Goal: Task Accomplishment & Management: Use online tool/utility

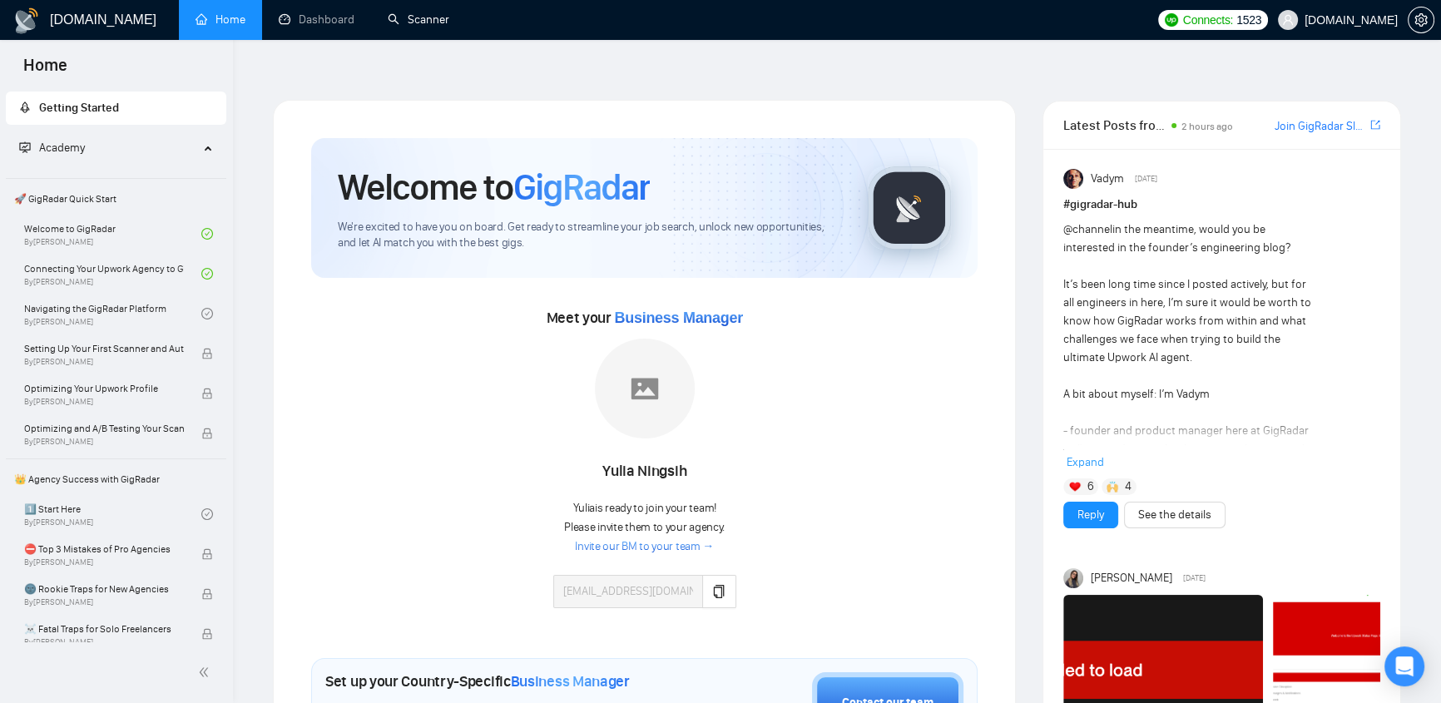
drag, startPoint x: 409, startPoint y: 10, endPoint x: 496, endPoint y: 50, distance: 95.3
click at [409, 12] on link "Scanner" at bounding box center [419, 19] width 62 height 14
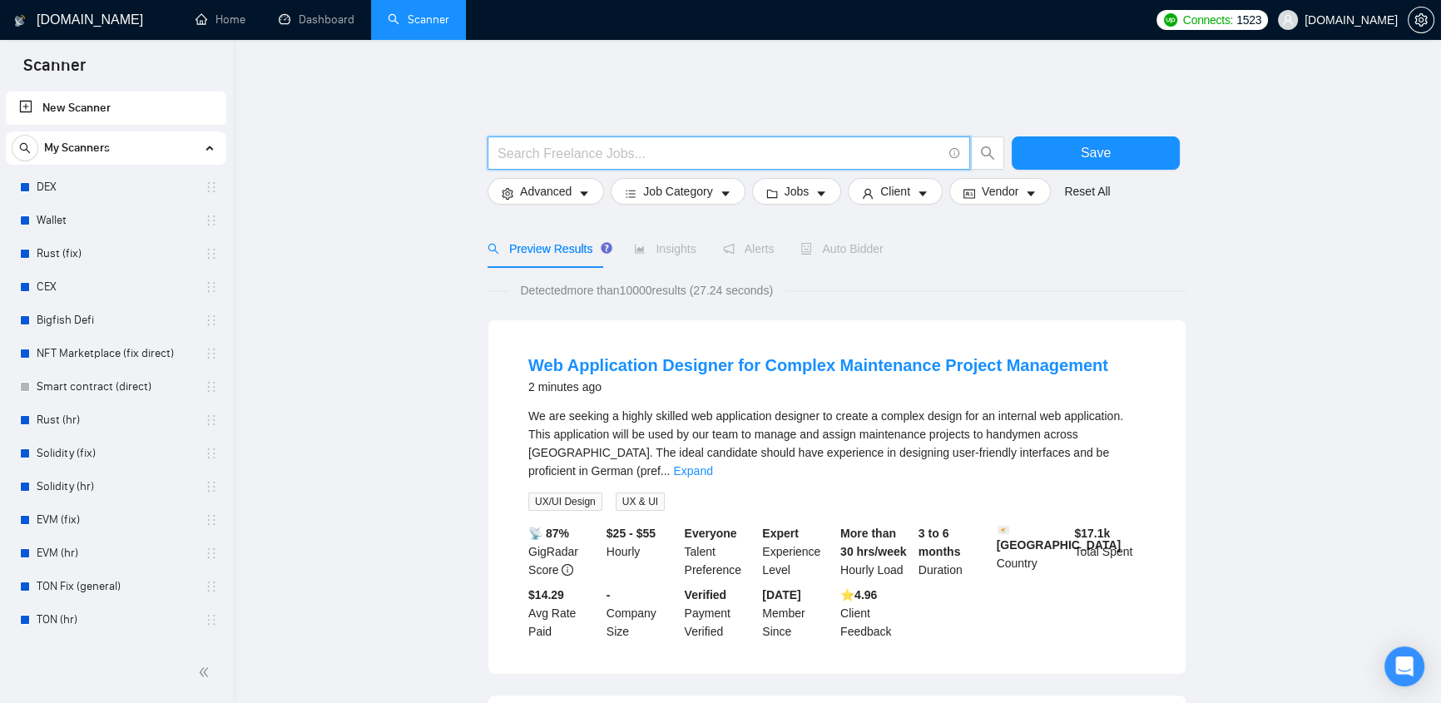
click at [705, 143] on input "text" at bounding box center [719, 153] width 444 height 21
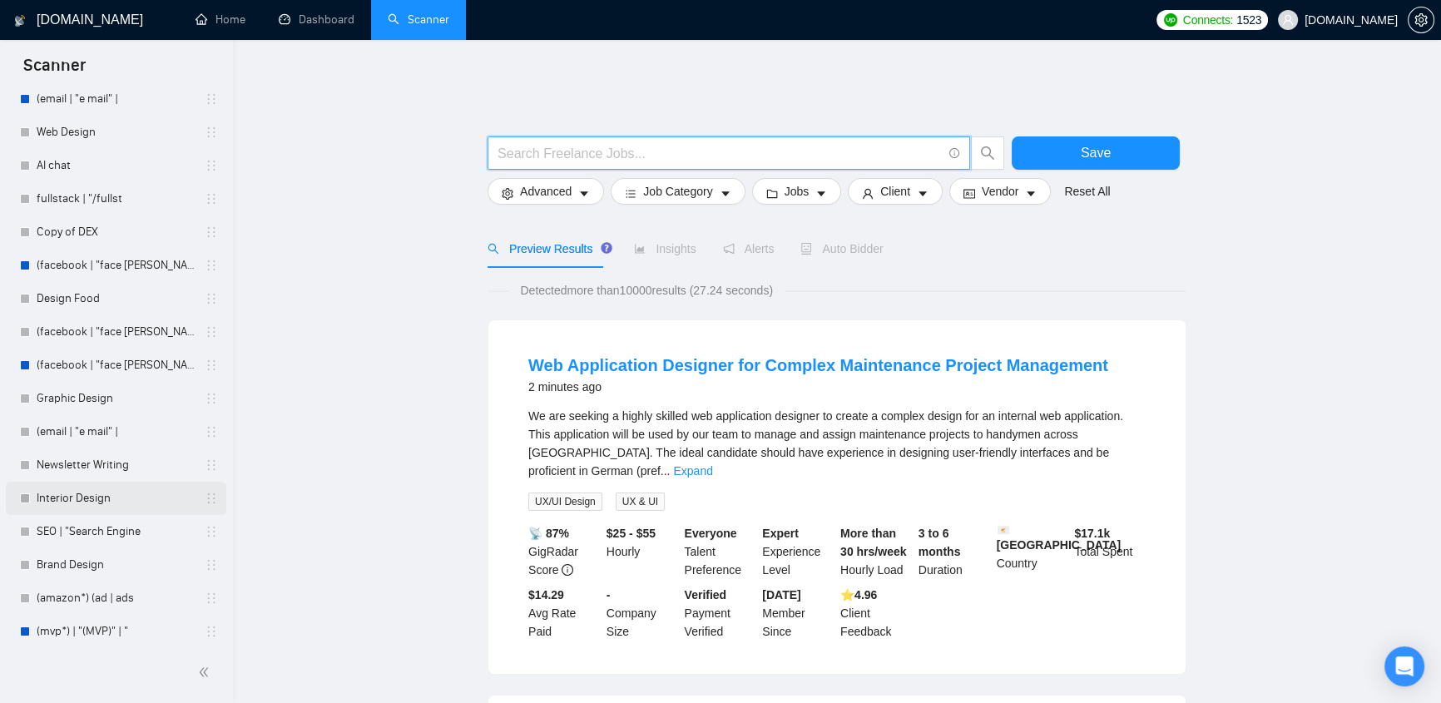
scroll to position [4587, 0]
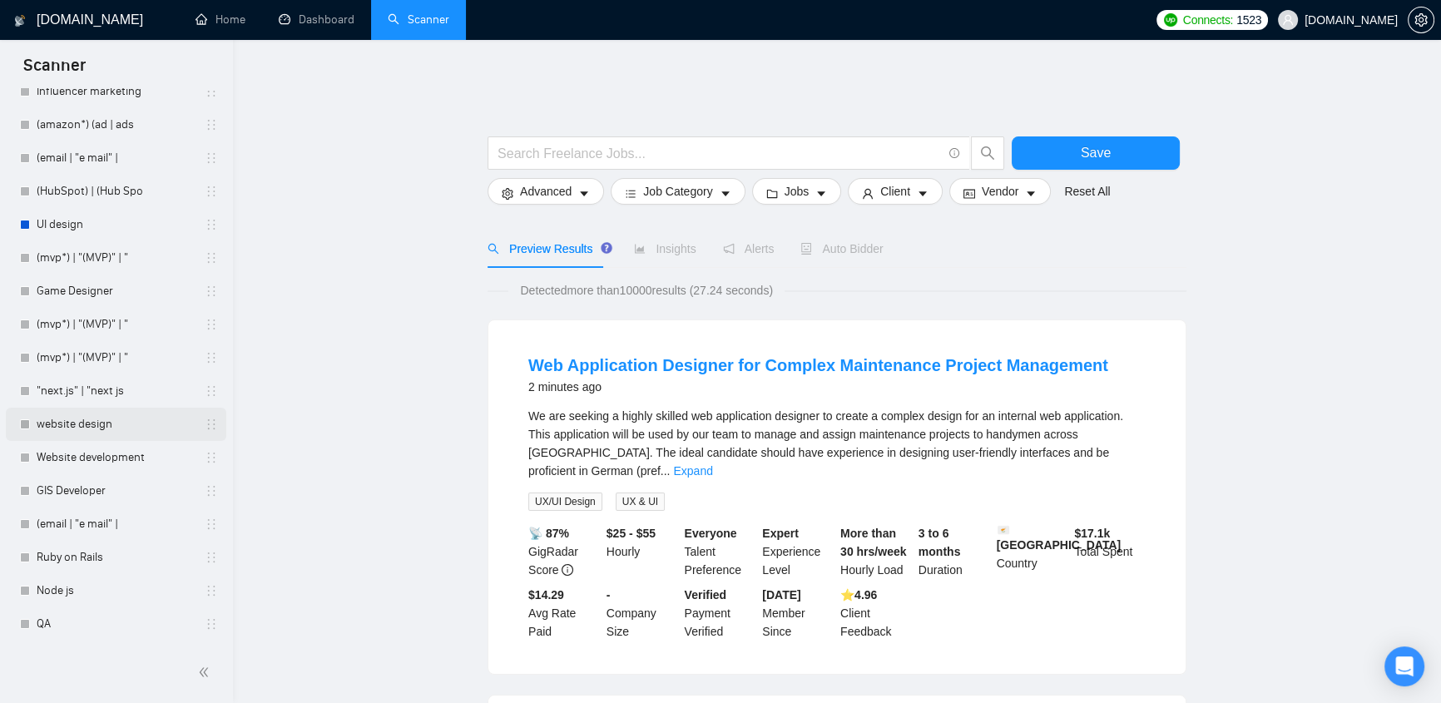
click at [77, 420] on link "website design" at bounding box center [116, 424] width 158 height 33
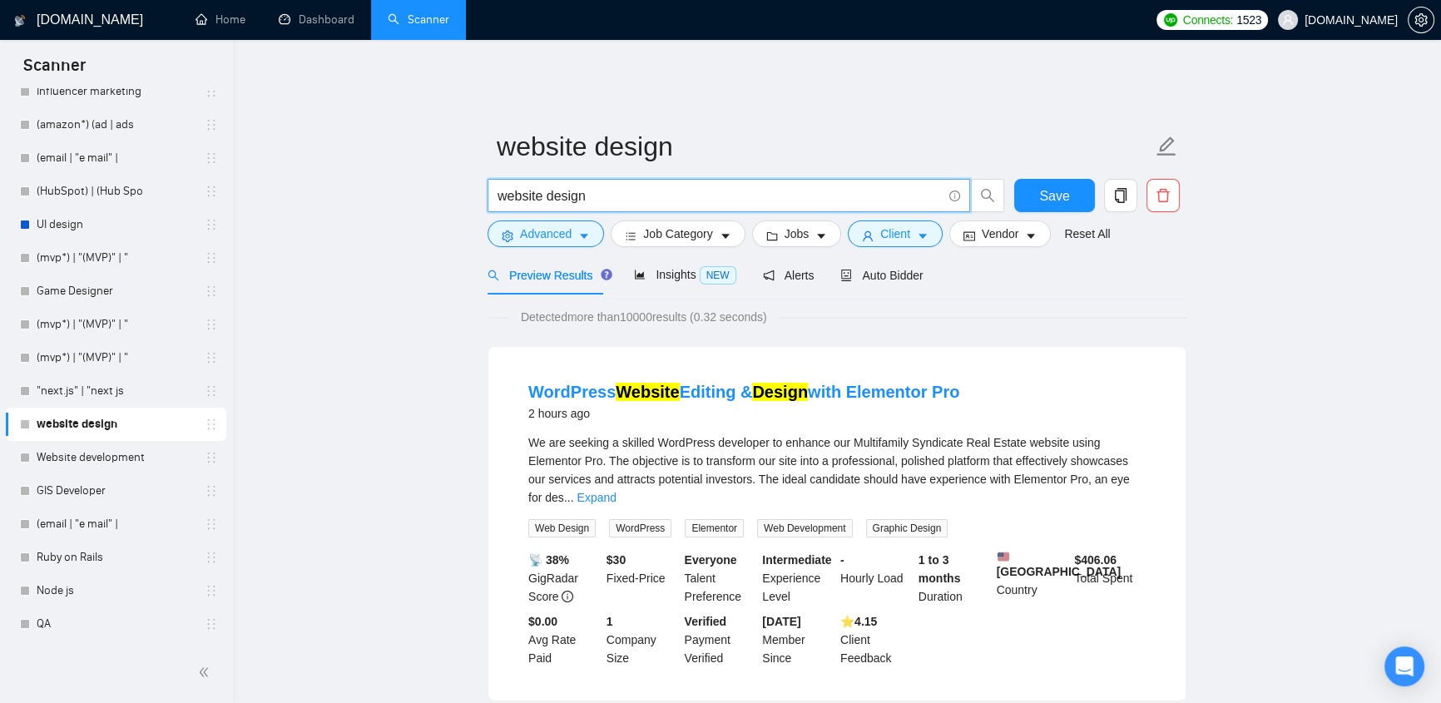
drag, startPoint x: 535, startPoint y: 171, endPoint x: 488, endPoint y: 175, distance: 46.8
click at [488, 179] on span "website design" at bounding box center [728, 195] width 482 height 33
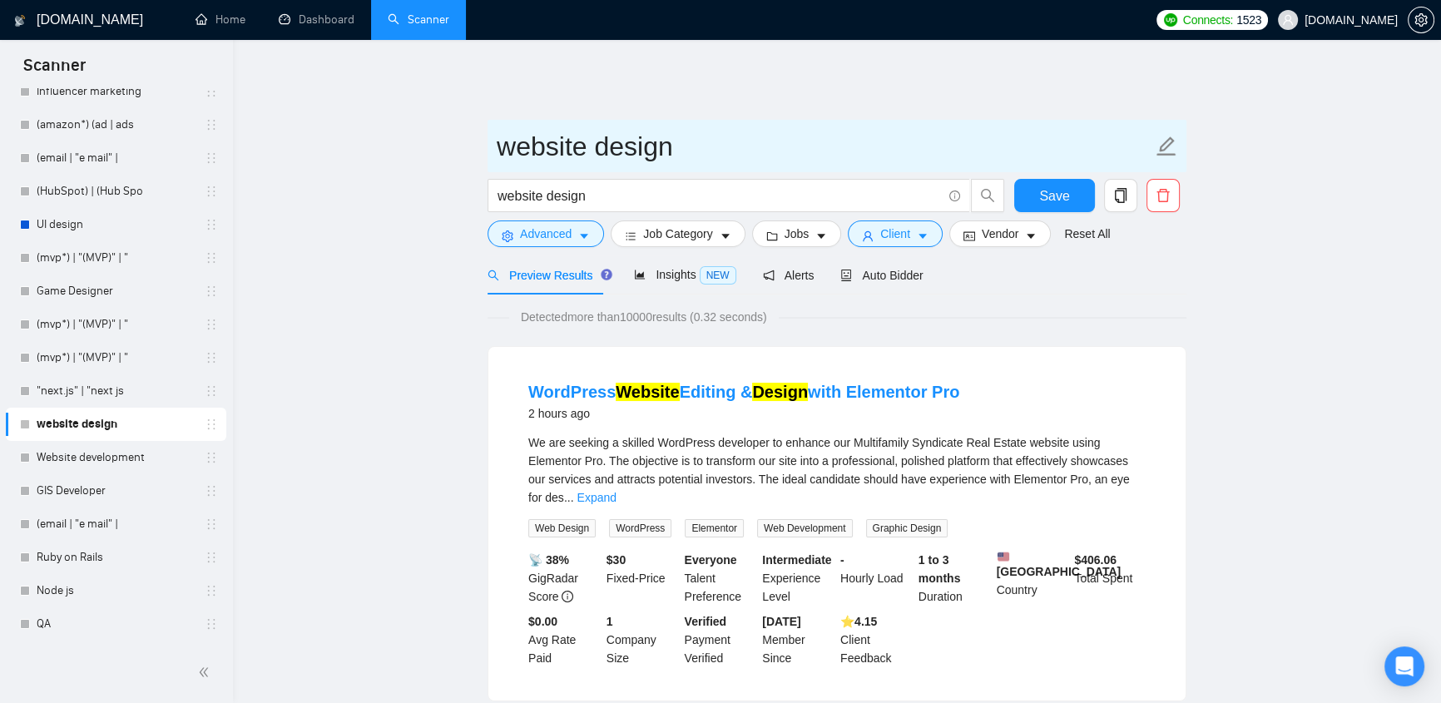
drag, startPoint x: 745, startPoint y: 131, endPoint x: 724, endPoint y: 135, distance: 21.9
click at [745, 130] on input "website design" at bounding box center [824, 147] width 655 height 42
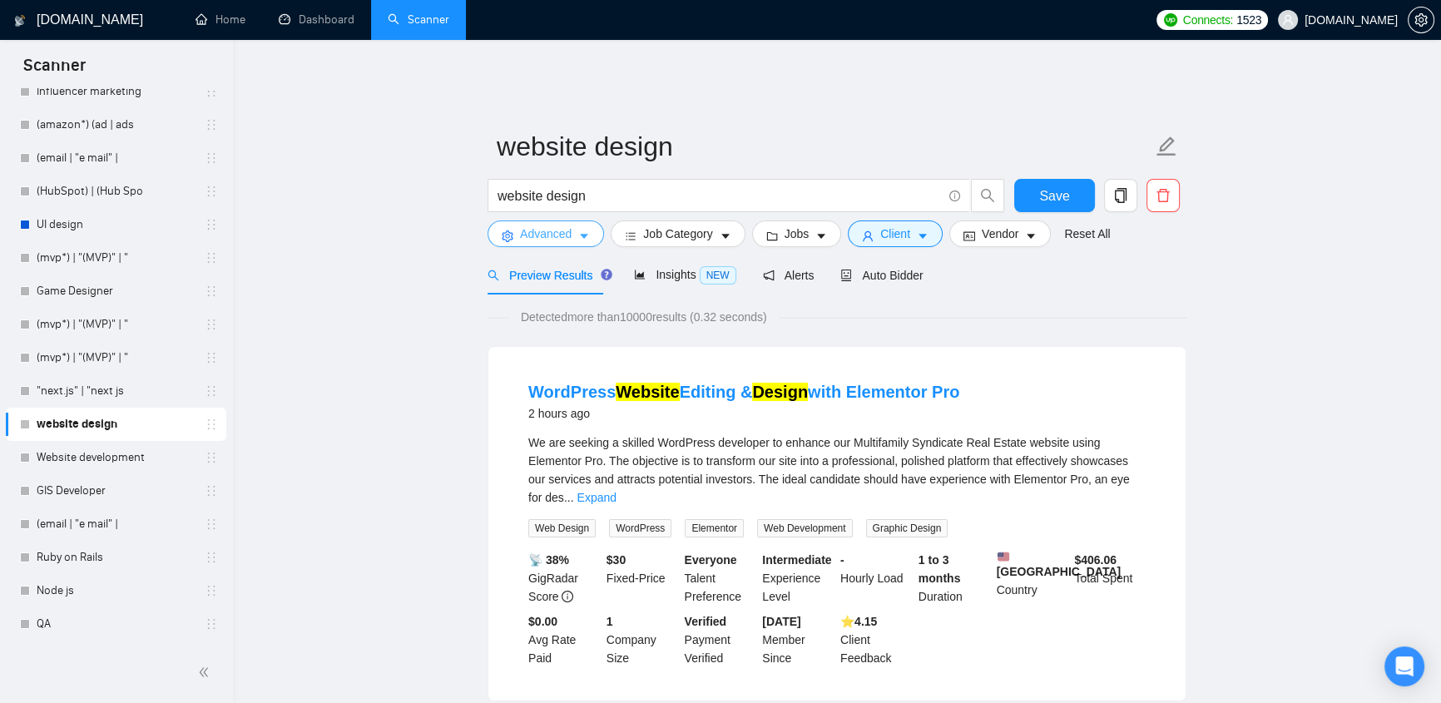
click at [586, 230] on icon "caret-down" at bounding box center [584, 236] width 12 height 12
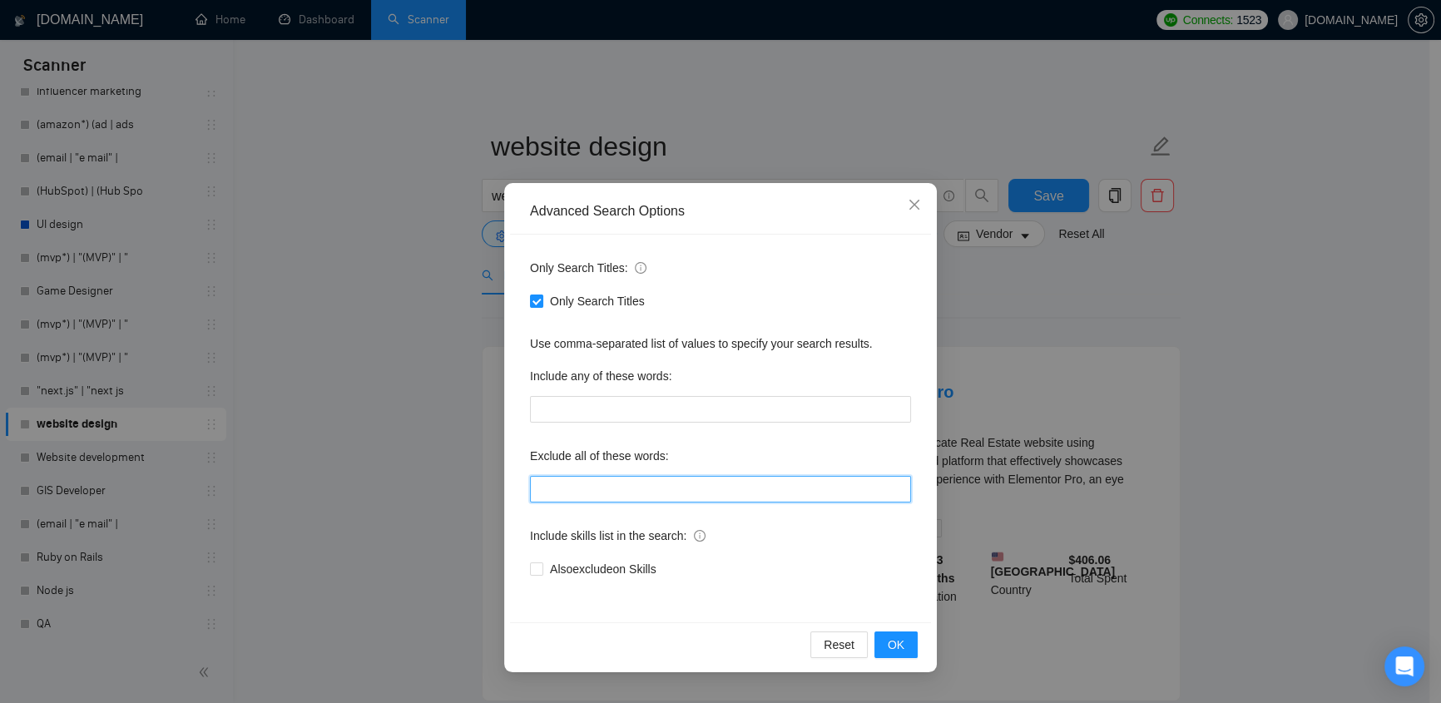
click at [649, 487] on input "text" at bounding box center [720, 489] width 381 height 27
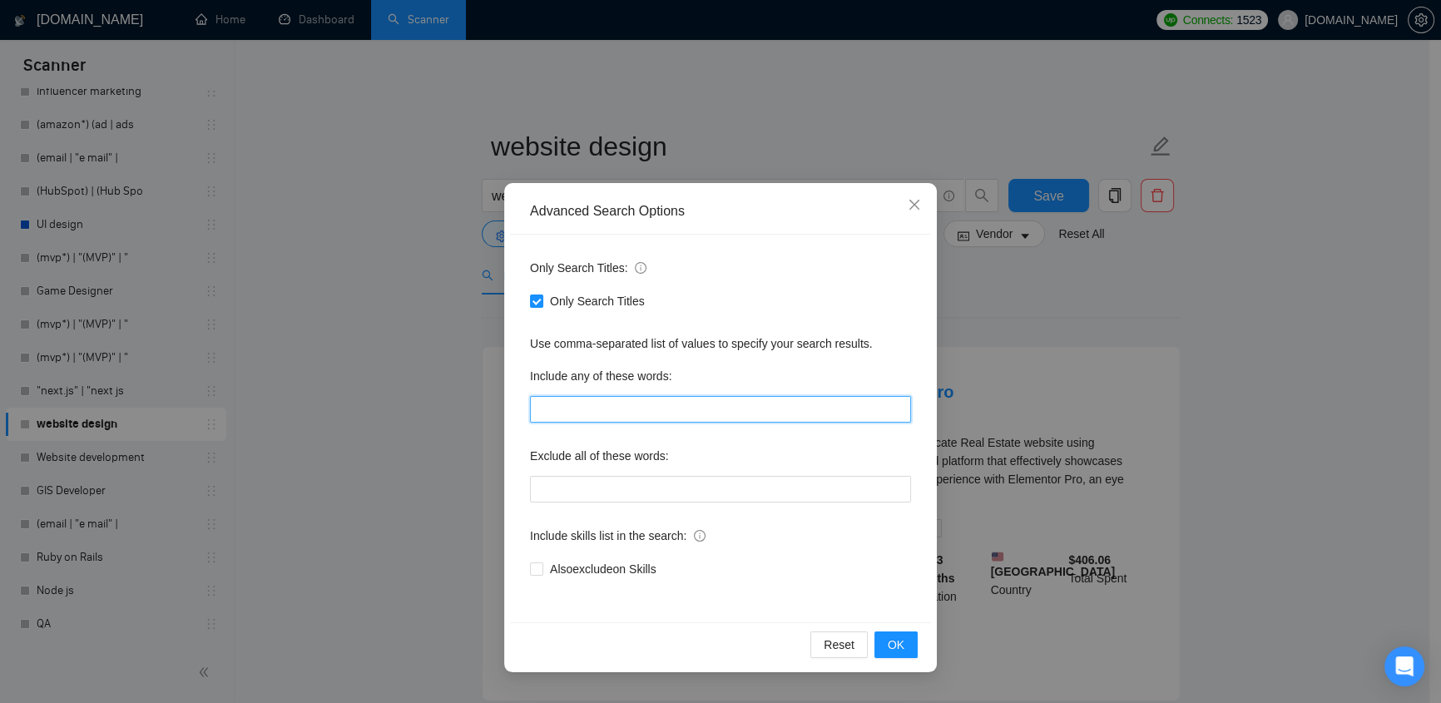
click at [631, 409] on input "text" at bounding box center [720, 409] width 381 height 27
click at [905, 212] on span "Close" at bounding box center [914, 205] width 45 height 45
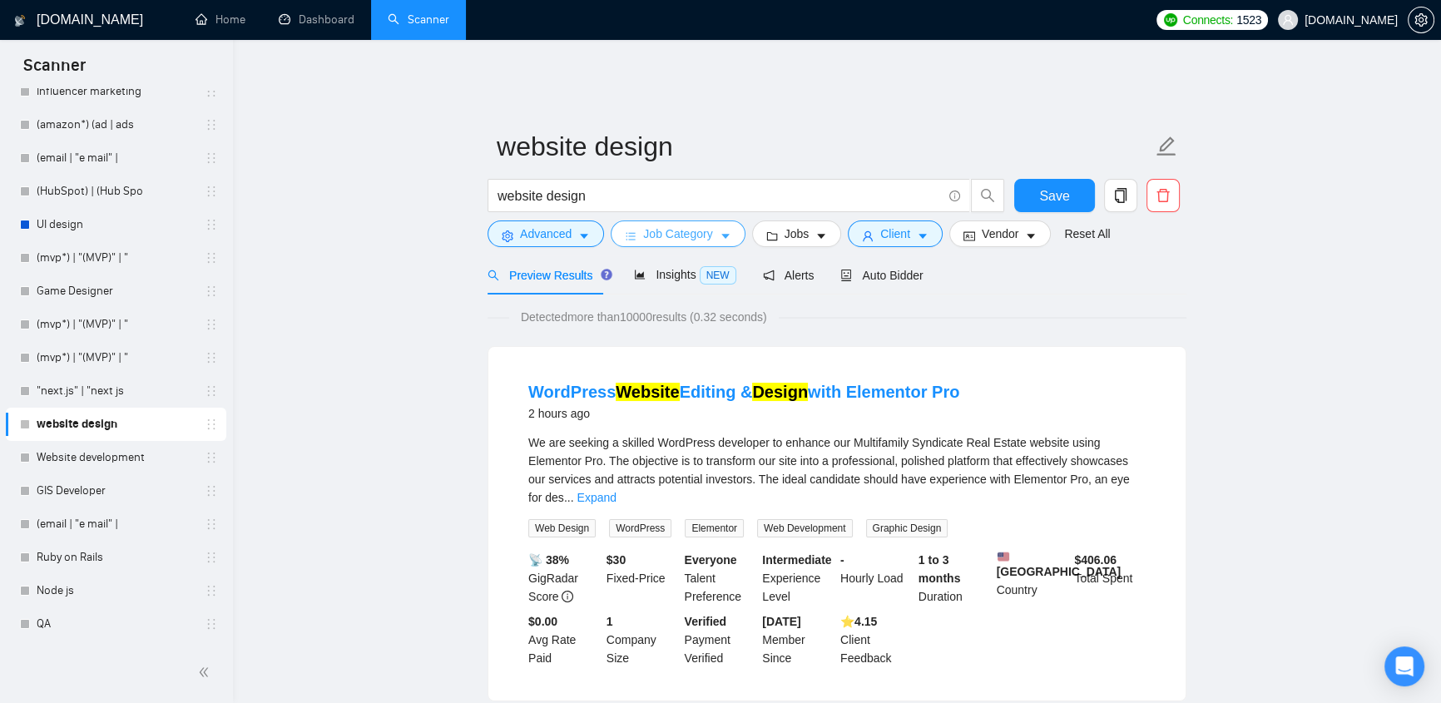
click at [707, 225] on span "Job Category" at bounding box center [677, 234] width 69 height 18
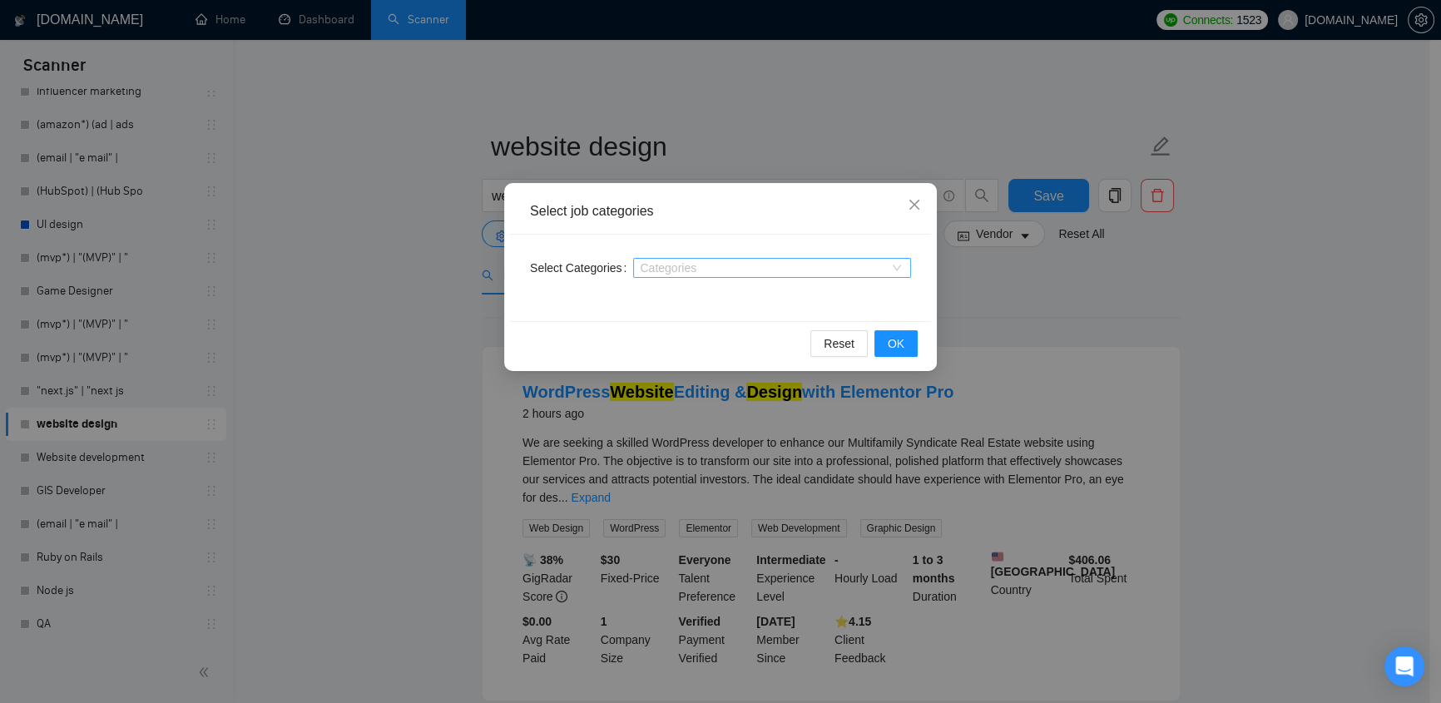
click at [878, 263] on div at bounding box center [763, 267] width 253 height 13
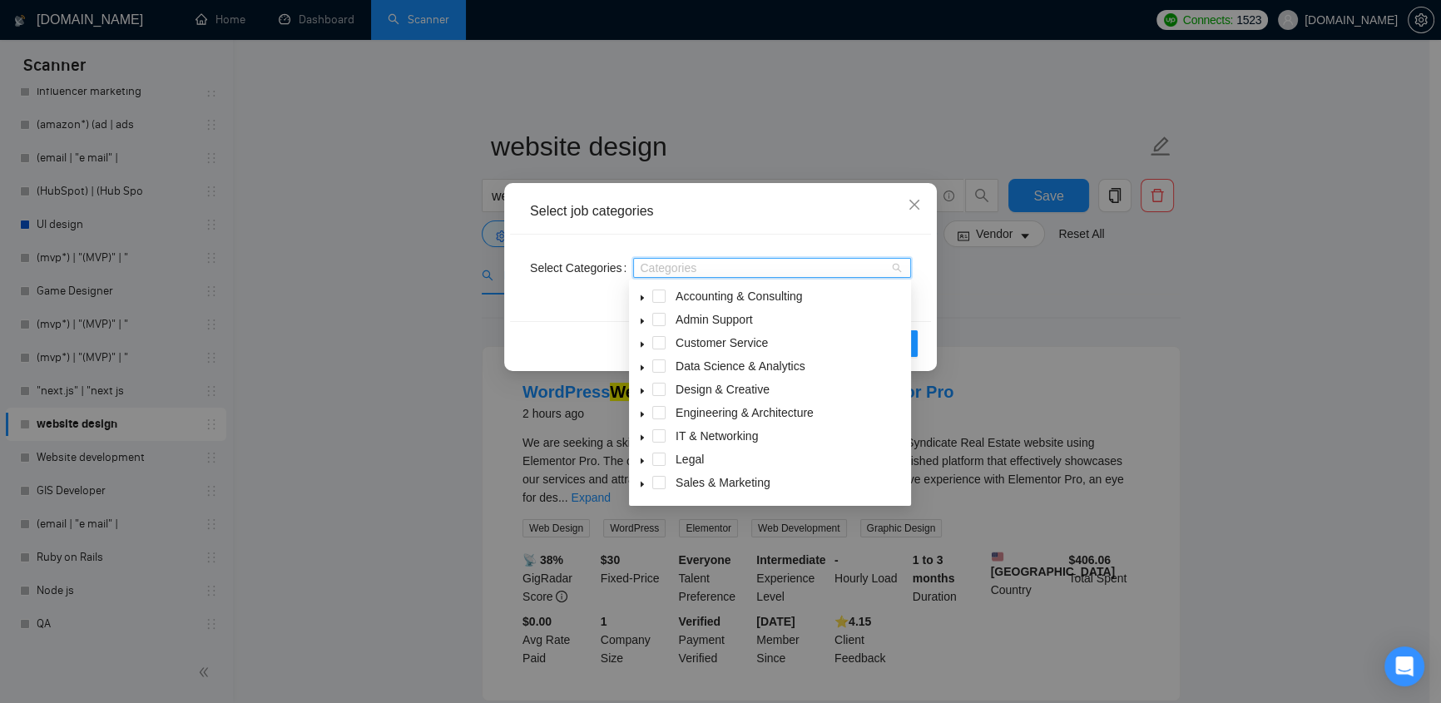
click at [650, 388] on span at bounding box center [642, 389] width 20 height 20
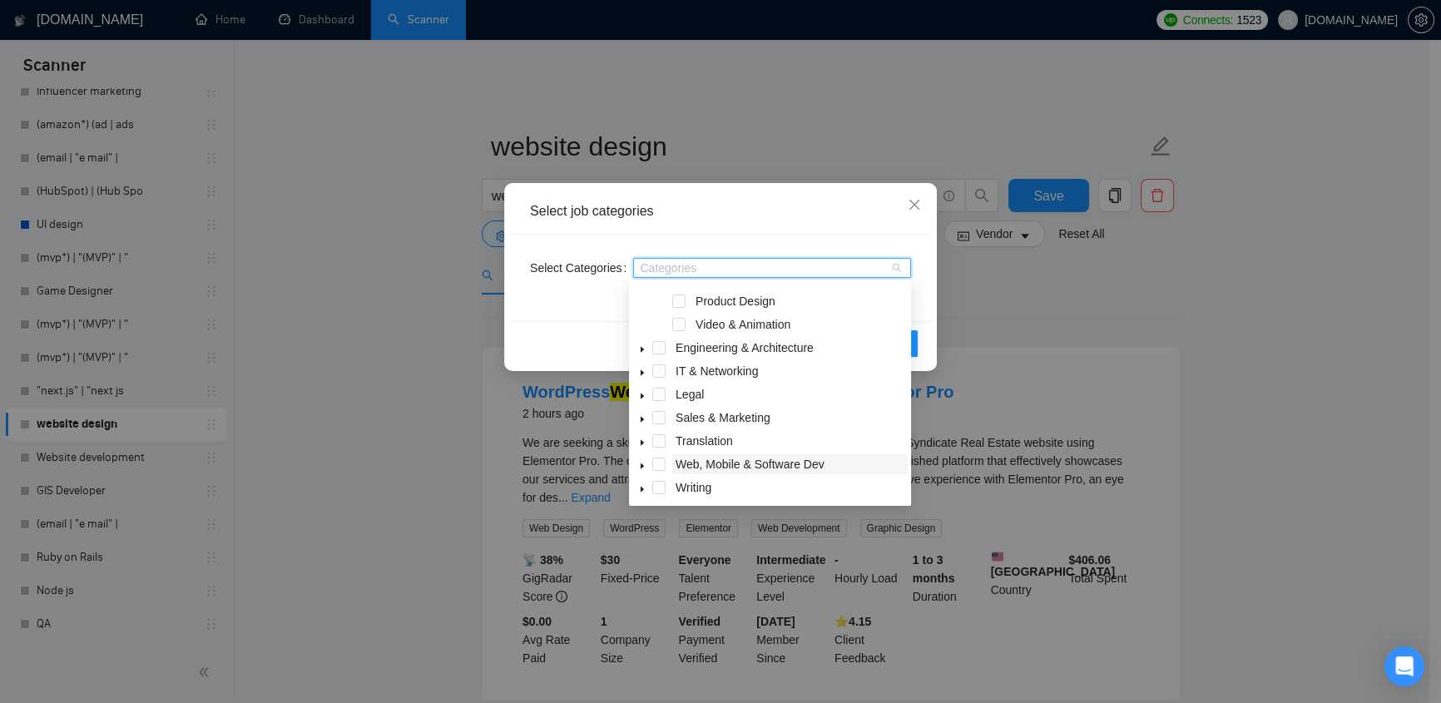
scroll to position [275, 0]
drag, startPoint x: 912, startPoint y: 209, endPoint x: 687, endPoint y: 284, distance: 236.7
click at [912, 208] on icon "close" at bounding box center [913, 204] width 13 height 13
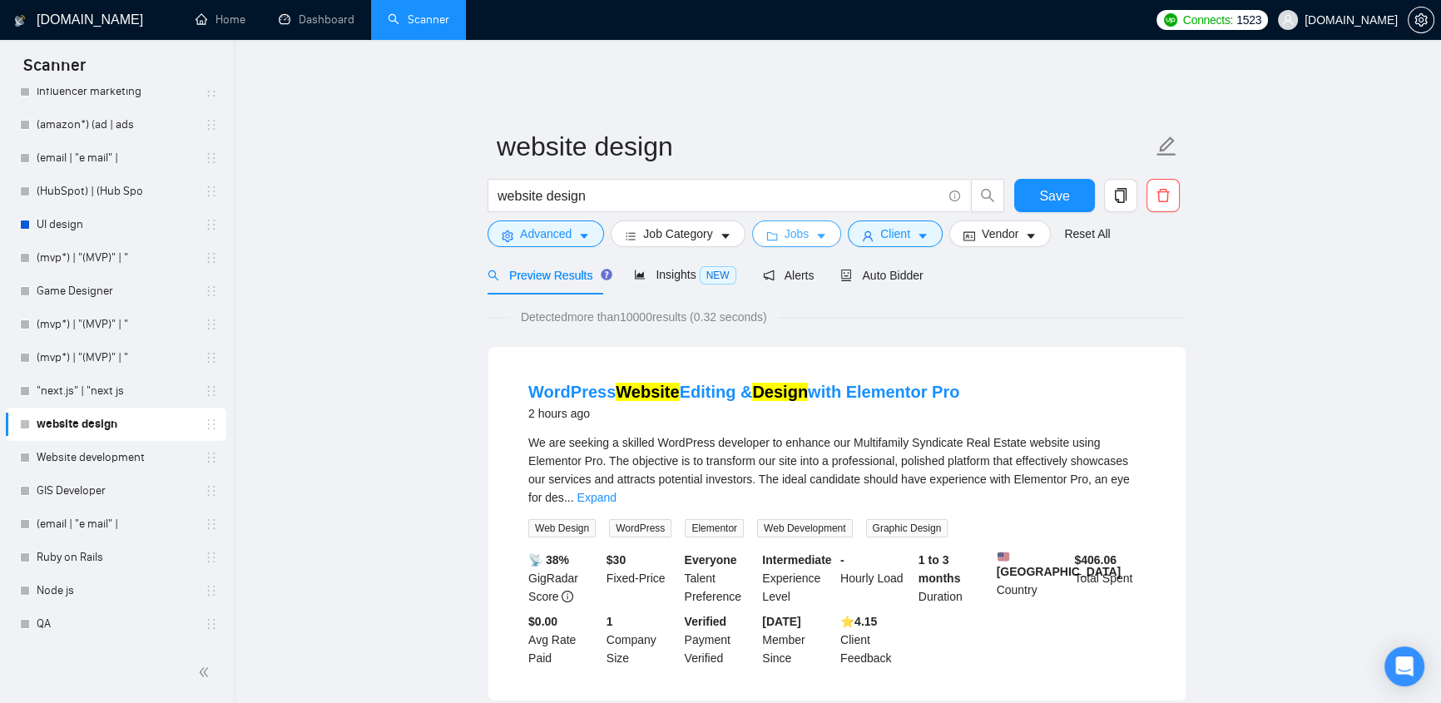
click at [793, 230] on span "Jobs" at bounding box center [796, 234] width 25 height 18
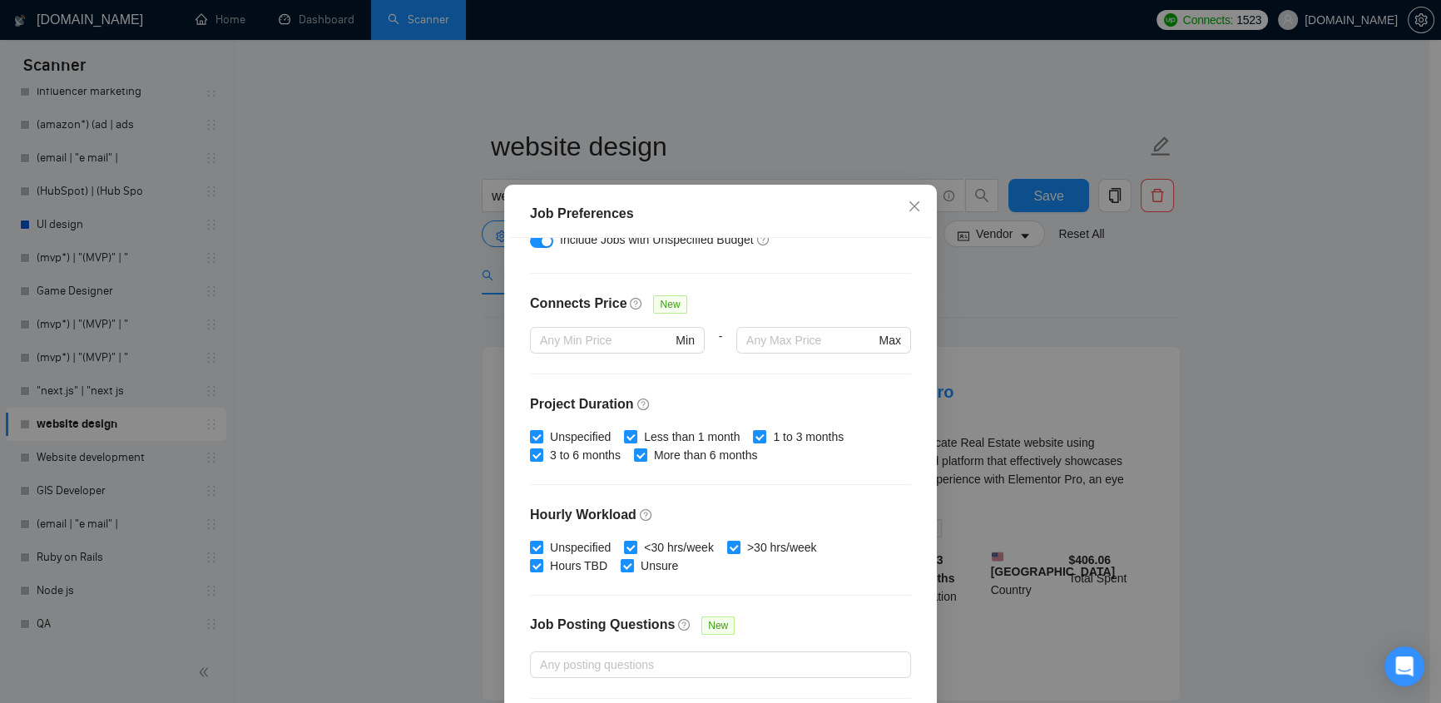
scroll to position [100, 0]
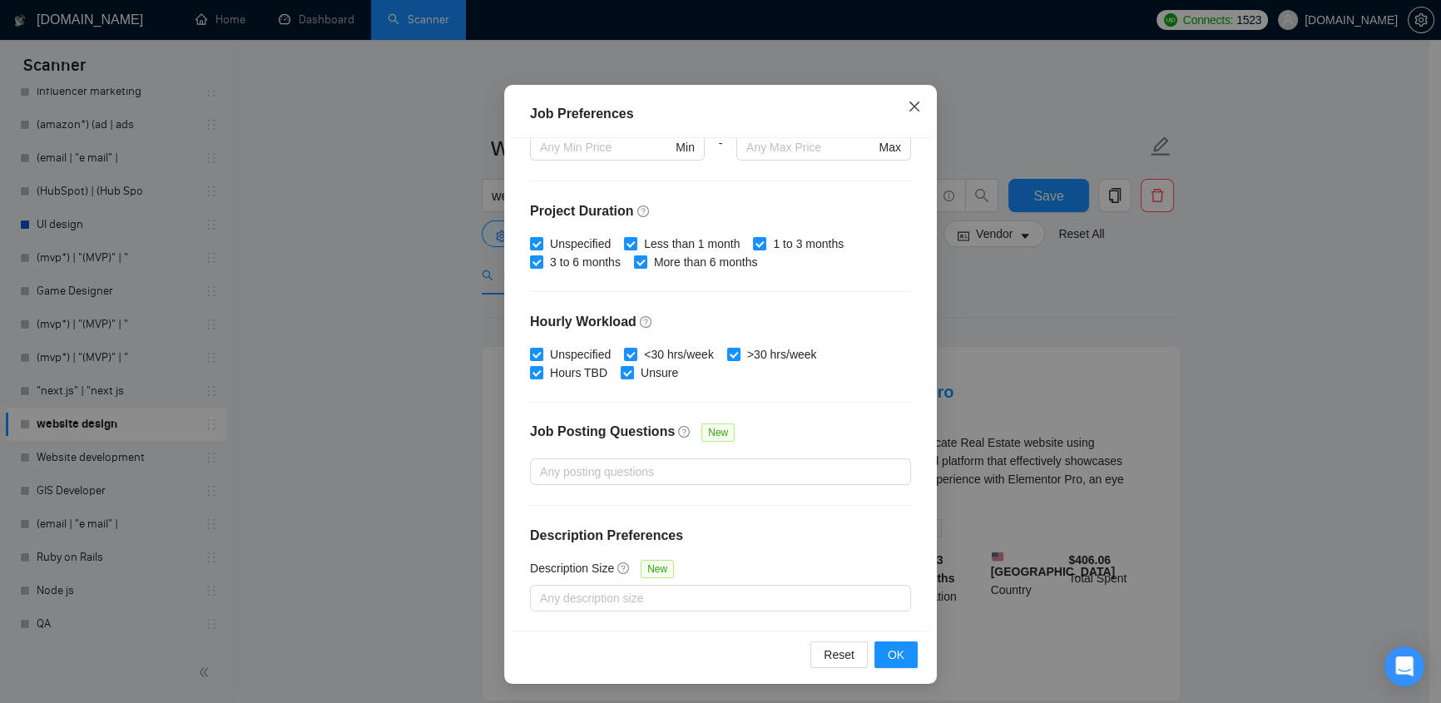
click at [907, 109] on icon "close" at bounding box center [913, 106] width 13 height 13
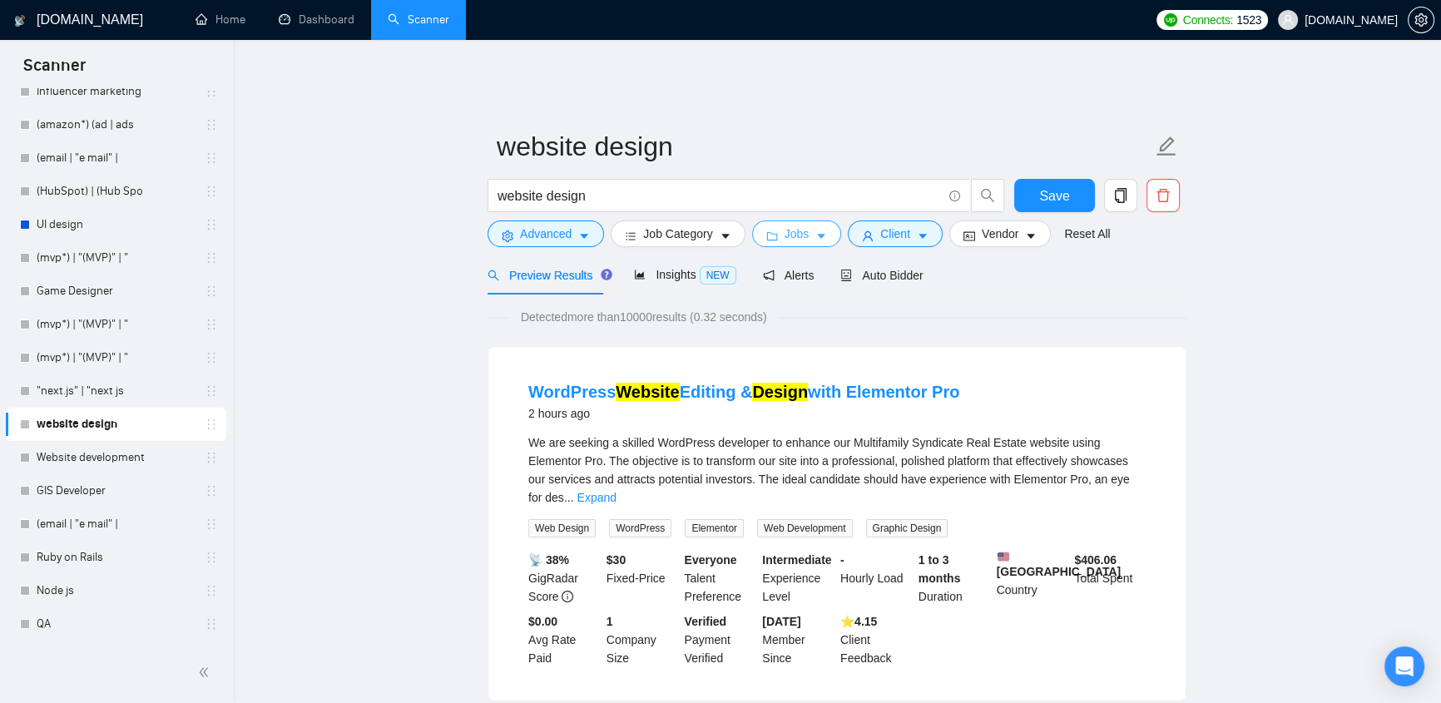
scroll to position [0, 0]
click at [871, 220] on button "Client" at bounding box center [895, 233] width 95 height 27
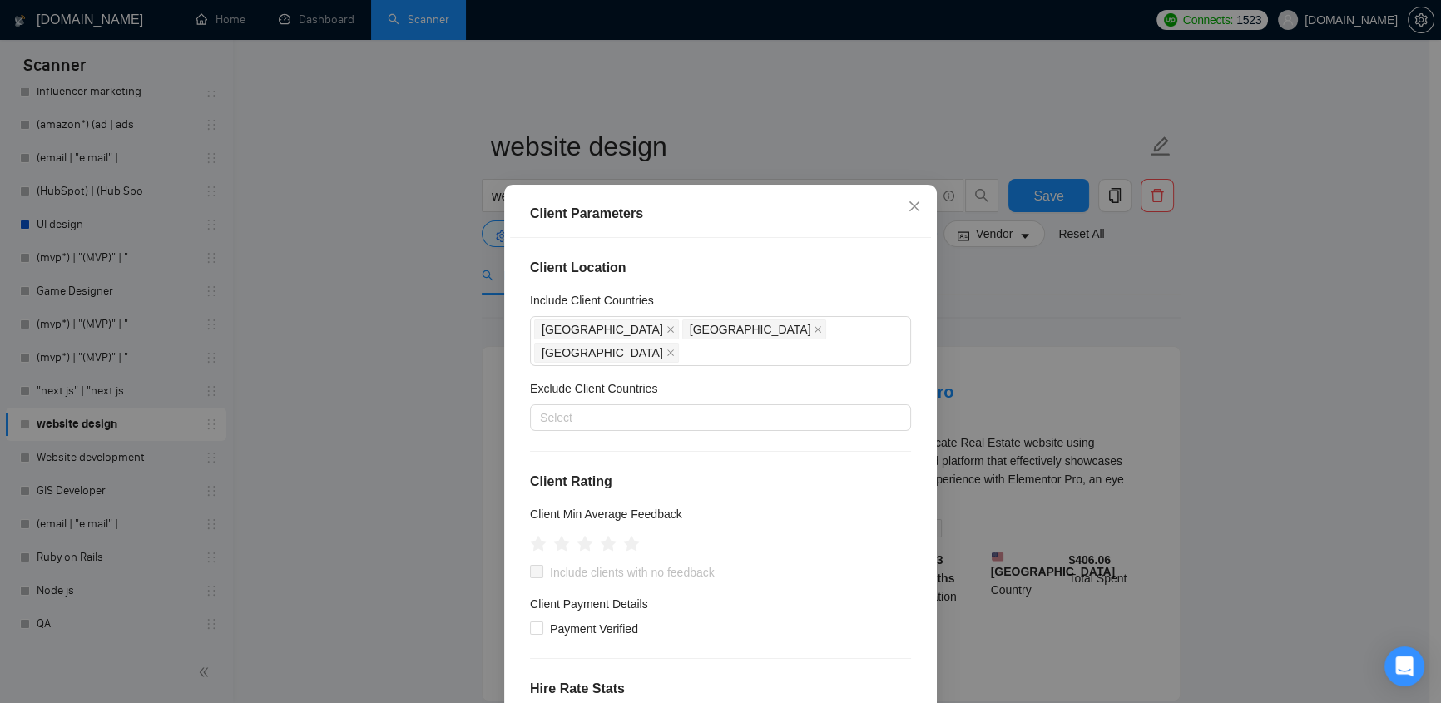
scroll to position [175, 0]
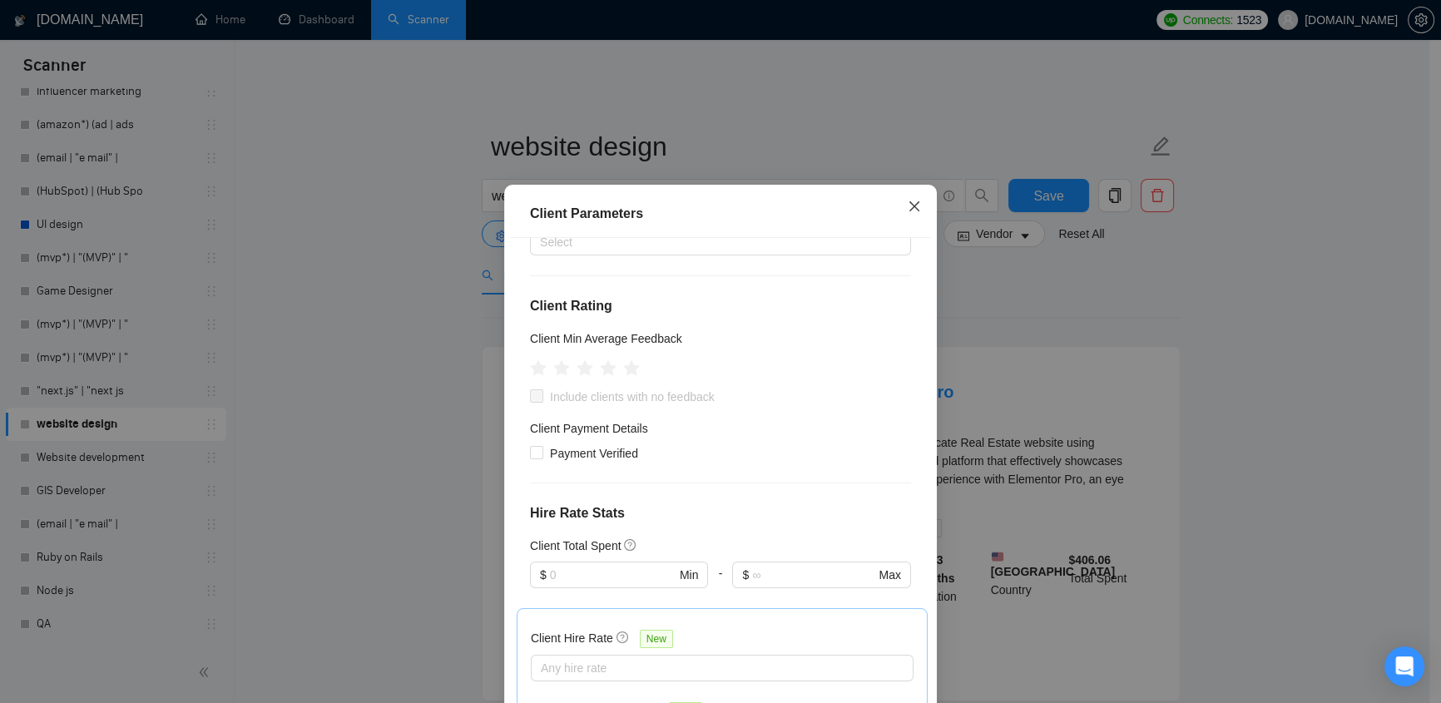
click at [907, 207] on icon "close" at bounding box center [913, 206] width 13 height 13
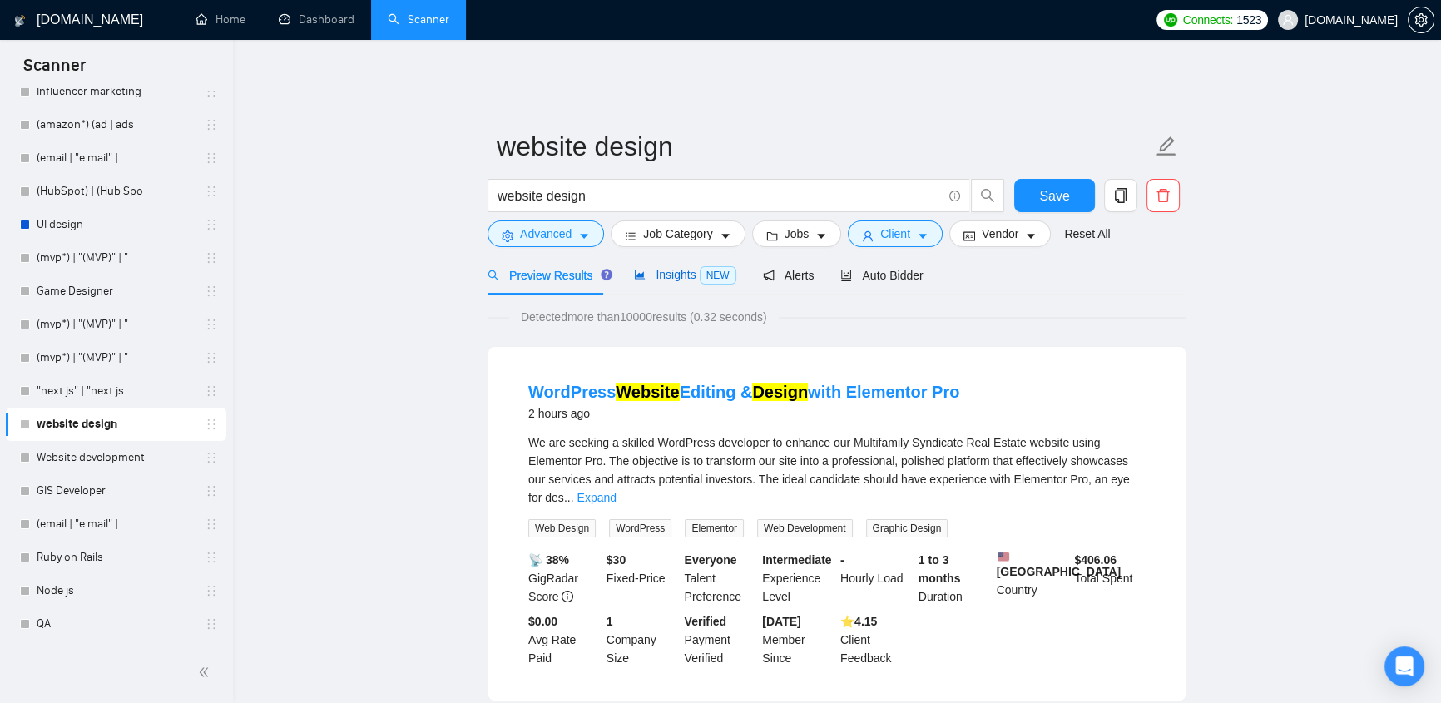
click at [649, 268] on span "Insights NEW" at bounding box center [684, 274] width 101 height 13
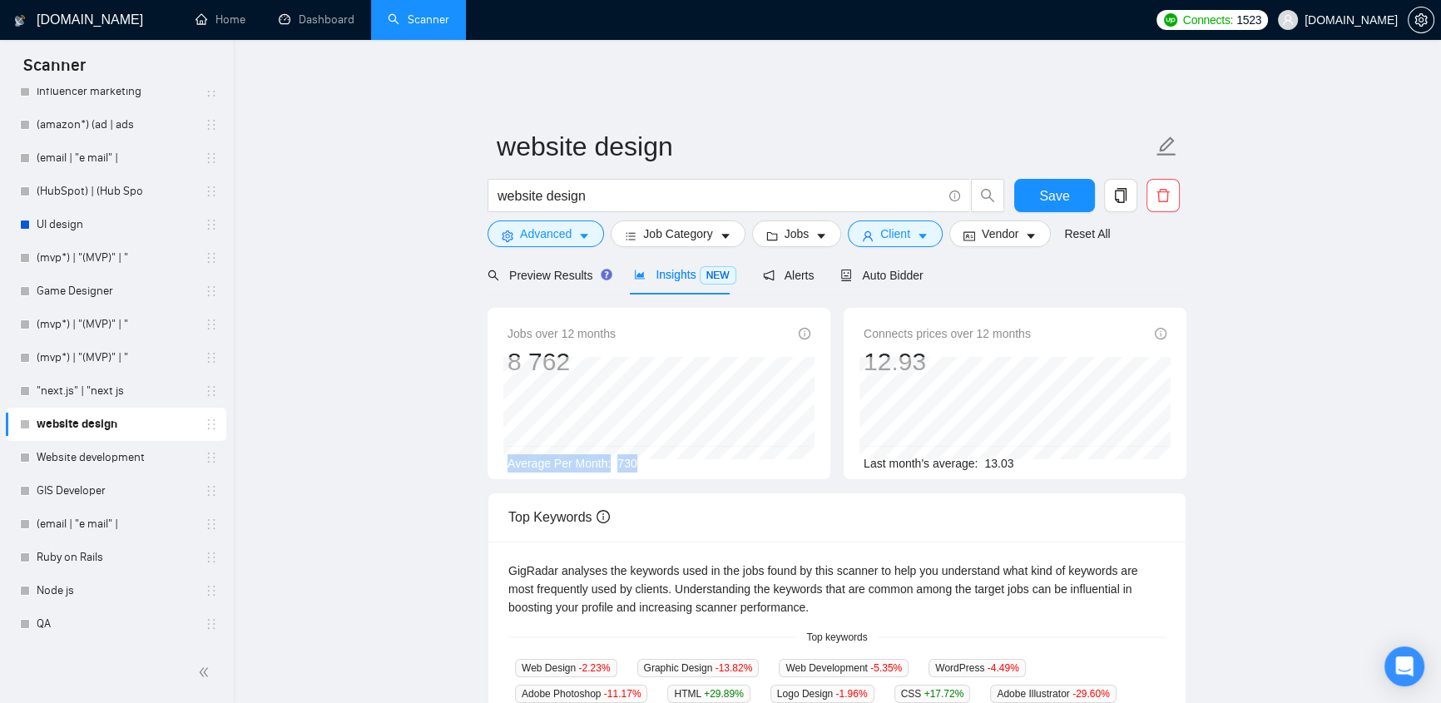
click at [507, 443] on div "Jobs over 12 months 8 762 Jan 2025 807 Average Per Month: 730" at bounding box center [658, 398] width 303 height 148
click at [682, 454] on div "Average Per Month: 730" at bounding box center [658, 463] width 303 height 18
click at [873, 269] on span "Auto Bidder" at bounding box center [881, 275] width 82 height 13
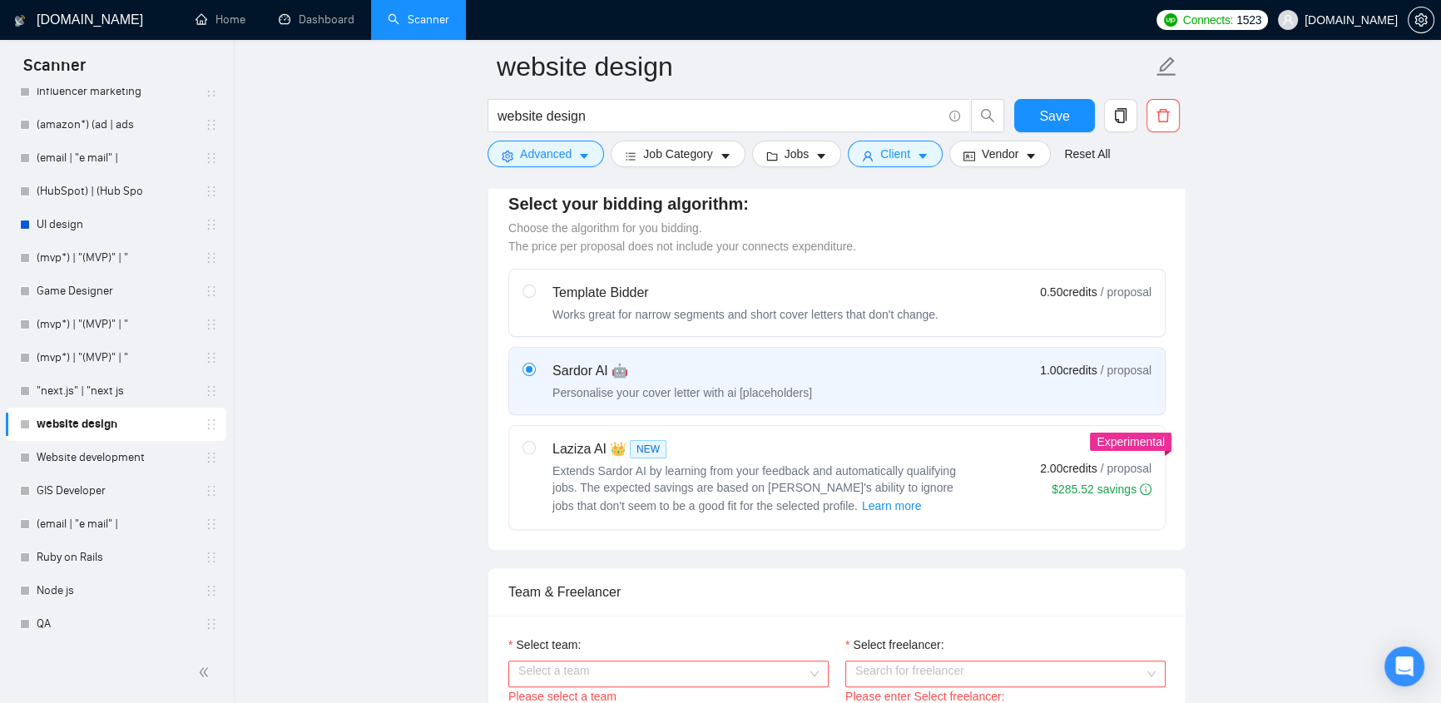
scroll to position [882, 0]
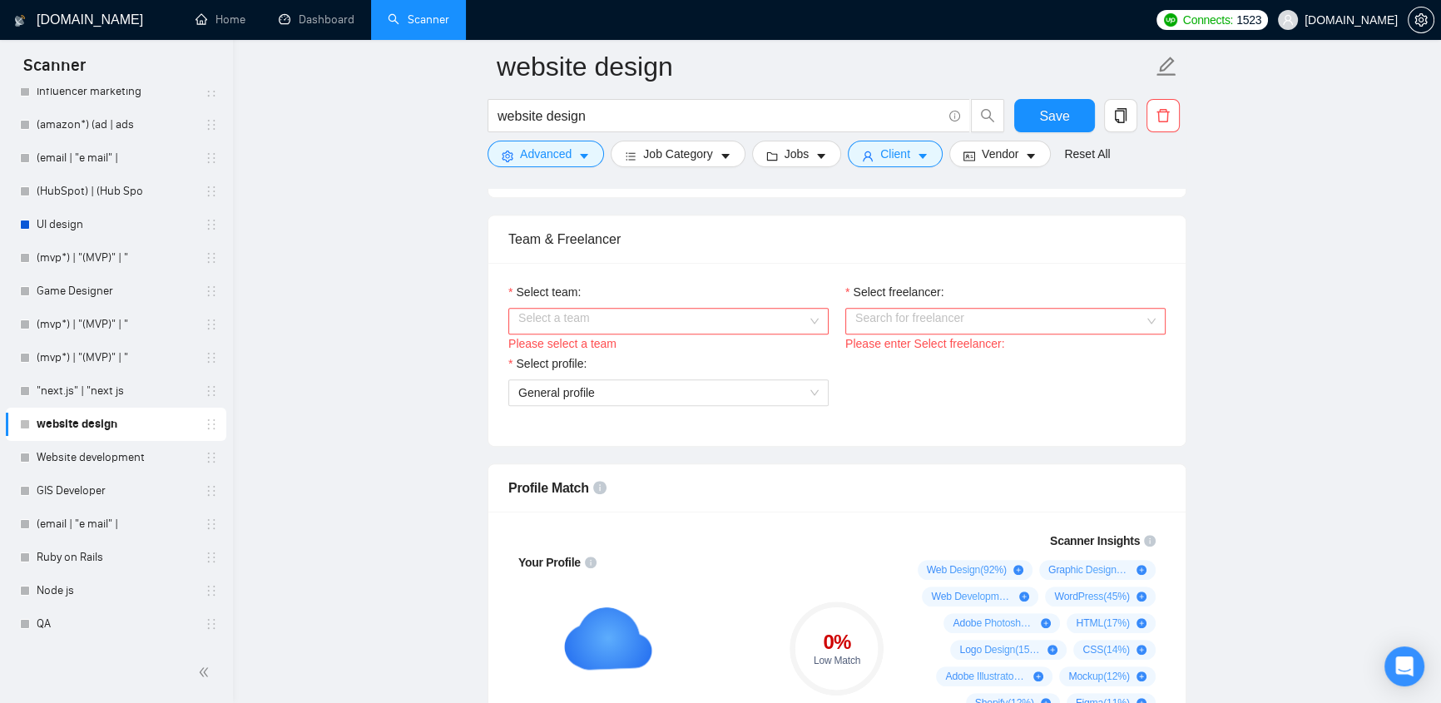
click at [951, 309] on input "Select freelancer:" at bounding box center [999, 321] width 289 height 25
click at [1116, 240] on div "Team & Freelancer" at bounding box center [836, 238] width 657 height 47
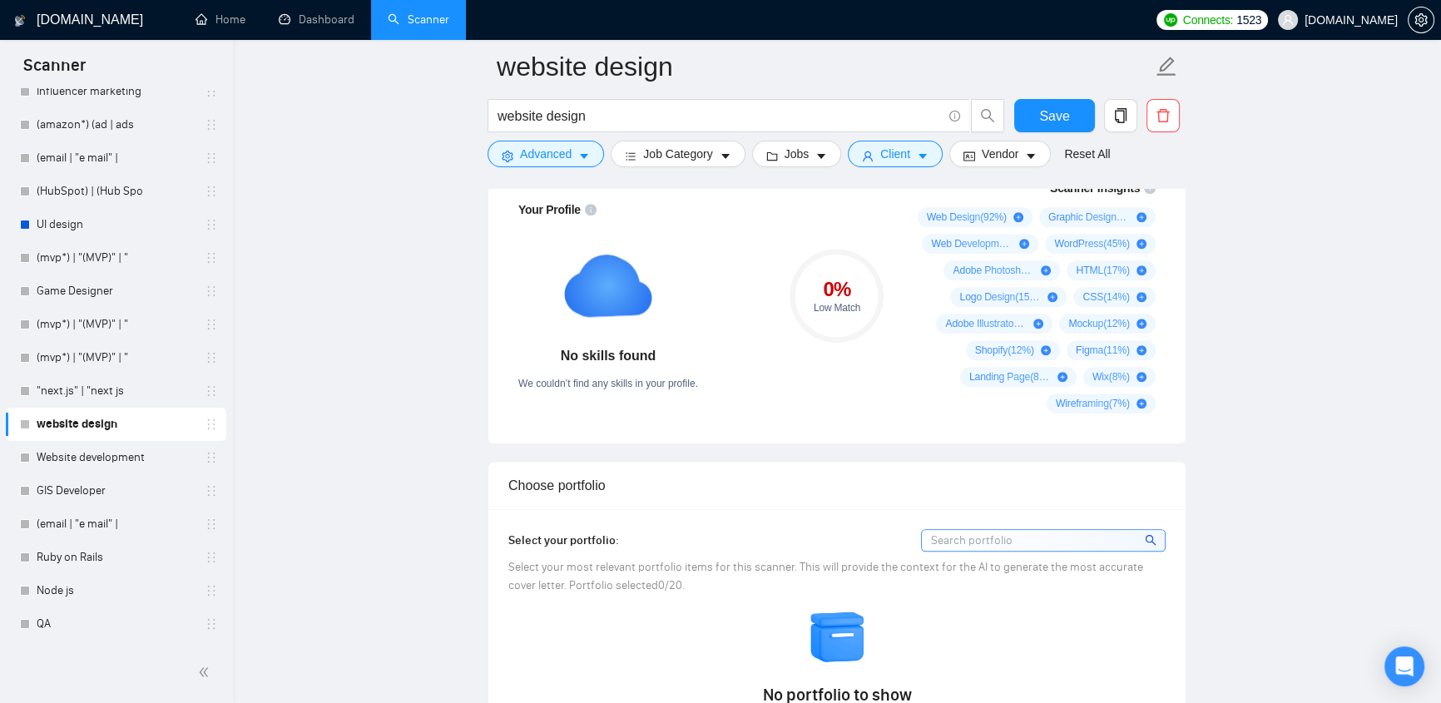
scroll to position [1411, 0]
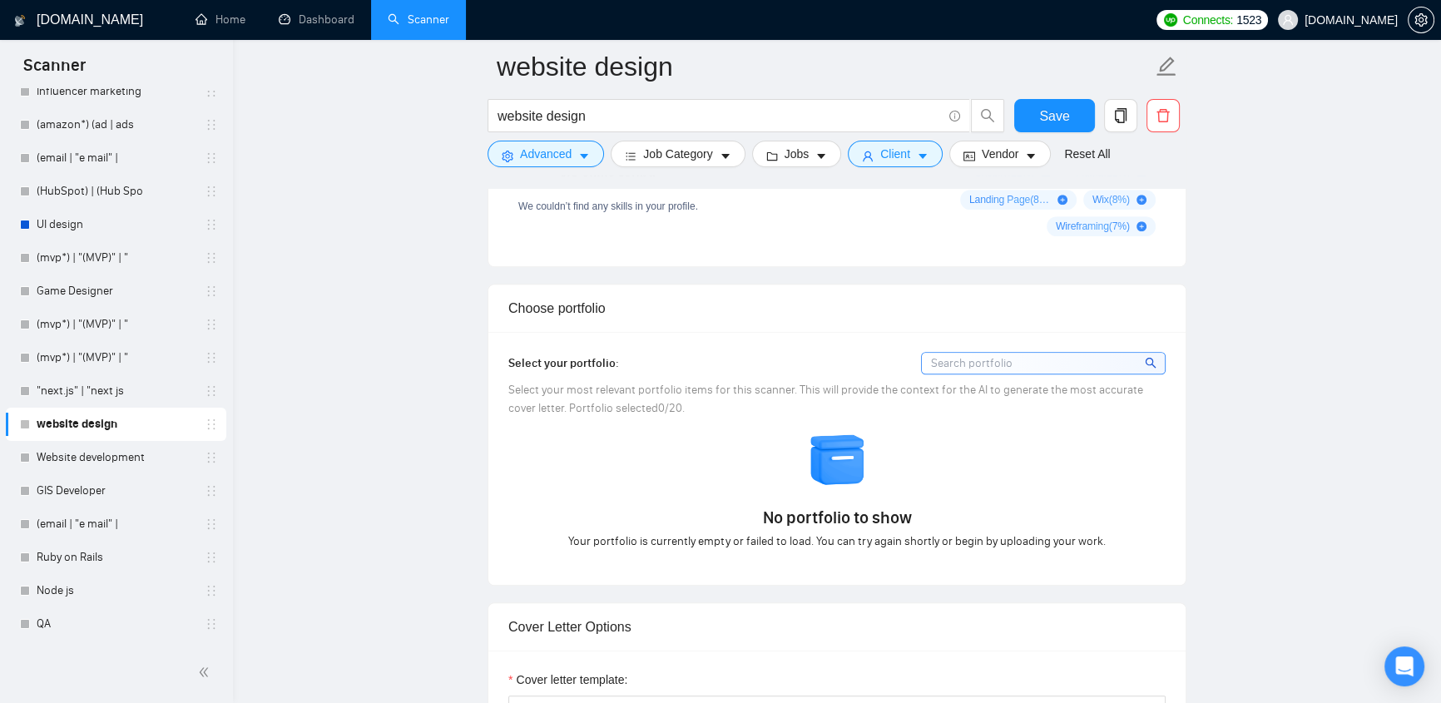
click at [608, 407] on div "Select your portfolio: Select your most relevant portfolio items for this scann…" at bounding box center [836, 458] width 657 height 213
click at [710, 431] on div "No portfolio to show Your portfolio is currently empty or failed to load. You c…" at bounding box center [836, 491] width 667 height 120
click at [953, 434] on div "No portfolio to show Your portfolio is currently empty or failed to load. You c…" at bounding box center [836, 491] width 667 height 120
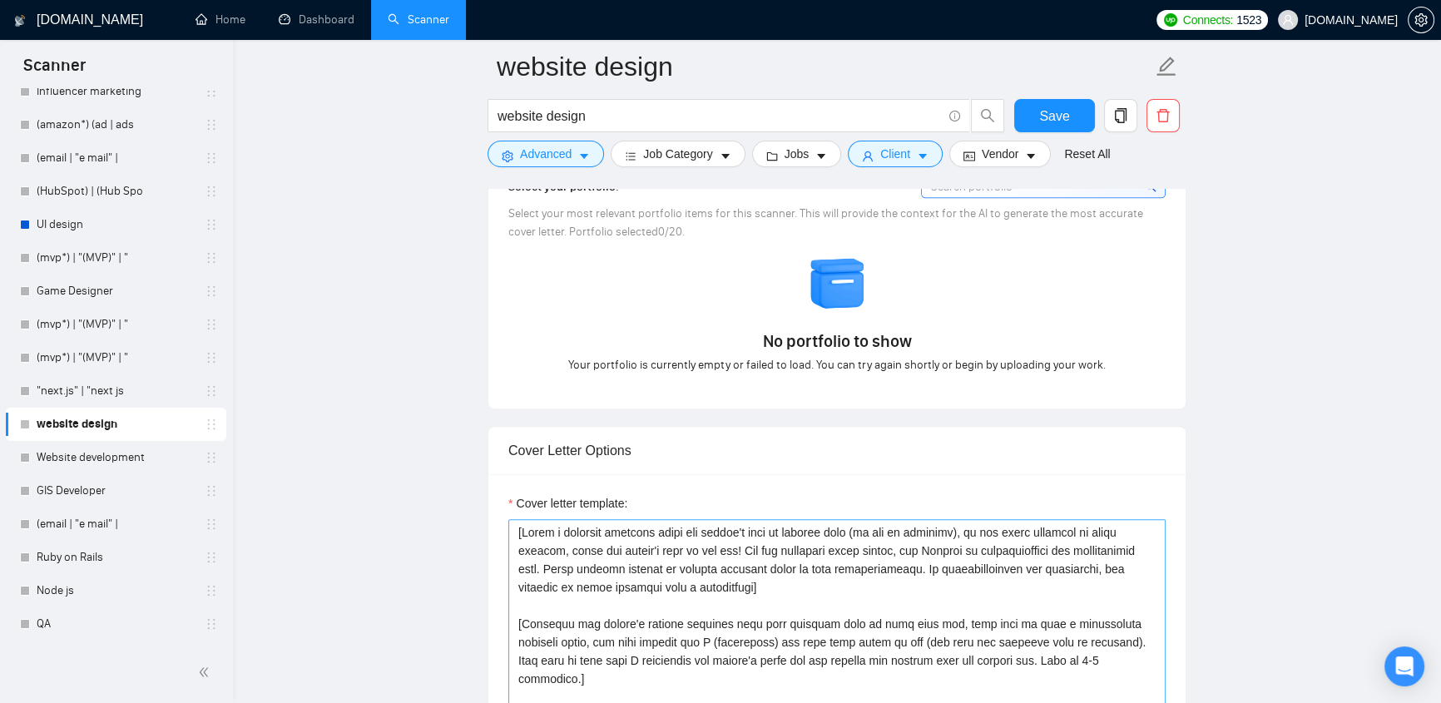
scroll to position [1763, 0]
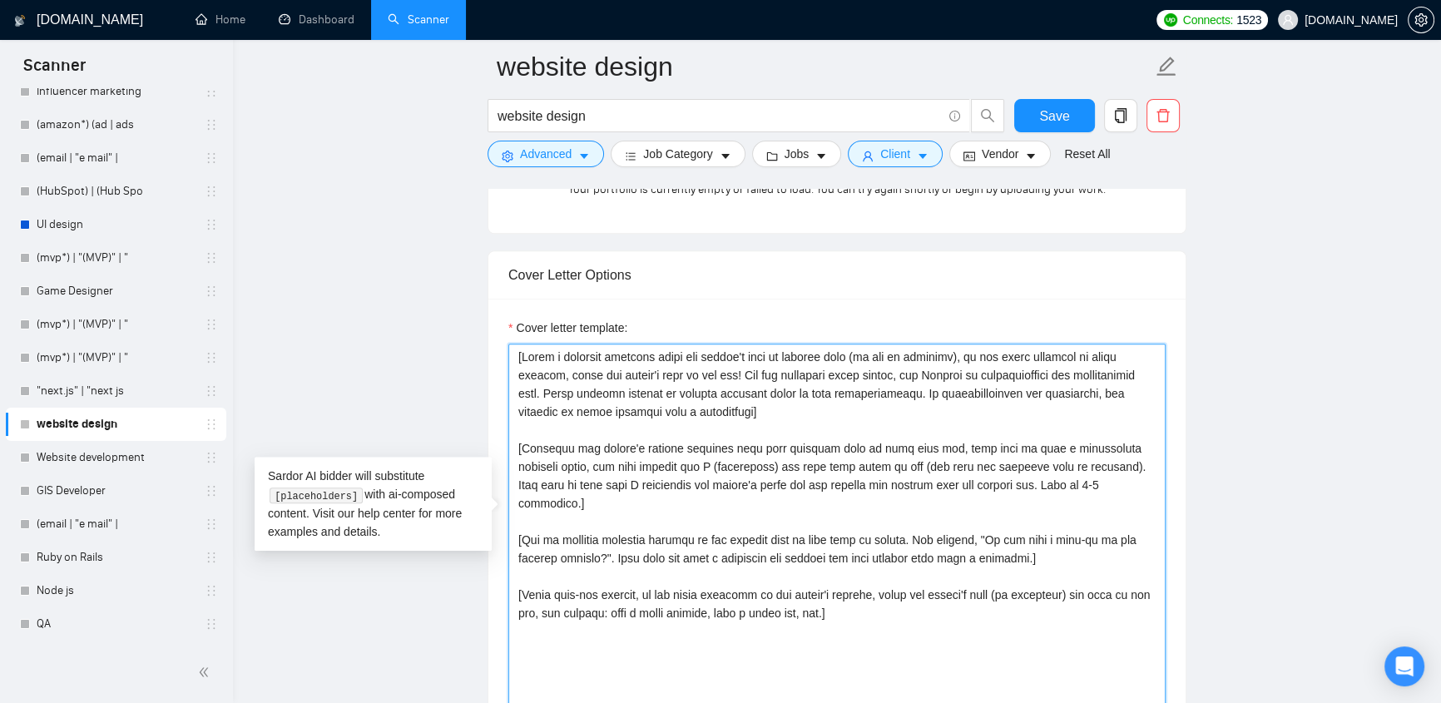
drag, startPoint x: 515, startPoint y: 344, endPoint x: 923, endPoint y: 592, distance: 477.7
click at [923, 592] on textarea "Cover letter template:" at bounding box center [836, 531] width 657 height 374
click at [909, 614] on textarea "Cover letter template:" at bounding box center [836, 531] width 657 height 374
drag, startPoint x: 520, startPoint y: 349, endPoint x: 830, endPoint y: 408, distance: 315.8
click at [830, 408] on textarea "Cover letter template:" at bounding box center [836, 531] width 657 height 374
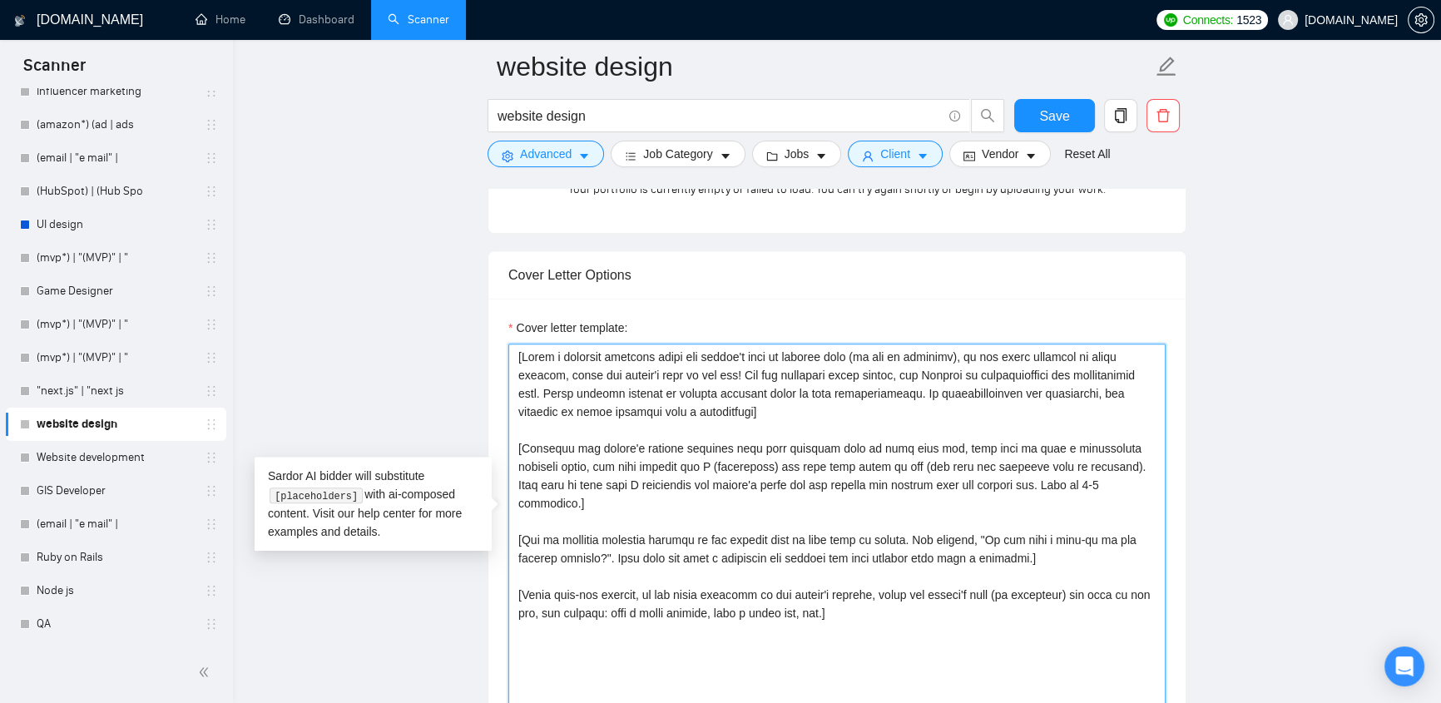
click at [509, 344] on textarea "Cover letter template:" at bounding box center [836, 531] width 657 height 374
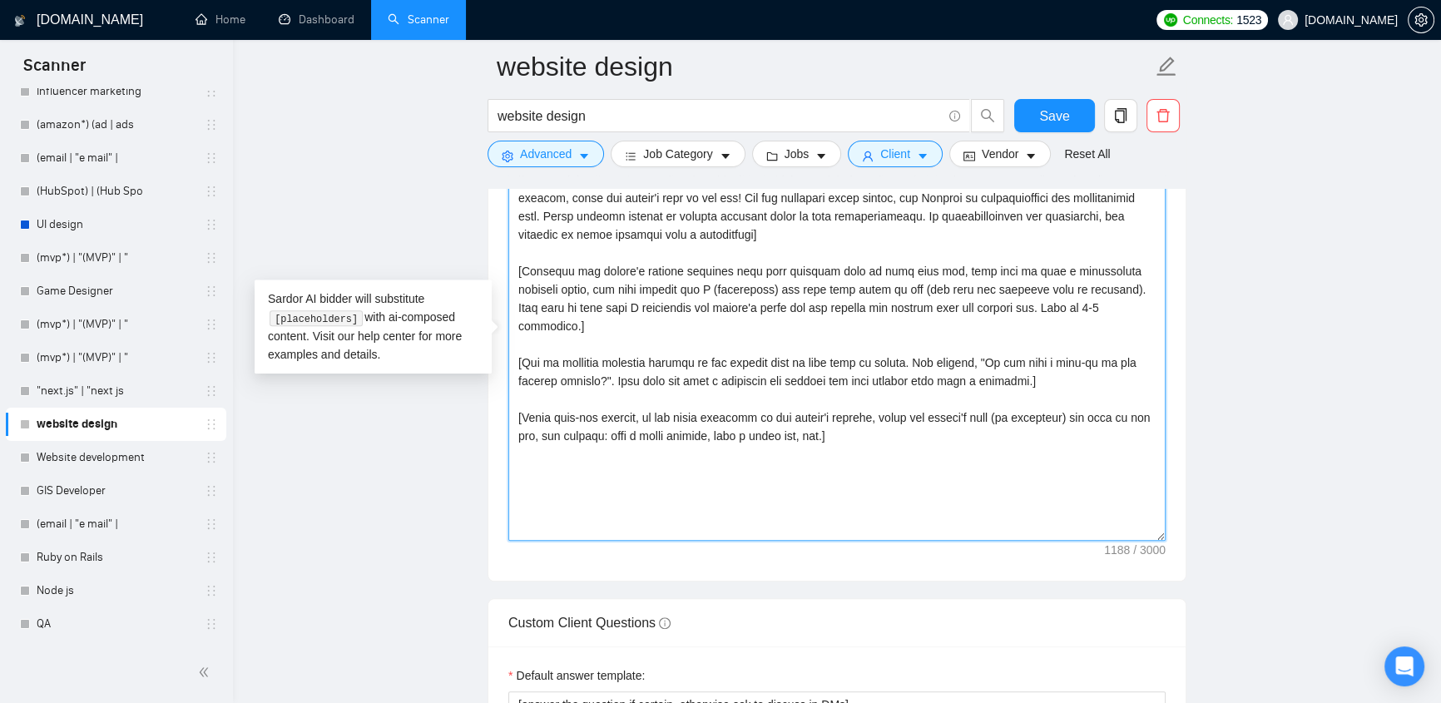
scroll to position [2293, 0]
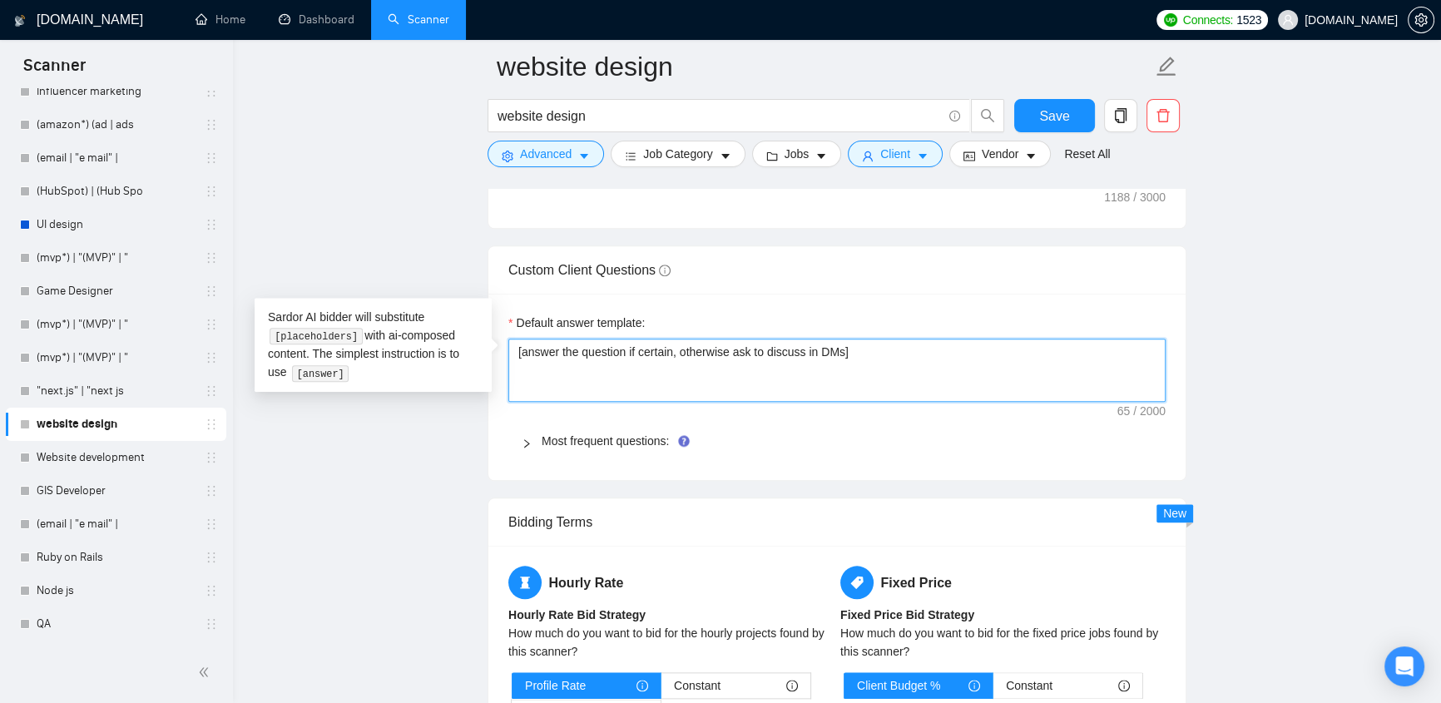
drag, startPoint x: 507, startPoint y: 336, endPoint x: 922, endPoint y: 334, distance: 415.0
click at [922, 339] on textarea "[answer the question if certain, otherwise ask to discuss in DMs]" at bounding box center [836, 370] width 657 height 63
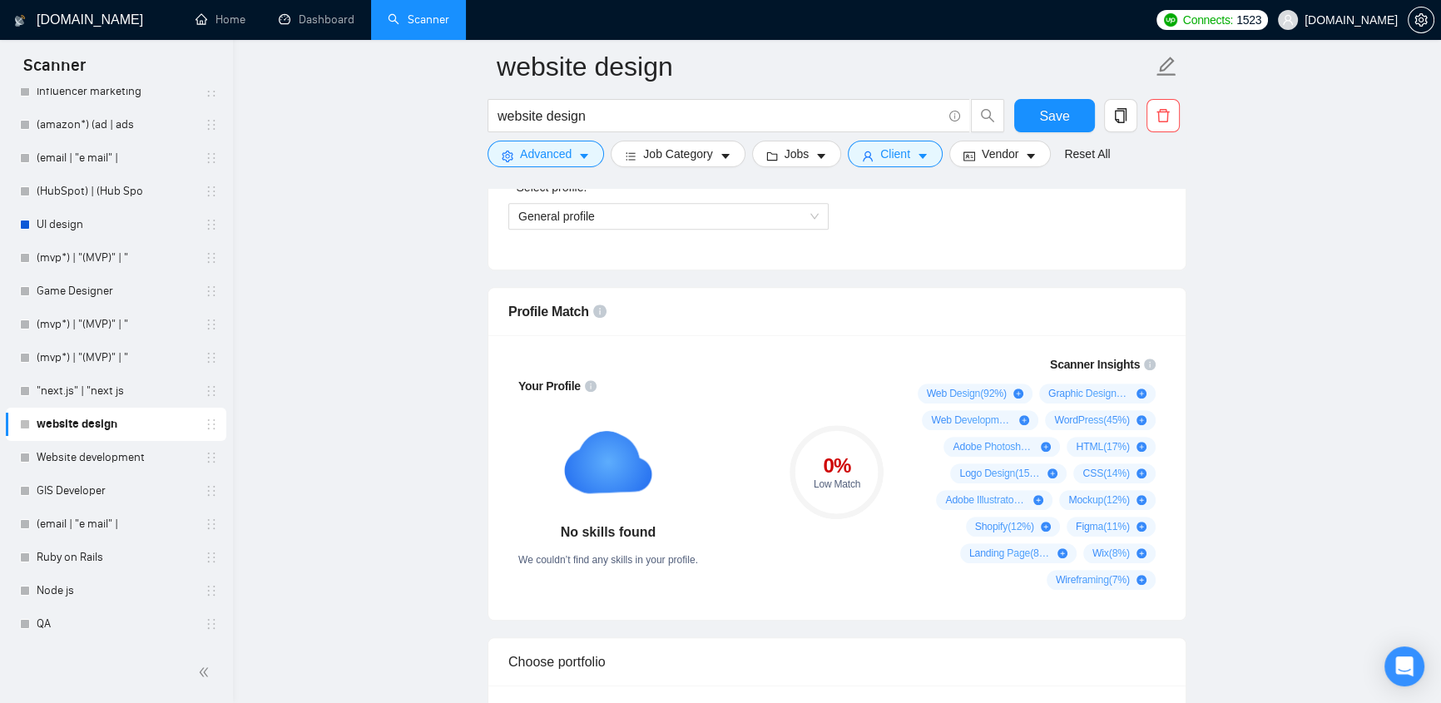
scroll to position [1411, 0]
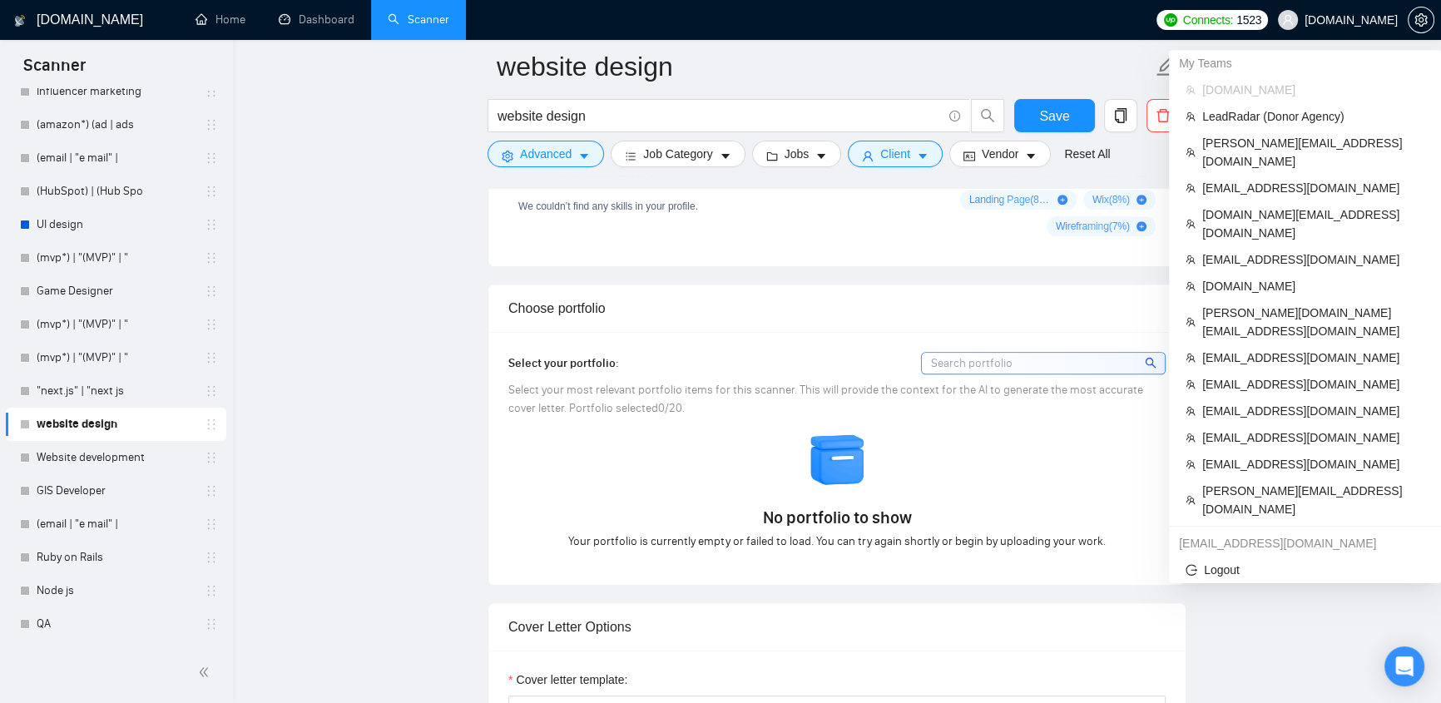
click at [1364, 20] on span "evacodes.com" at bounding box center [1350, 20] width 93 height 0
click at [1266, 179] on span "klimevtushenko@gmail.com" at bounding box center [1313, 188] width 222 height 18
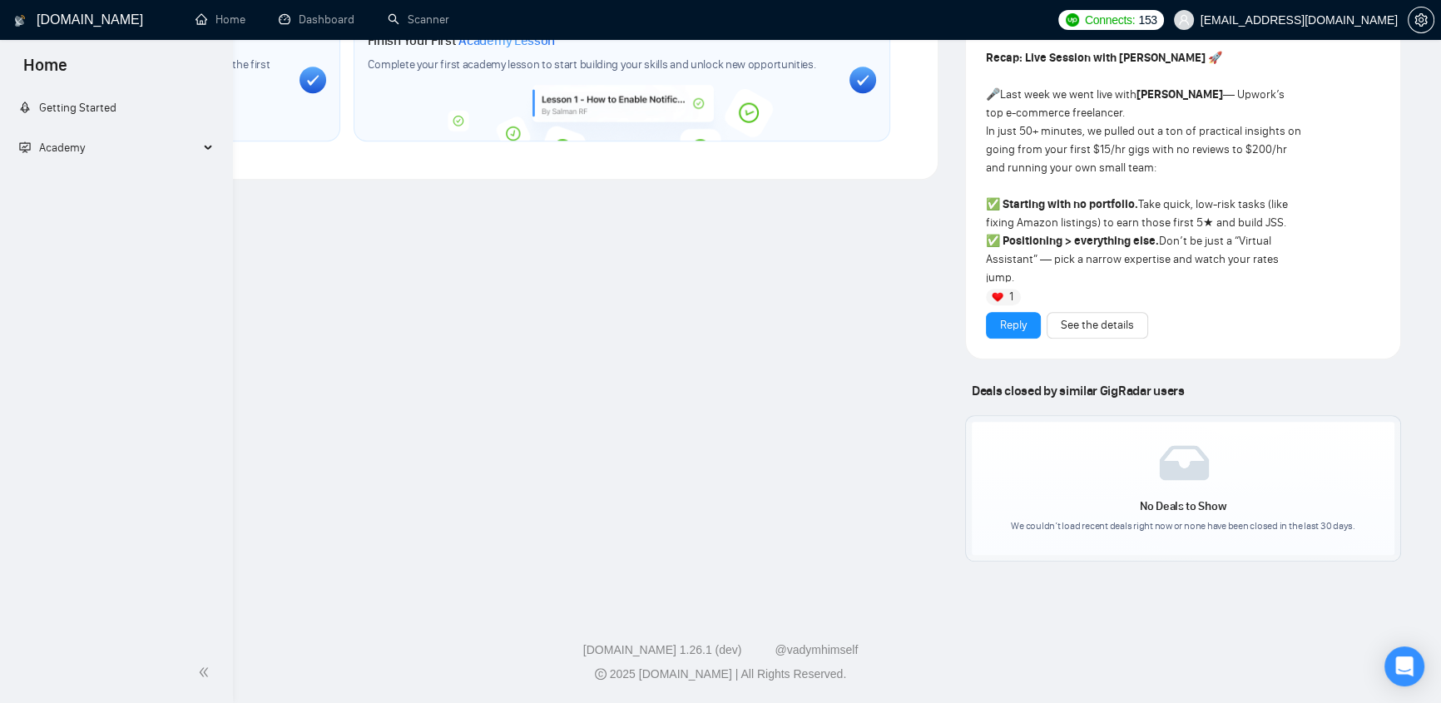
scroll to position [601, 0]
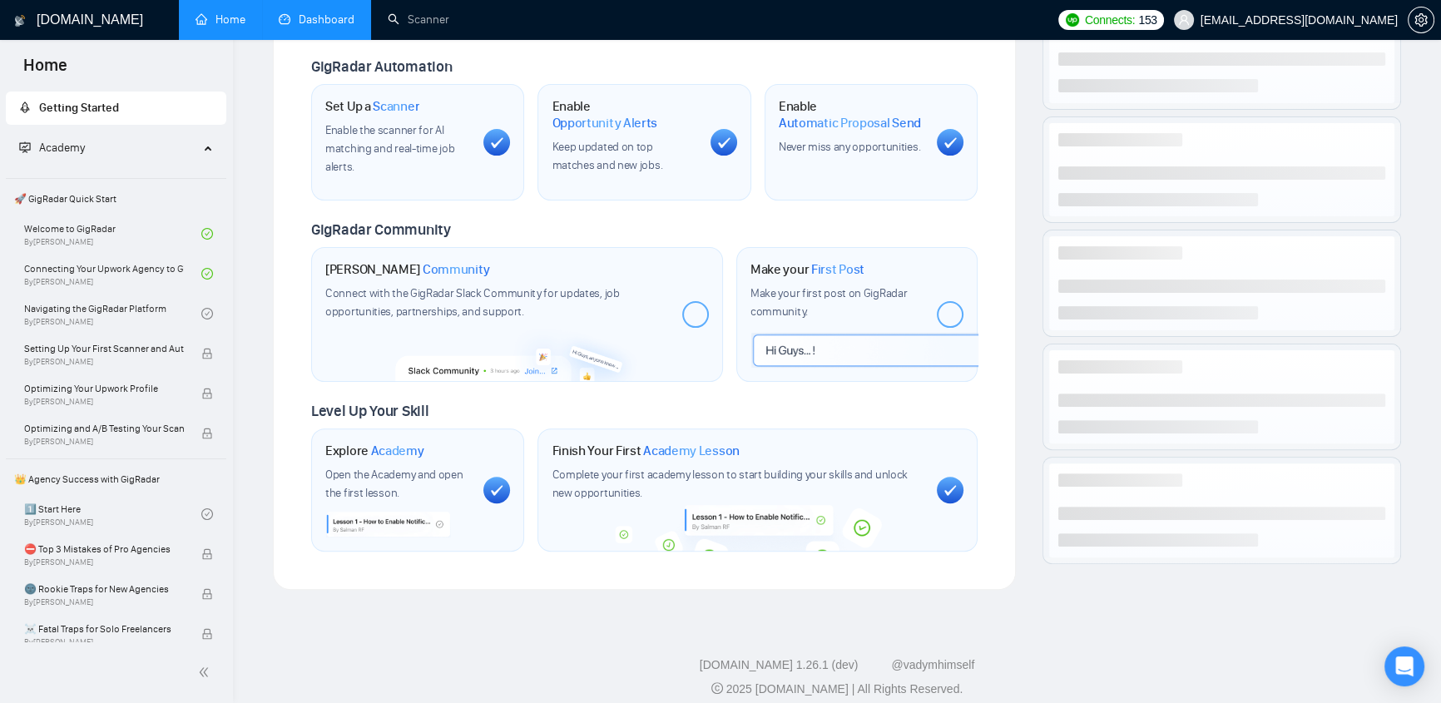
click at [298, 17] on link "Dashboard" at bounding box center [317, 19] width 76 height 14
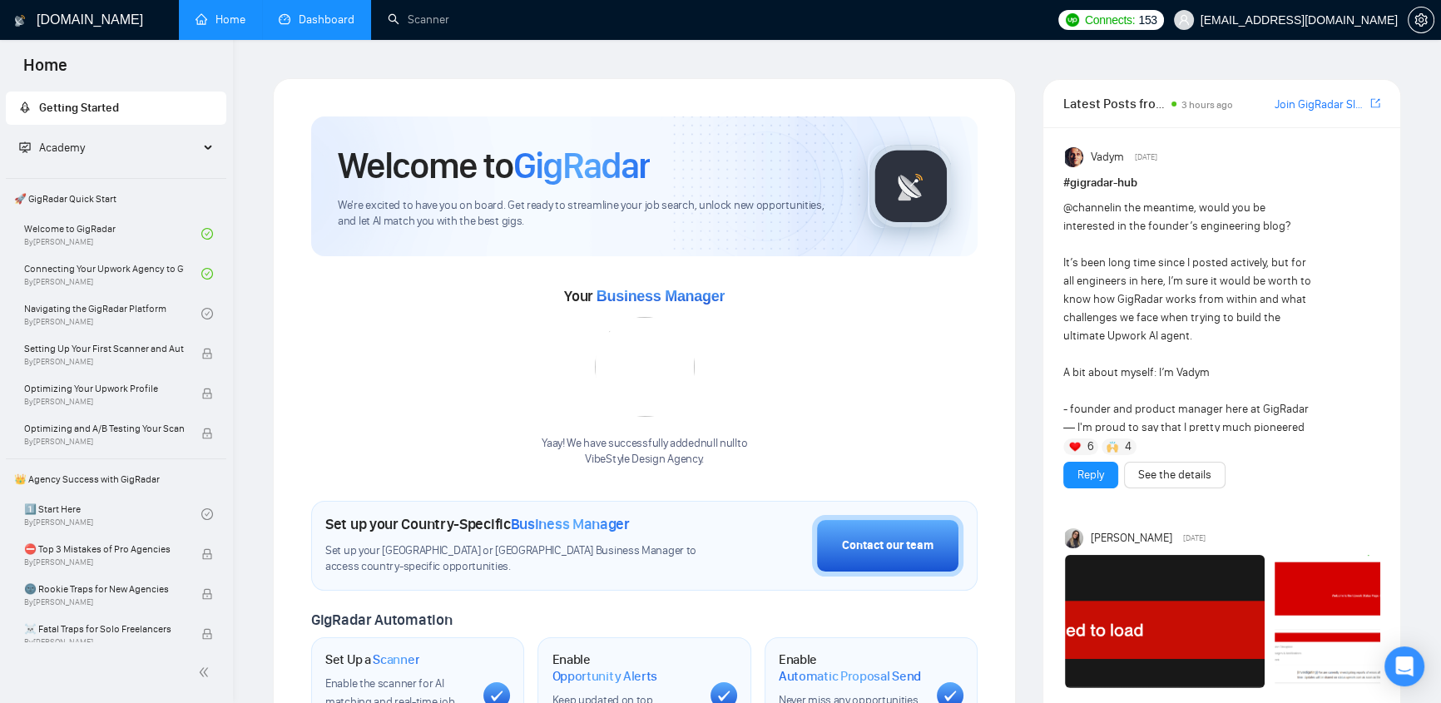
click at [309, 19] on link "Dashboard" at bounding box center [317, 19] width 76 height 14
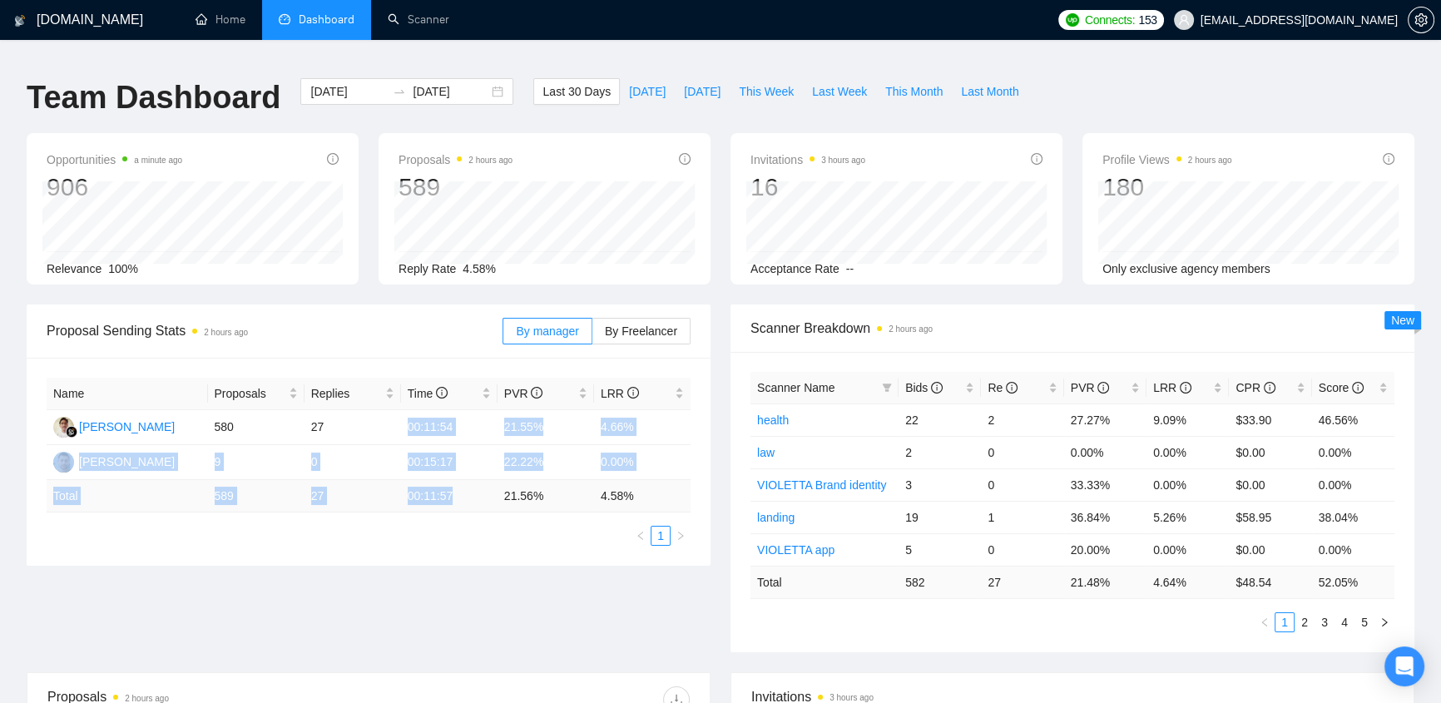
drag, startPoint x: 400, startPoint y: 413, endPoint x: 458, endPoint y: 491, distance: 97.5
click at [458, 491] on table "Name Proposals Replies Time PVR LRR Ahmad Yusuf 580 27 00:11:54 21.55% 4.66% Ya…" at bounding box center [369, 445] width 644 height 135
click at [458, 497] on td "00:11:57" at bounding box center [449, 496] width 96 height 32
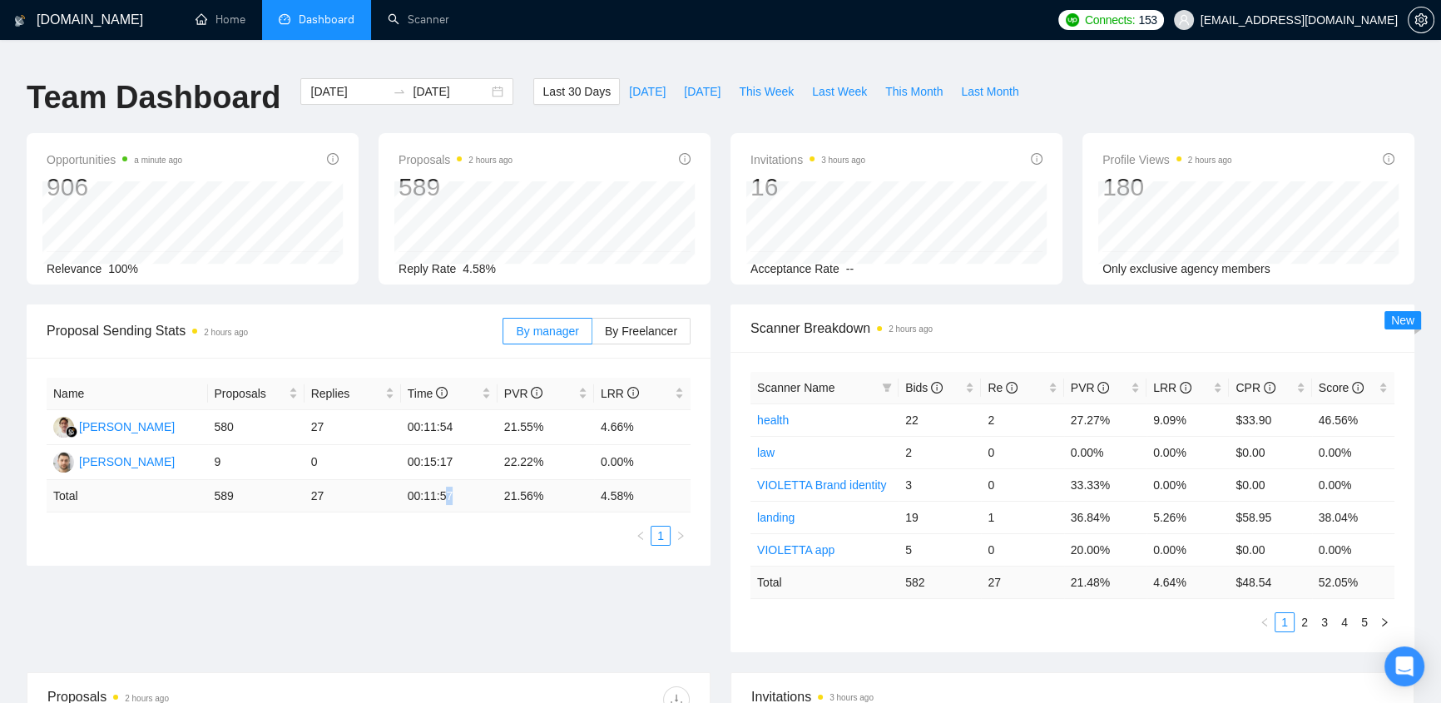
drag, startPoint x: 464, startPoint y: 481, endPoint x: 444, endPoint y: 482, distance: 20.0
click at [444, 482] on td "00:11:57" at bounding box center [449, 496] width 96 height 32
drag, startPoint x: 455, startPoint y: 449, endPoint x: 423, endPoint y: 435, distance: 35.4
click at [423, 445] on td "00:15:17" at bounding box center [449, 462] width 96 height 35
click at [447, 507] on div "Name Proposals Replies Time PVR LRR Ahmad Yusuf 580 27 00:11:54 21.55% 4.66% Ya…" at bounding box center [369, 462] width 644 height 168
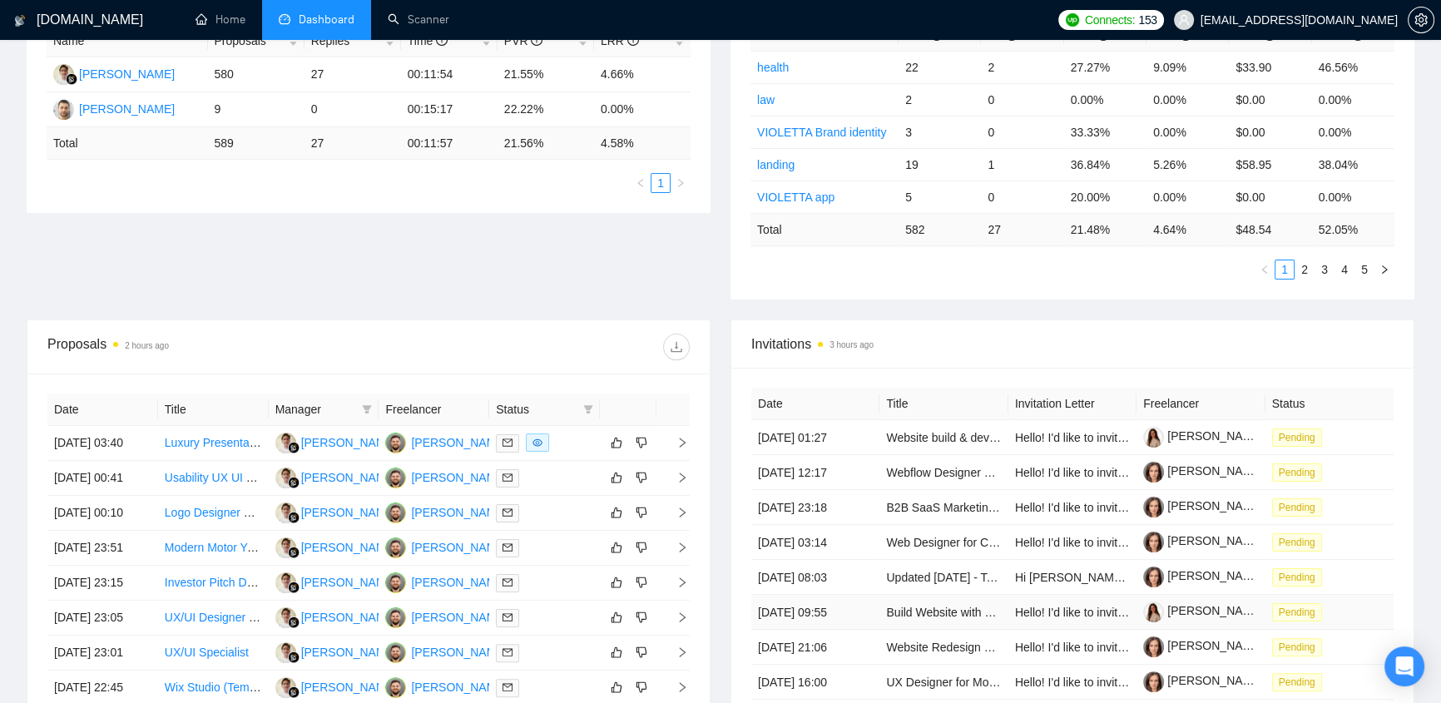
scroll to position [529, 0]
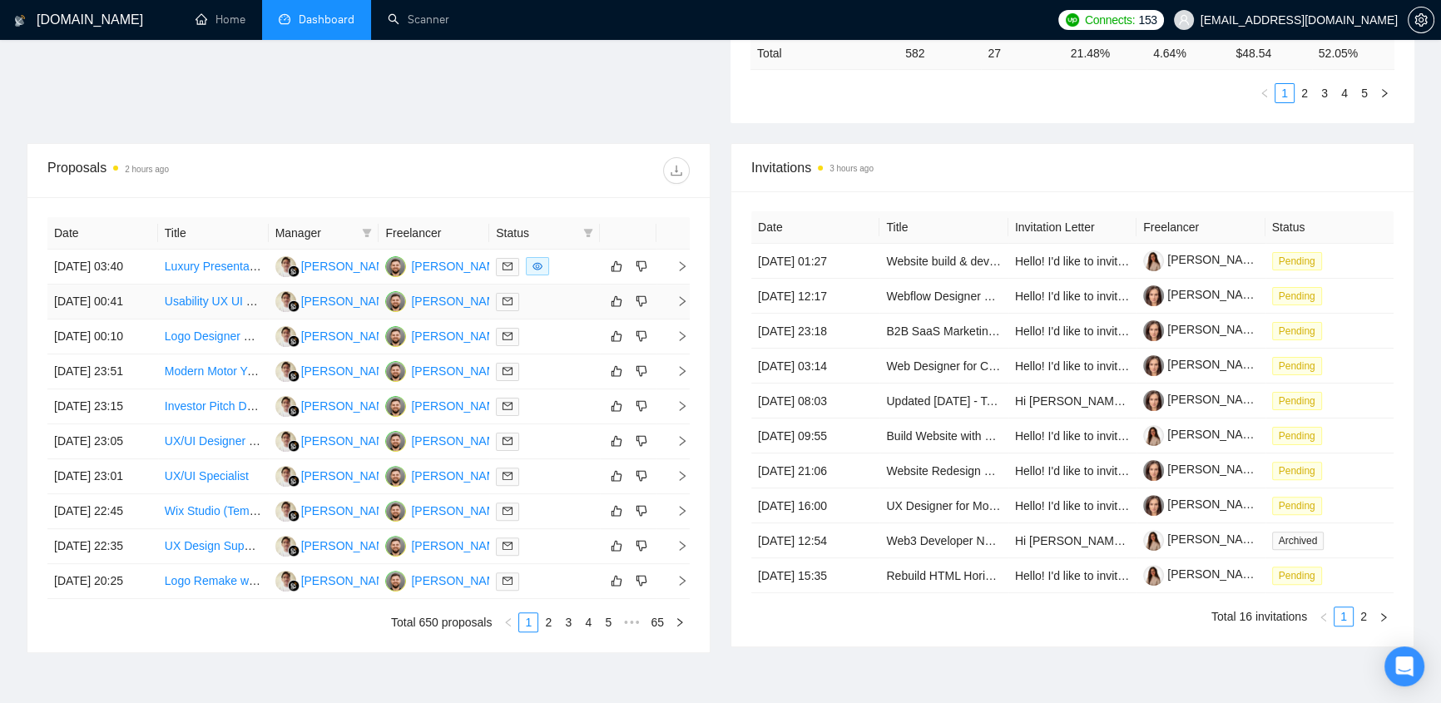
click at [533, 292] on div at bounding box center [544, 301] width 97 height 19
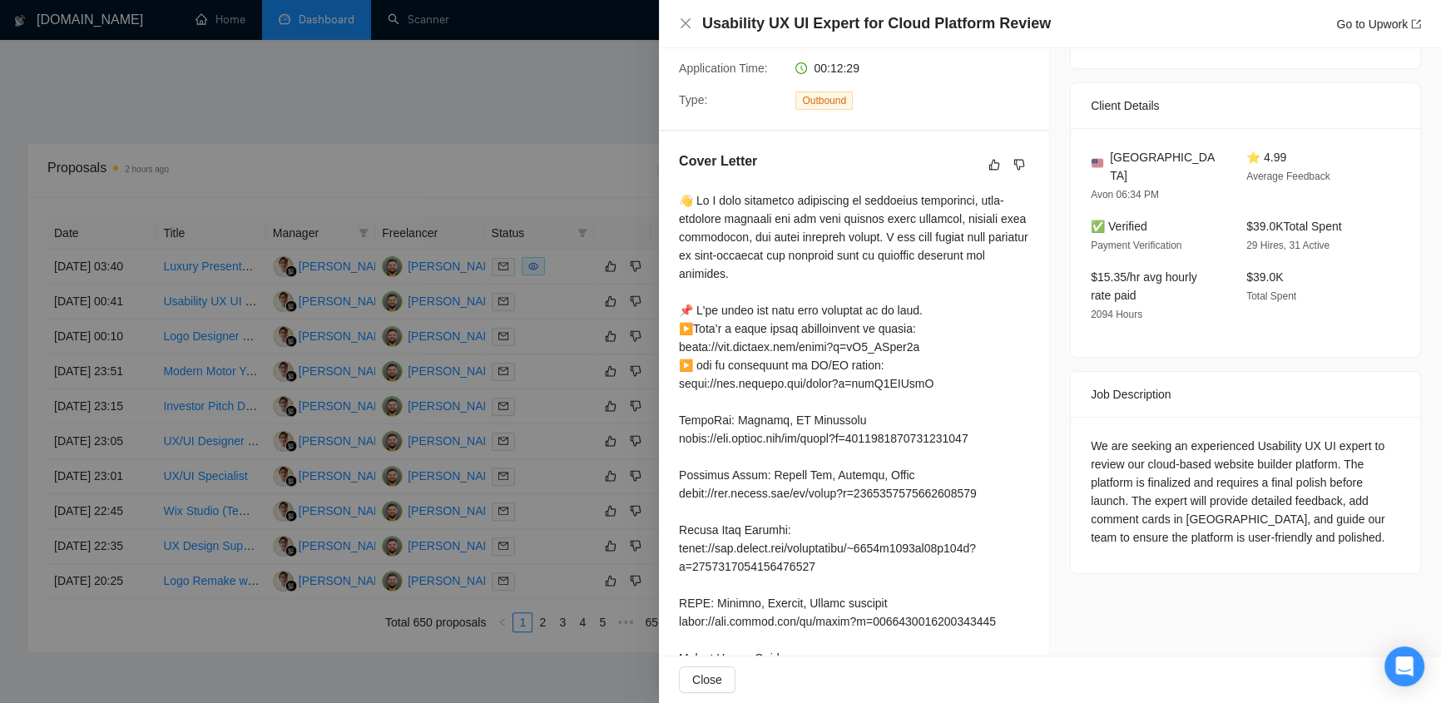
scroll to position [0, 0]
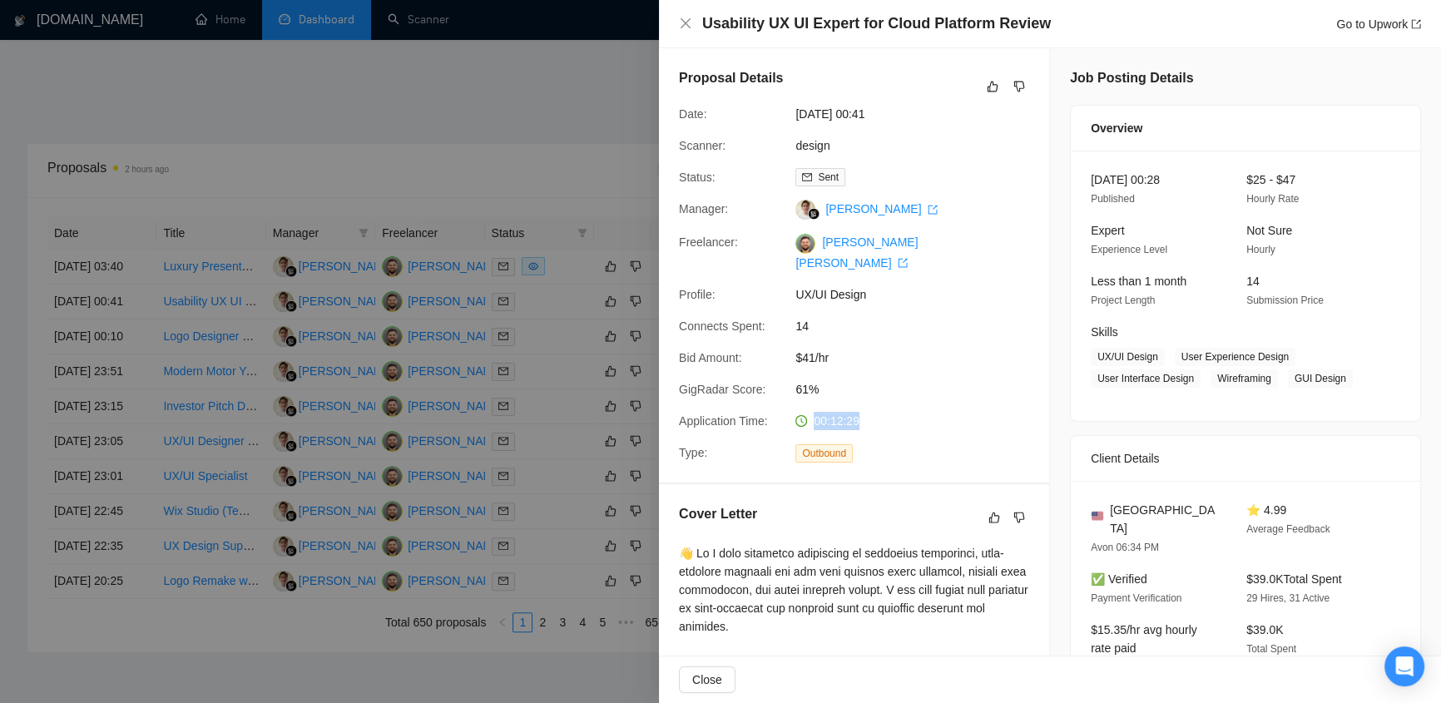
drag, startPoint x: 870, startPoint y: 403, endPoint x: 806, endPoint y: 402, distance: 64.1
click at [806, 412] on div "00:12:29" at bounding box center [875, 421] width 175 height 18
drag, startPoint x: 823, startPoint y: 378, endPoint x: 792, endPoint y: 373, distance: 32.1
click at [792, 380] on div "61%" at bounding box center [875, 389] width 175 height 18
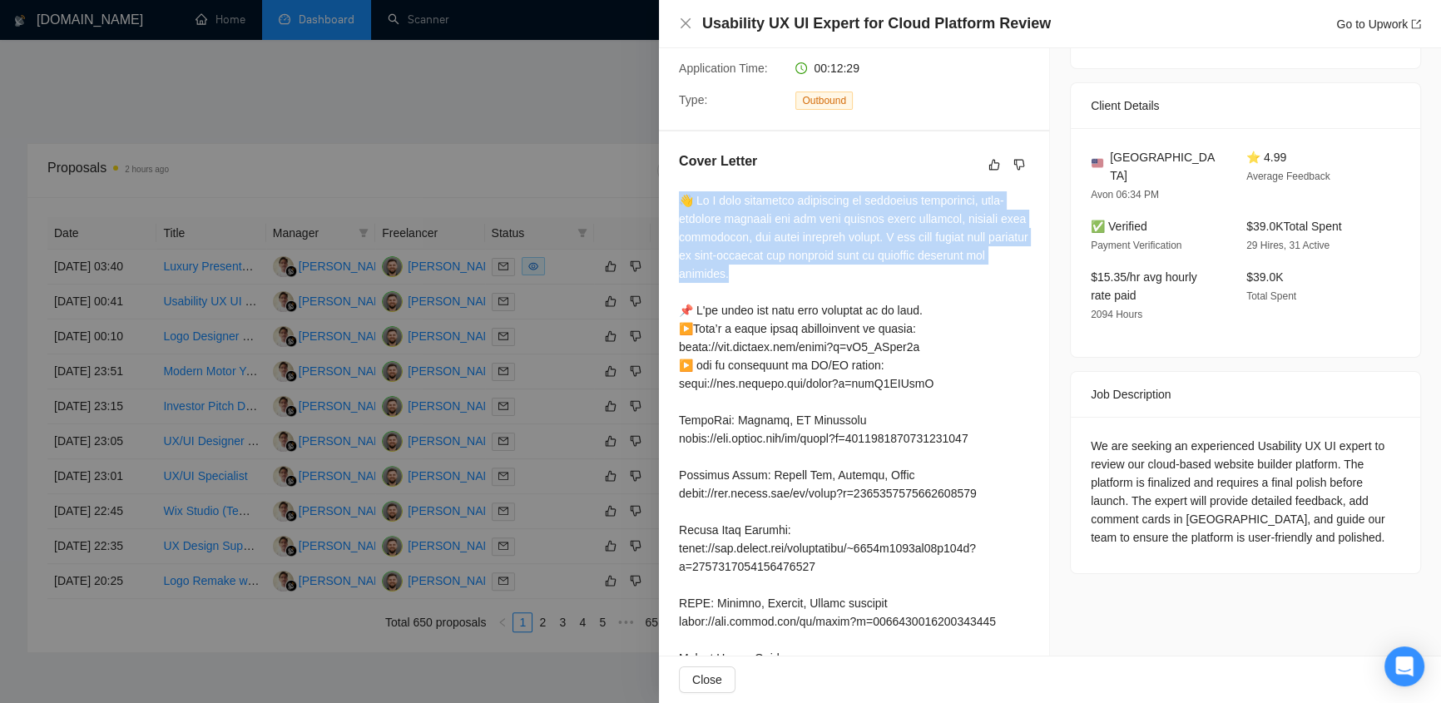
drag, startPoint x: 673, startPoint y: 180, endPoint x: 998, endPoint y: 259, distance: 334.5
click at [998, 259] on div "Cover Letter" at bounding box center [854, 714] width 390 height 1166
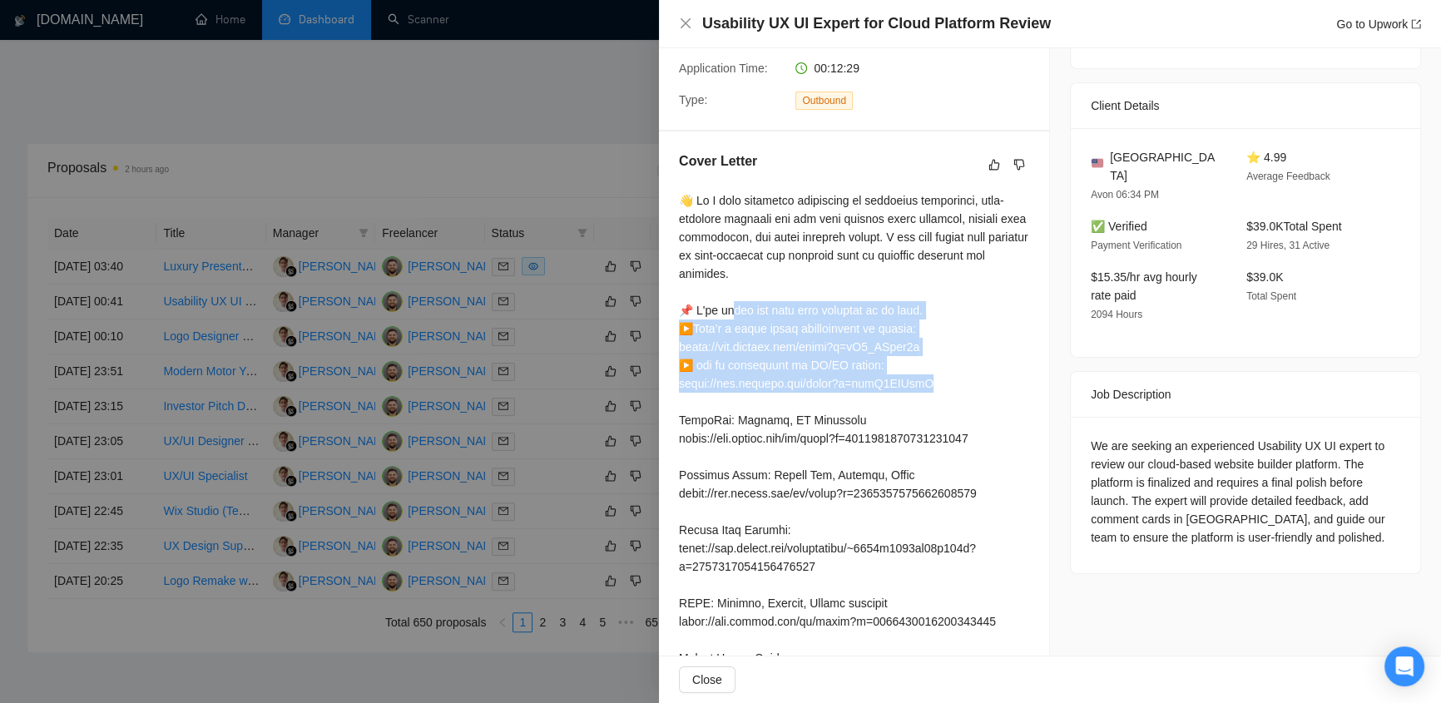
drag, startPoint x: 719, startPoint y: 289, endPoint x: 960, endPoint y: 368, distance: 252.8
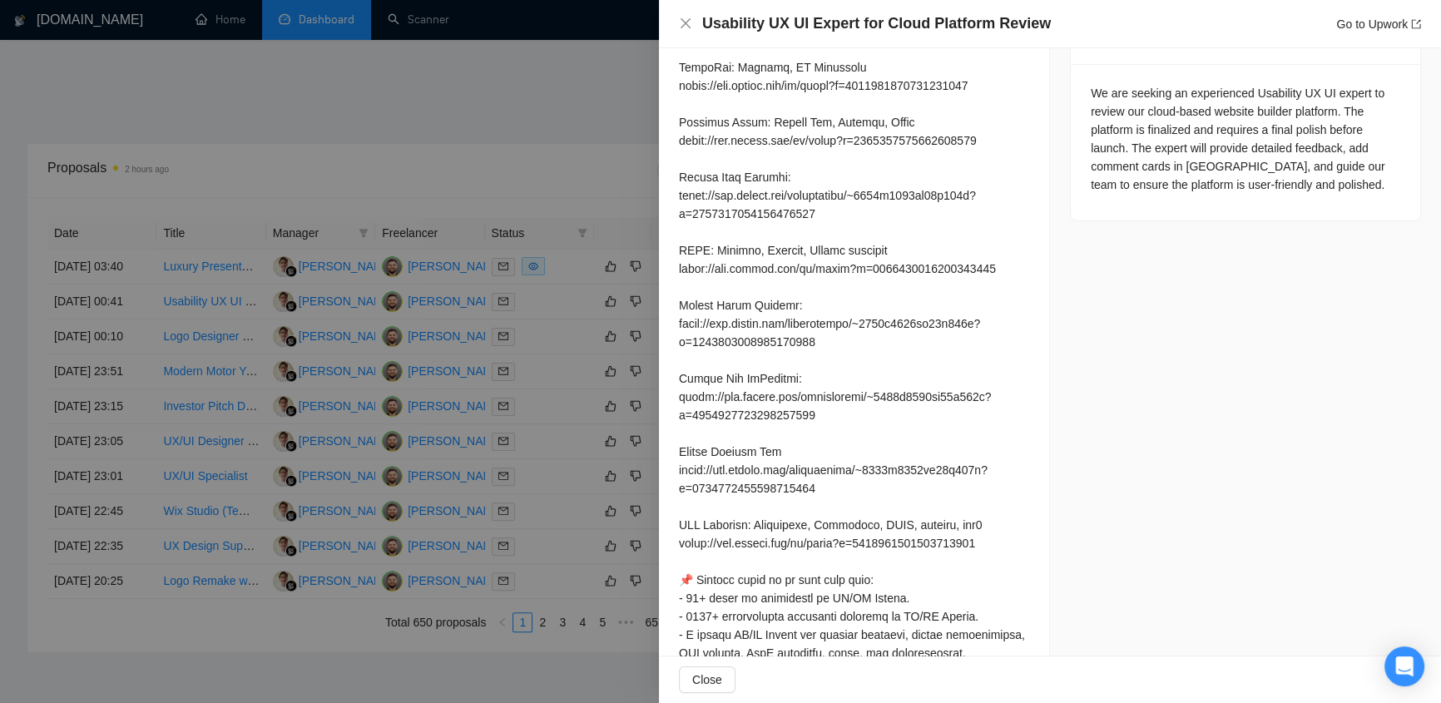
scroll to position [976, 0]
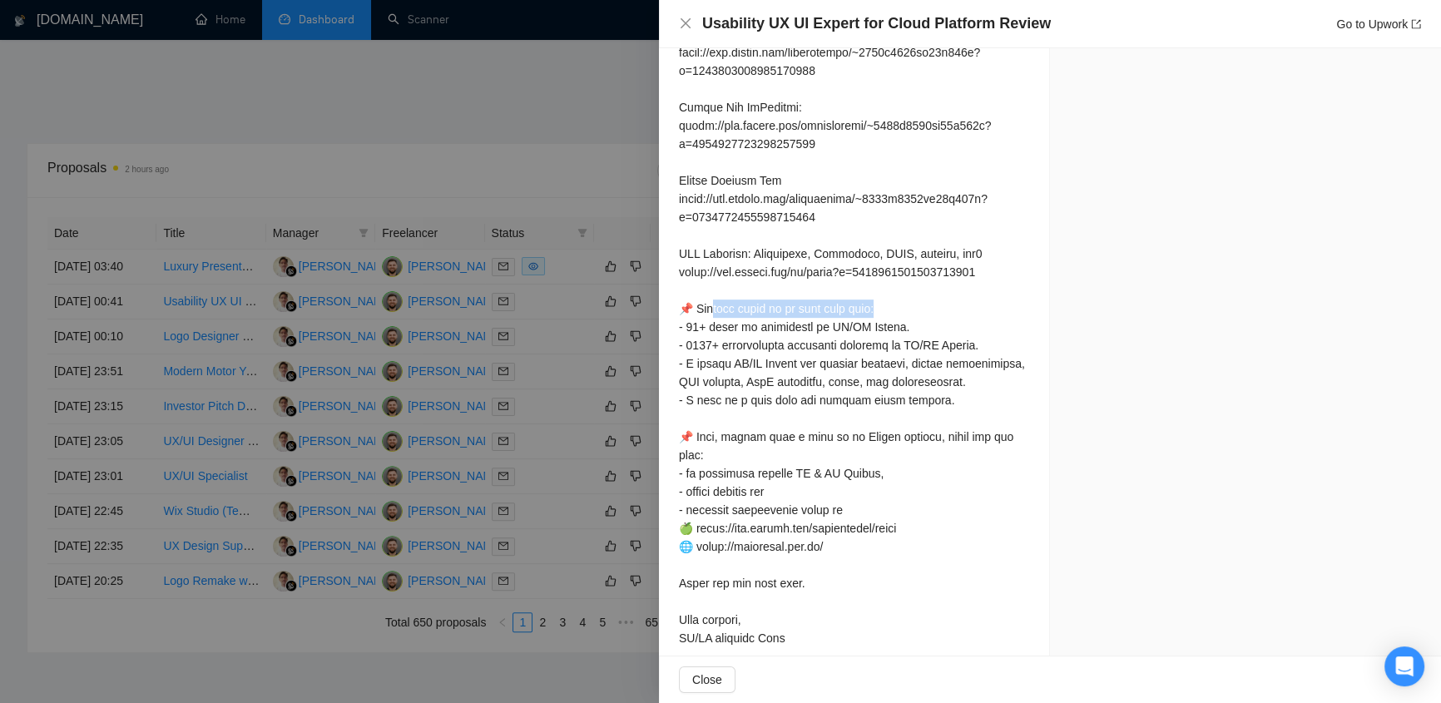
drag, startPoint x: 753, startPoint y: 283, endPoint x: 907, endPoint y: 291, distance: 154.9
click at [911, 289] on div at bounding box center [854, 108] width 350 height 1080
click at [721, 318] on div at bounding box center [854, 108] width 350 height 1080
drag, startPoint x: 828, startPoint y: 524, endPoint x: 670, endPoint y: 524, distance: 158.0
click at [670, 524] on div "Cover Letter" at bounding box center [854, 91] width 390 height 1166
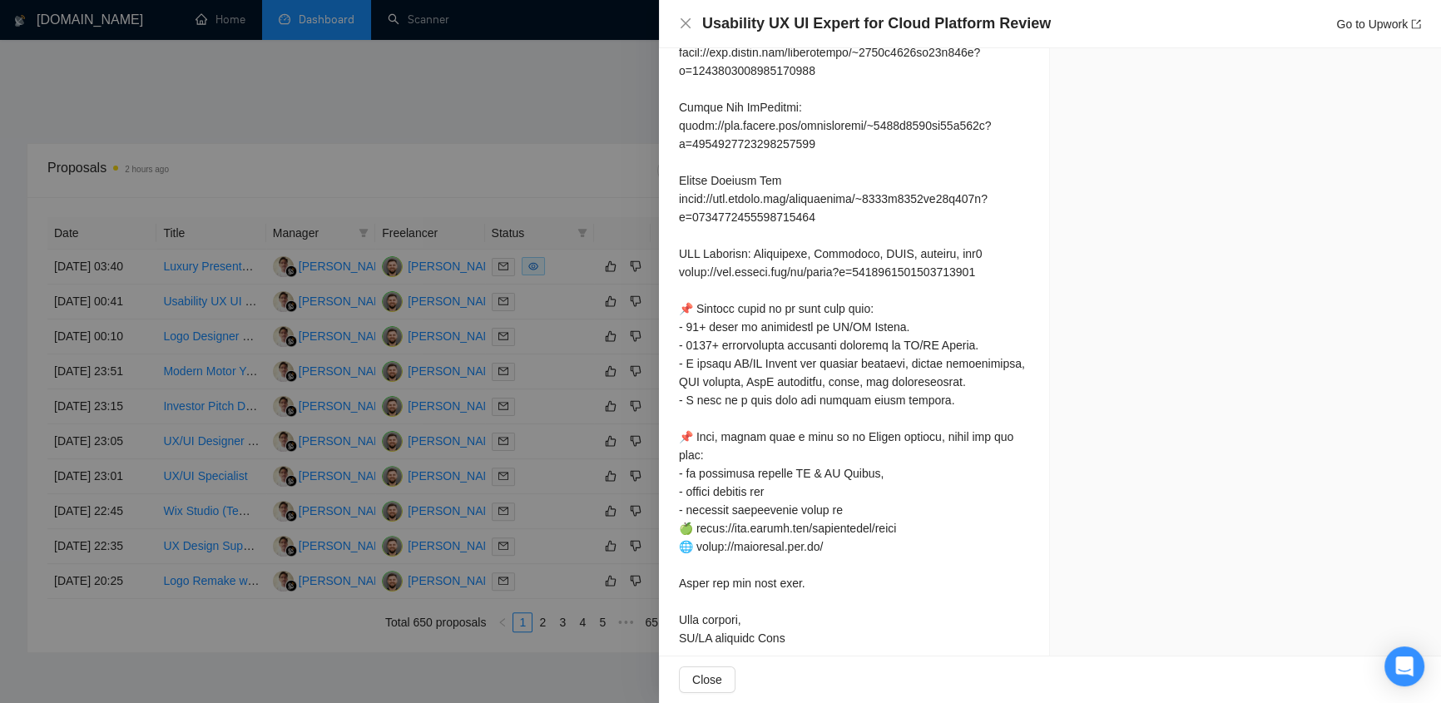
click at [917, 505] on div at bounding box center [854, 108] width 350 height 1080
click at [710, 681] on span "Close" at bounding box center [707, 679] width 30 height 18
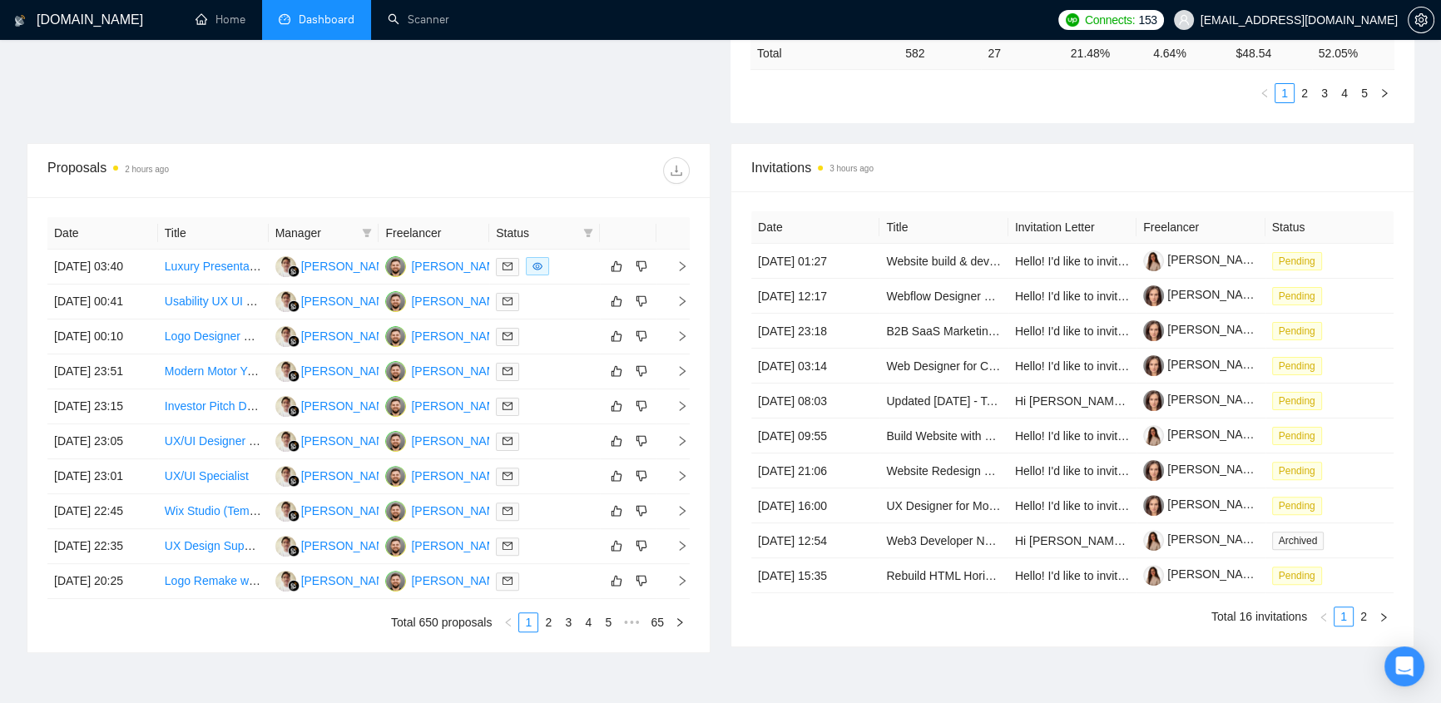
scroll to position [0, 0]
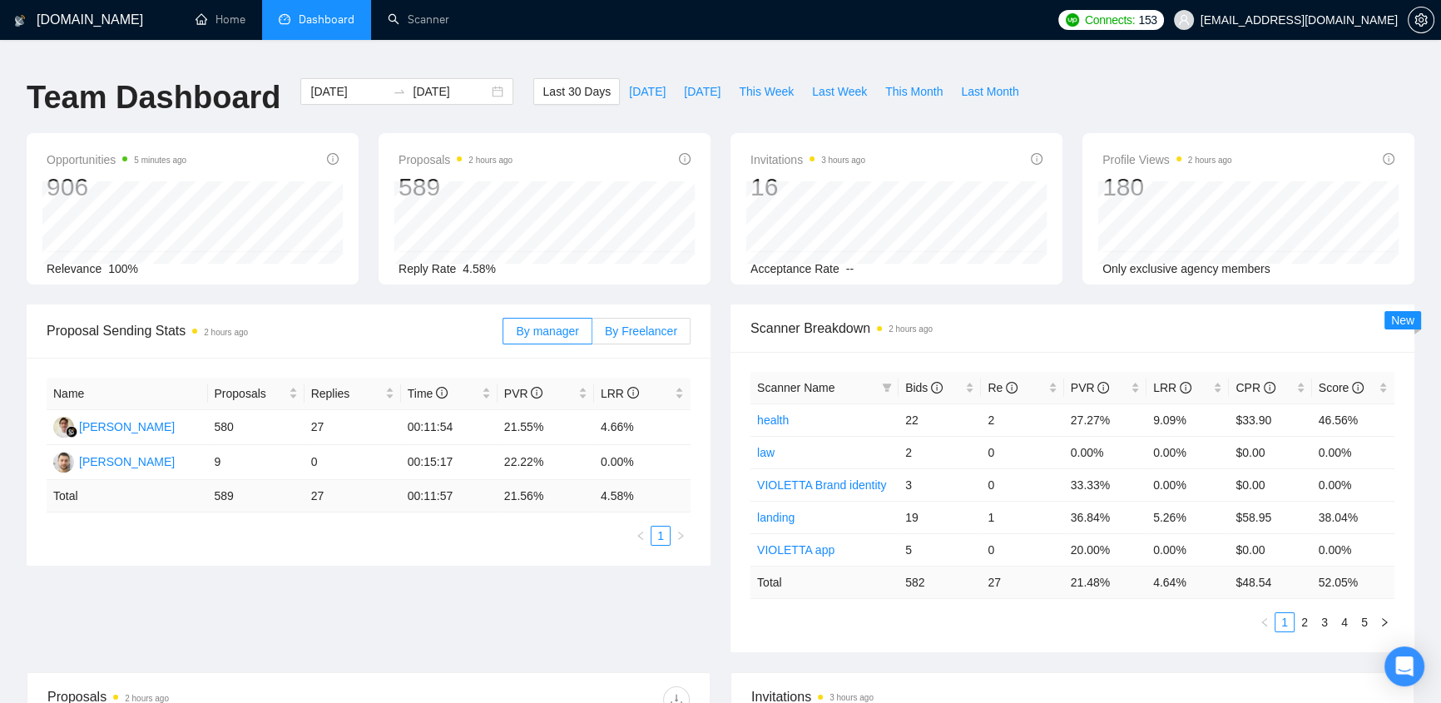
click at [633, 324] on span "By Freelancer" at bounding box center [641, 330] width 72 height 13
click at [592, 335] on input "By Freelancer" at bounding box center [592, 335] width 0 height 0
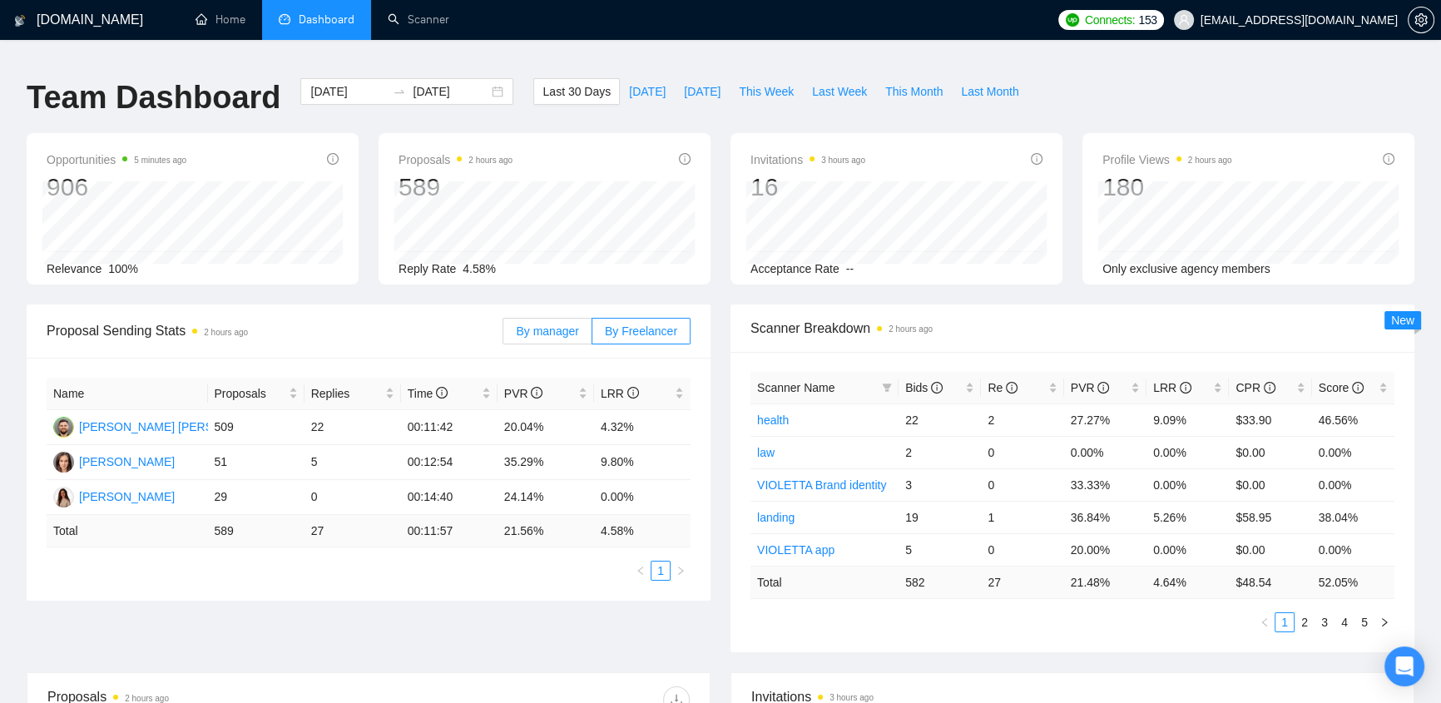
click at [542, 324] on span "By manager" at bounding box center [547, 330] width 62 height 13
click at [503, 335] on input "By manager" at bounding box center [503, 335] width 0 height 0
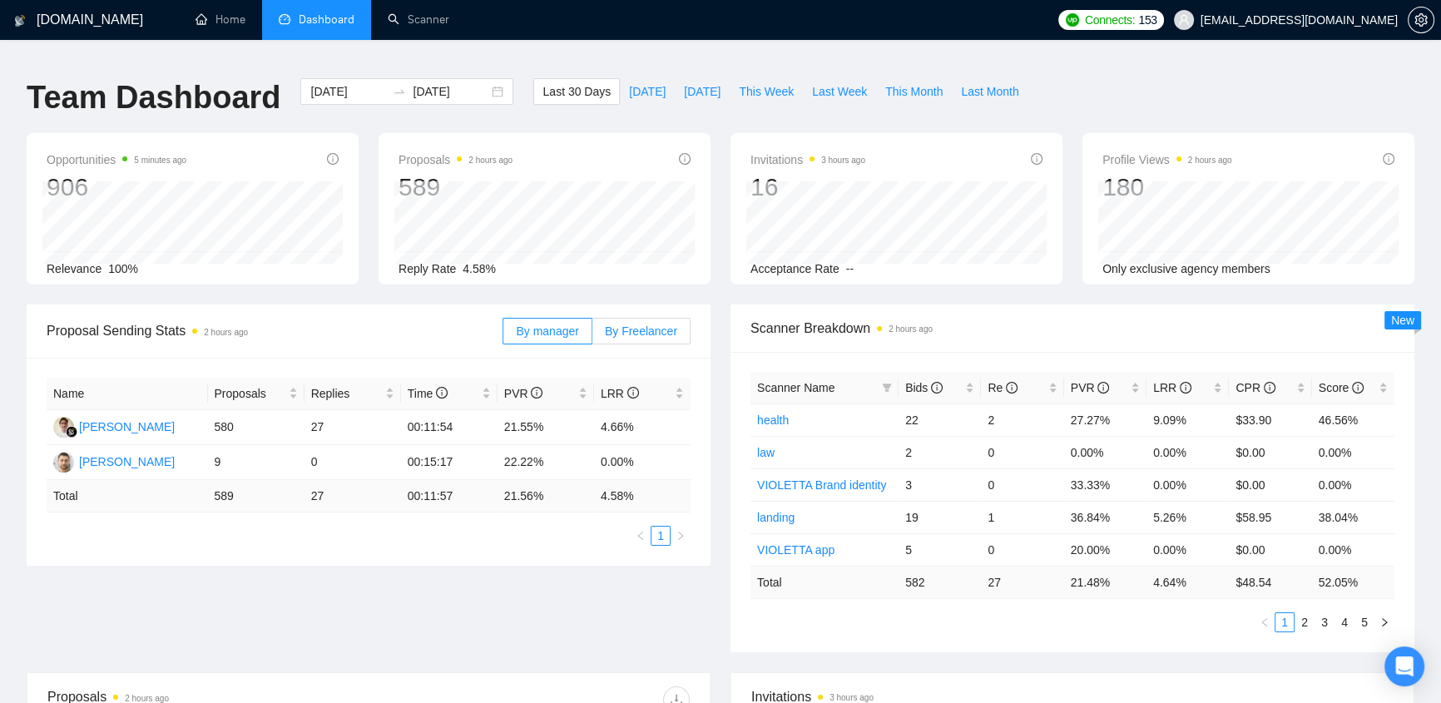
click at [655, 324] on span "By Freelancer" at bounding box center [641, 330] width 72 height 13
click at [592, 335] on input "By Freelancer" at bounding box center [592, 335] width 0 height 0
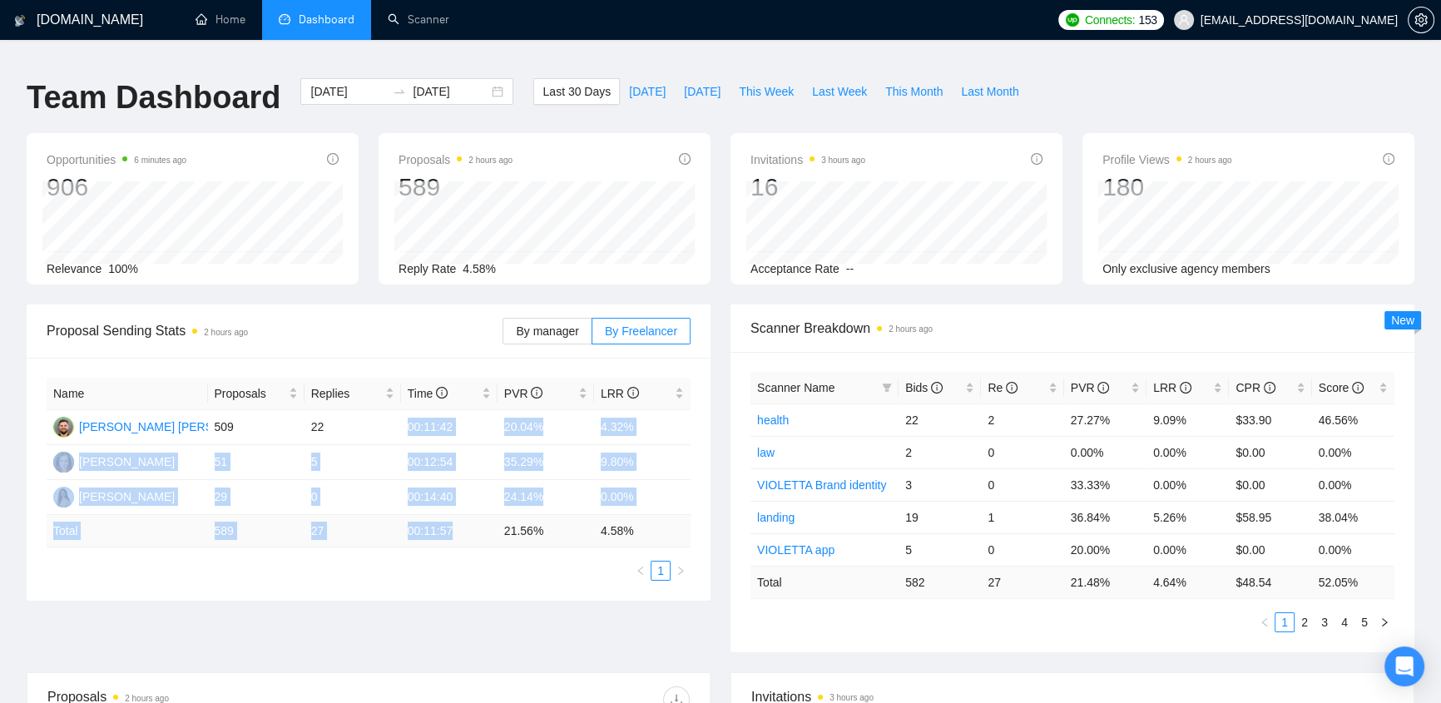
drag, startPoint x: 408, startPoint y: 412, endPoint x: 460, endPoint y: 519, distance: 119.4
click at [460, 519] on table "Name Proposals Replies Time PVR LRR Klym Yevtushenko 509 22 00:11:42 20.04% 4.3…" at bounding box center [369, 463] width 644 height 170
click at [460, 520] on td "00:11:57" at bounding box center [449, 531] width 96 height 32
drag, startPoint x: 459, startPoint y: 520, endPoint x: 394, endPoint y: 411, distance: 126.8
click at [394, 411] on table "Name Proposals Replies Time PVR LRR Klym Yevtushenko 509 22 00:11:42 20.04% 4.3…" at bounding box center [369, 463] width 644 height 170
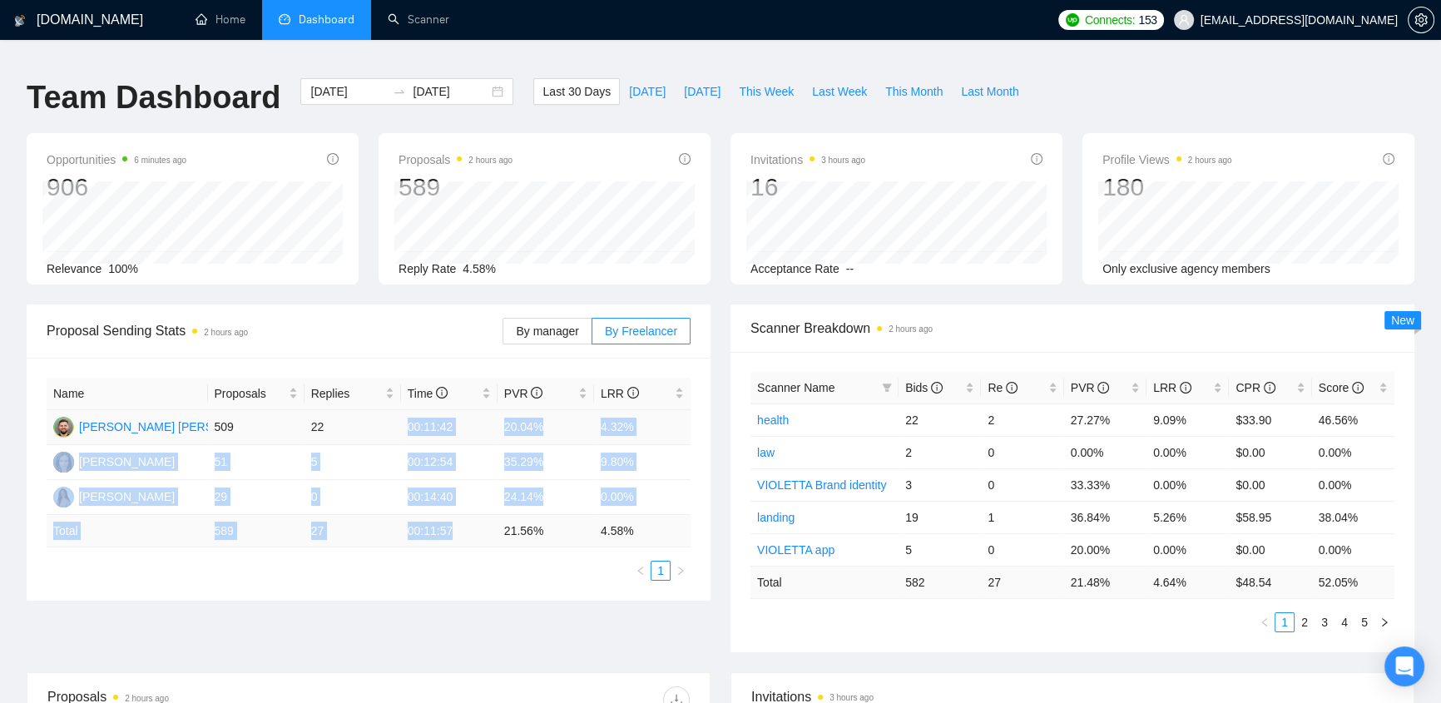
click at [415, 411] on td "00:11:42" at bounding box center [449, 427] width 96 height 35
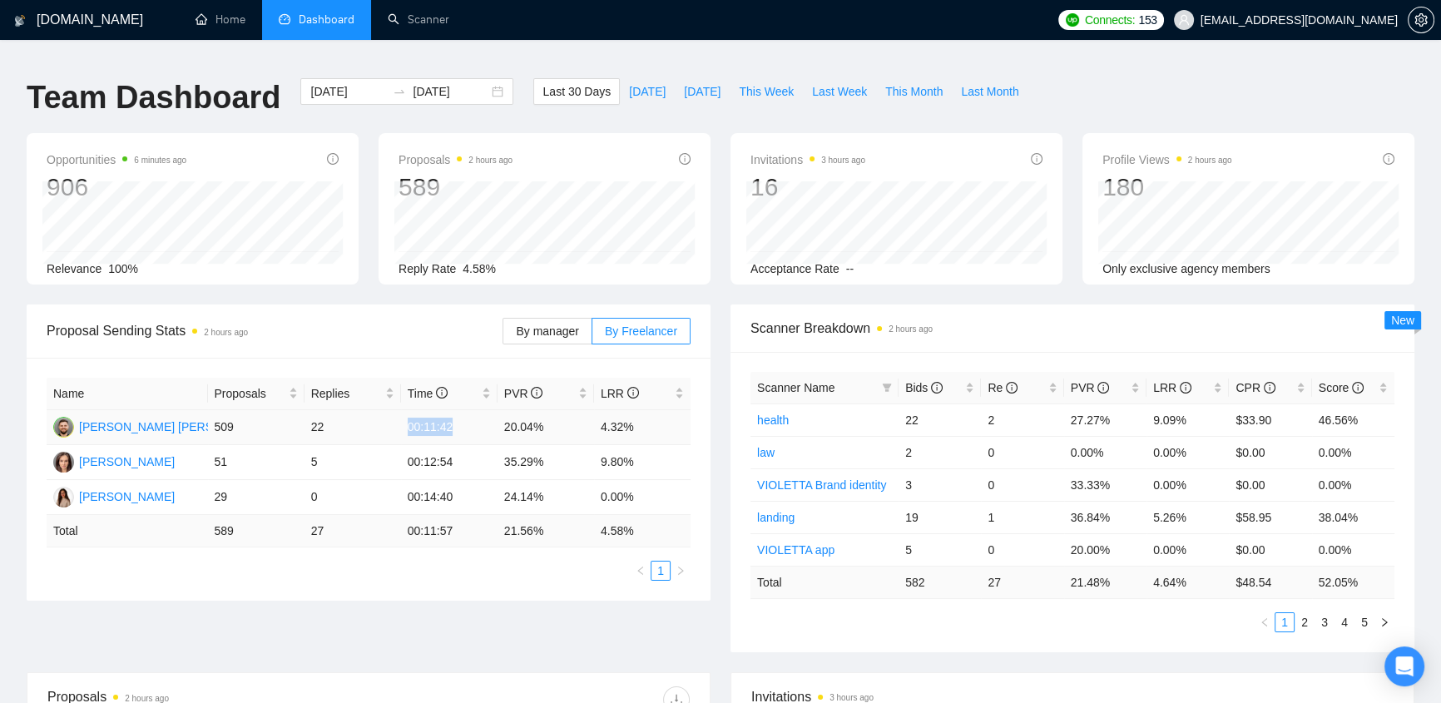
drag, startPoint x: 401, startPoint y: 416, endPoint x: 452, endPoint y: 412, distance: 51.7
click at [452, 412] on td "00:11:42" at bounding box center [449, 427] width 96 height 35
click at [405, 420] on td "00:11:42" at bounding box center [449, 427] width 96 height 35
drag, startPoint x: 403, startPoint y: 417, endPoint x: 453, endPoint y: 411, distance: 51.1
click at [453, 411] on td "00:11:42" at bounding box center [449, 427] width 96 height 35
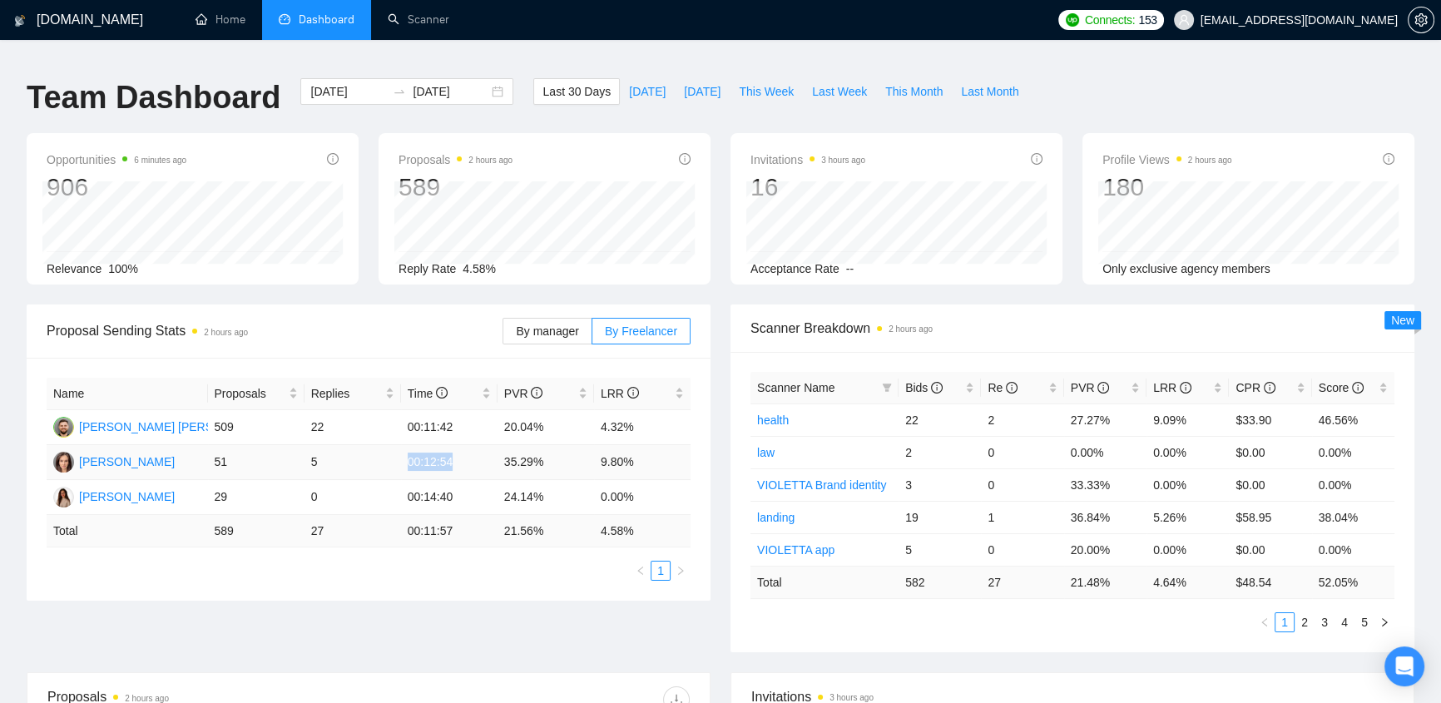
drag, startPoint x: 457, startPoint y: 448, endPoint x: 403, endPoint y: 457, distance: 54.8
click at [403, 457] on td "00:12:54" at bounding box center [449, 462] width 96 height 35
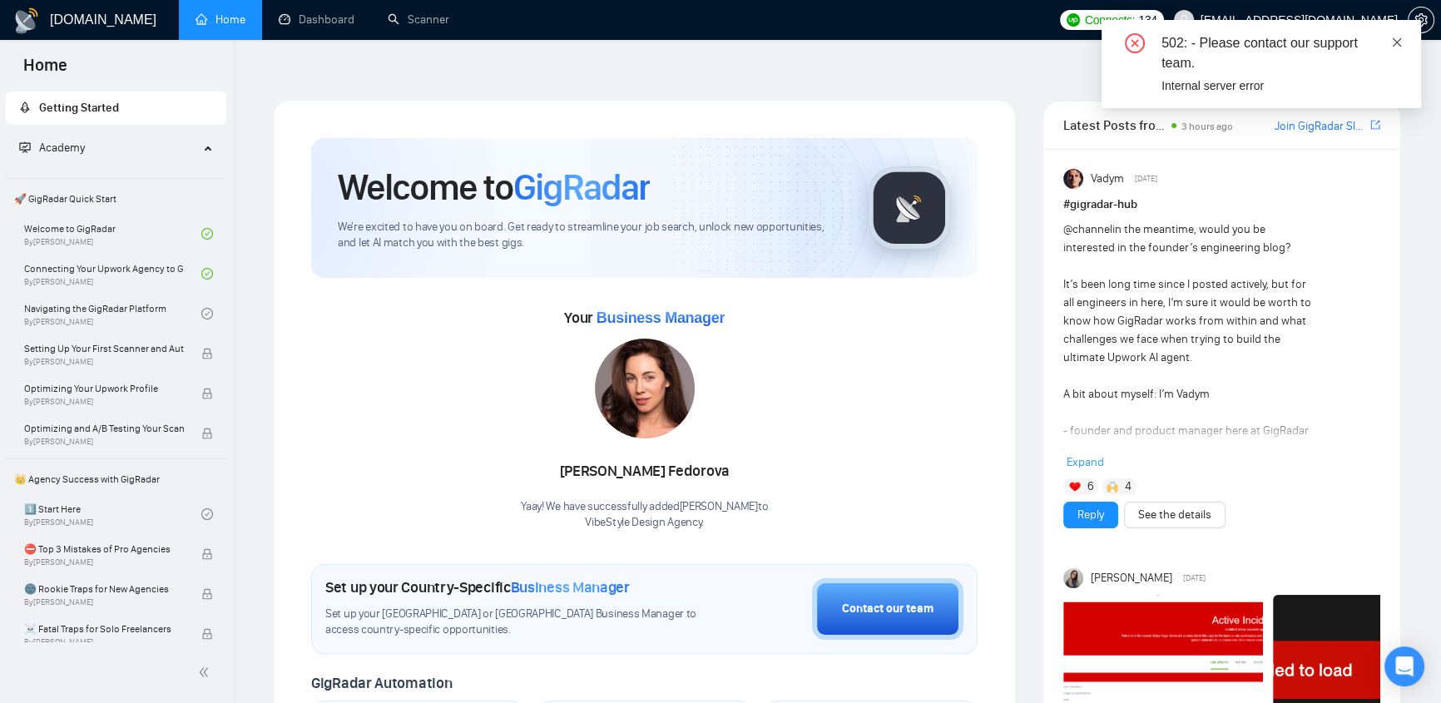
click at [1396, 43] on icon "close" at bounding box center [1397, 43] width 12 height 12
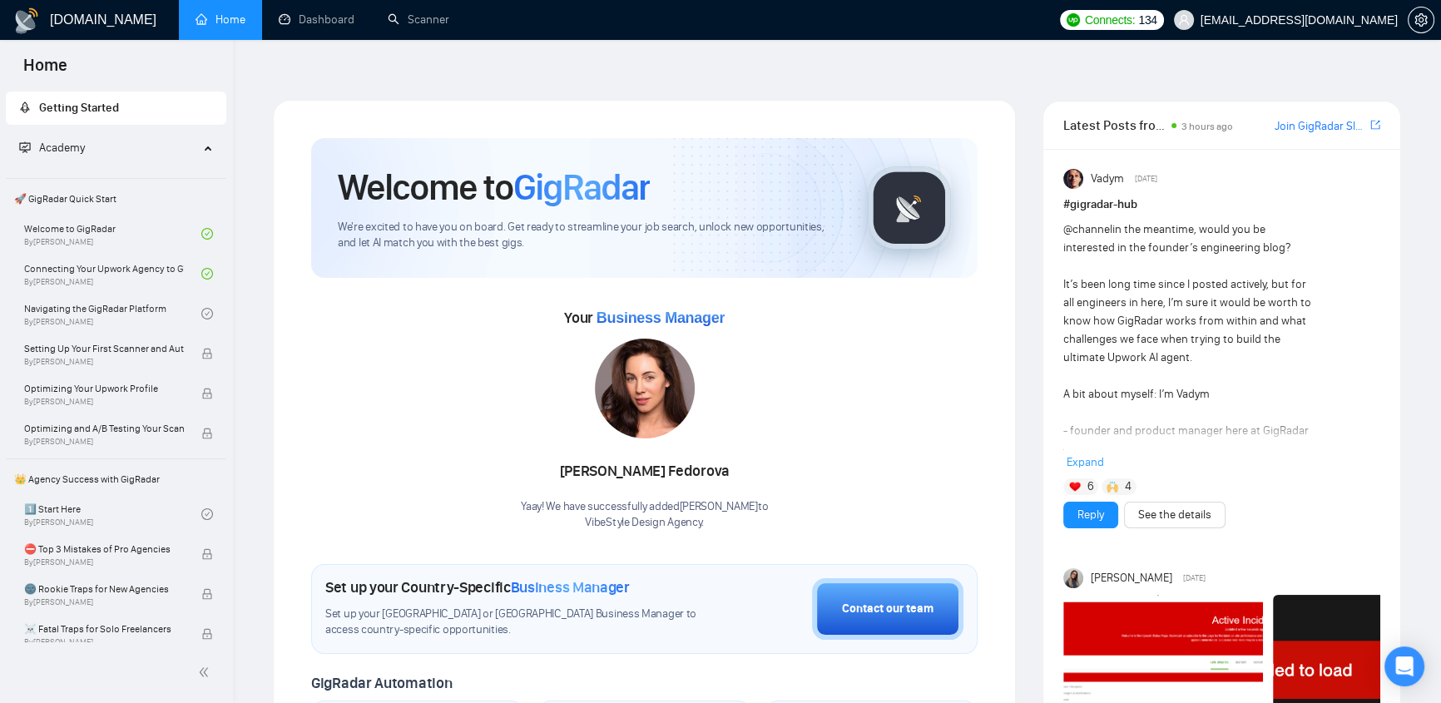
click at [1347, 20] on span "[EMAIL_ADDRESS][DOMAIN_NAME]" at bounding box center [1298, 20] width 197 height 0
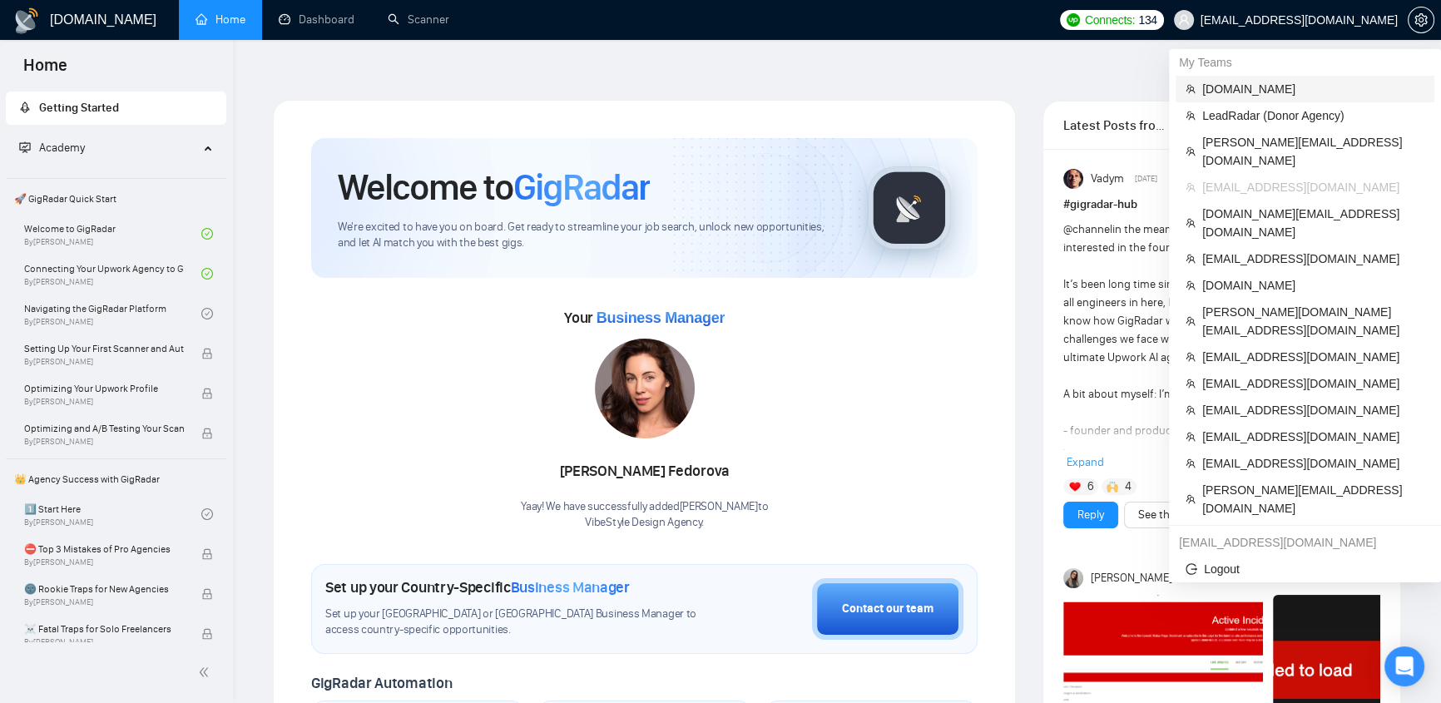
click at [1264, 86] on span "[DOMAIN_NAME]" at bounding box center [1313, 89] width 222 height 18
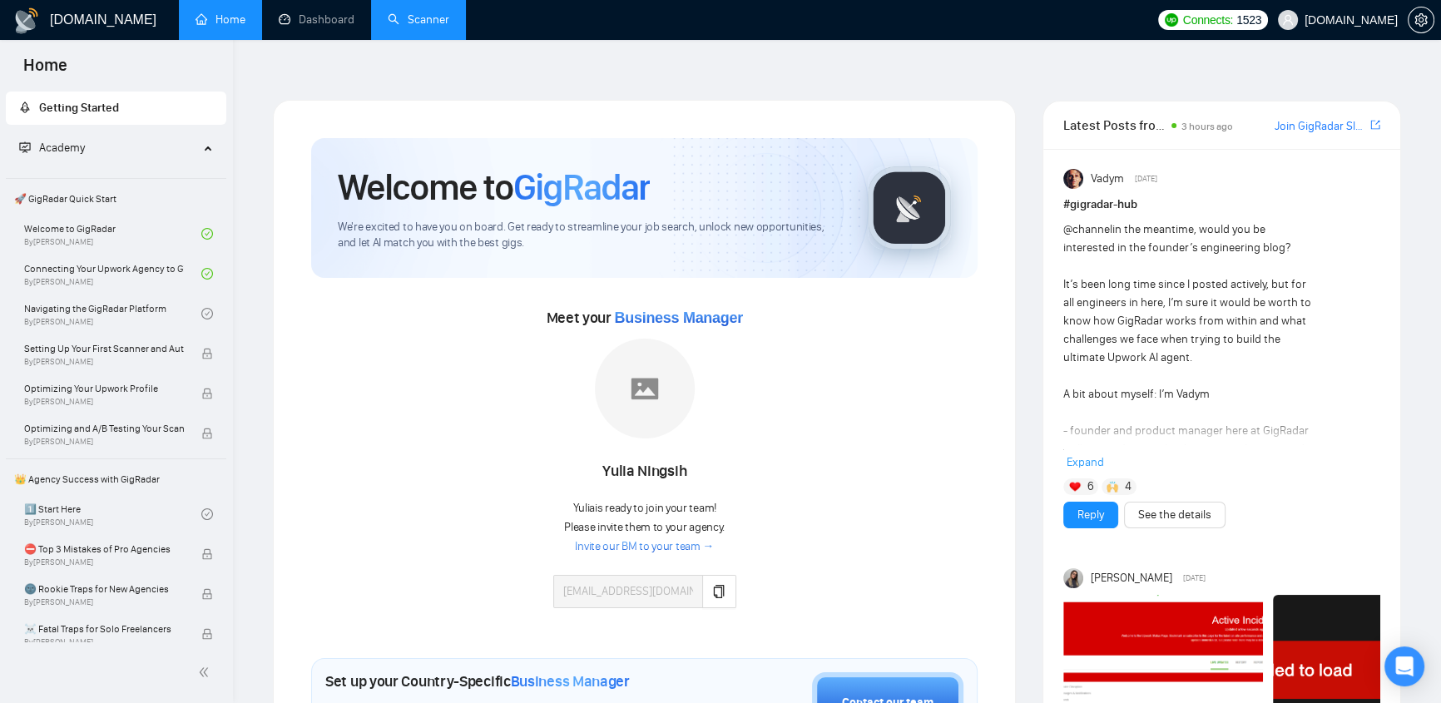
click at [437, 20] on link "Scanner" at bounding box center [419, 19] width 62 height 14
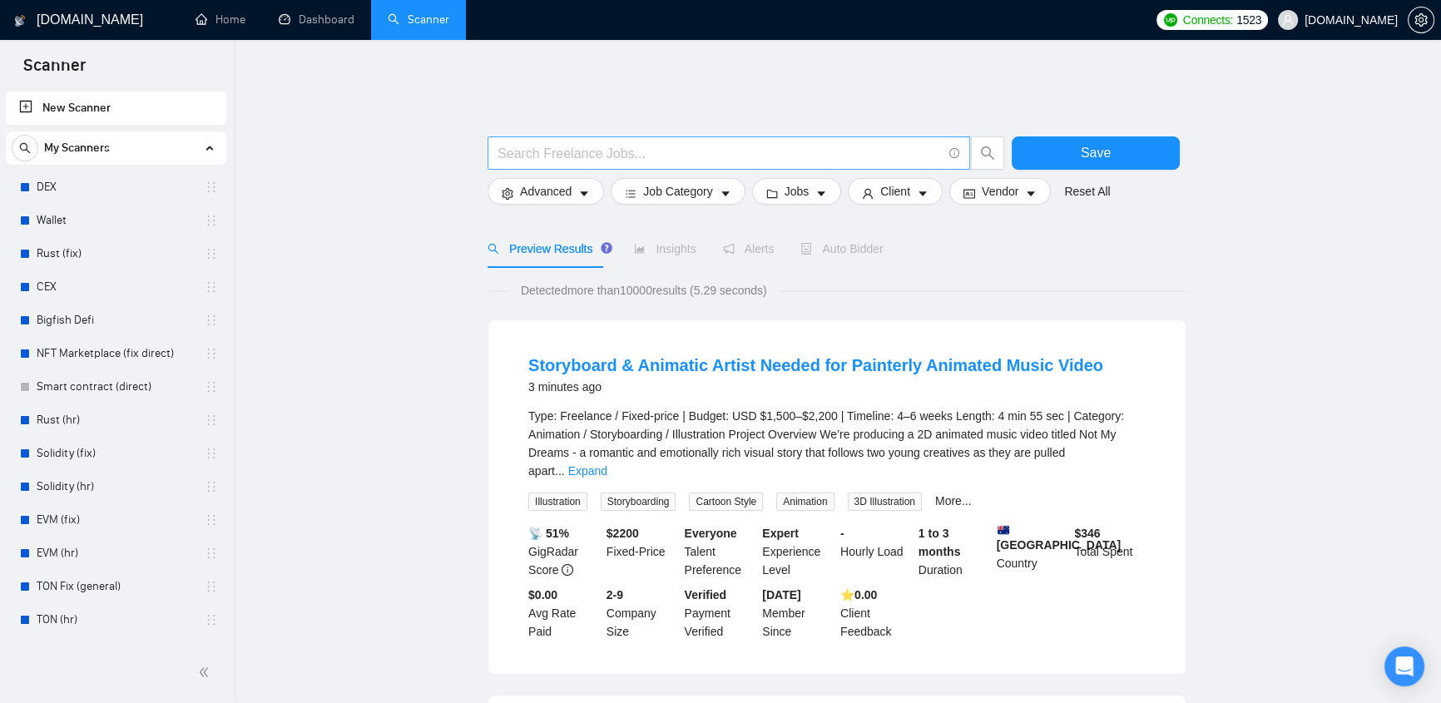
click at [616, 146] on input "text" at bounding box center [719, 153] width 444 height 21
type input "Ф"
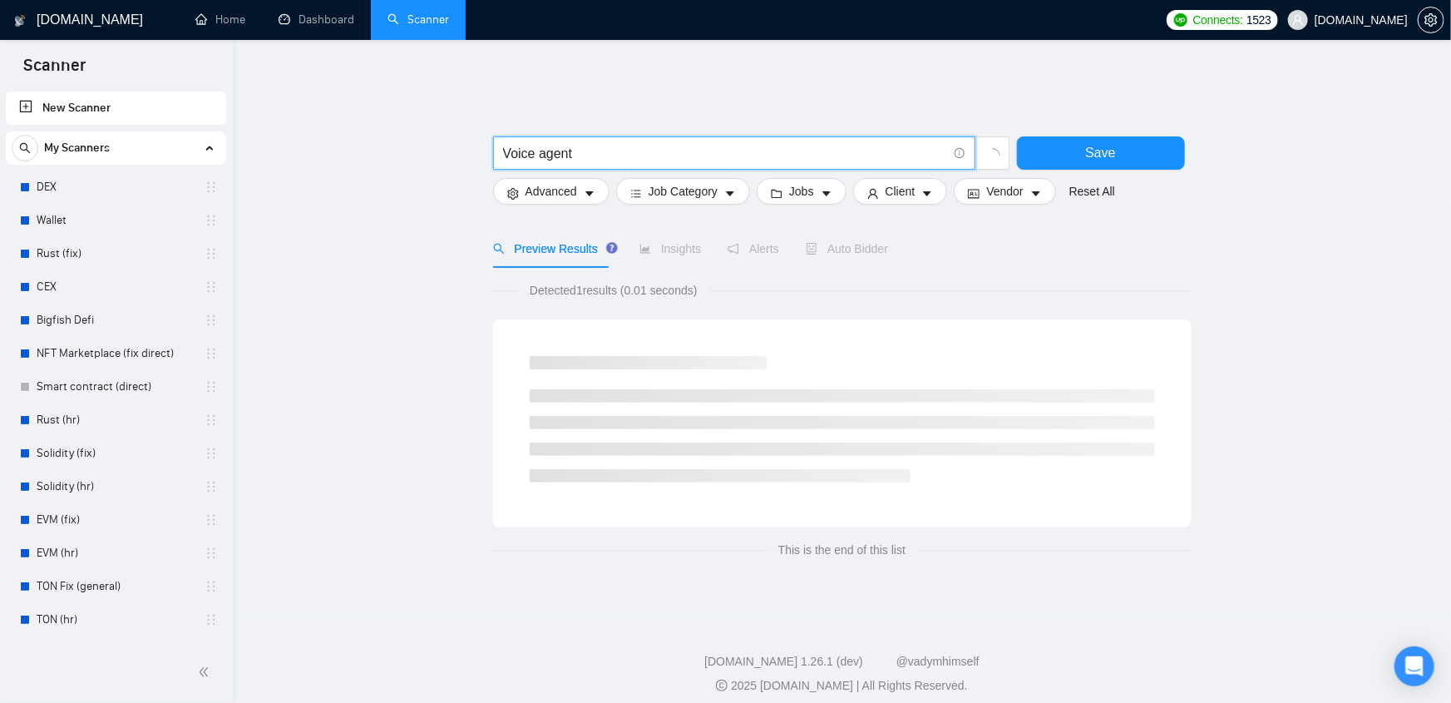
click at [521, 143] on input "Voice agent" at bounding box center [725, 153] width 444 height 21
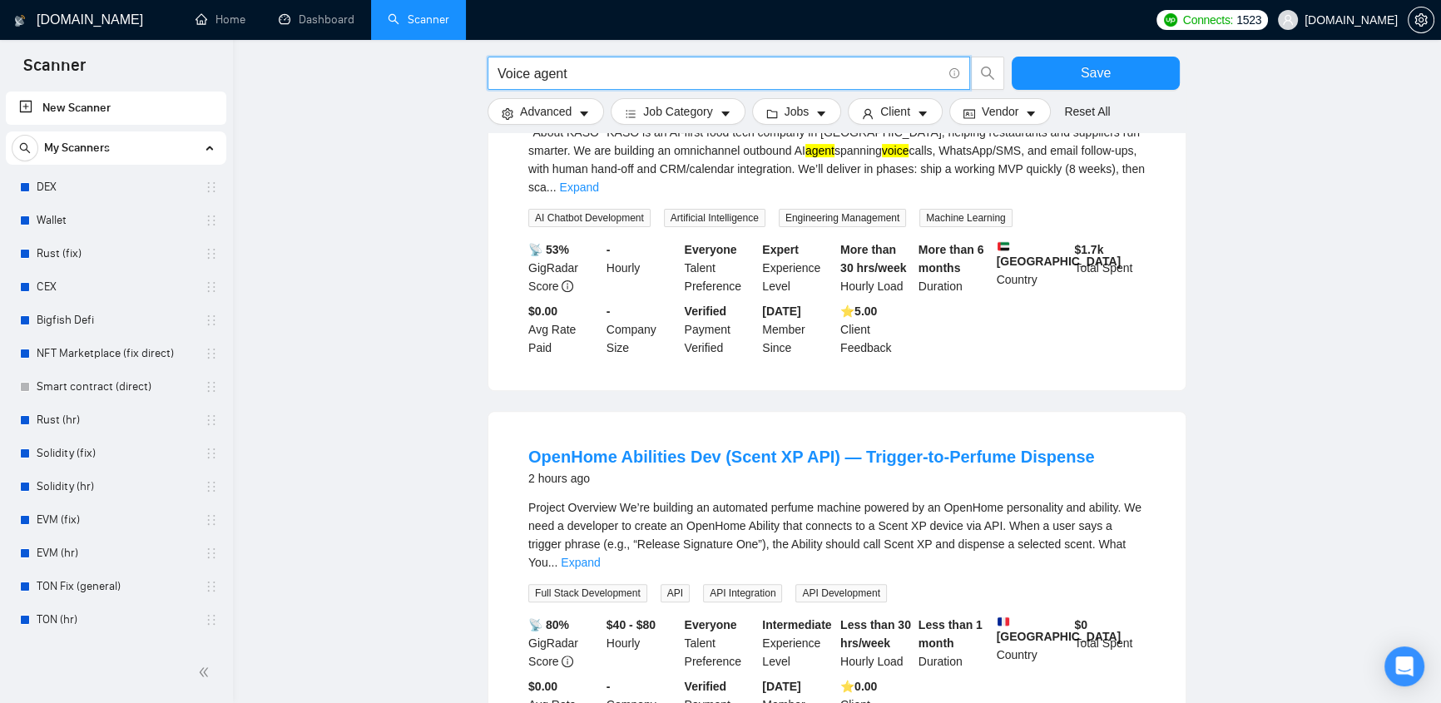
scroll to position [1058, 0]
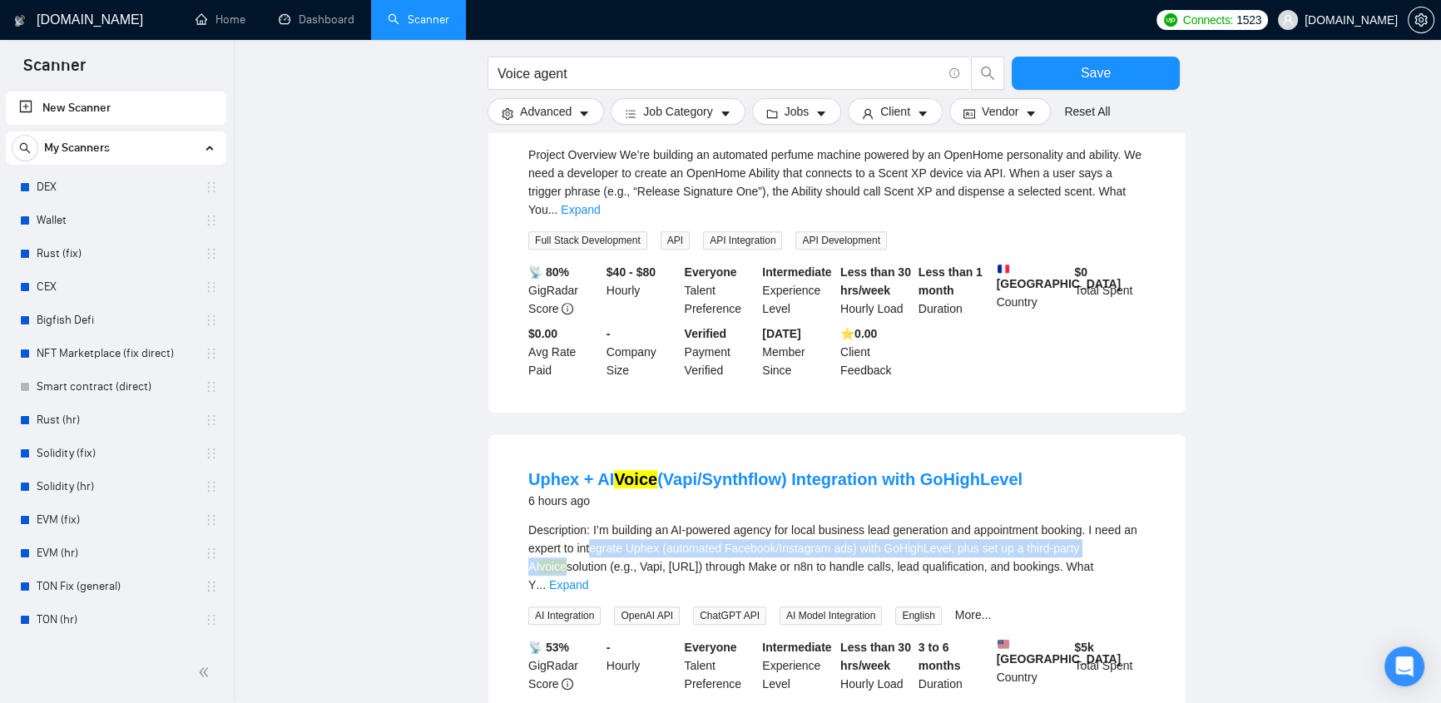
drag, startPoint x: 589, startPoint y: 459, endPoint x: 1153, endPoint y: 467, distance: 564.0
click at [1153, 467] on li "Uphex + AI Voice (Vapi/Synthflow) Integration with GoHighLevel 6 hours ago Desc…" at bounding box center [836, 611] width 657 height 314
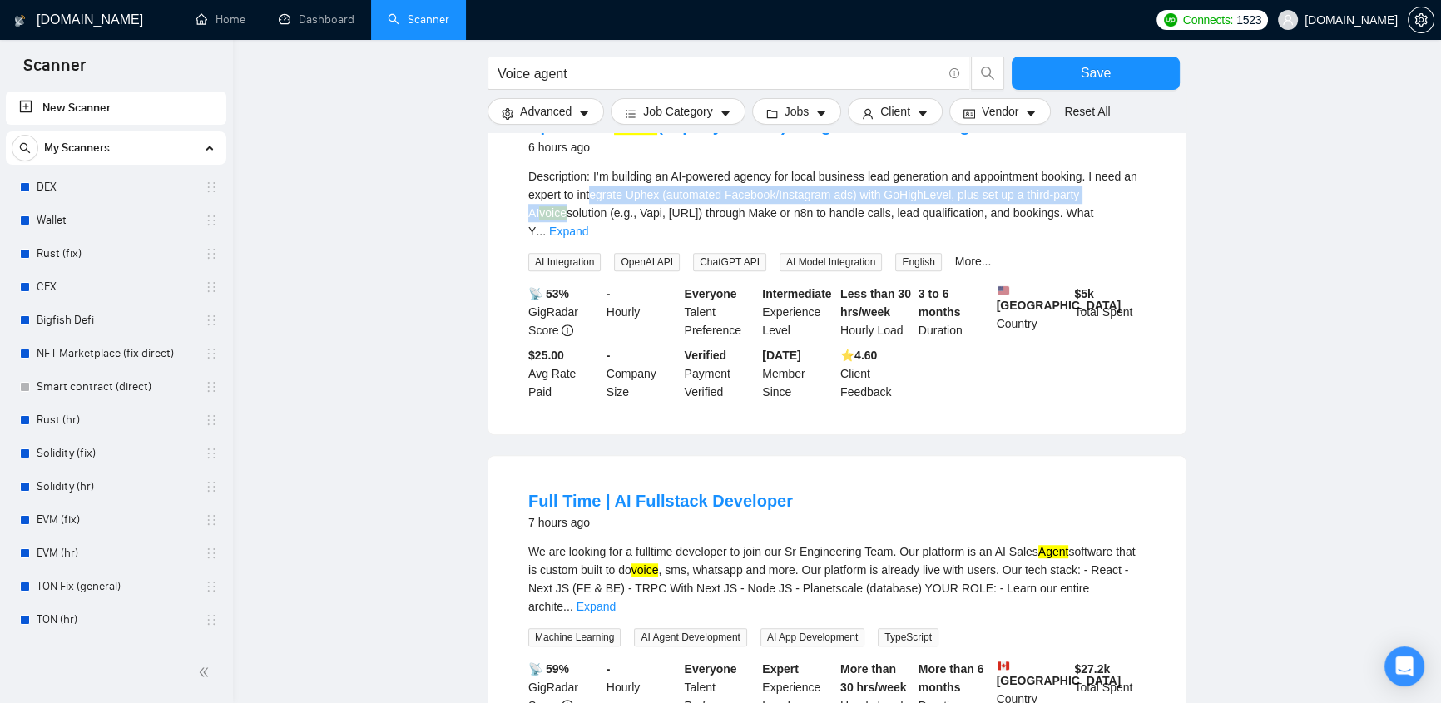
scroll to position [1581, 0]
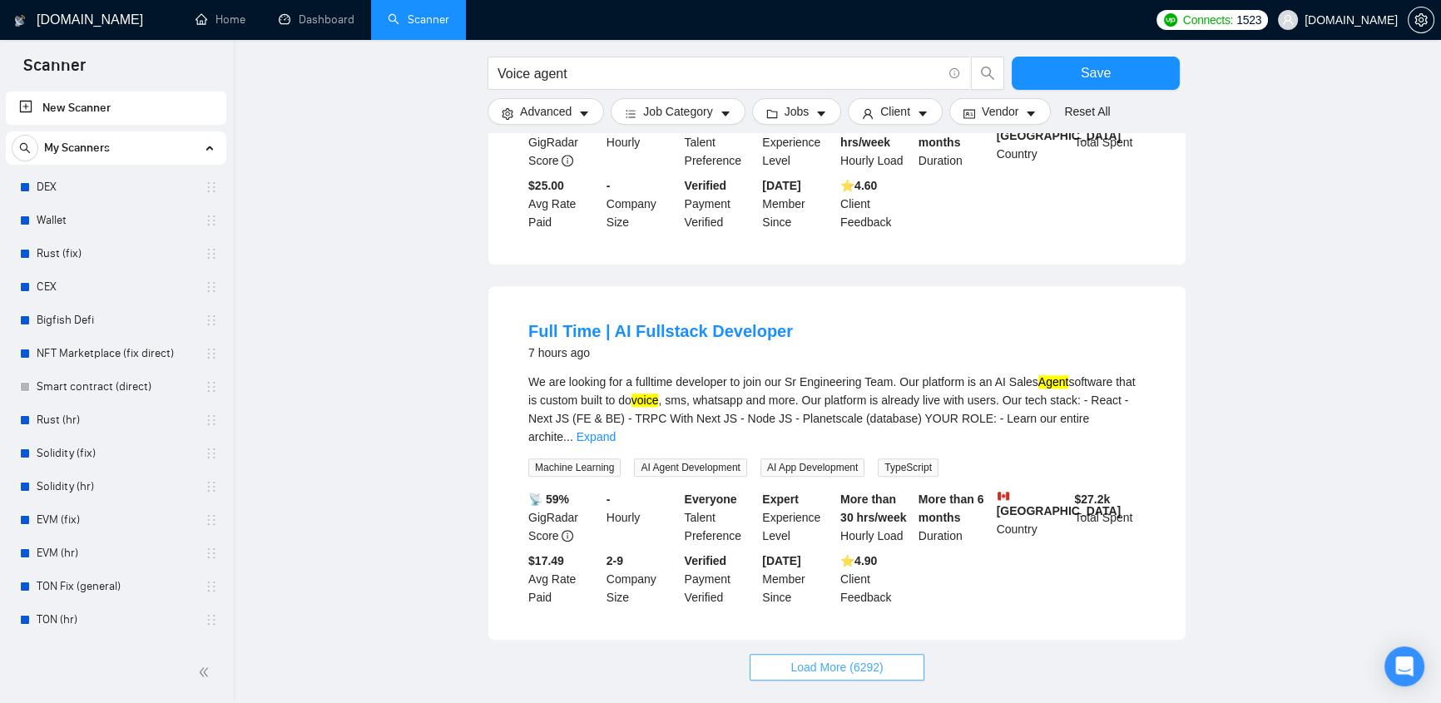
click at [854, 658] on span "Load More (6292)" at bounding box center [836, 667] width 92 height 18
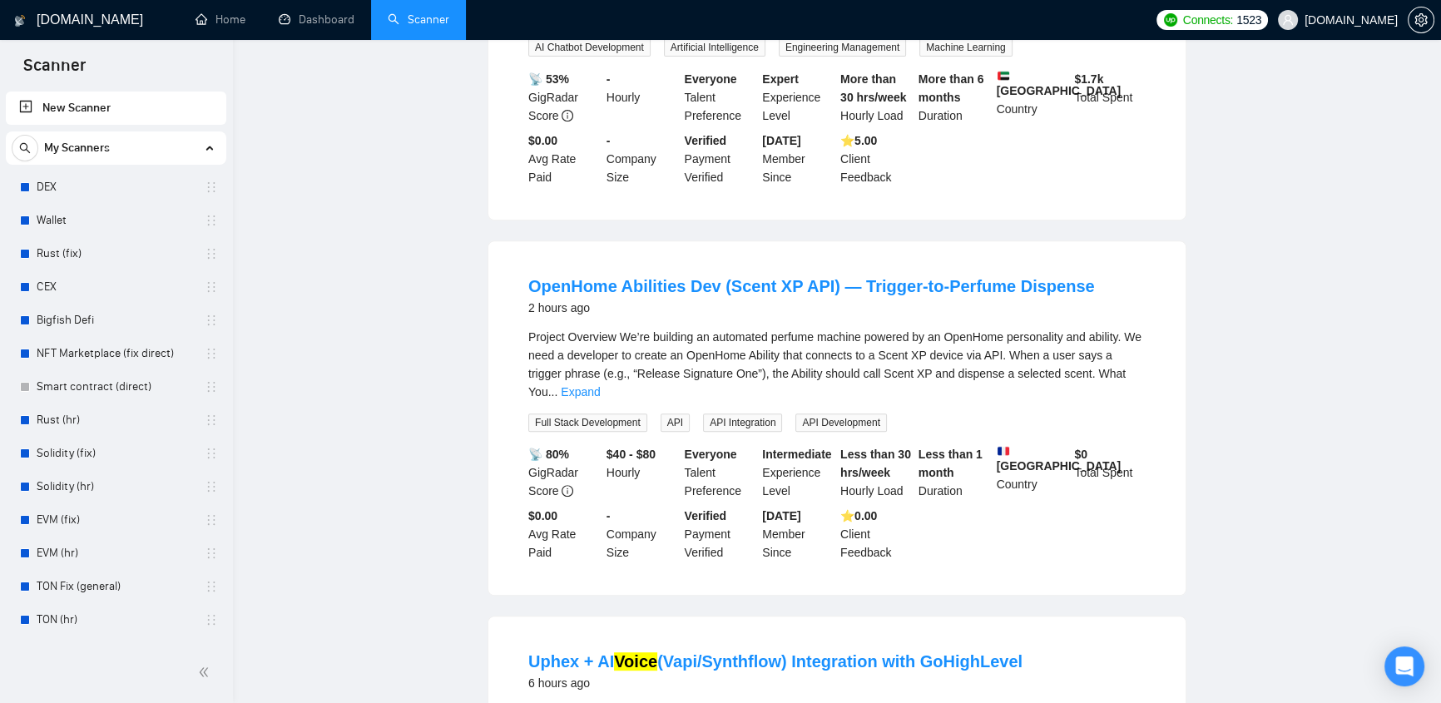
scroll to position [0, 0]
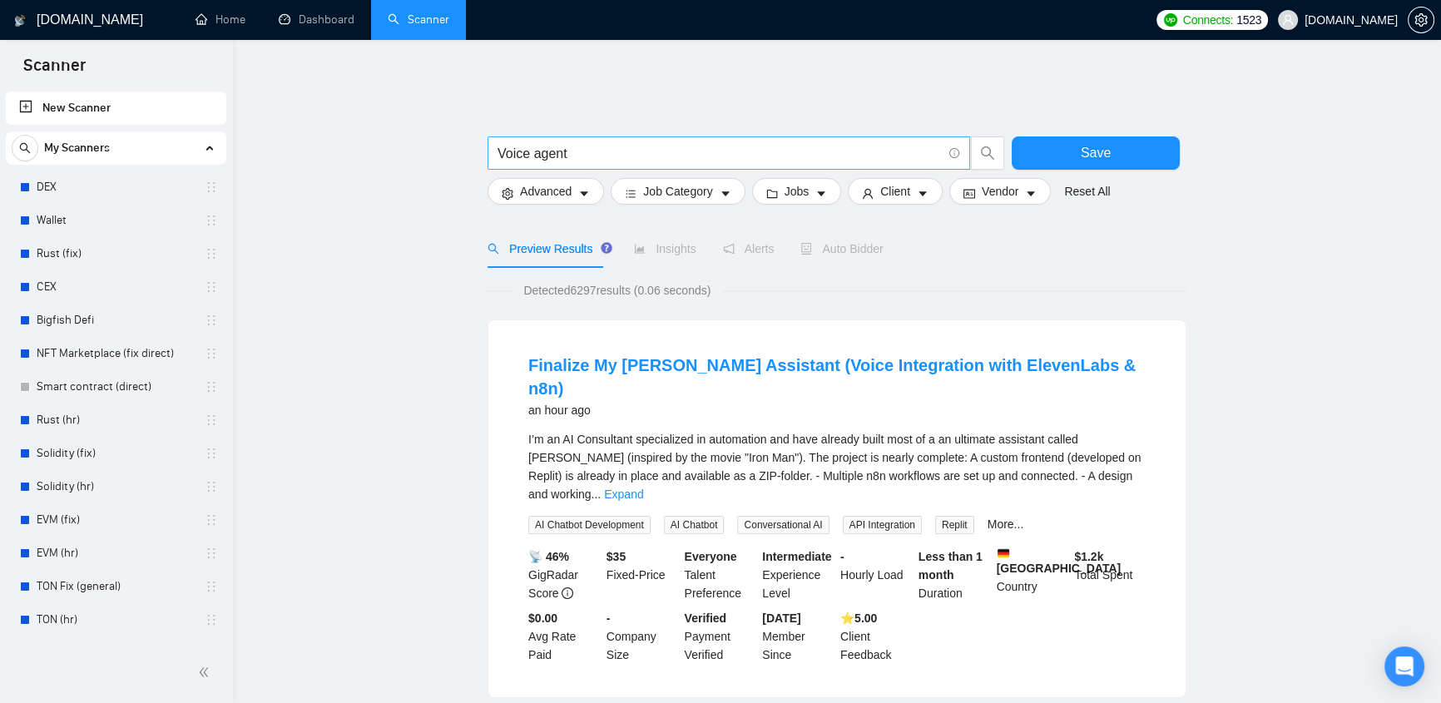
click at [500, 143] on input "Voice agent" at bounding box center [719, 153] width 444 height 21
click at [536, 143] on input "AI Voice agent" at bounding box center [719, 153] width 444 height 21
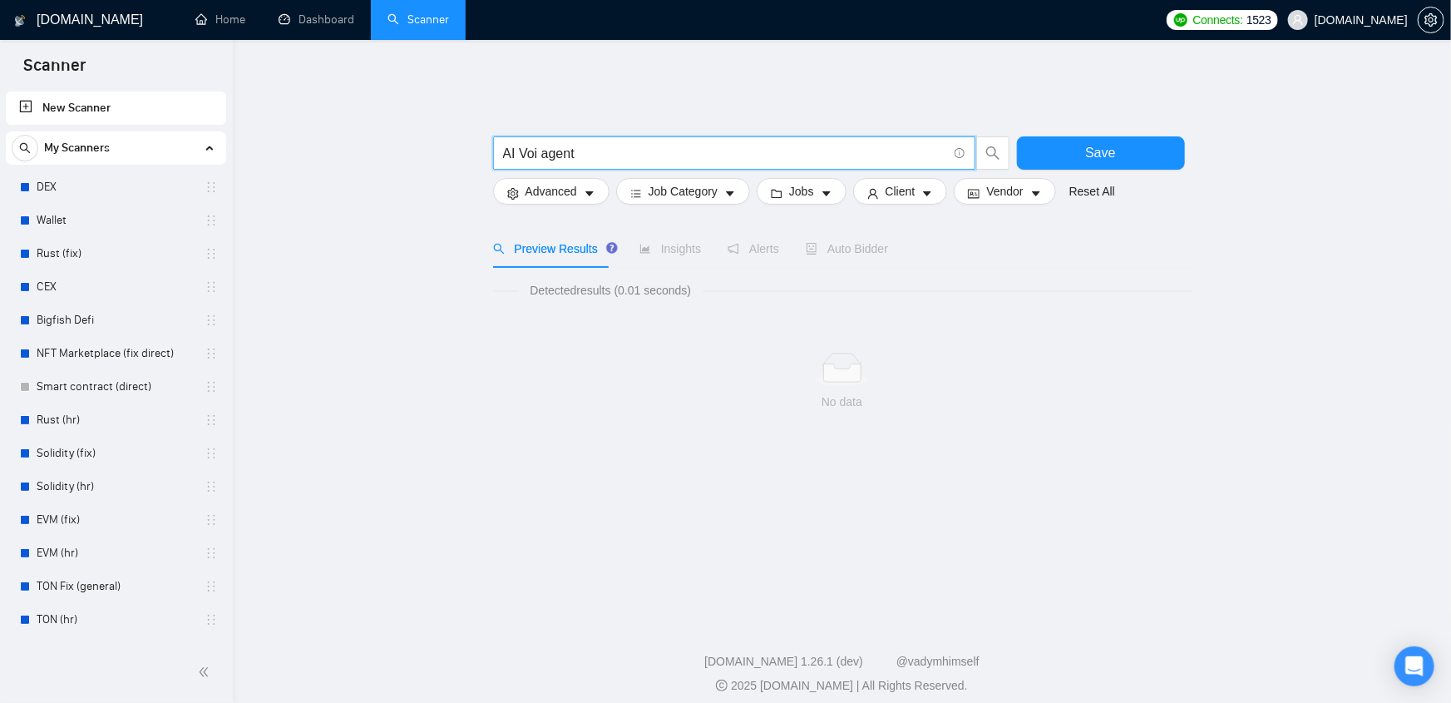
drag, startPoint x: 579, startPoint y: 141, endPoint x: 537, endPoint y: 141, distance: 41.6
click at [537, 143] on input "AI Voi agent" at bounding box center [725, 153] width 444 height 21
drag, startPoint x: 553, startPoint y: 138, endPoint x: 525, endPoint y: 142, distance: 28.6
click at [525, 143] on input "AI Voice" at bounding box center [725, 153] width 444 height 21
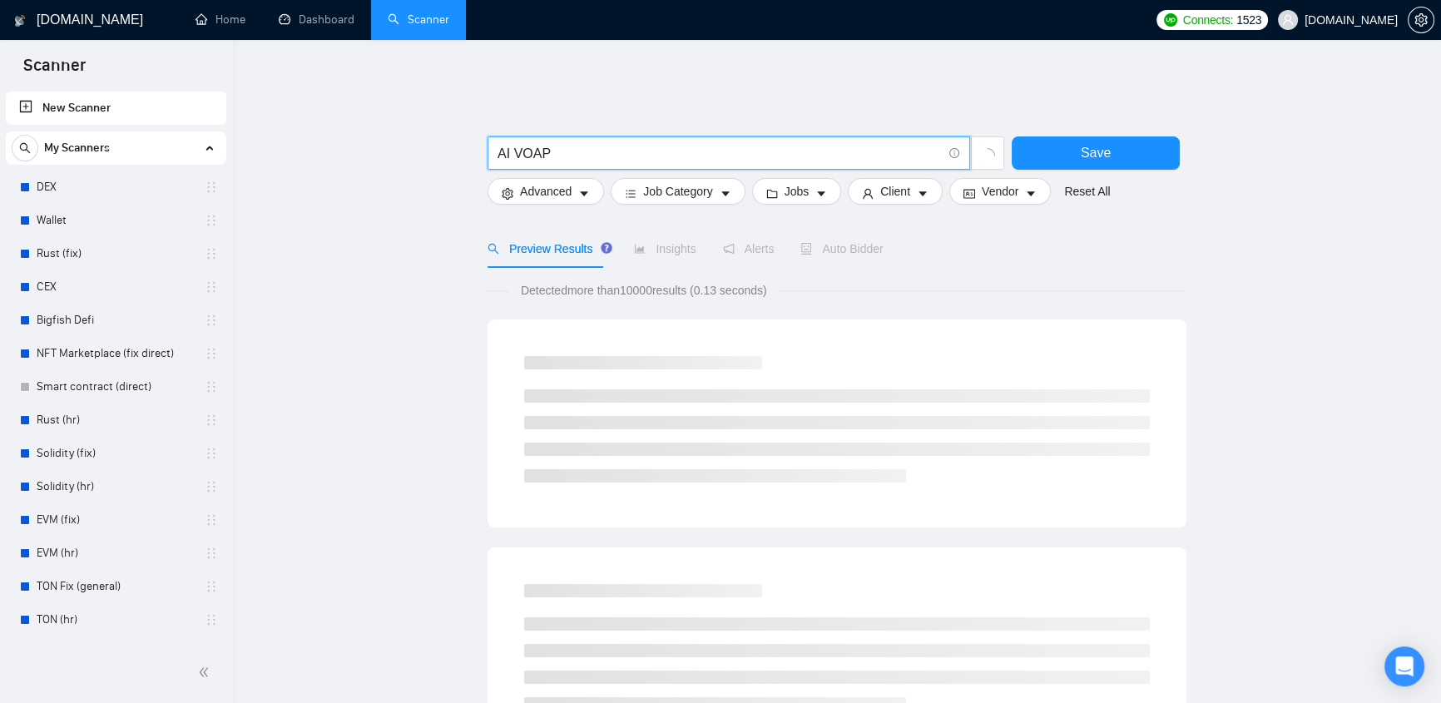
drag, startPoint x: 512, startPoint y: 141, endPoint x: 483, endPoint y: 138, distance: 28.5
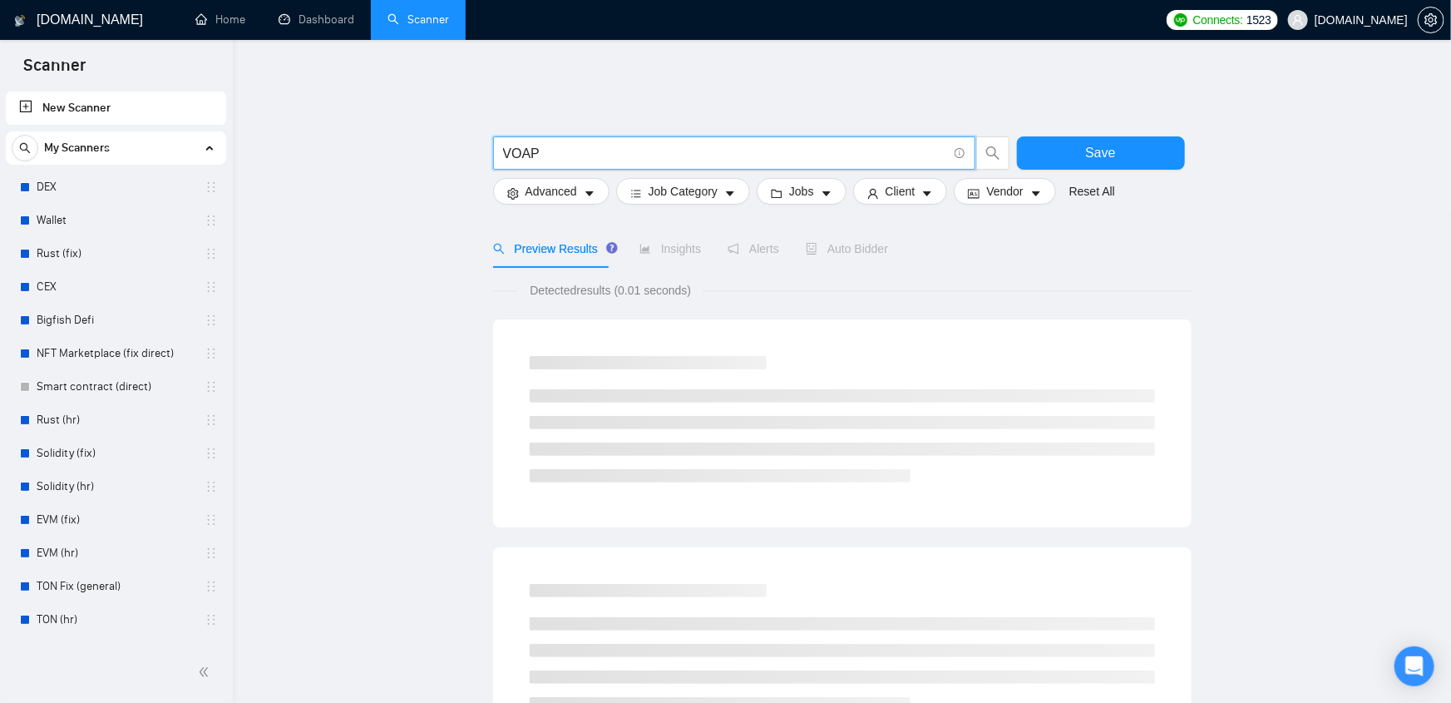
click at [851, 145] on input "VOAP" at bounding box center [725, 153] width 444 height 21
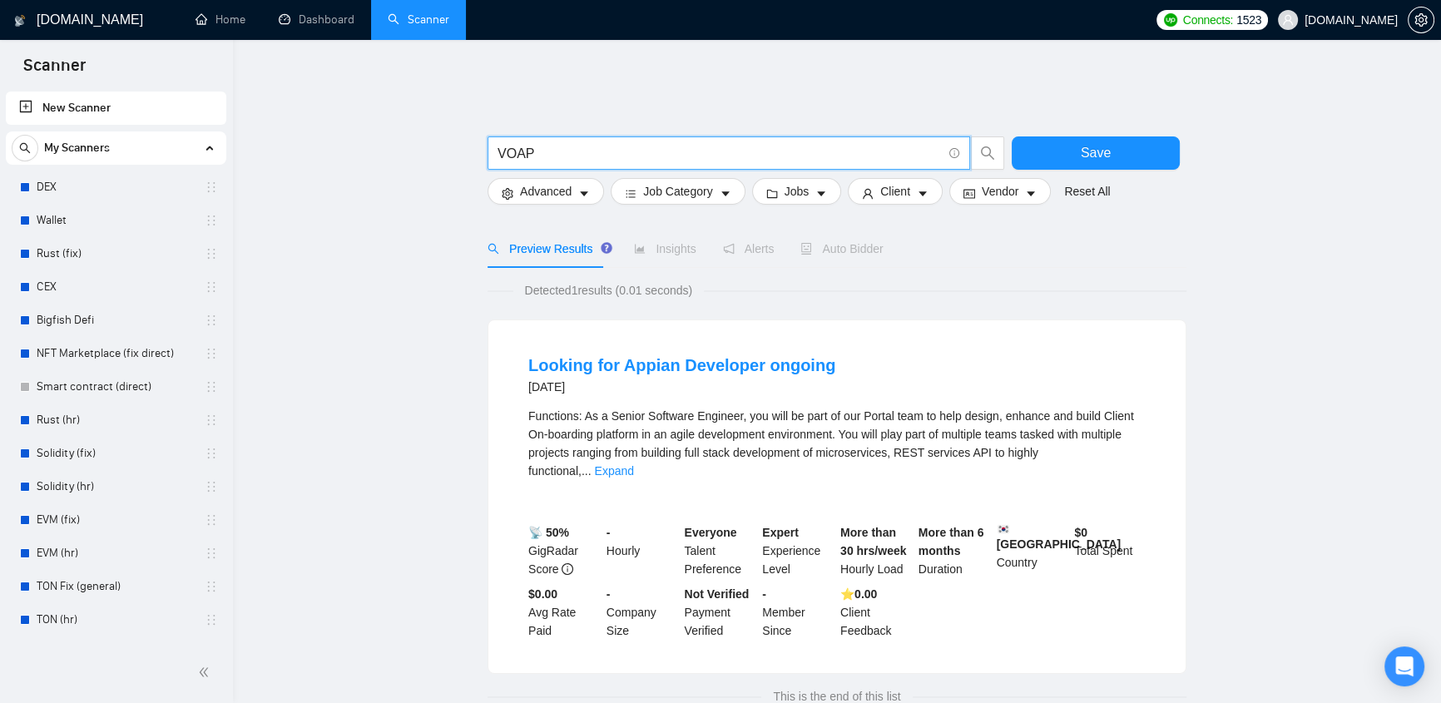
click at [516, 143] on input "VOAP" at bounding box center [719, 153] width 444 height 21
click at [541, 143] on input "VOAP" at bounding box center [719, 153] width 444 height 21
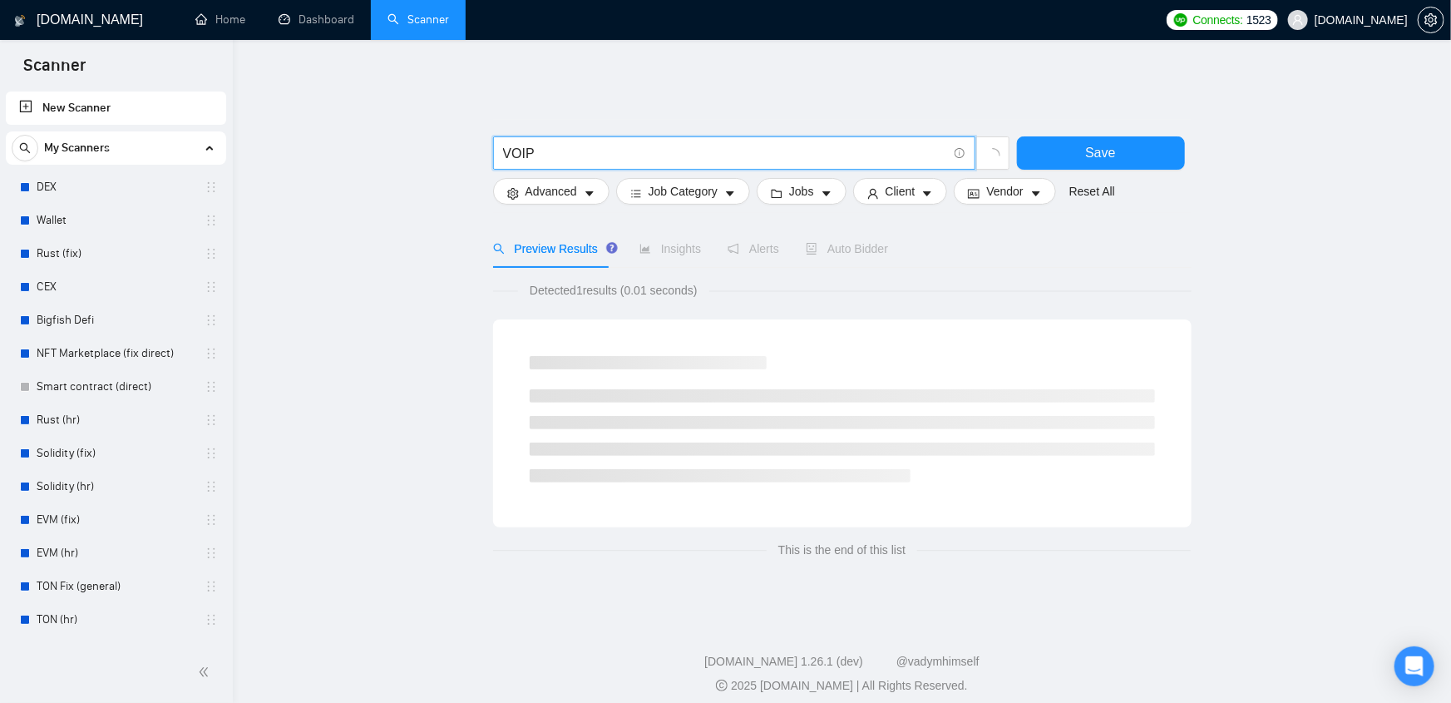
type input "VOIP"
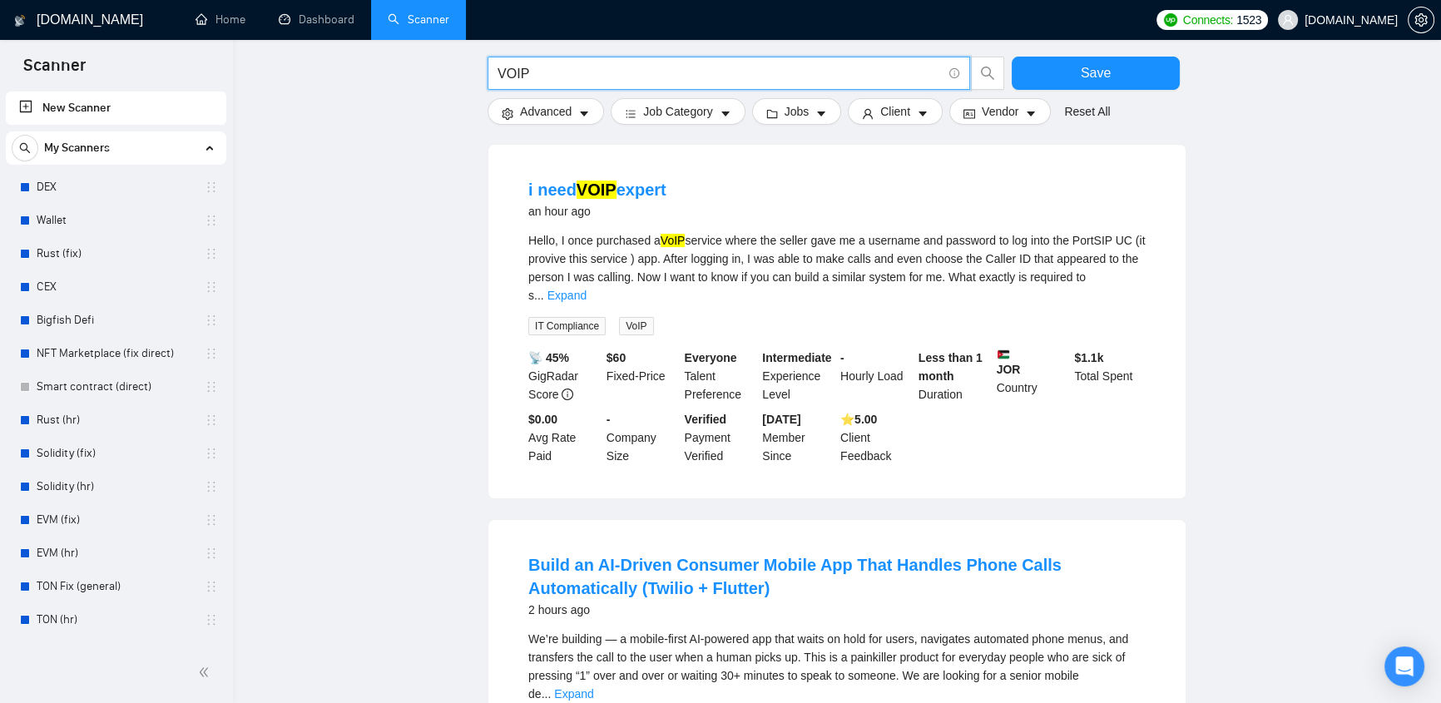
scroll to position [353, 0]
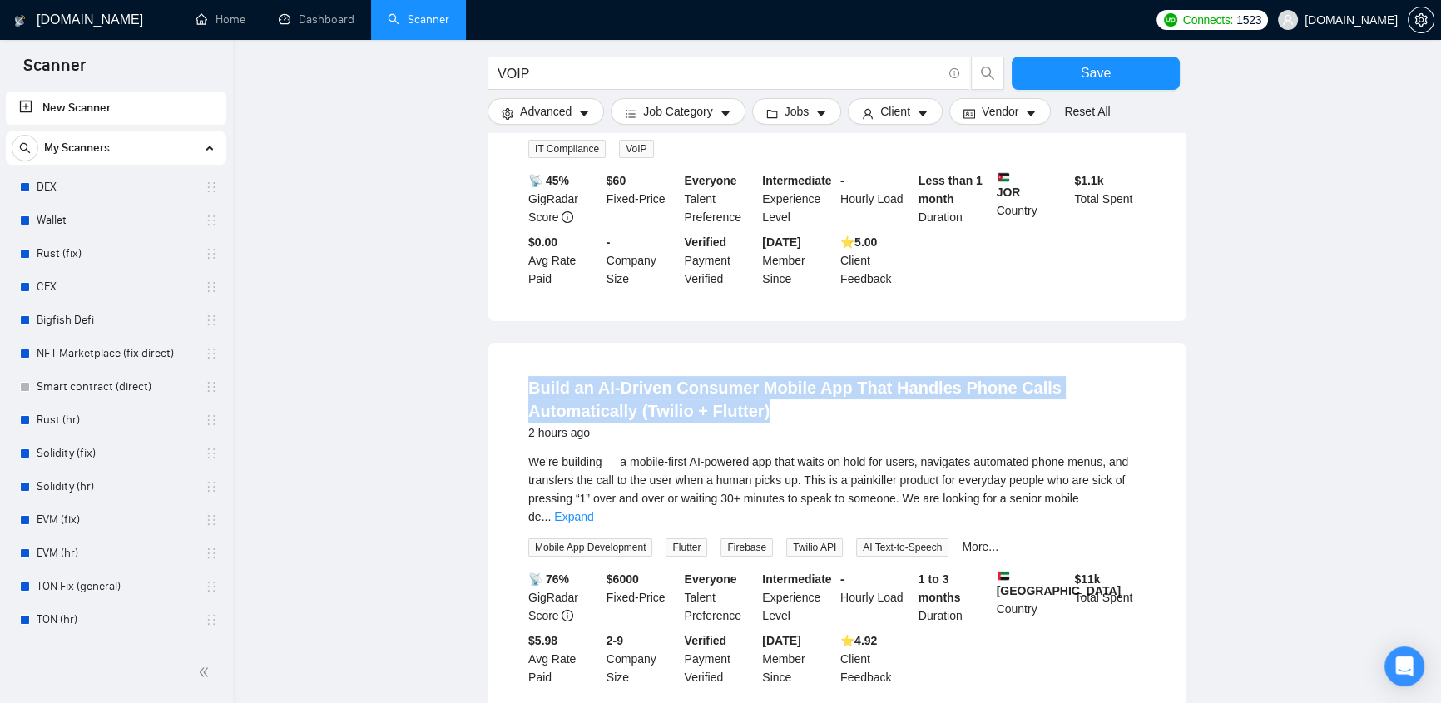
drag, startPoint x: 509, startPoint y: 347, endPoint x: 806, endPoint y: 387, distance: 299.6
click at [806, 387] on li "Build an AI-Driven Consumer Mobile App That Handles Phone Calls Automatically (…" at bounding box center [836, 531] width 657 height 337
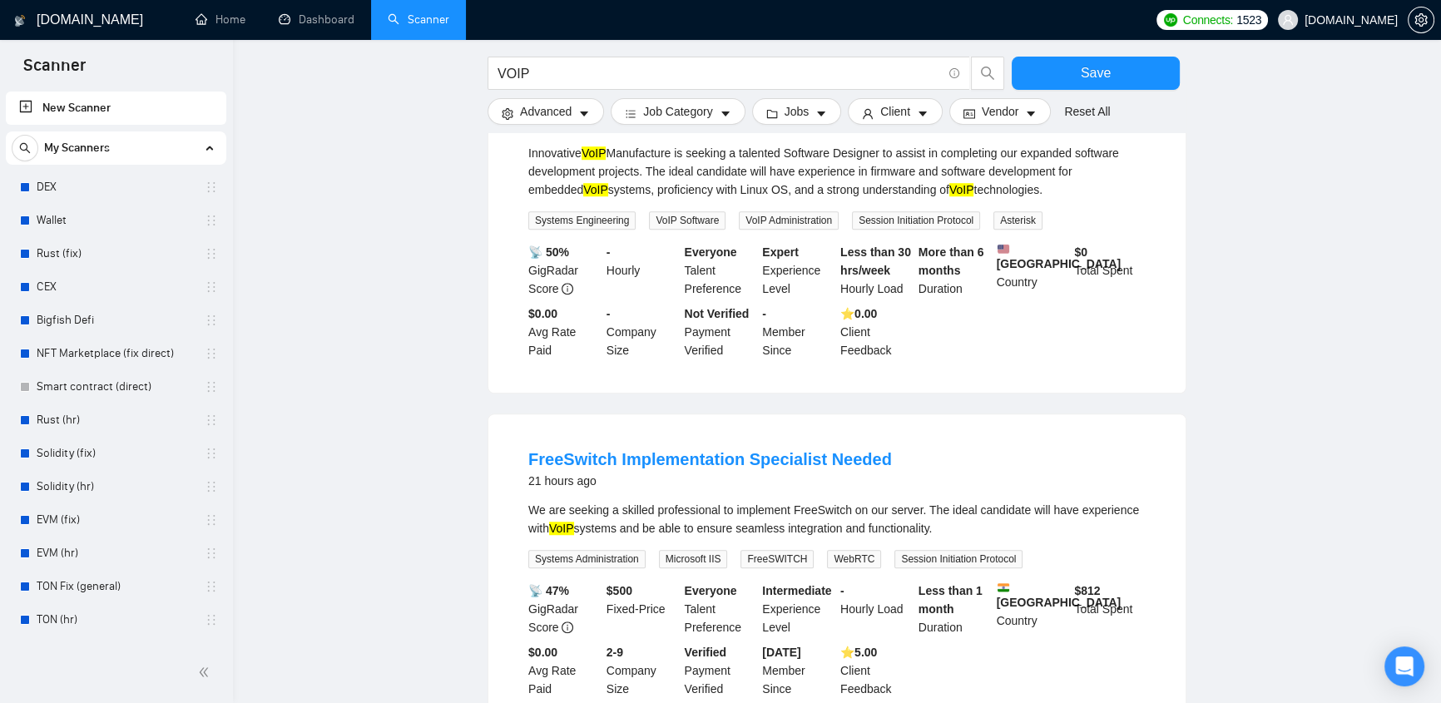
scroll to position [1564, 0]
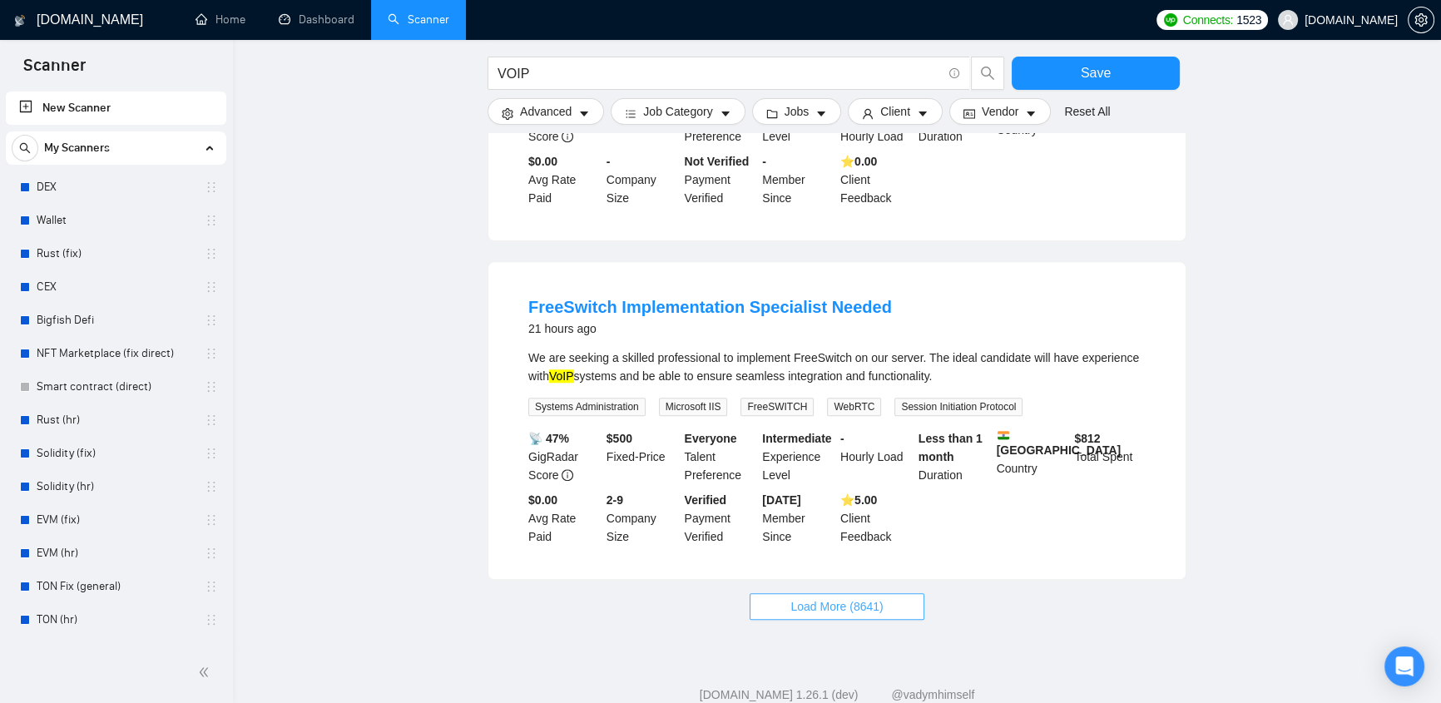
click at [865, 597] on span "Load More (8641)" at bounding box center [836, 606] width 92 height 18
click at [887, 593] on button "Loading..." at bounding box center [836, 606] width 145 height 27
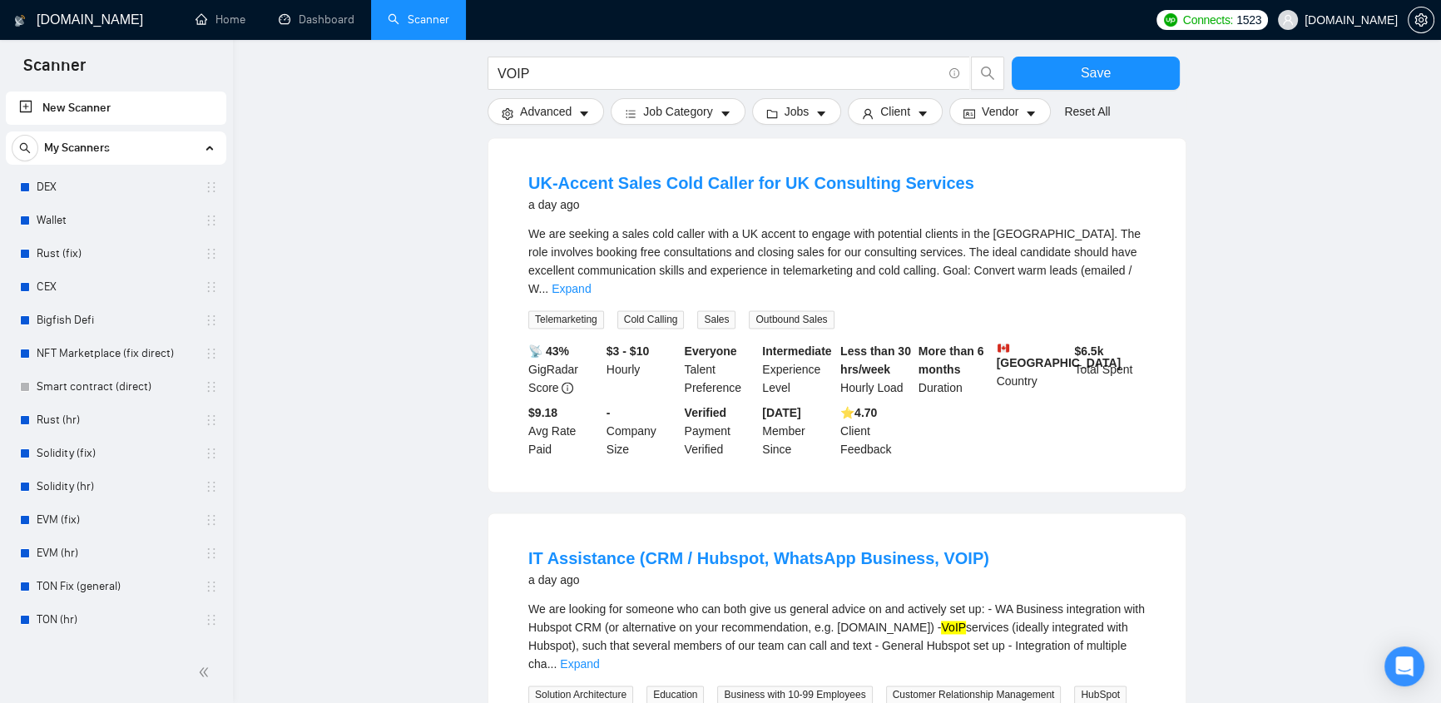
scroll to position [3388, 0]
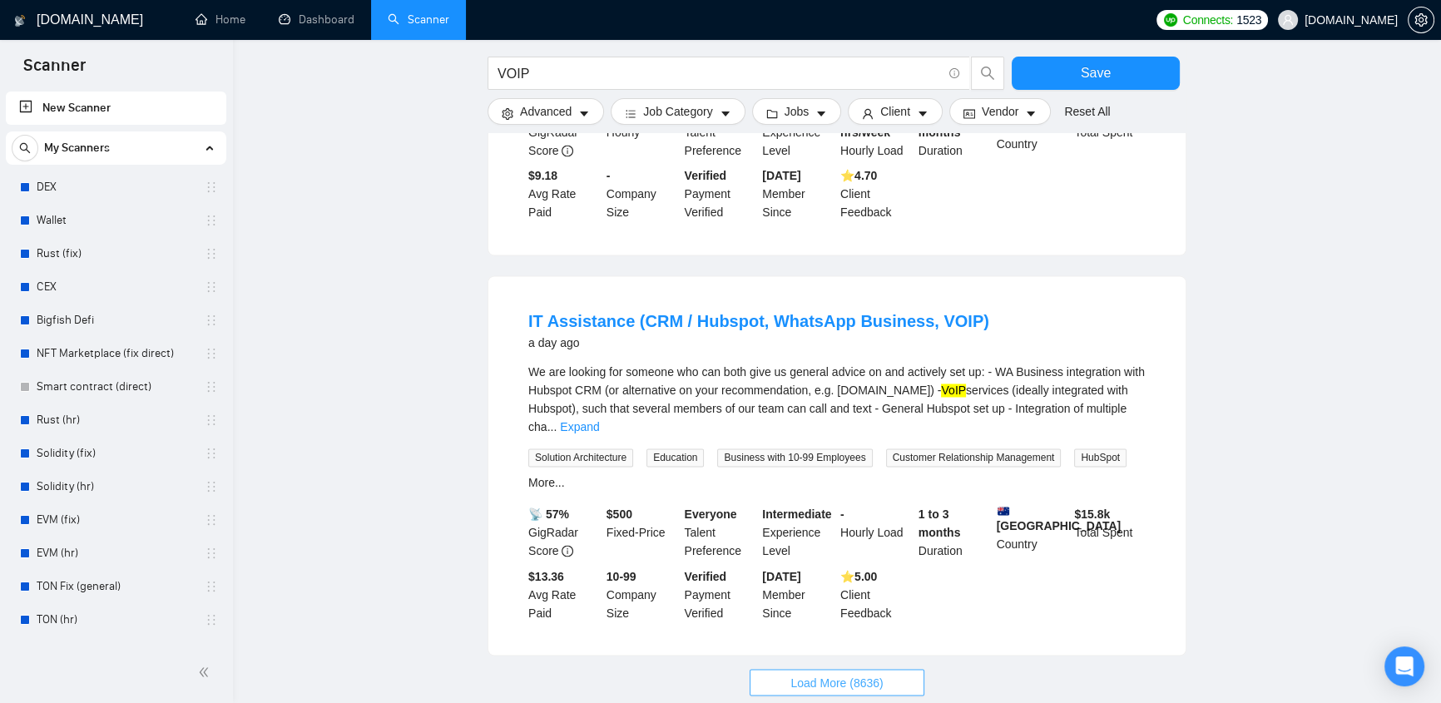
click at [835, 673] on span "Load More (8636)" at bounding box center [836, 682] width 92 height 18
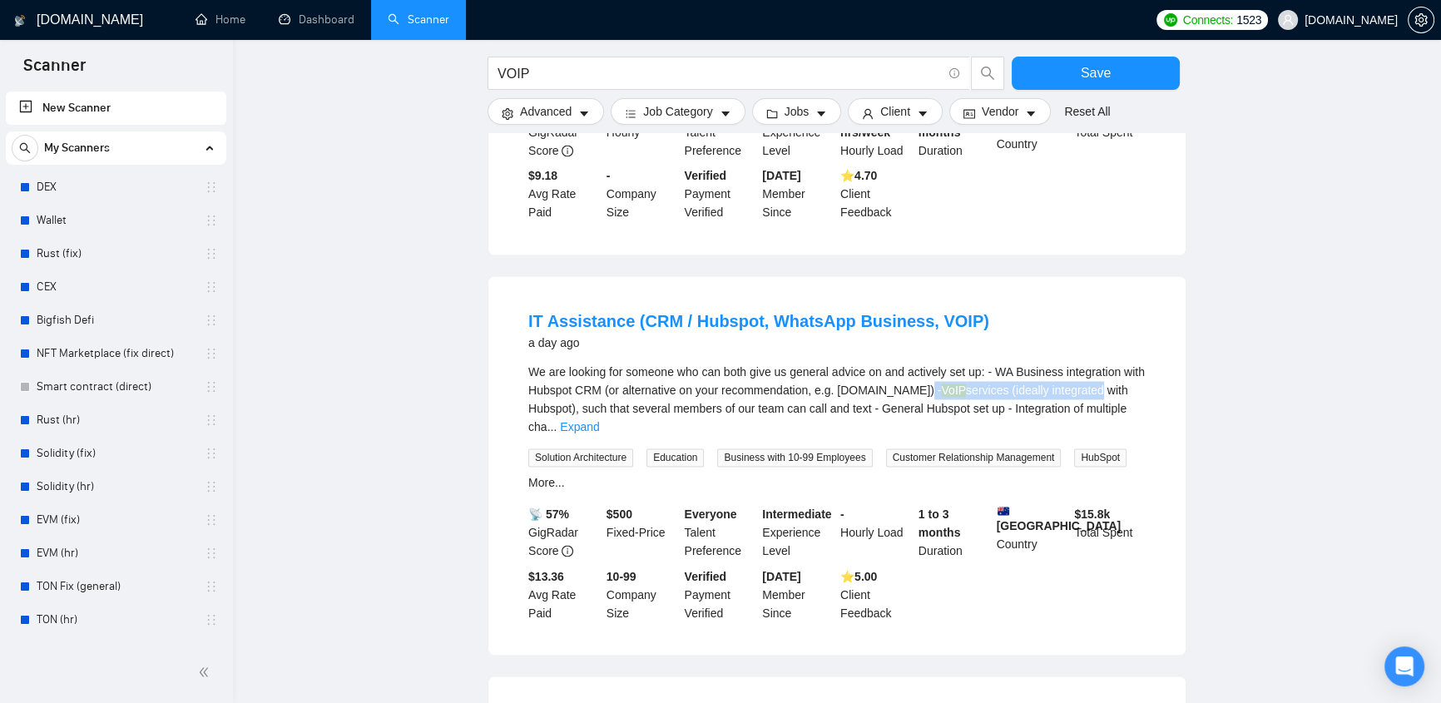
drag, startPoint x: 1038, startPoint y: 287, endPoint x: 1057, endPoint y: 294, distance: 20.3
click at [1057, 363] on div "We are looking for someone who can both give us general advice on and actively …" at bounding box center [836, 399] width 617 height 73
click at [599, 420] on link "Expand" at bounding box center [579, 426] width 39 height 13
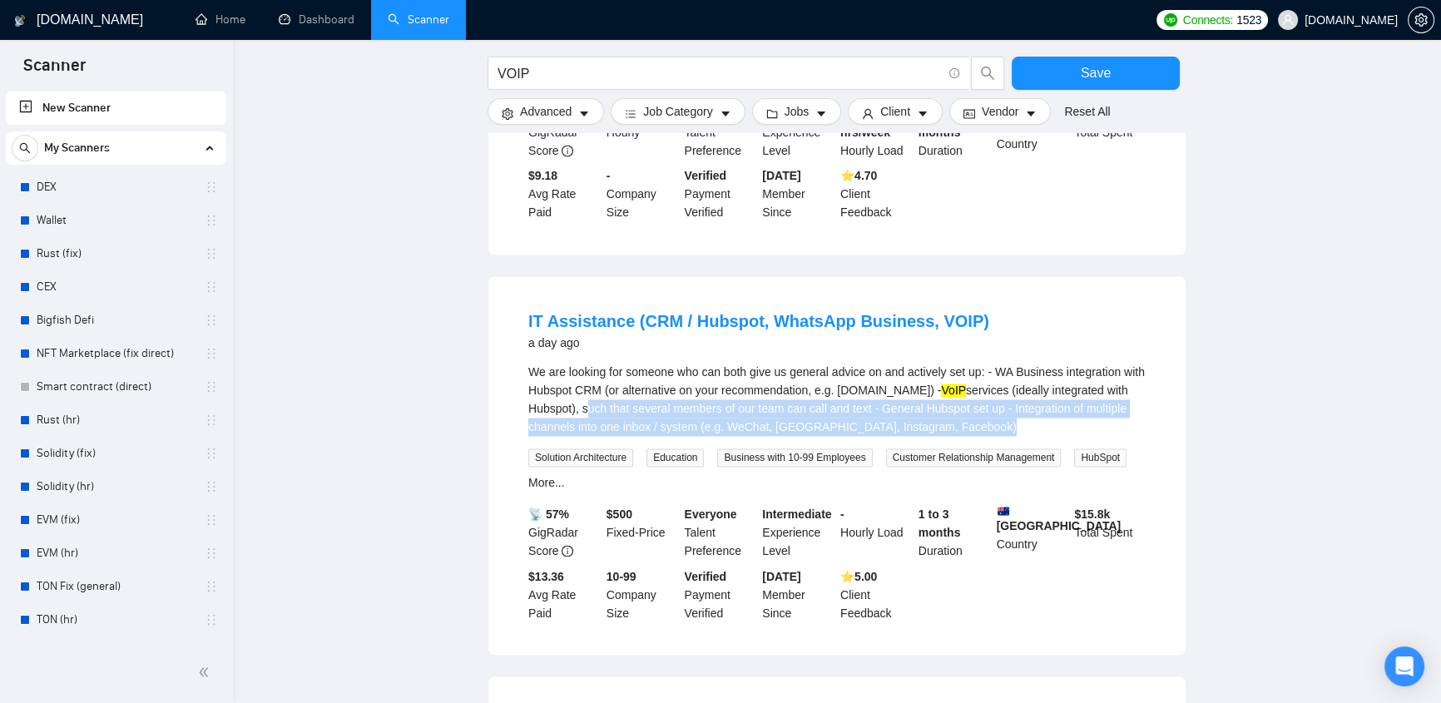
drag, startPoint x: 526, startPoint y: 314, endPoint x: 749, endPoint y: 332, distance: 222.8
click at [715, 337] on li "IT Assistance (CRM / Hubspot, WhatsApp Business, VOIP) a day ago We are looking…" at bounding box center [836, 465] width 657 height 339
click at [903, 363] on div "We are looking for someone who can both give us general advice on and actively …" at bounding box center [836, 399] width 617 height 73
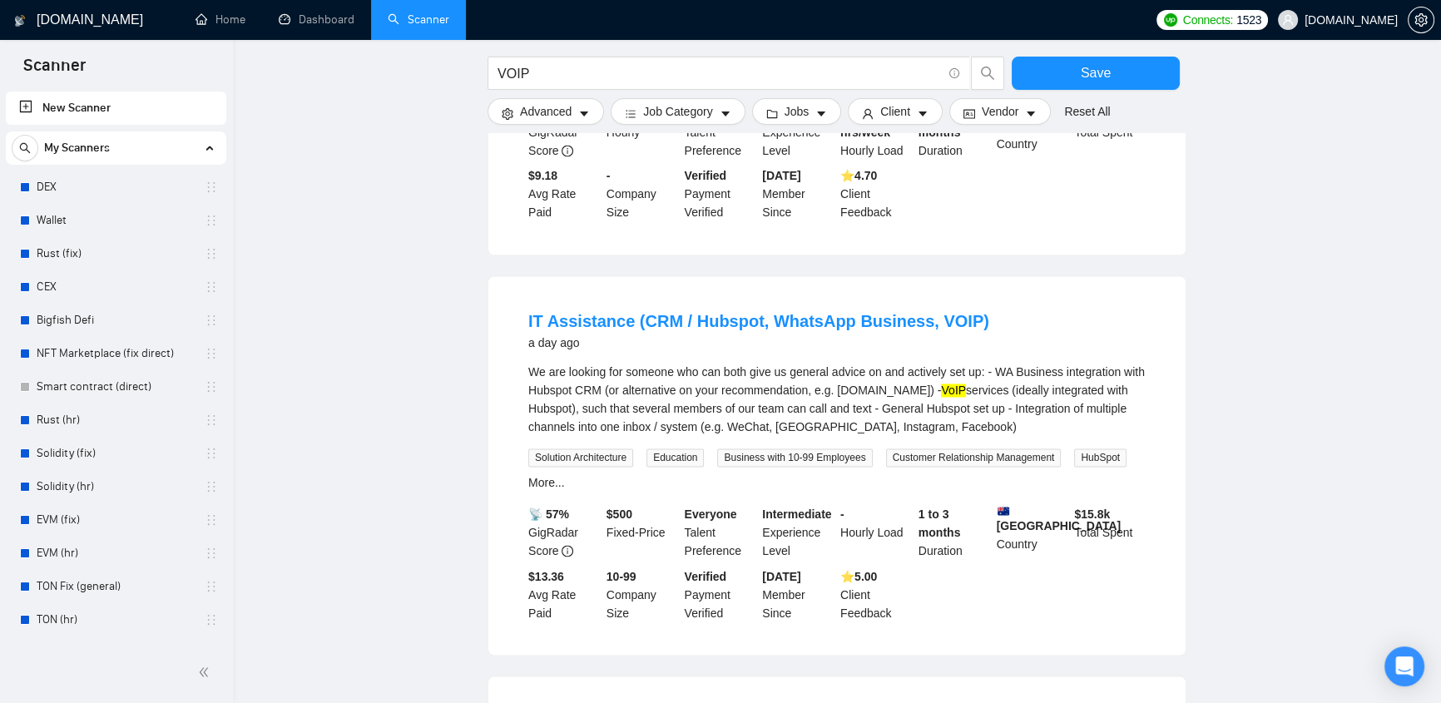
click at [904, 363] on div "We are looking for someone who can both give us general advice on and actively …" at bounding box center [836, 399] width 617 height 73
click at [941, 383] on mark "VoIP" at bounding box center [953, 389] width 25 height 13
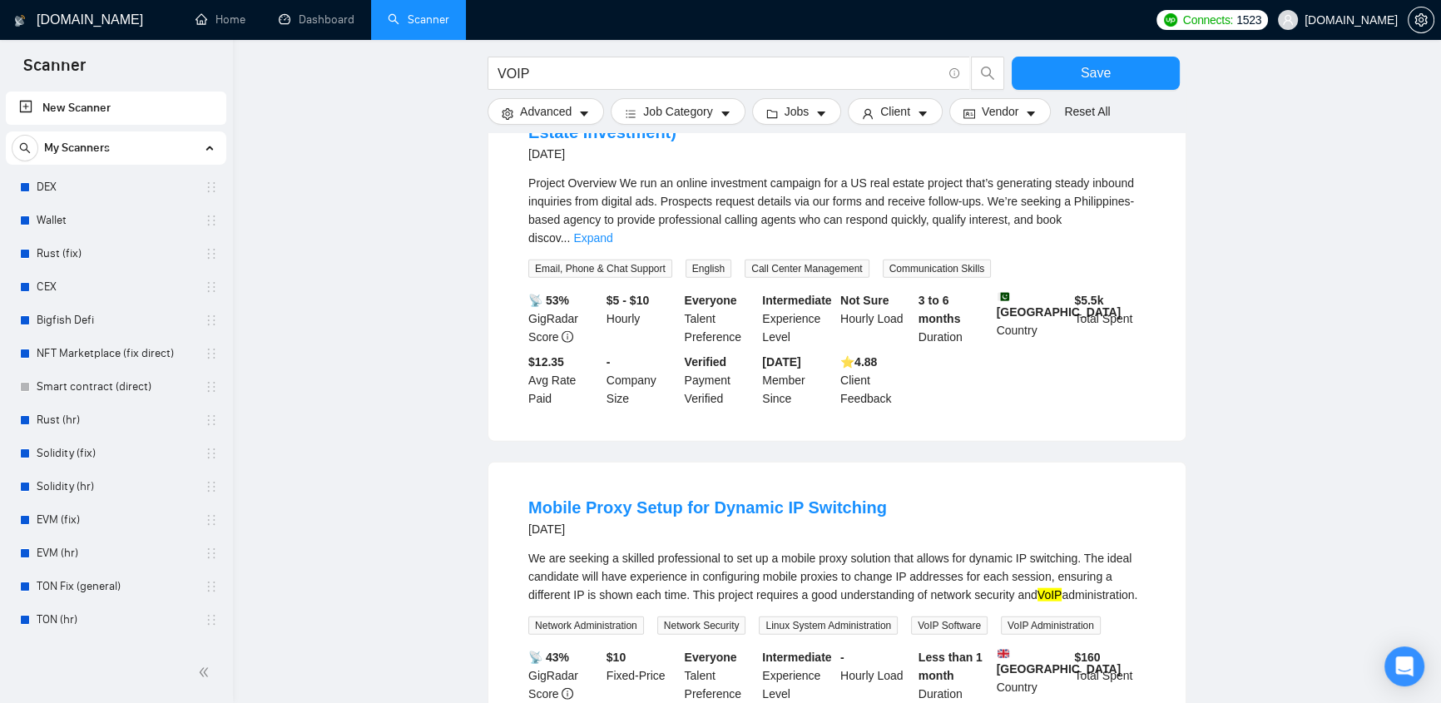
scroll to position [5153, 0]
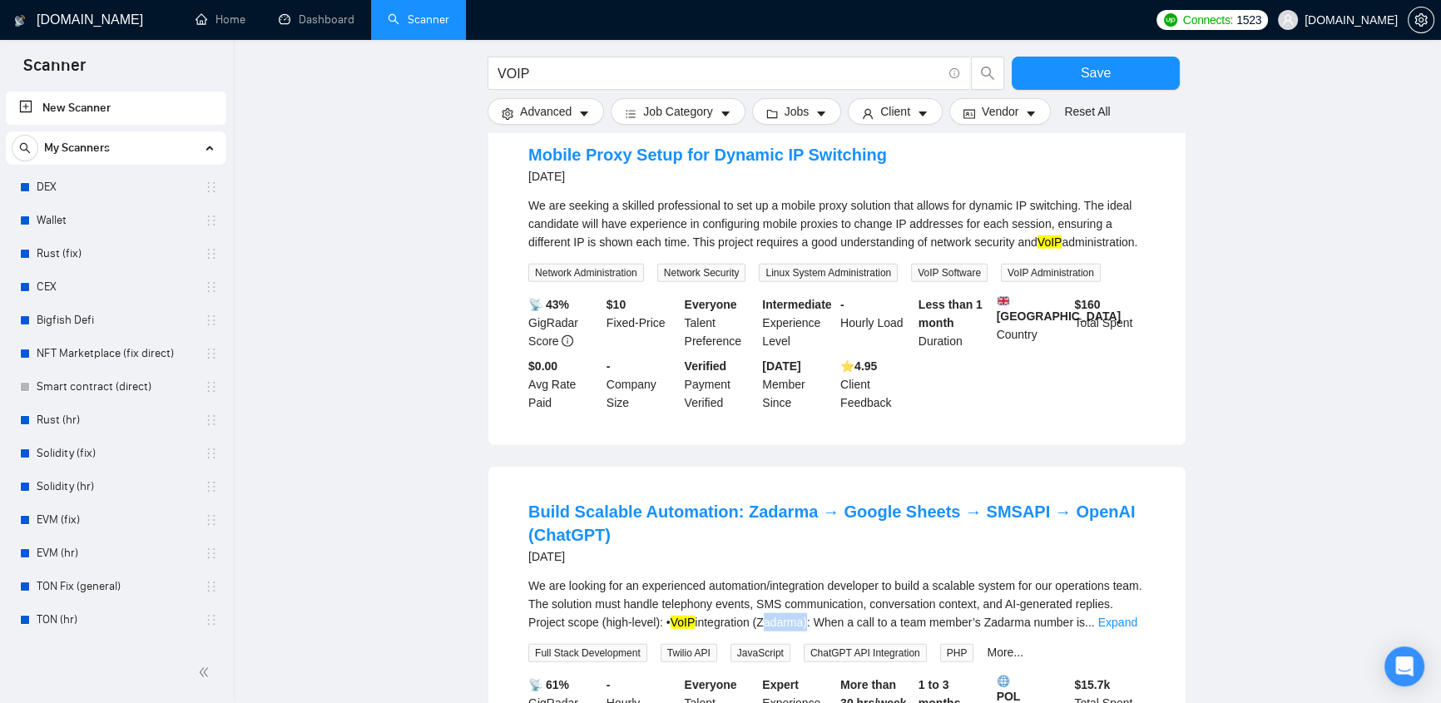
drag, startPoint x: 762, startPoint y: 472, endPoint x: 804, endPoint y: 478, distance: 42.9
click at [804, 576] on div "We are looking for an experienced automation/integration developer to build a s…" at bounding box center [836, 603] width 617 height 55
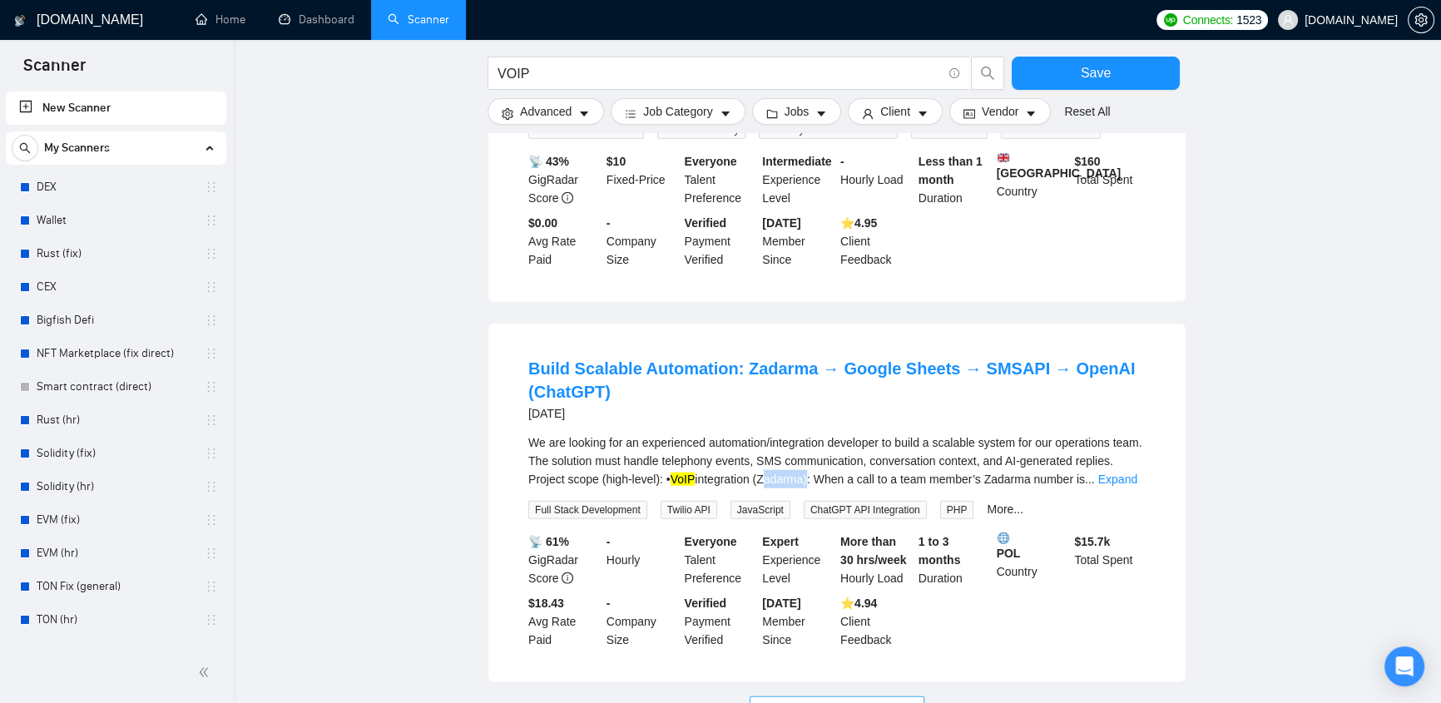
click at [872, 700] on span "Load More (8631)" at bounding box center [836, 709] width 92 height 18
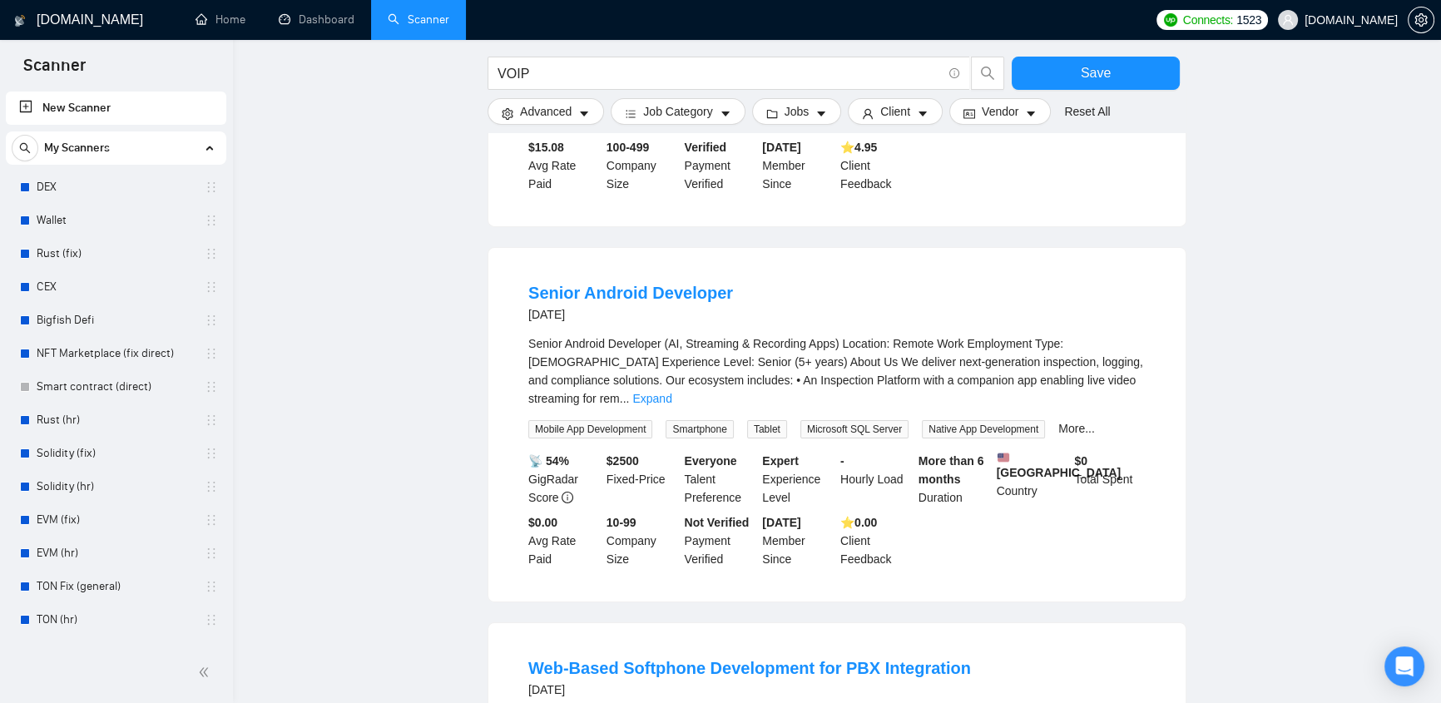
scroll to position [7126, 0]
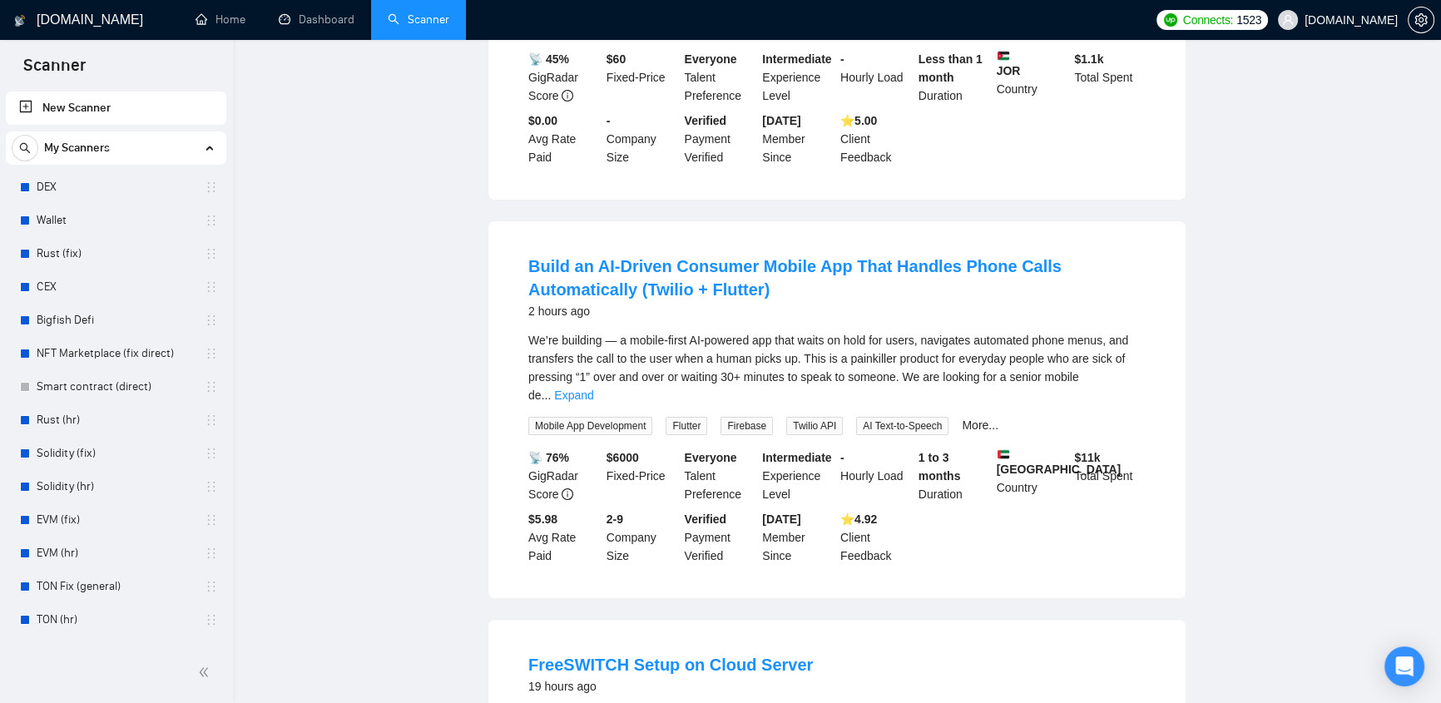
scroll to position [0, 0]
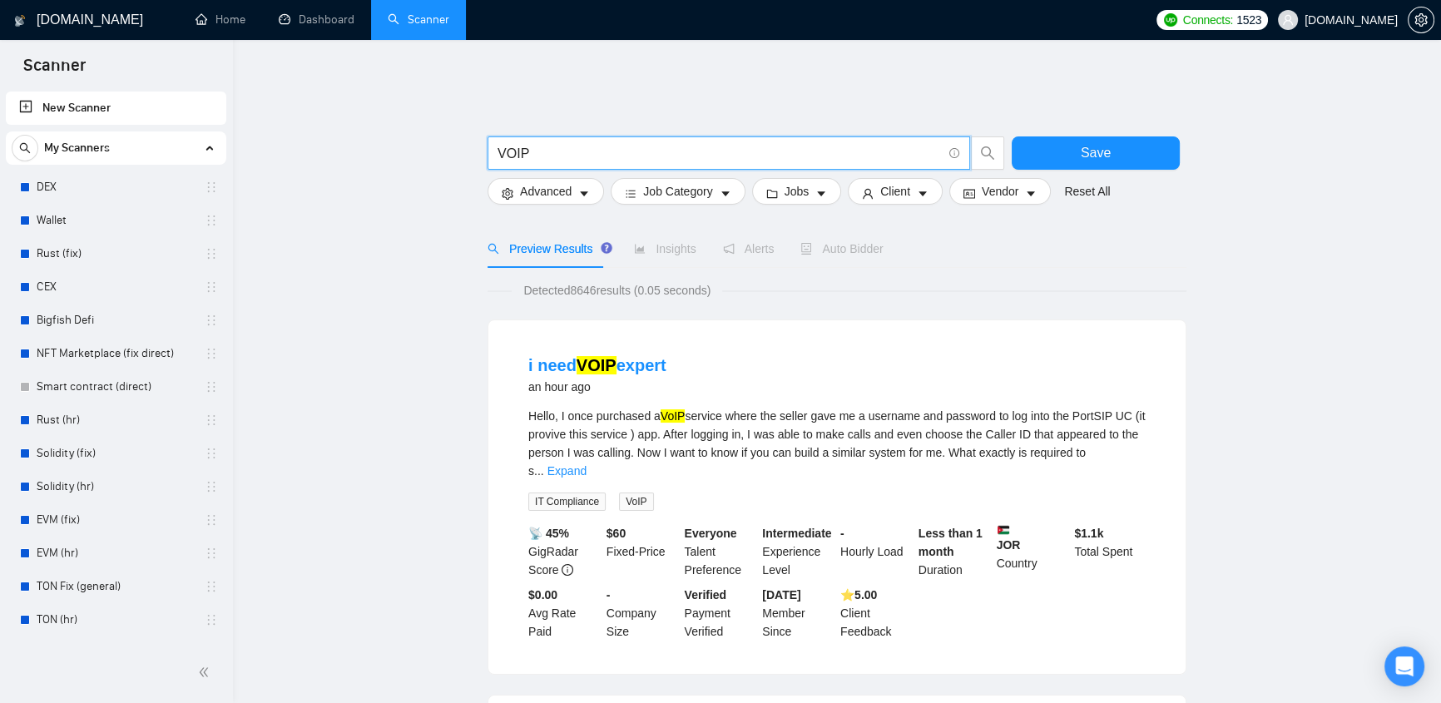
click at [545, 143] on input "VOIP" at bounding box center [719, 153] width 444 height 21
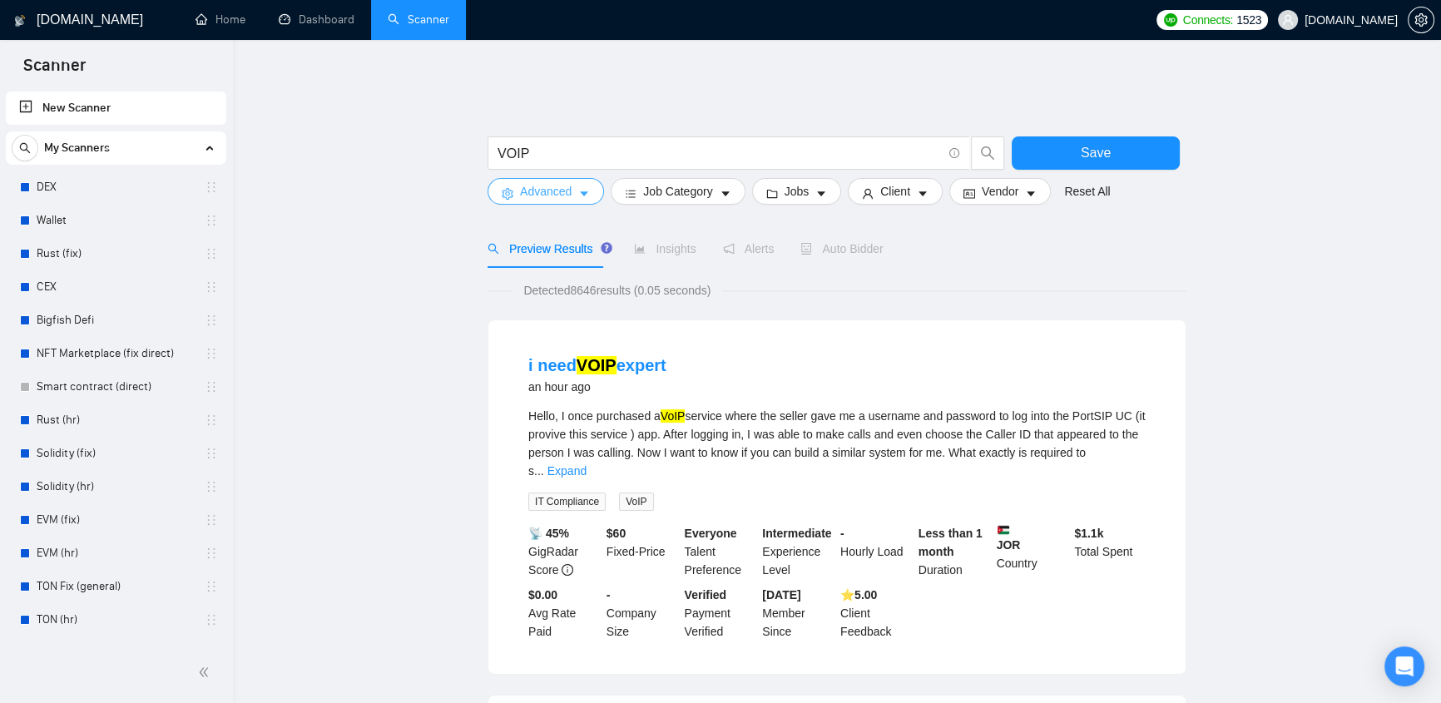
click at [551, 182] on span "Advanced" at bounding box center [546, 191] width 52 height 18
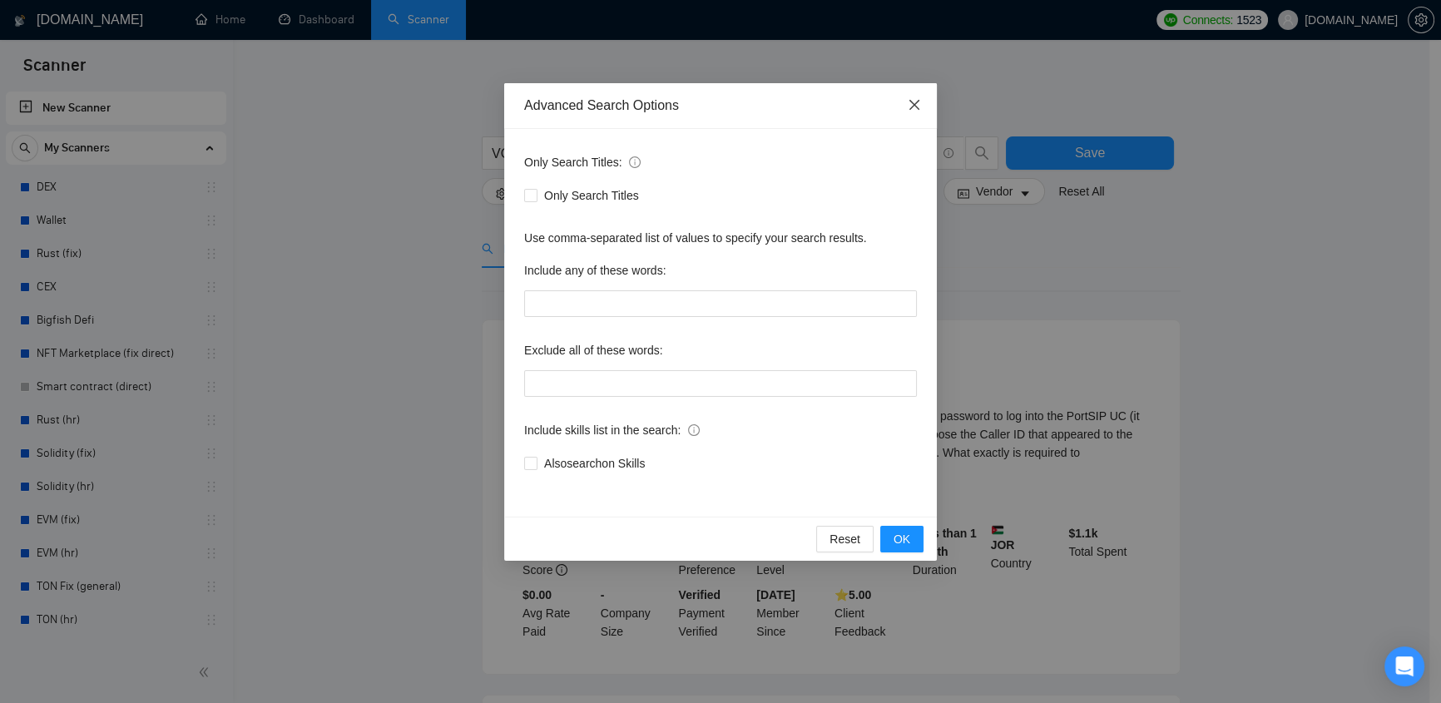
click at [912, 94] on span "Close" at bounding box center [914, 105] width 45 height 45
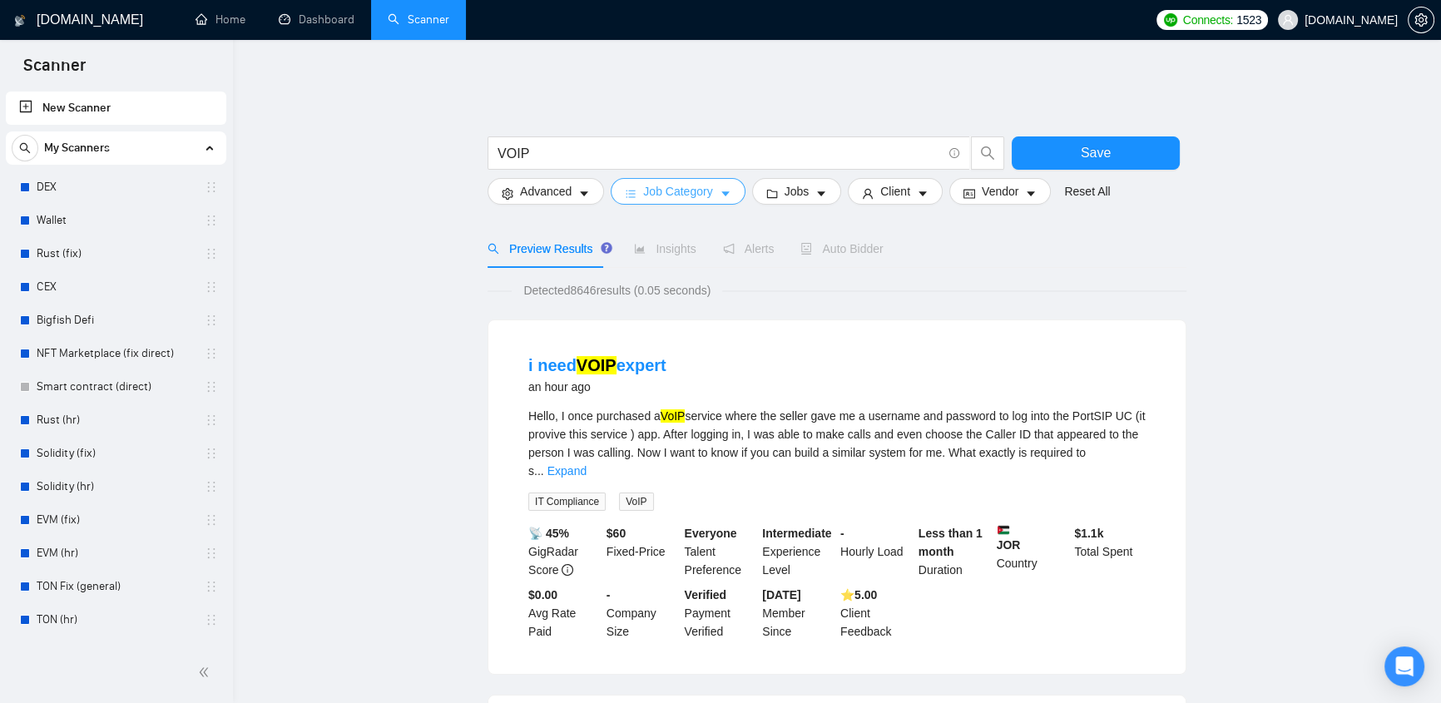
click at [647, 189] on button "Job Category" at bounding box center [677, 191] width 134 height 27
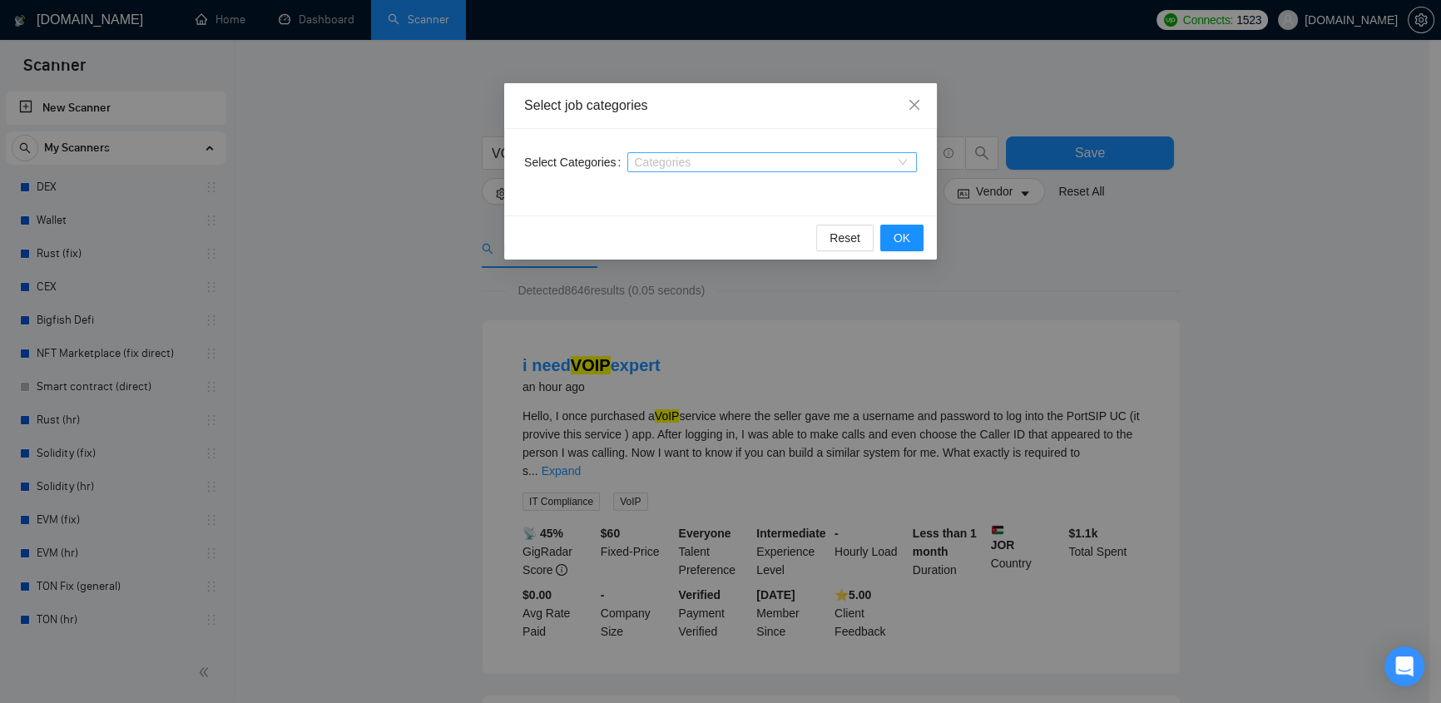
click at [715, 169] on div "Categories" at bounding box center [771, 162] width 289 height 20
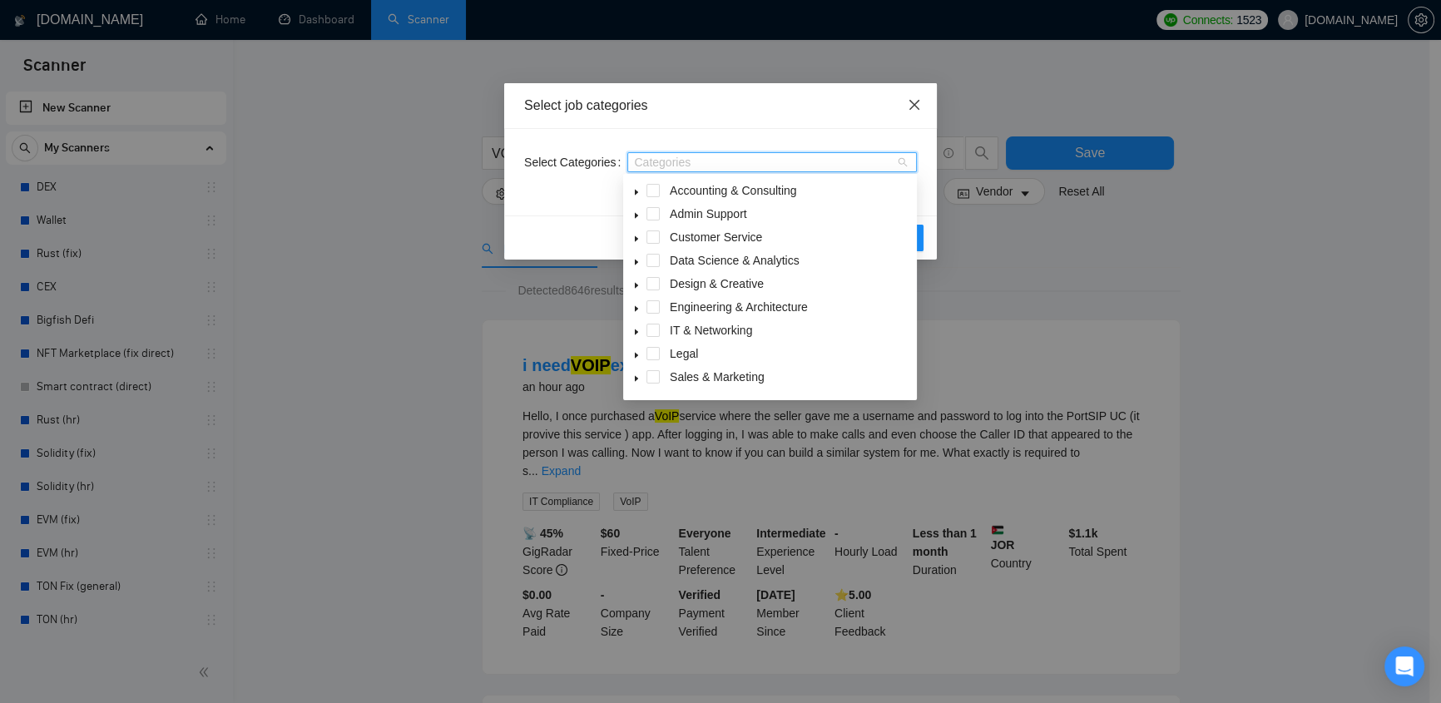
click at [912, 110] on icon "close" at bounding box center [913, 104] width 13 height 13
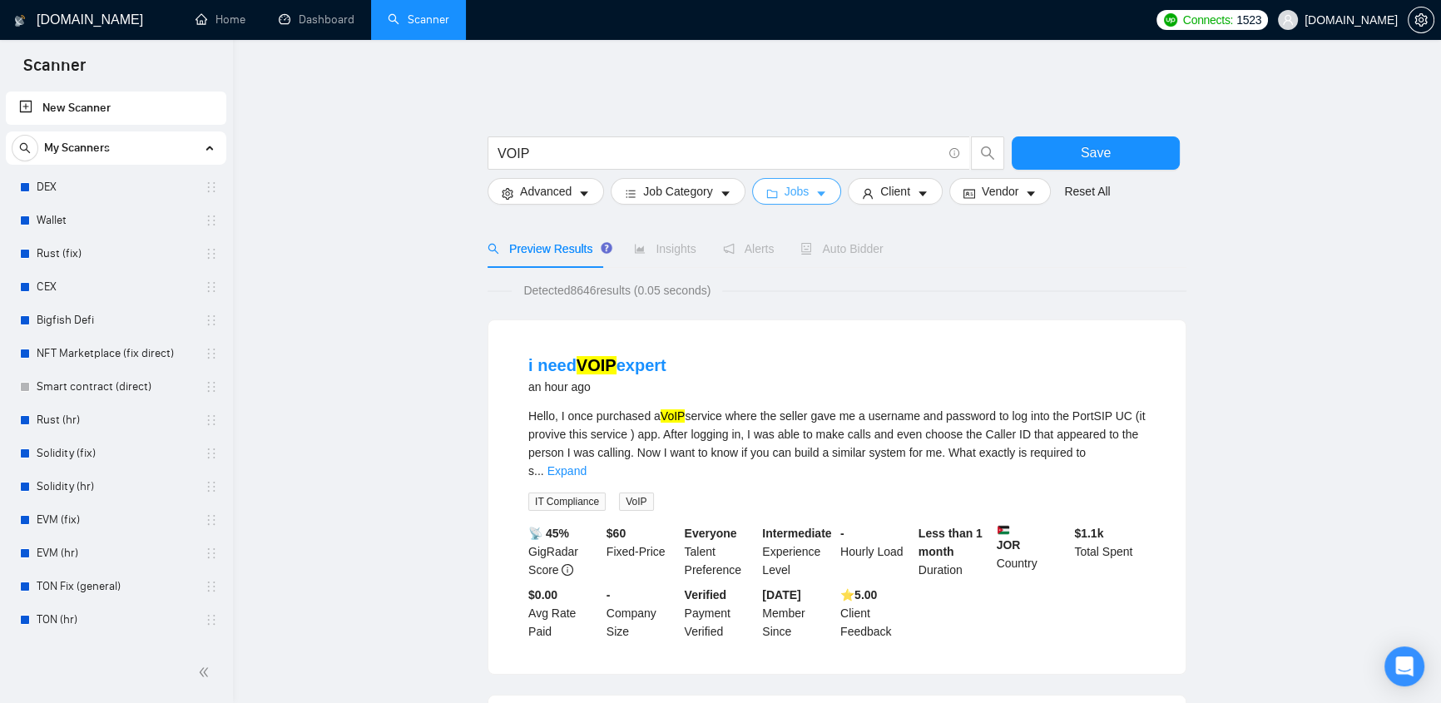
click at [815, 188] on icon "caret-down" at bounding box center [821, 194] width 12 height 12
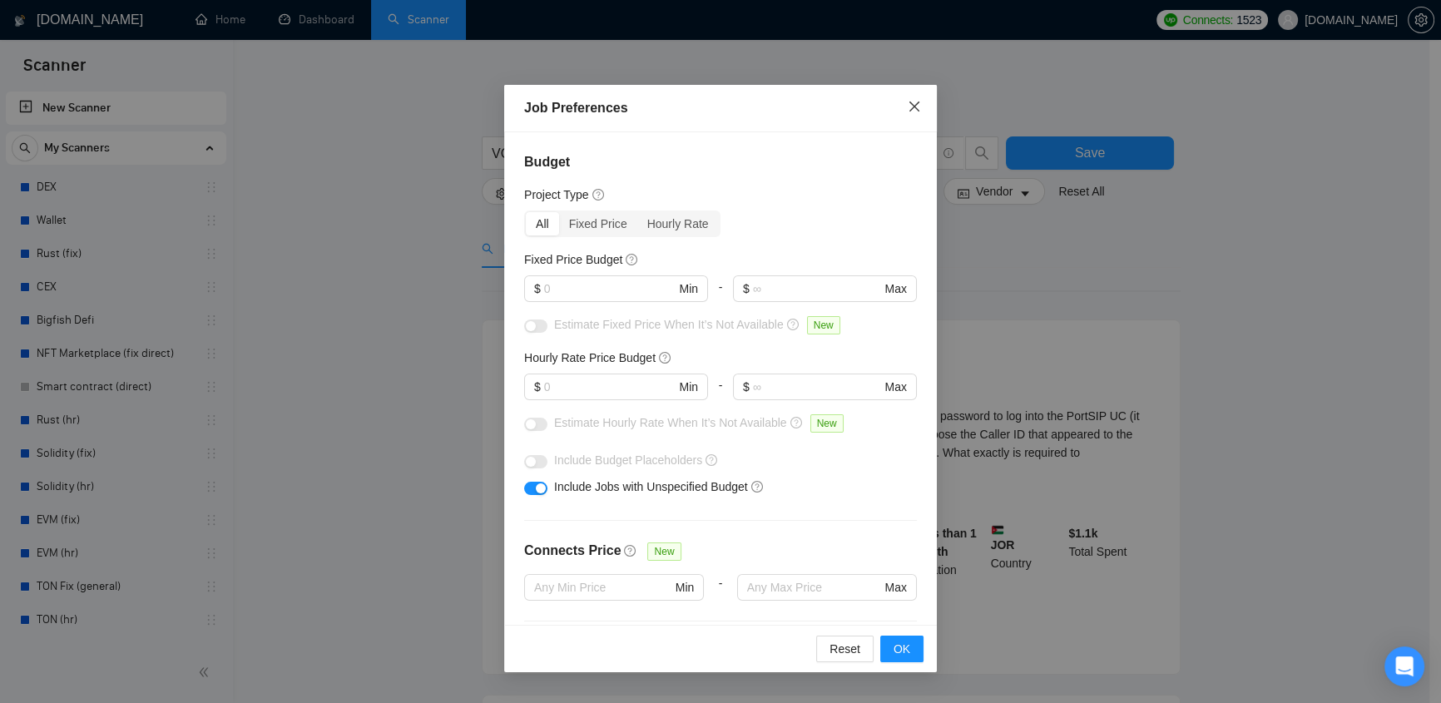
click at [923, 116] on span "Close" at bounding box center [914, 107] width 45 height 45
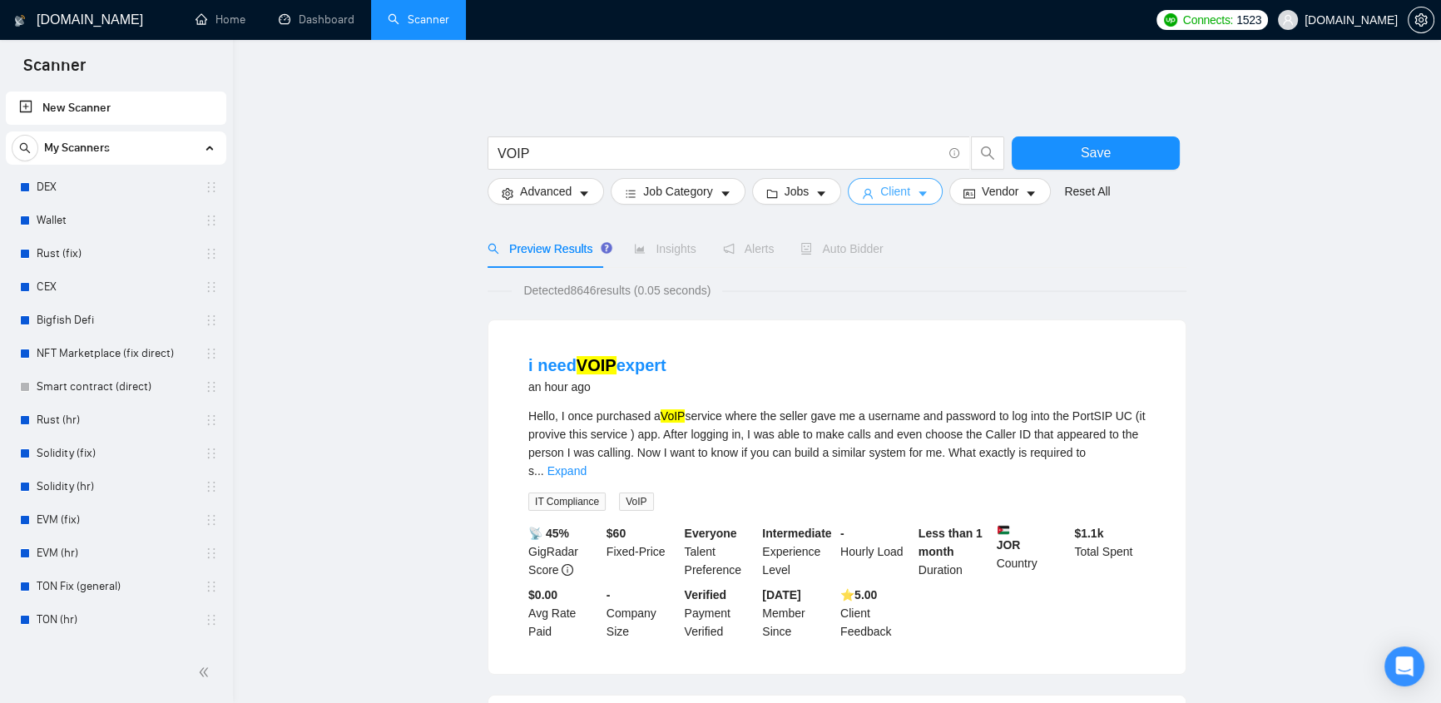
click at [892, 182] on span "Client" at bounding box center [895, 191] width 30 height 18
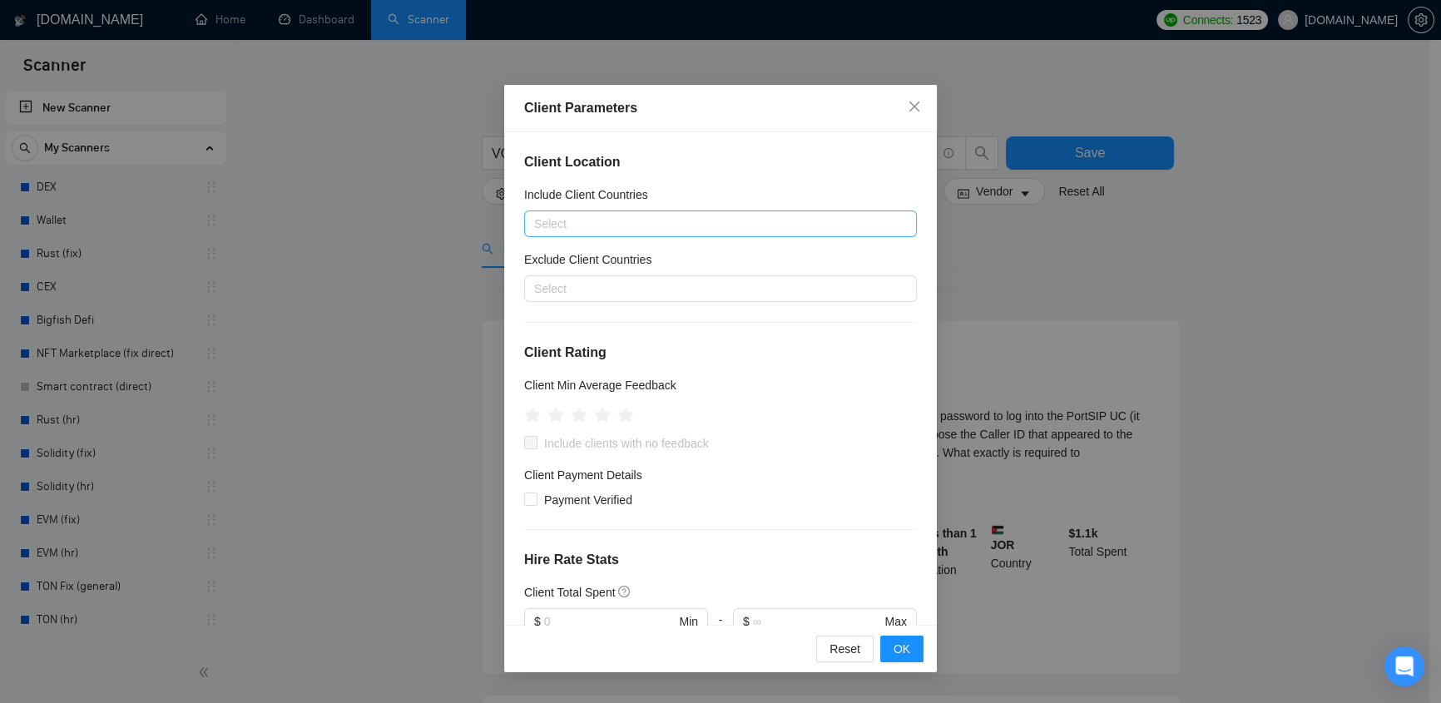
click at [641, 225] on div at bounding box center [712, 224] width 368 height 20
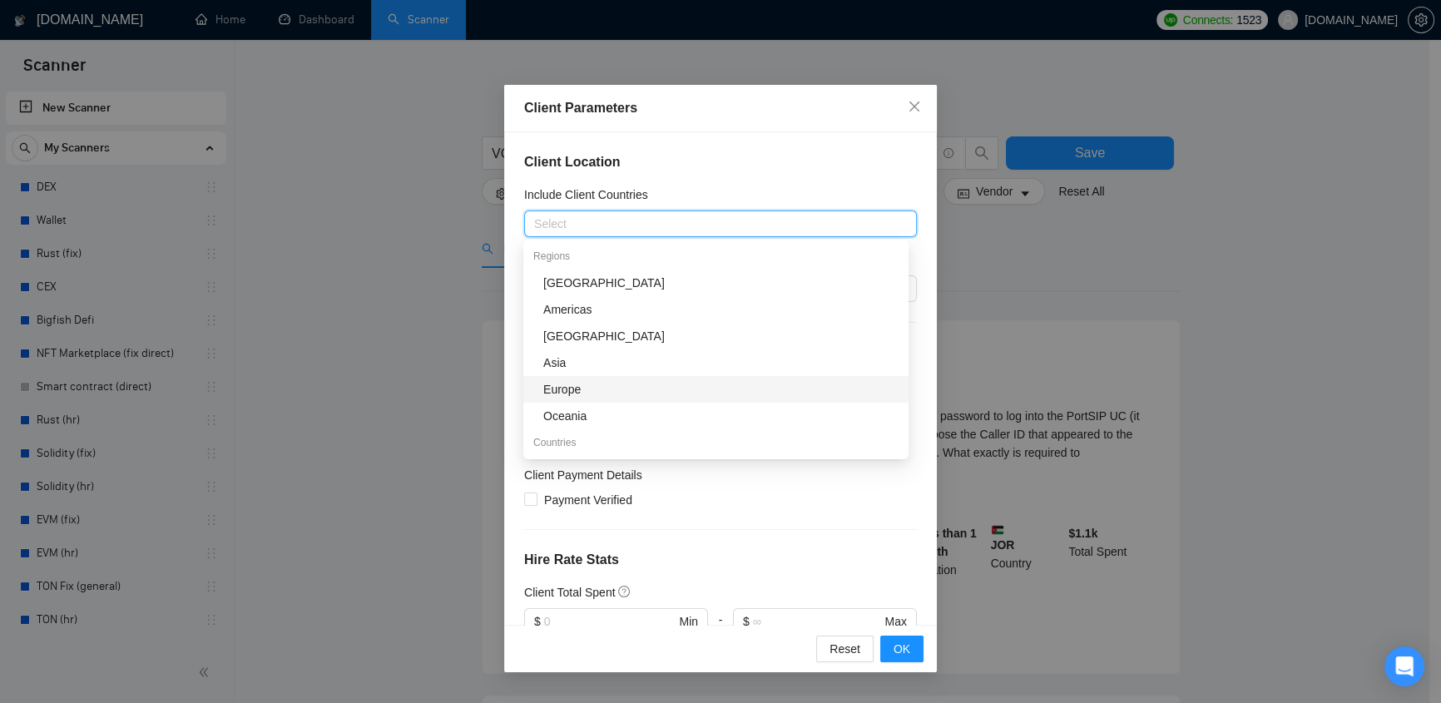
click at [725, 507] on div "Payment Verified" at bounding box center [720, 500] width 393 height 18
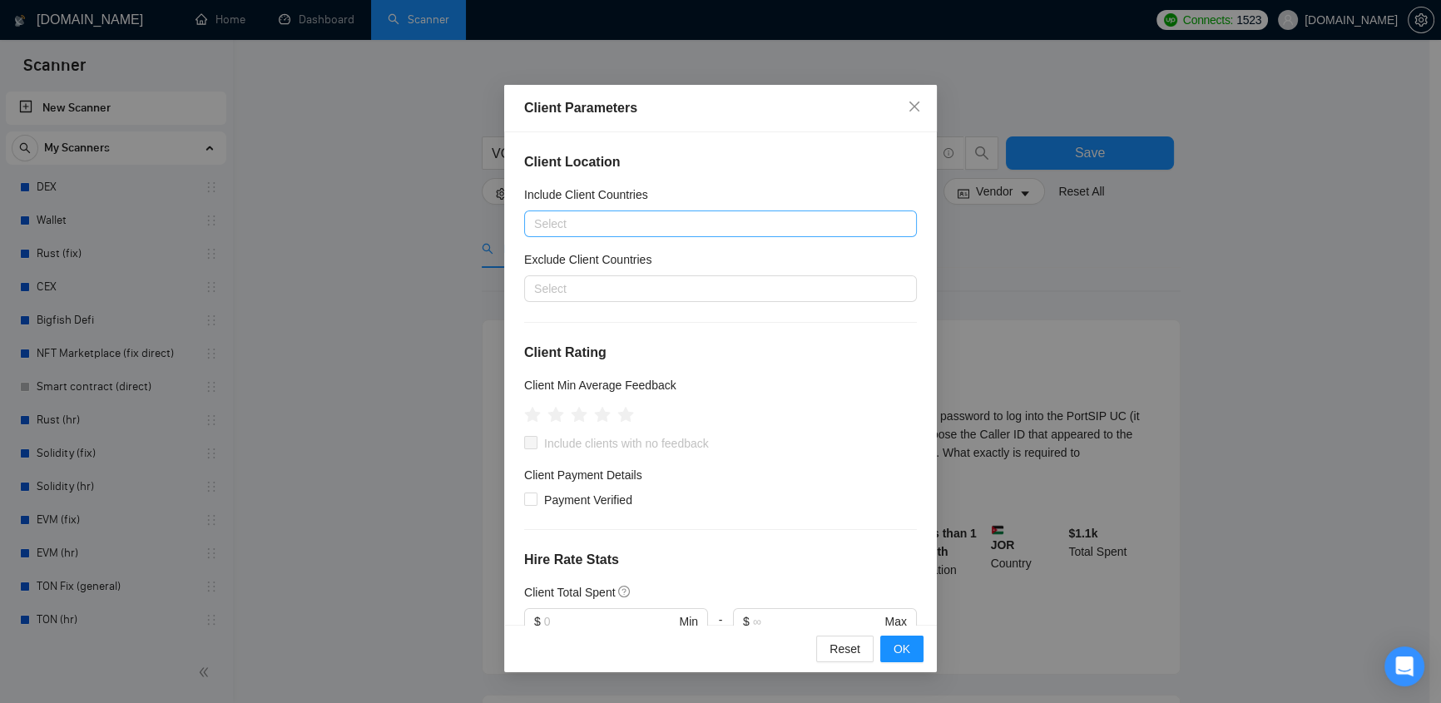
click at [600, 224] on div at bounding box center [712, 224] width 368 height 20
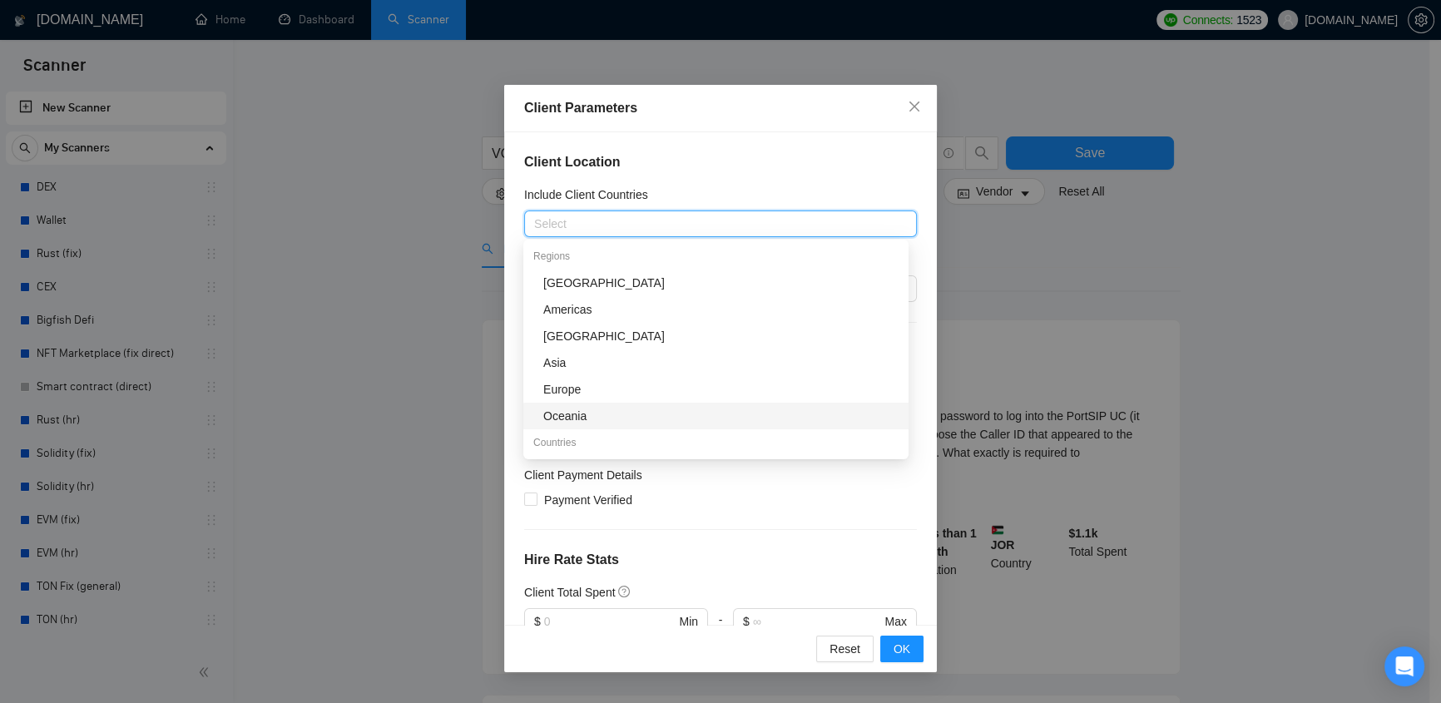
click at [798, 493] on div "Payment Verified" at bounding box center [720, 500] width 393 height 18
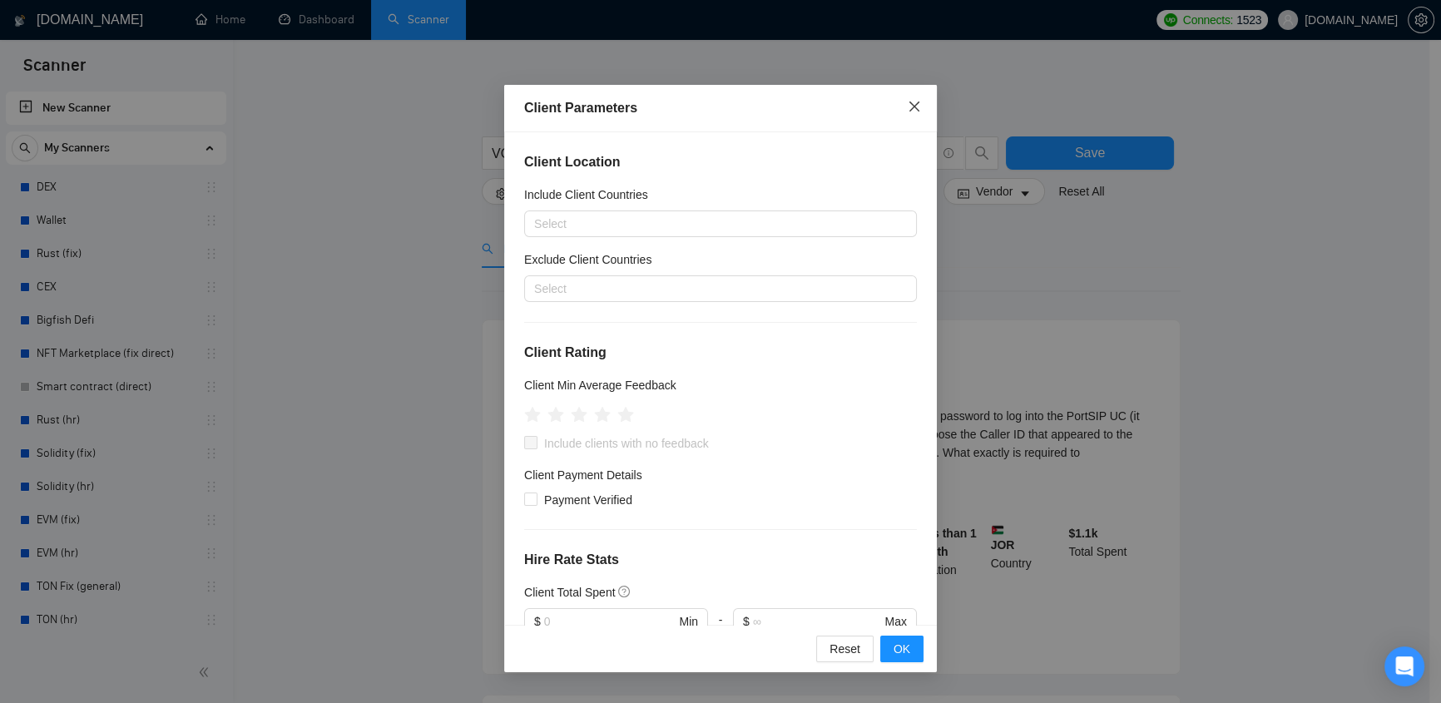
click at [912, 107] on icon "close" at bounding box center [914, 106] width 10 height 10
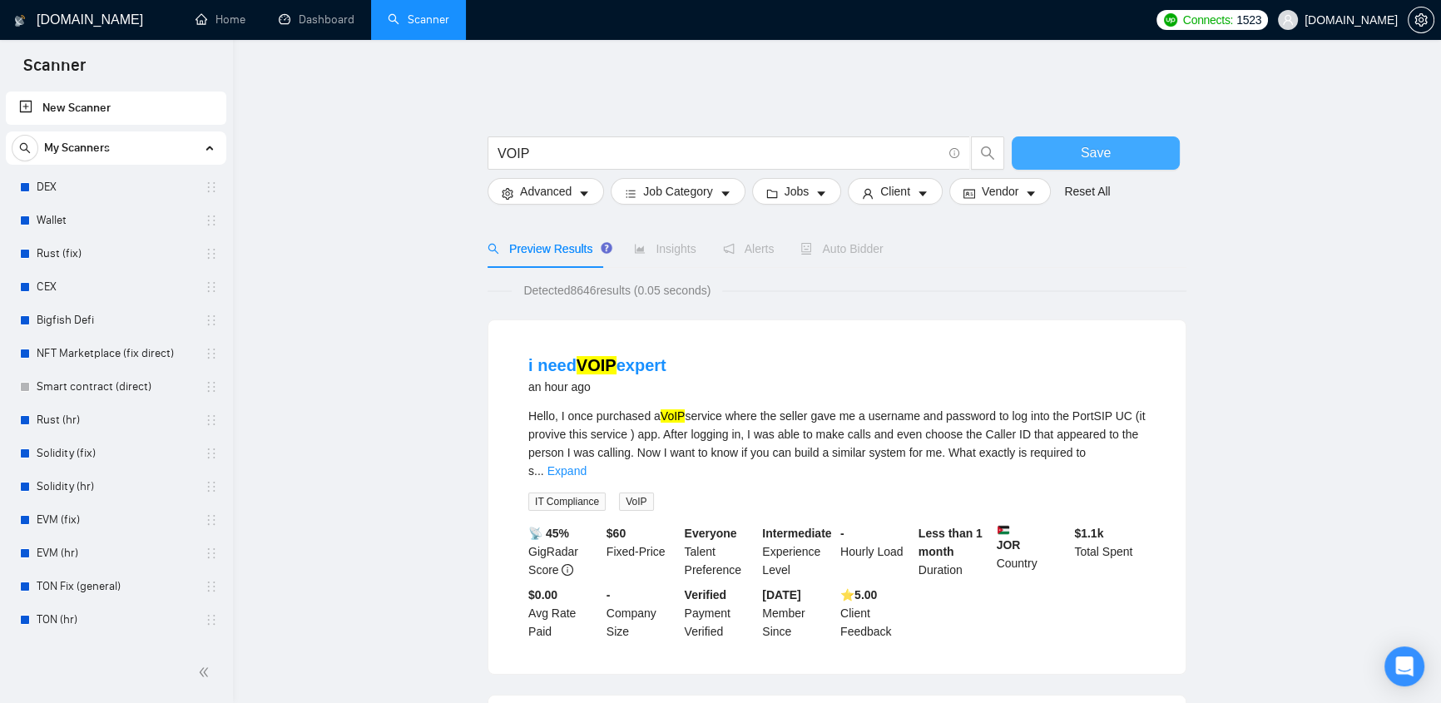
click at [1110, 149] on button "Save" at bounding box center [1095, 152] width 168 height 33
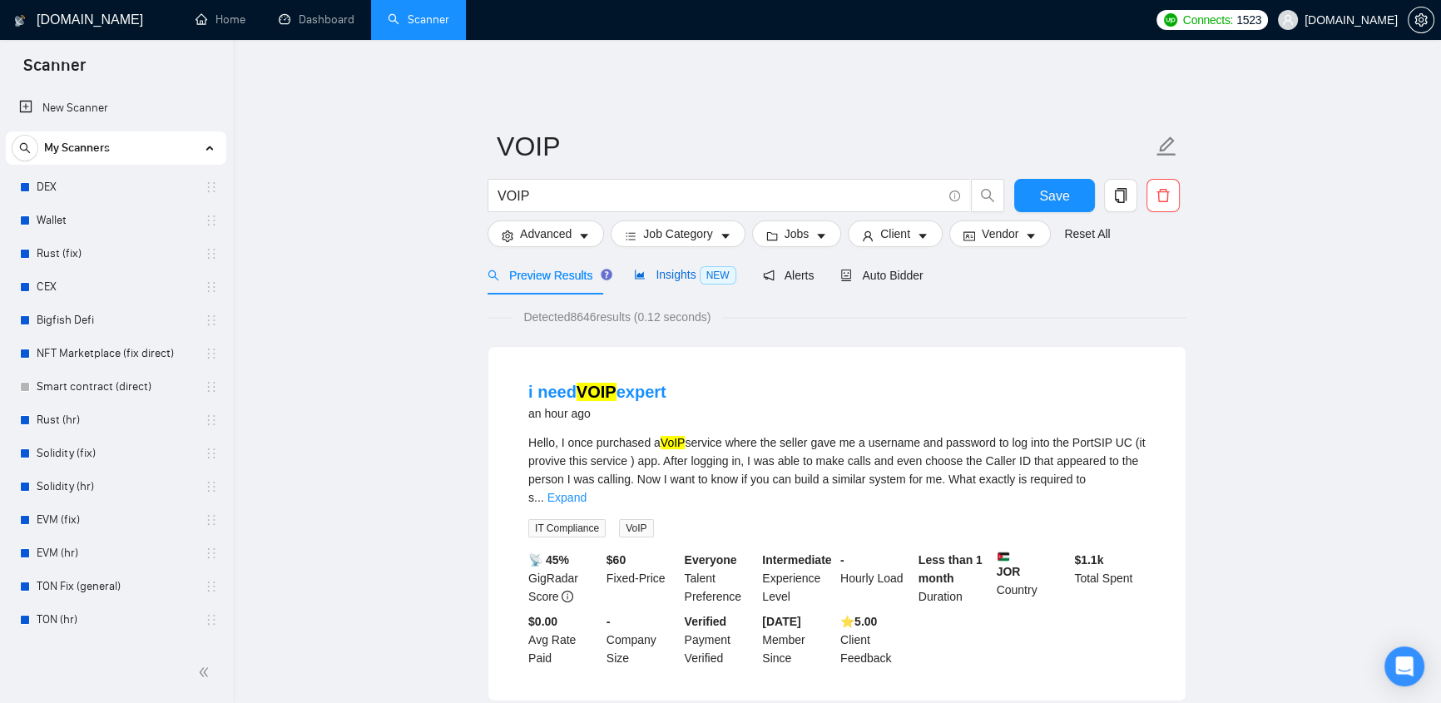
click at [702, 266] on span "NEW" at bounding box center [717, 275] width 37 height 18
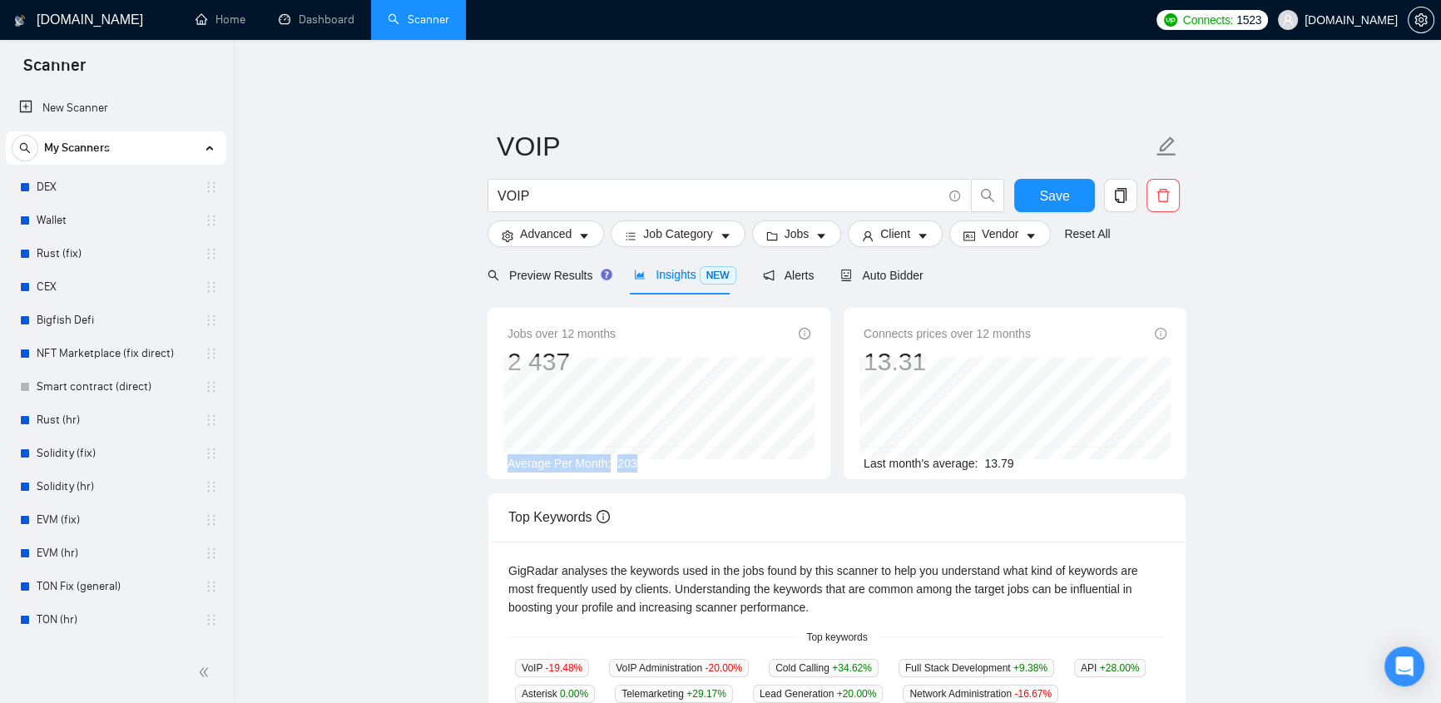
click at [507, 441] on div "Jobs over 12 months 2 437 Jan 2025 182 Average Per Month: 203" at bounding box center [658, 398] width 303 height 148
click at [640, 457] on div "Average Per Month: 203" at bounding box center [658, 463] width 303 height 18
drag, startPoint x: 642, startPoint y: 455, endPoint x: 548, endPoint y: 319, distance: 165.6
click at [611, 454] on div "Average Per Month: 203" at bounding box center [658, 463] width 303 height 18
drag, startPoint x: 542, startPoint y: 185, endPoint x: 499, endPoint y: 193, distance: 43.9
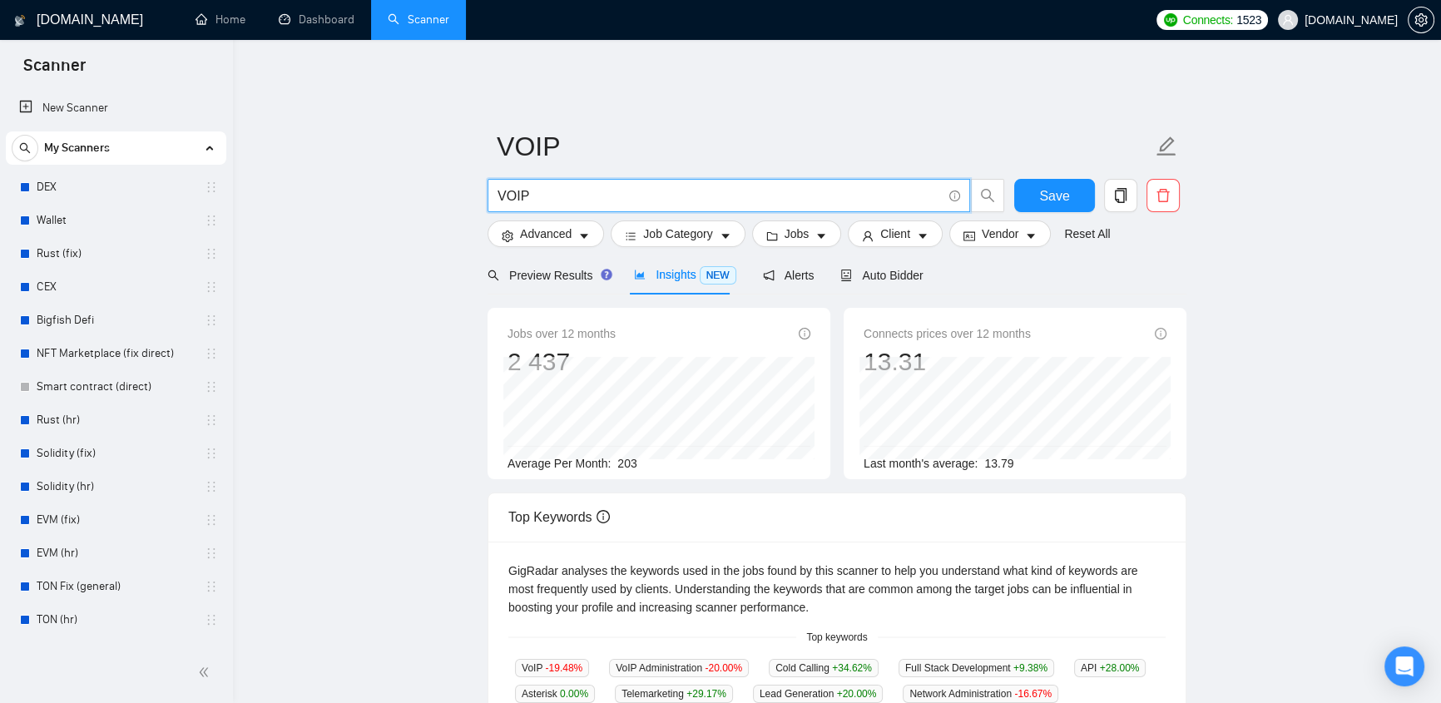
click at [499, 193] on input "VOIP" at bounding box center [719, 195] width 444 height 21
click at [546, 190] on input "VOIP" at bounding box center [719, 195] width 444 height 21
type input "VOIP"
click at [782, 269] on span "Alerts" at bounding box center [789, 275] width 52 height 13
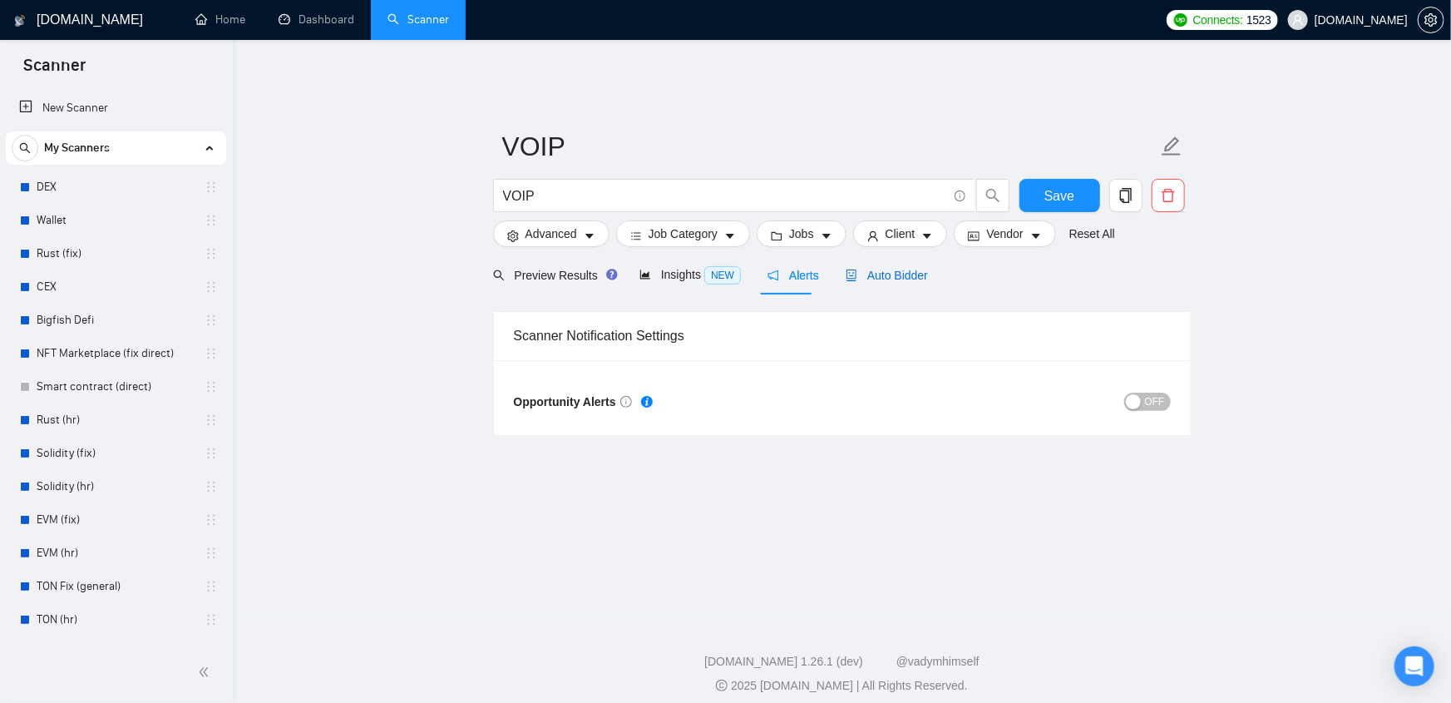
click at [894, 269] on span "Auto Bidder" at bounding box center [887, 275] width 82 height 13
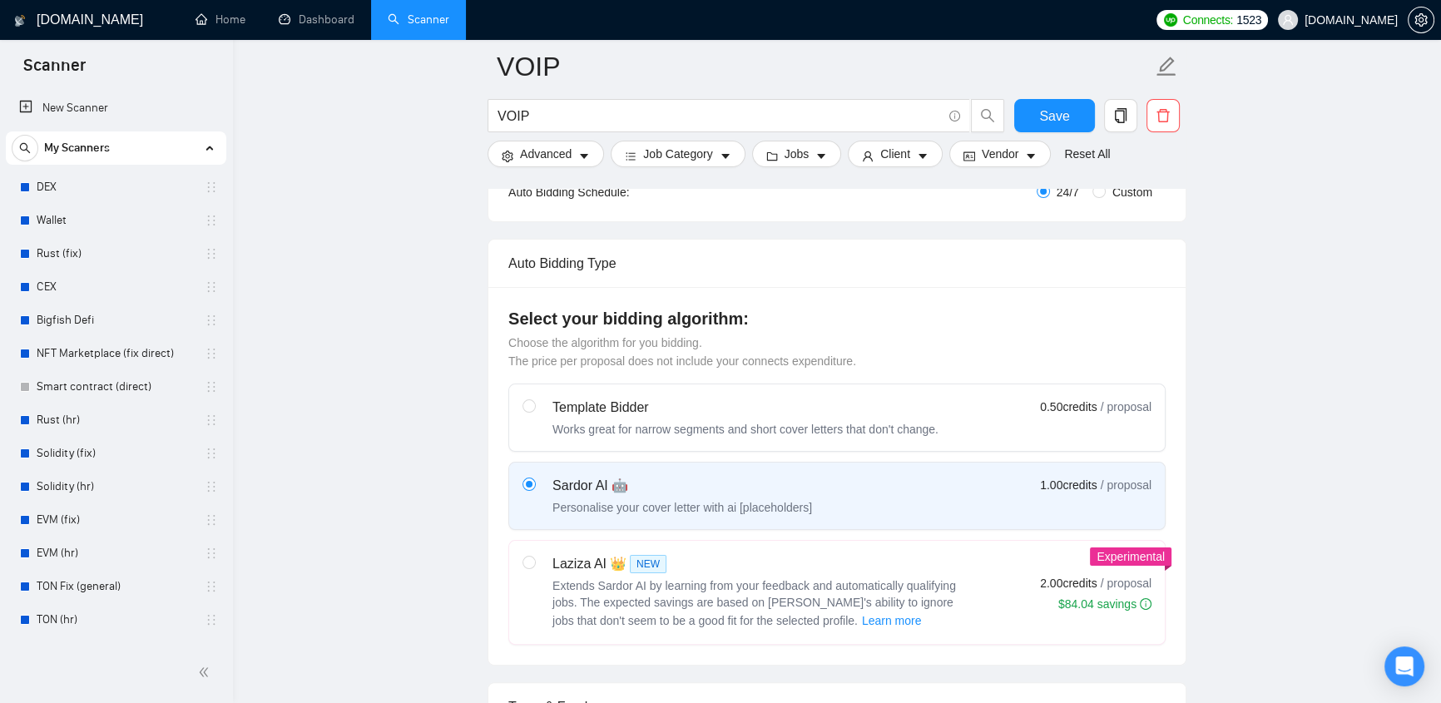
scroll to position [529, 0]
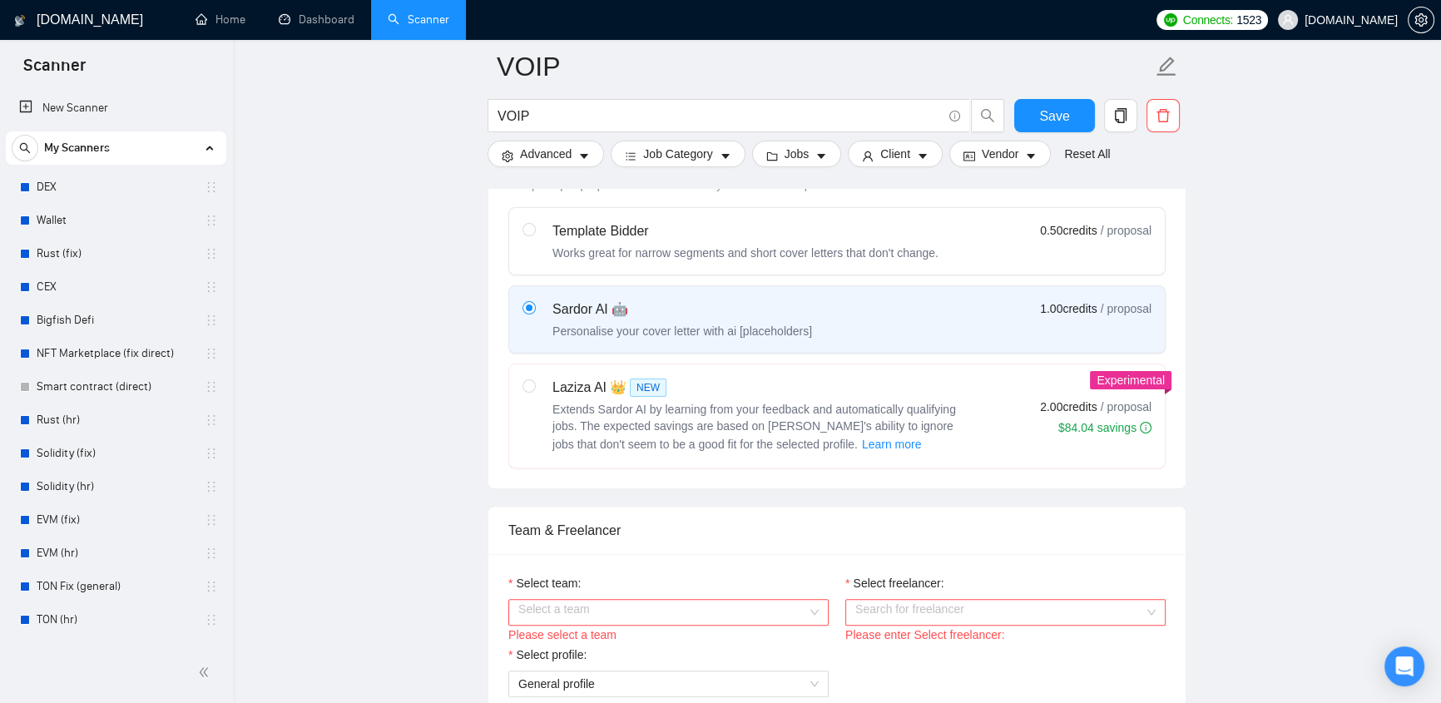
click at [612, 600] on input "Select team:" at bounding box center [662, 612] width 289 height 25
click at [1068, 601] on input "Select freelancer:" at bounding box center [999, 612] width 289 height 25
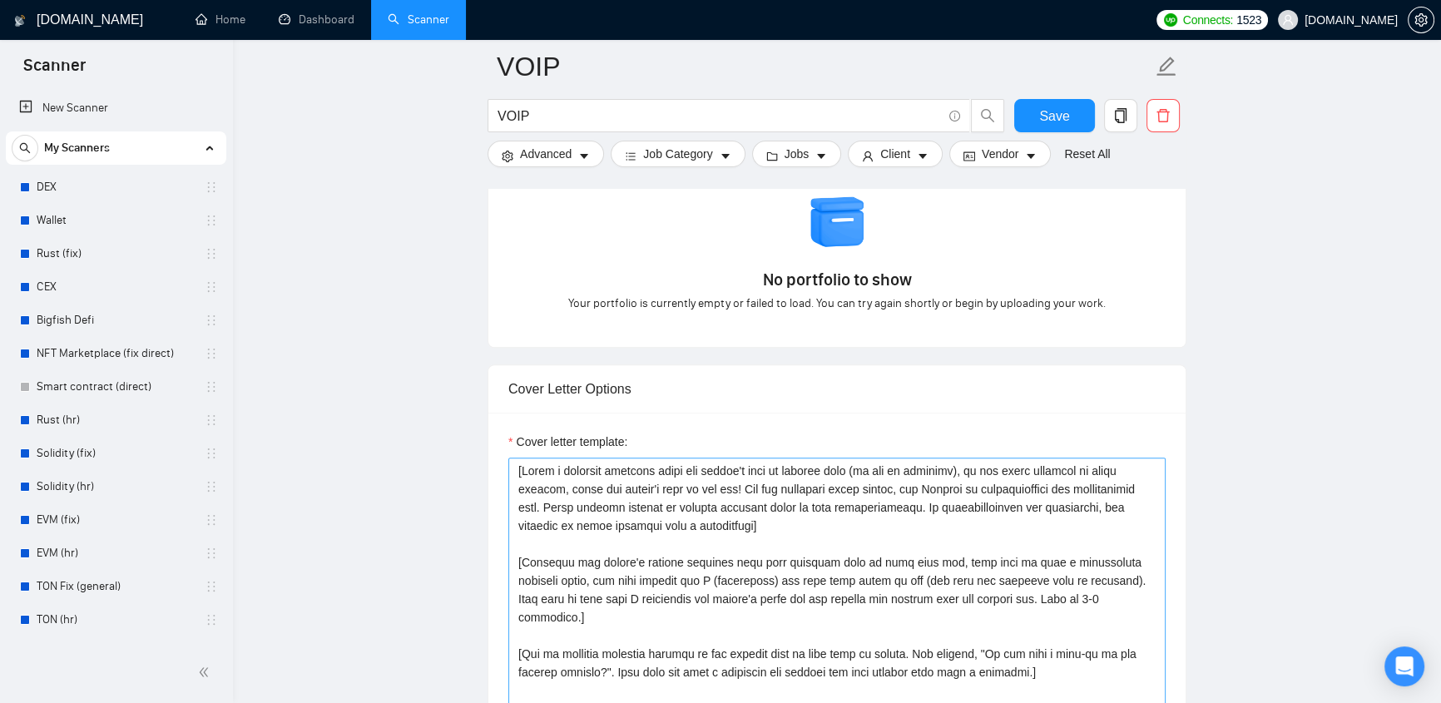
scroll to position [1763, 0]
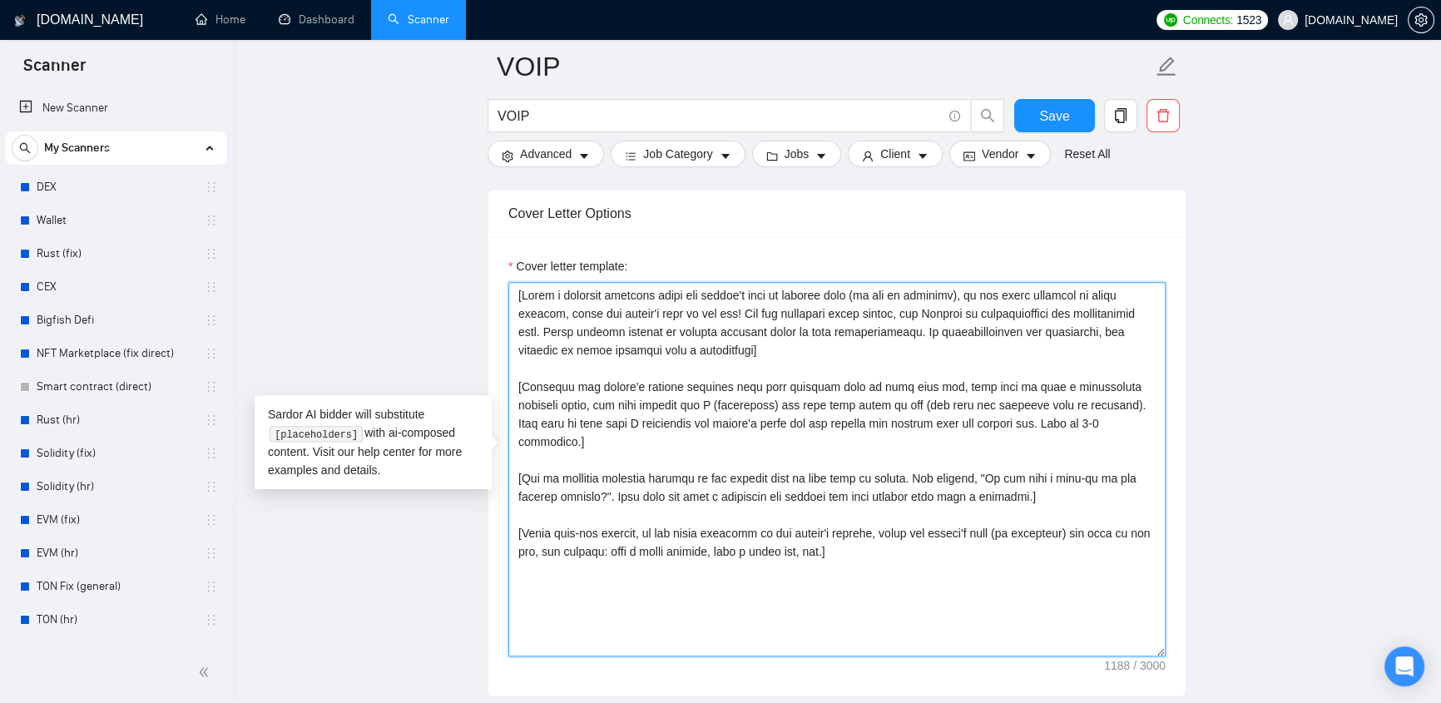
drag, startPoint x: 514, startPoint y: 277, endPoint x: 936, endPoint y: 540, distance: 496.9
click at [936, 540] on textarea "Cover letter template:" at bounding box center [836, 469] width 657 height 374
click at [919, 553] on textarea "Cover letter template:" at bounding box center [836, 469] width 657 height 374
drag, startPoint x: 519, startPoint y: 280, endPoint x: 650, endPoint y: 305, distance: 133.8
click at [650, 305] on textarea "Cover letter template:" at bounding box center [836, 469] width 657 height 374
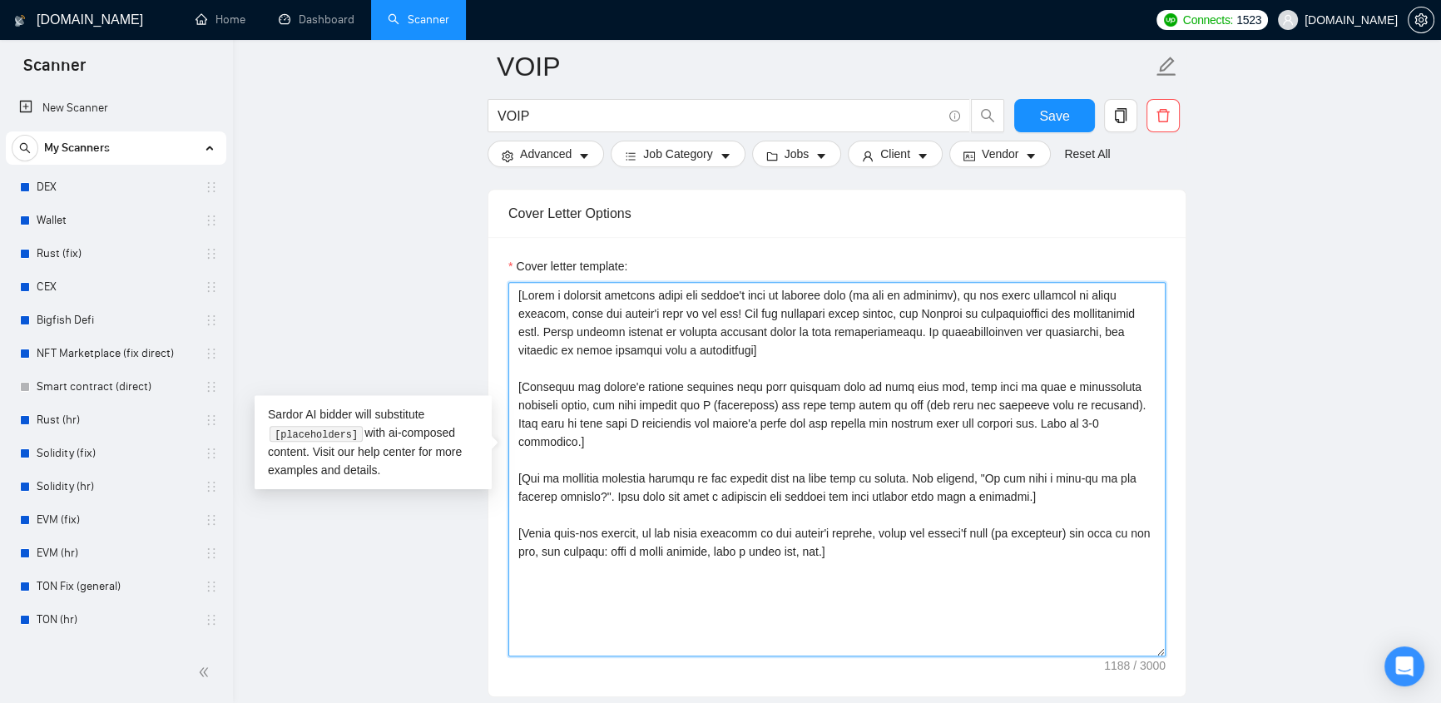
click at [724, 308] on textarea "Cover letter template:" at bounding box center [836, 469] width 657 height 374
drag, startPoint x: 699, startPoint y: 283, endPoint x: 1095, endPoint y: 325, distance: 397.3
click at [1095, 325] on textarea "Cover letter template:" at bounding box center [836, 469] width 657 height 374
drag, startPoint x: 520, startPoint y: 340, endPoint x: 1119, endPoint y: 524, distance: 627.2
click at [1119, 524] on textarea "Cover letter template:" at bounding box center [836, 469] width 657 height 374
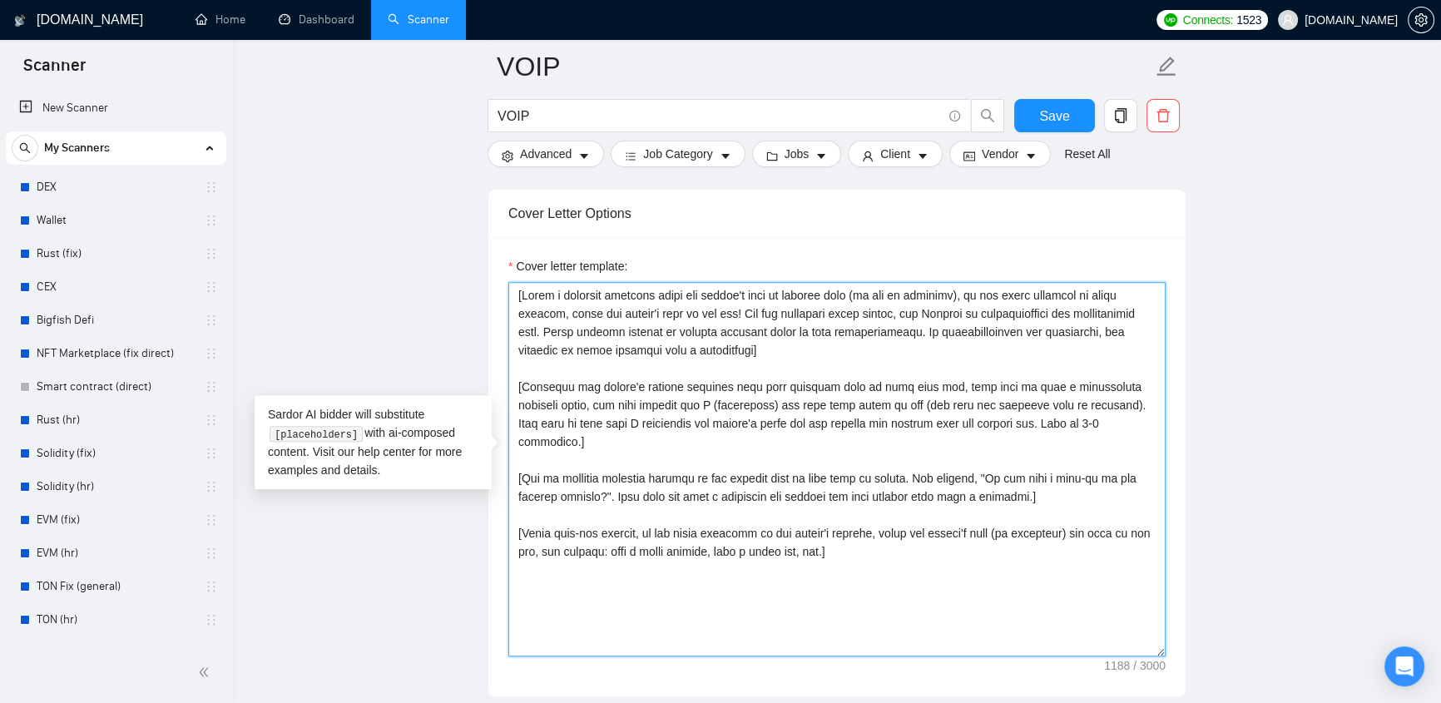
click at [672, 348] on textarea "Cover letter template:" at bounding box center [836, 469] width 657 height 374
click at [837, 342] on textarea "Cover letter template:" at bounding box center [836, 469] width 657 height 374
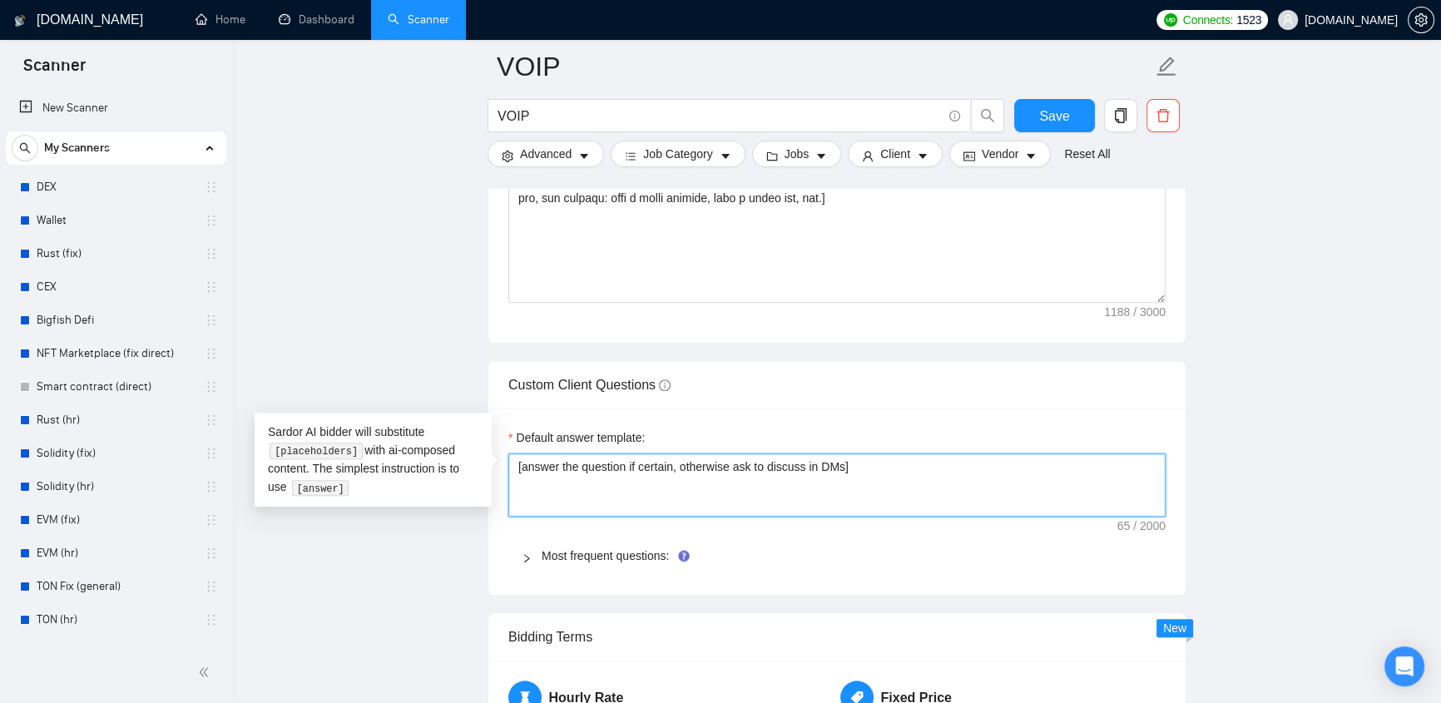
drag, startPoint x: 602, startPoint y: 444, endPoint x: 956, endPoint y: 453, distance: 354.4
click at [956, 453] on textarea "[answer the question if certain, otherwise ask to discuss in DMs]" at bounding box center [836, 484] width 657 height 63
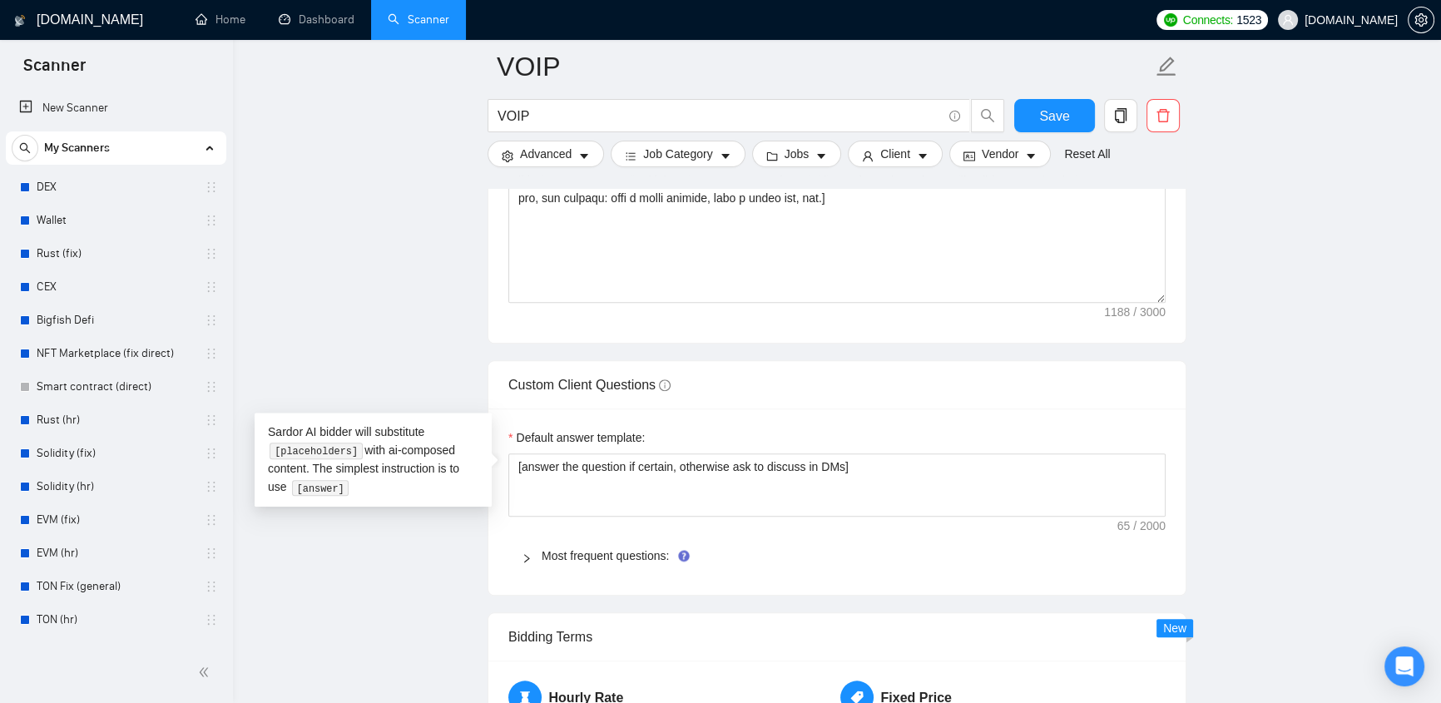
click at [896, 411] on div "Default answer template: [answer the question if certain, otherwise ask to disc…" at bounding box center [836, 501] width 697 height 186
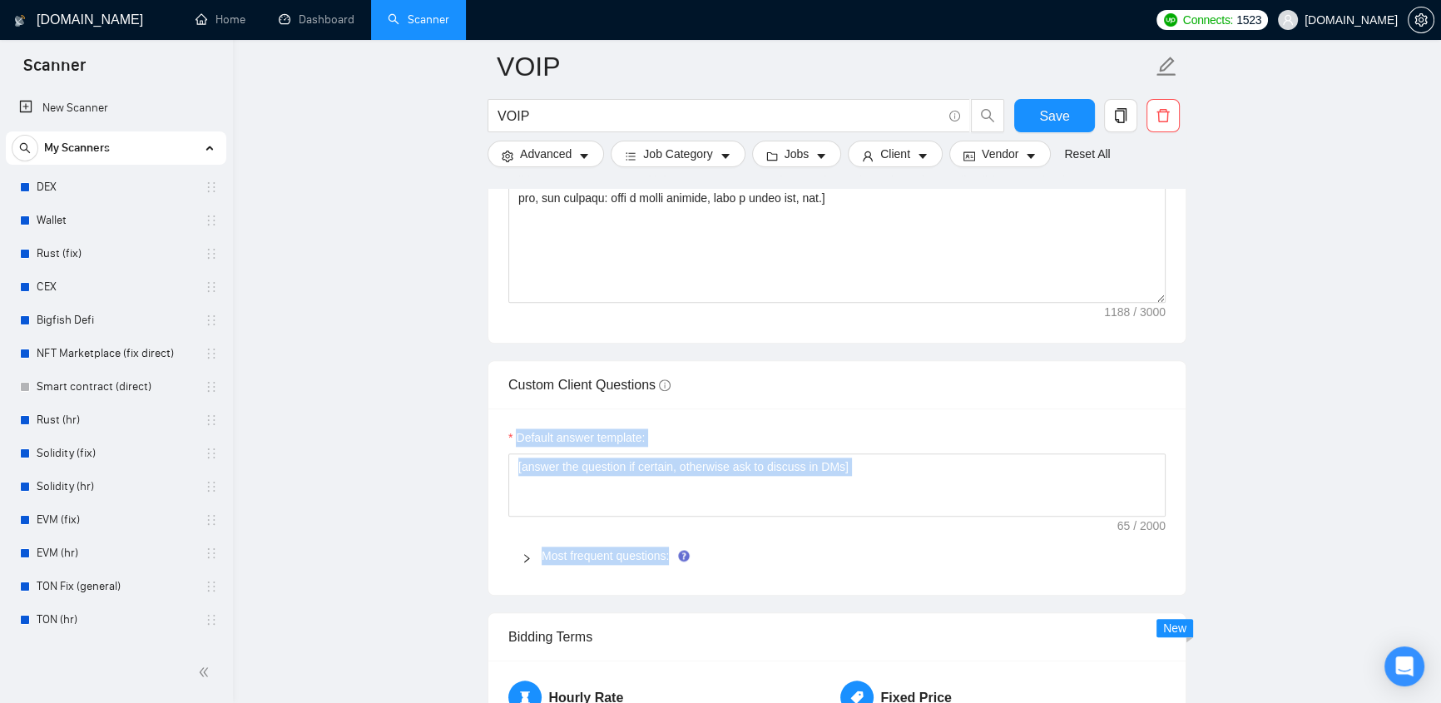
drag, startPoint x: 500, startPoint y: 410, endPoint x: 1128, endPoint y: 529, distance: 639.1
click at [1128, 529] on div "Default answer template: [answer the question if certain, otherwise ask to disc…" at bounding box center [836, 501] width 697 height 186
click at [987, 490] on textarea "[answer the question if certain, otherwise ask to discuss in DMs]" at bounding box center [836, 484] width 657 height 63
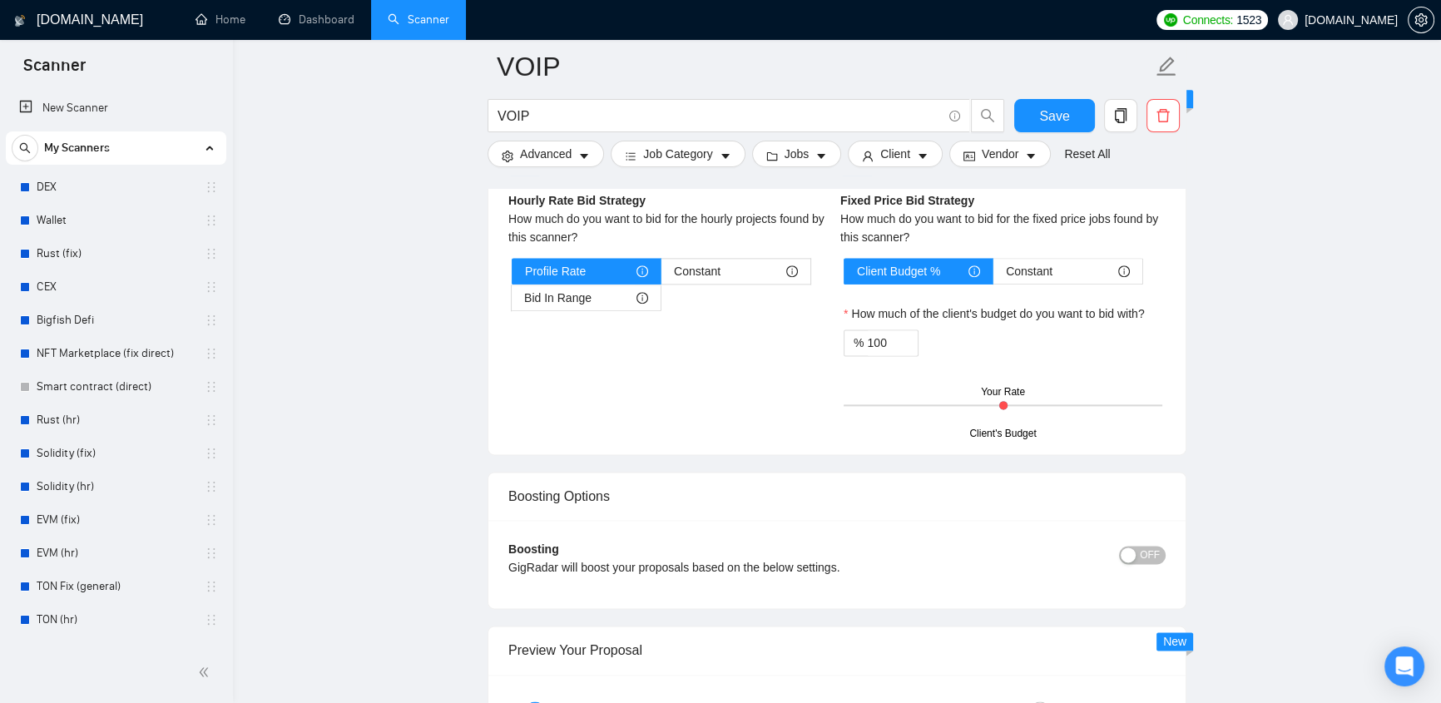
scroll to position [2293, 0]
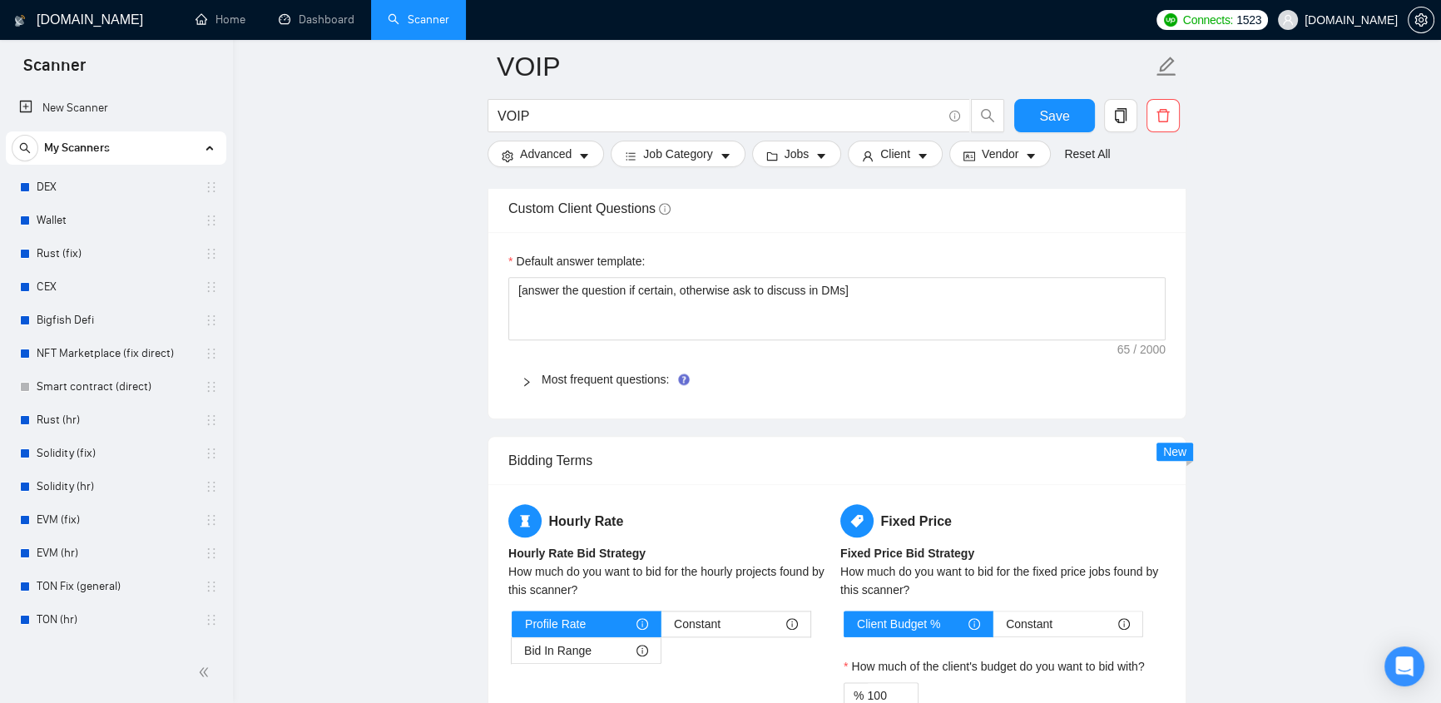
click at [1020, 360] on div "Most frequent questions:" at bounding box center [836, 379] width 657 height 38
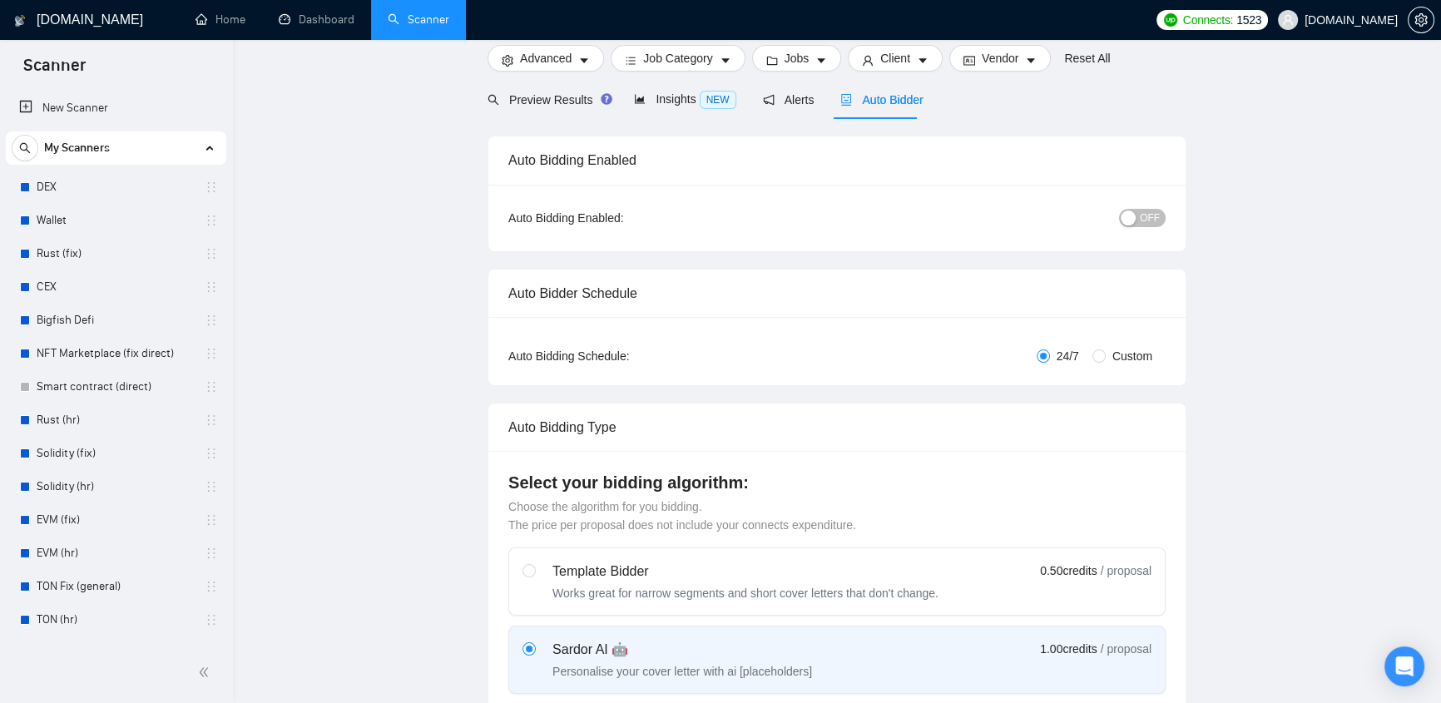
scroll to position [0, 0]
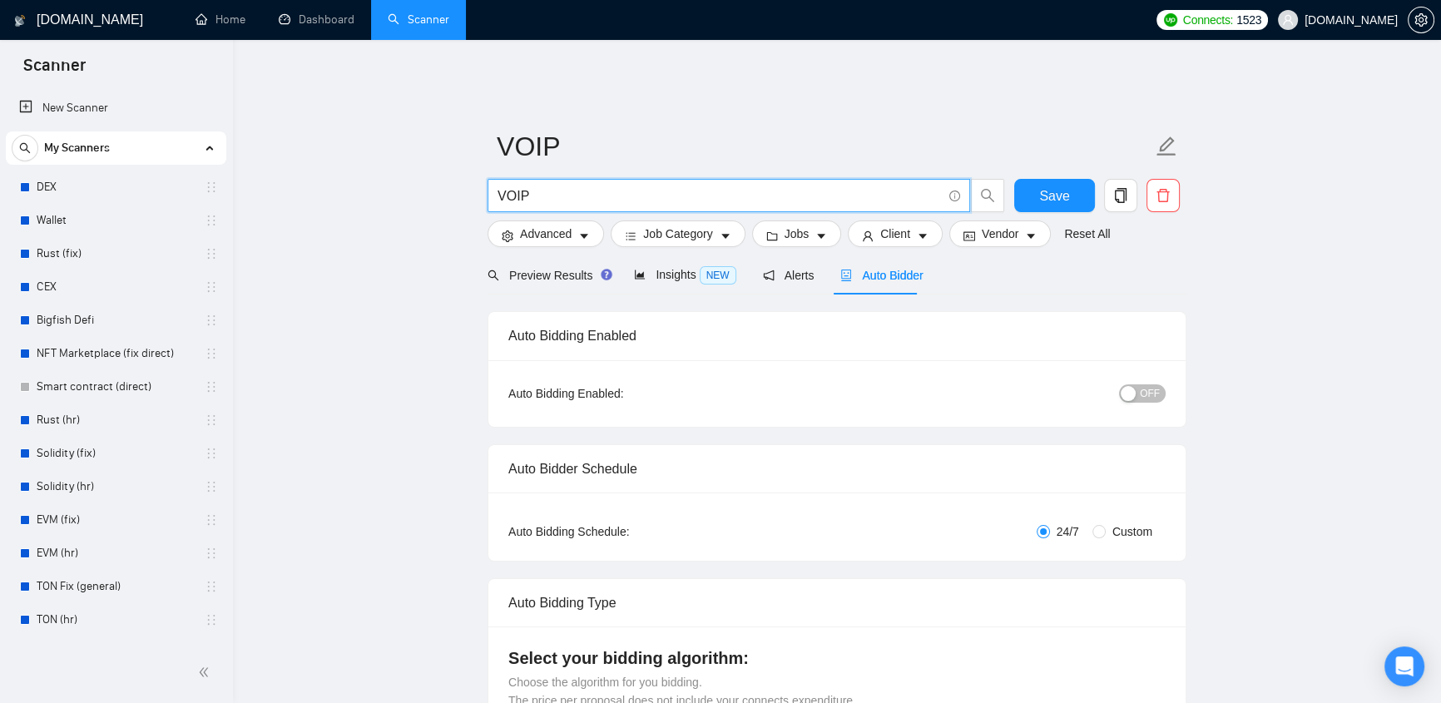
drag, startPoint x: 536, startPoint y: 175, endPoint x: 489, endPoint y: 183, distance: 48.0
click at [489, 183] on span "VOIP" at bounding box center [728, 195] width 482 height 33
click at [548, 190] on input "VOIP" at bounding box center [719, 195] width 444 height 21
click at [546, 190] on input "VOIP" at bounding box center [719, 195] width 444 height 21
click at [1348, 27] on span "evacodes.com" at bounding box center [1338, 19] width 140 height 53
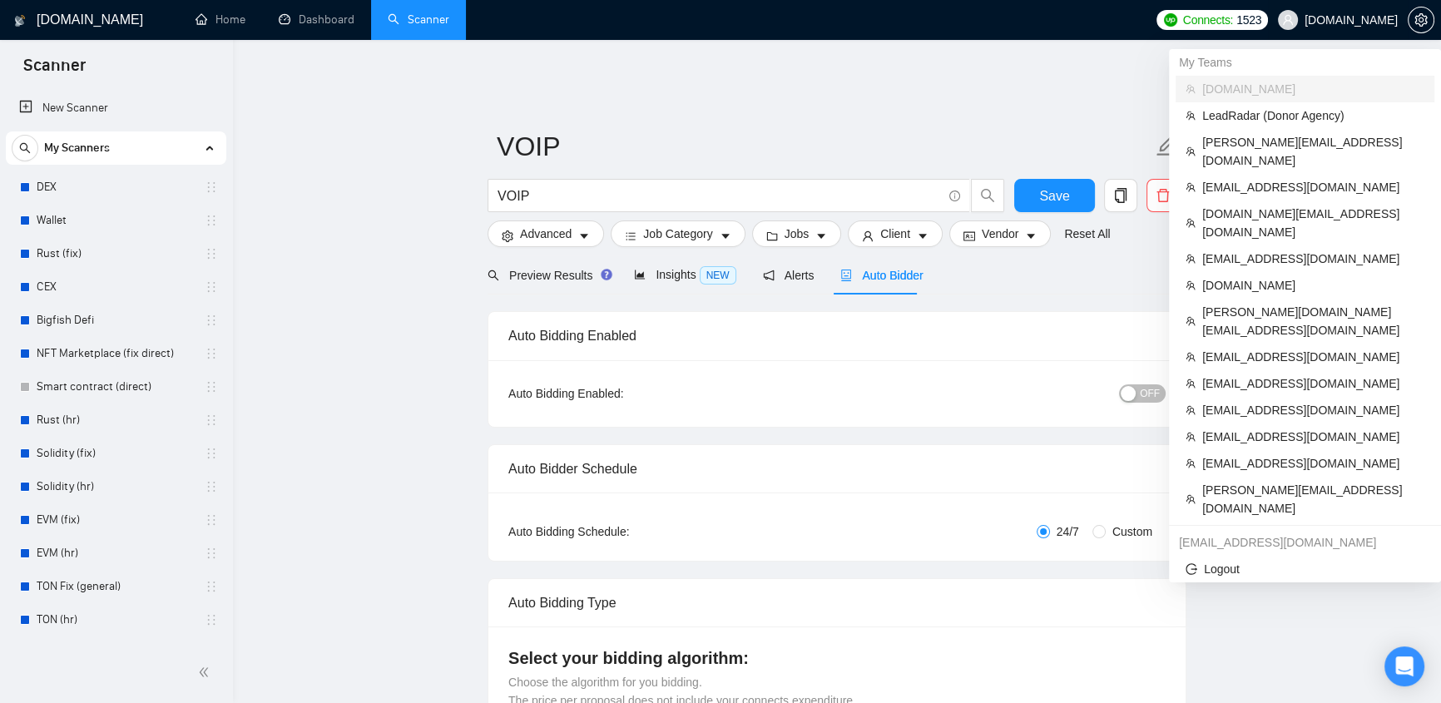
click at [1347, 20] on span "evacodes.com" at bounding box center [1350, 20] width 93 height 0
drag, startPoint x: 1258, startPoint y: 225, endPoint x: 780, endPoint y: 70, distance: 502.9
click at [1258, 250] on span "khaylenko.m@gmail.com" at bounding box center [1313, 259] width 222 height 18
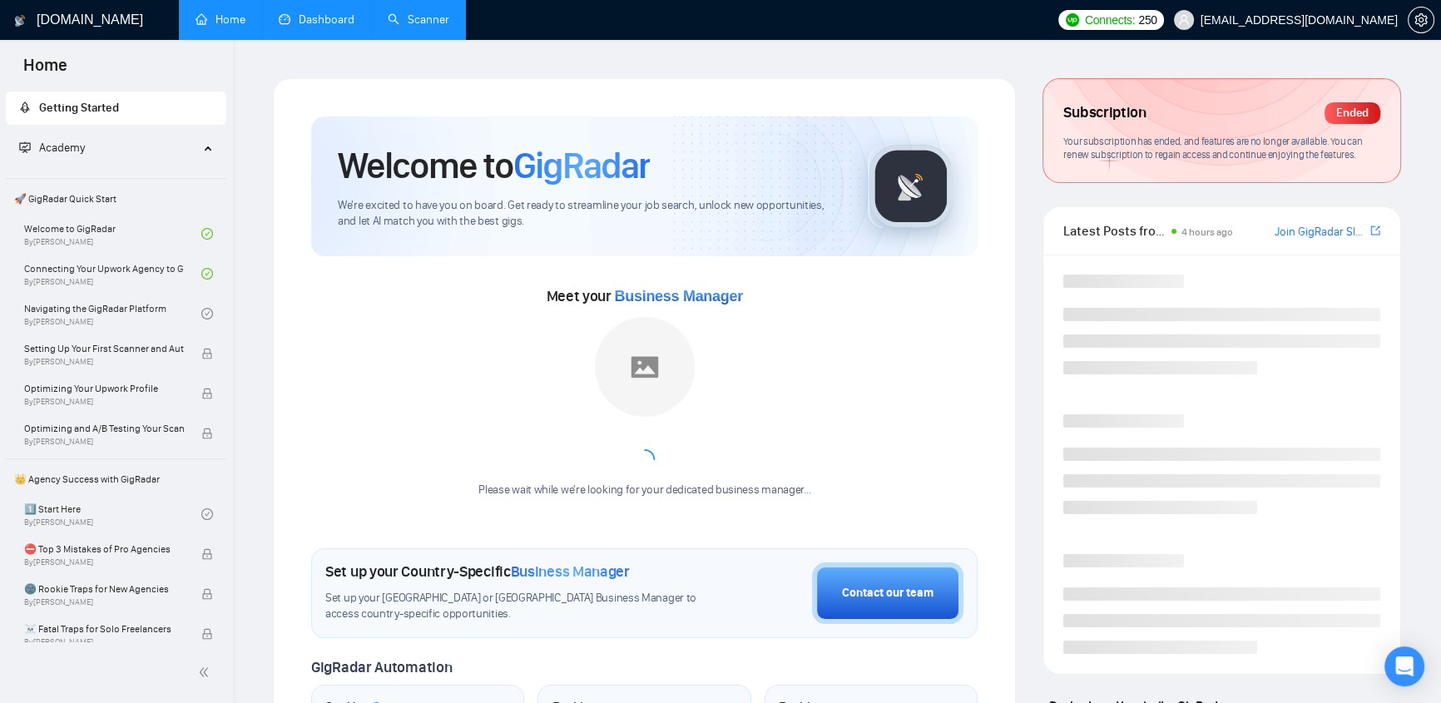
click at [285, 22] on link "Dashboard" at bounding box center [317, 19] width 76 height 14
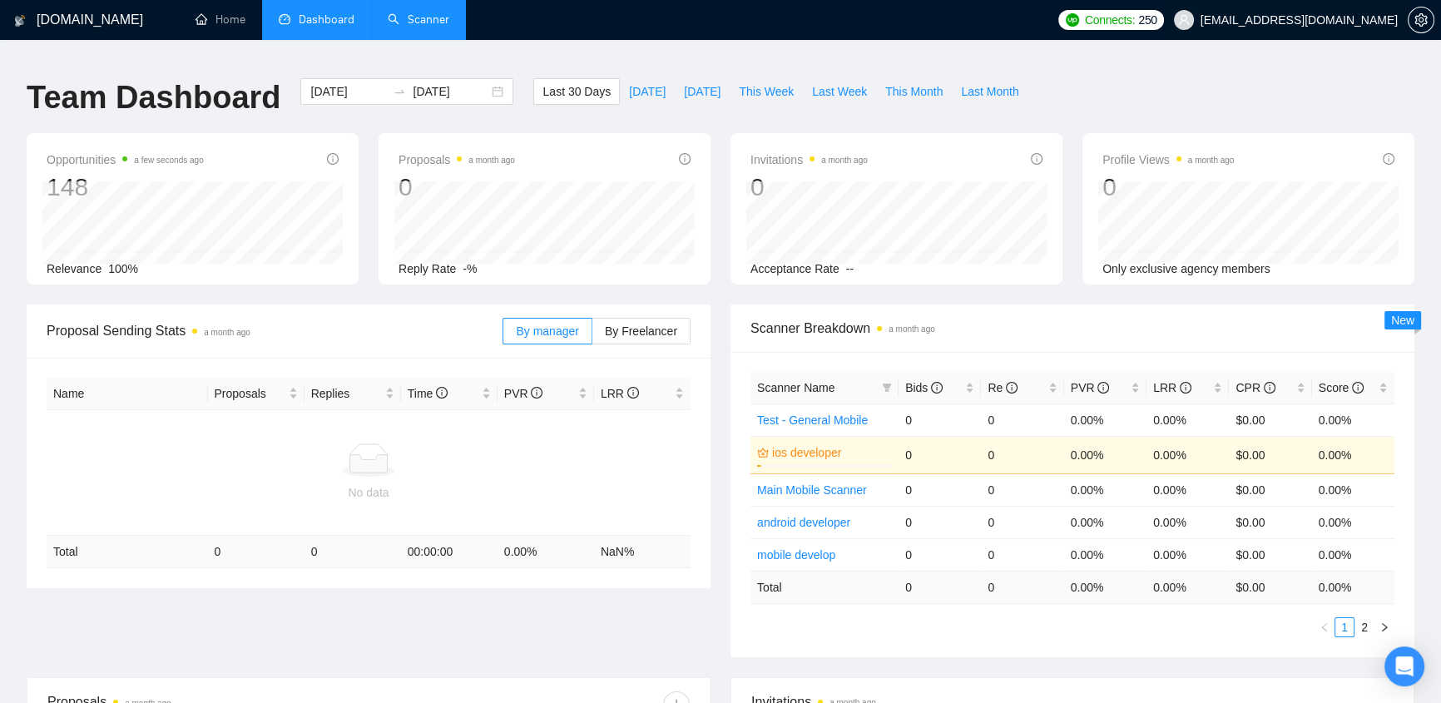
click at [1351, 20] on span "khaylenko.m@gmail.com" at bounding box center [1298, 20] width 197 height 0
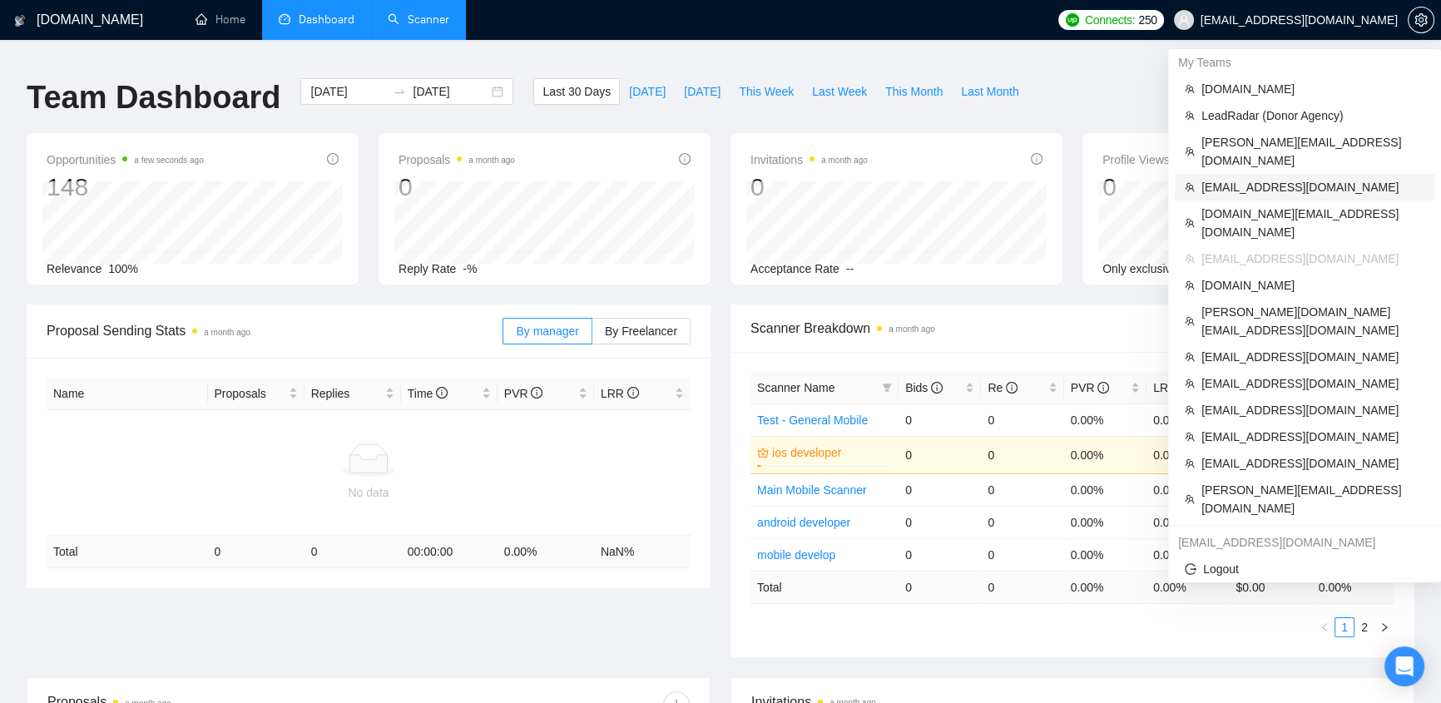
click at [1248, 178] on span "klimevtushenko@gmail.com" at bounding box center [1312, 187] width 223 height 18
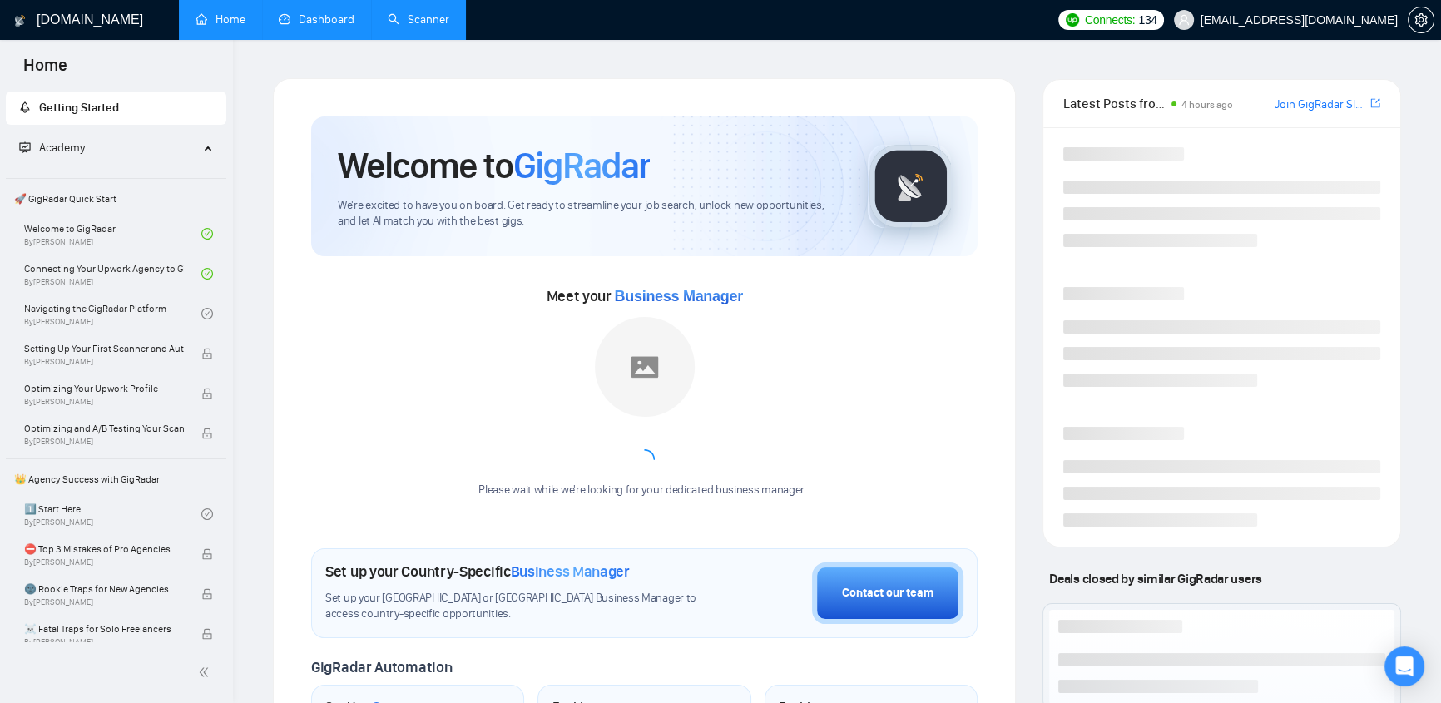
click at [309, 15] on link "Dashboard" at bounding box center [317, 19] width 76 height 14
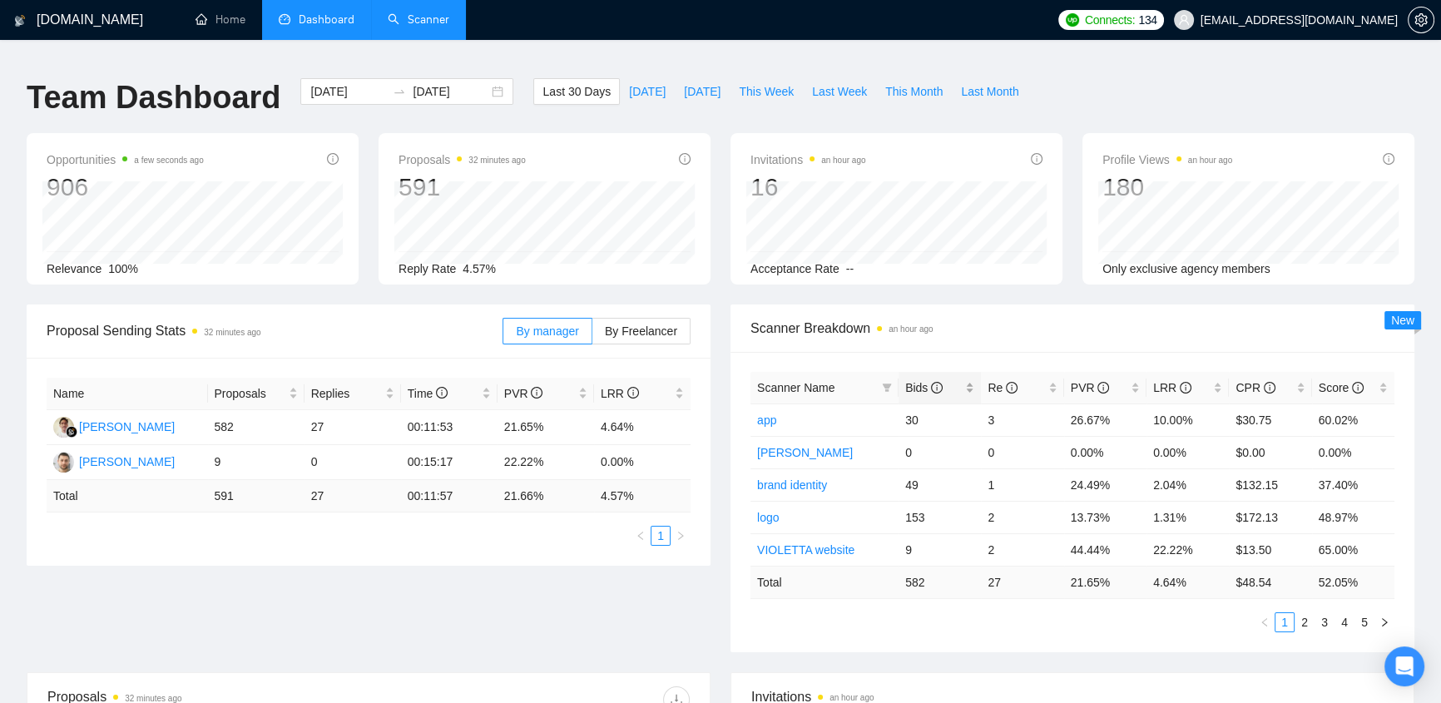
click at [915, 381] on span "Bids" at bounding box center [923, 387] width 37 height 13
drag, startPoint x: 1203, startPoint y: 411, endPoint x: 1129, endPoint y: 401, distance: 73.9
click at [1129, 403] on tr "app 30 3 26.67% 10.00% $30.75 60.02%" at bounding box center [1072, 419] width 644 height 32
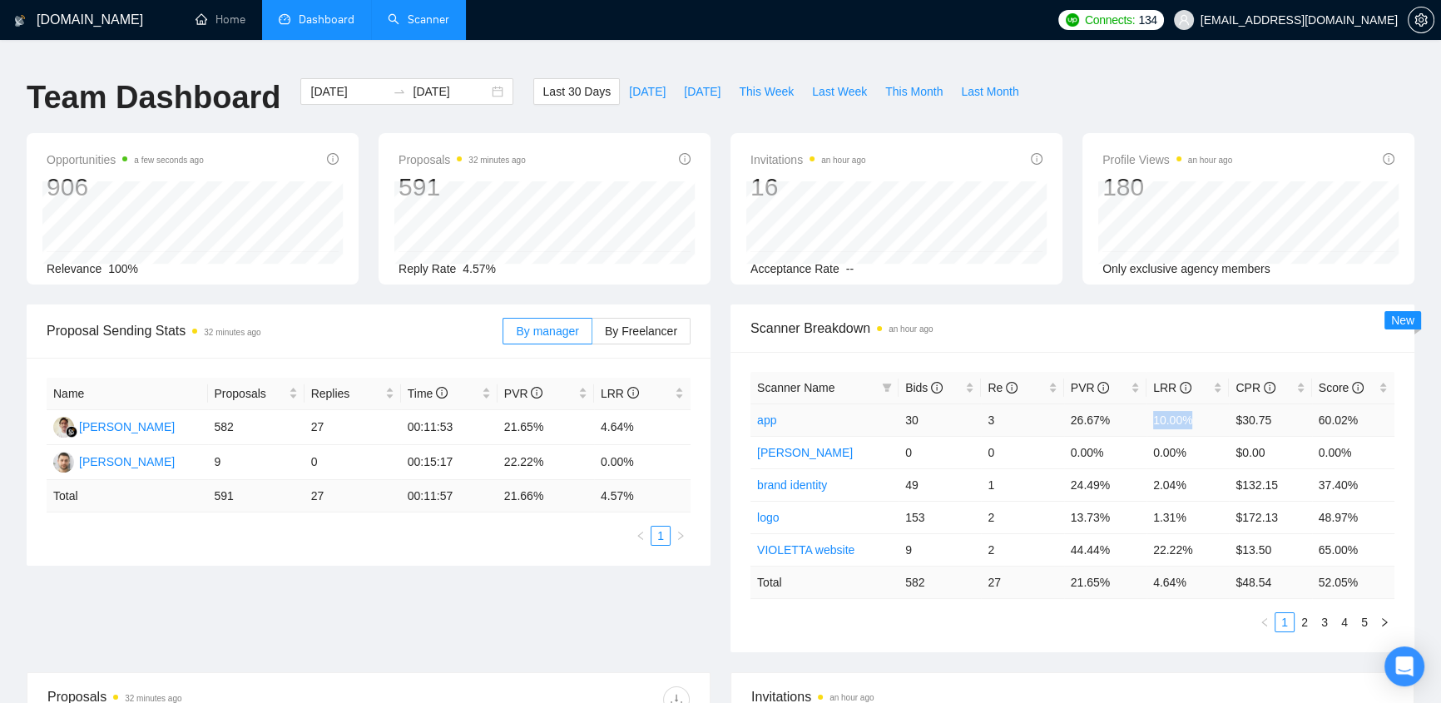
click at [1149, 407] on td "10.00%" at bounding box center [1187, 419] width 82 height 32
drag, startPoint x: 1152, startPoint y: 407, endPoint x: 1187, endPoint y: 405, distance: 35.0
click at [1187, 405] on td "10.00%" at bounding box center [1187, 419] width 82 height 32
click at [1148, 408] on td "10.00%" at bounding box center [1187, 419] width 82 height 32
drag, startPoint x: 1147, startPoint y: 408, endPoint x: 1186, endPoint y: 403, distance: 39.3
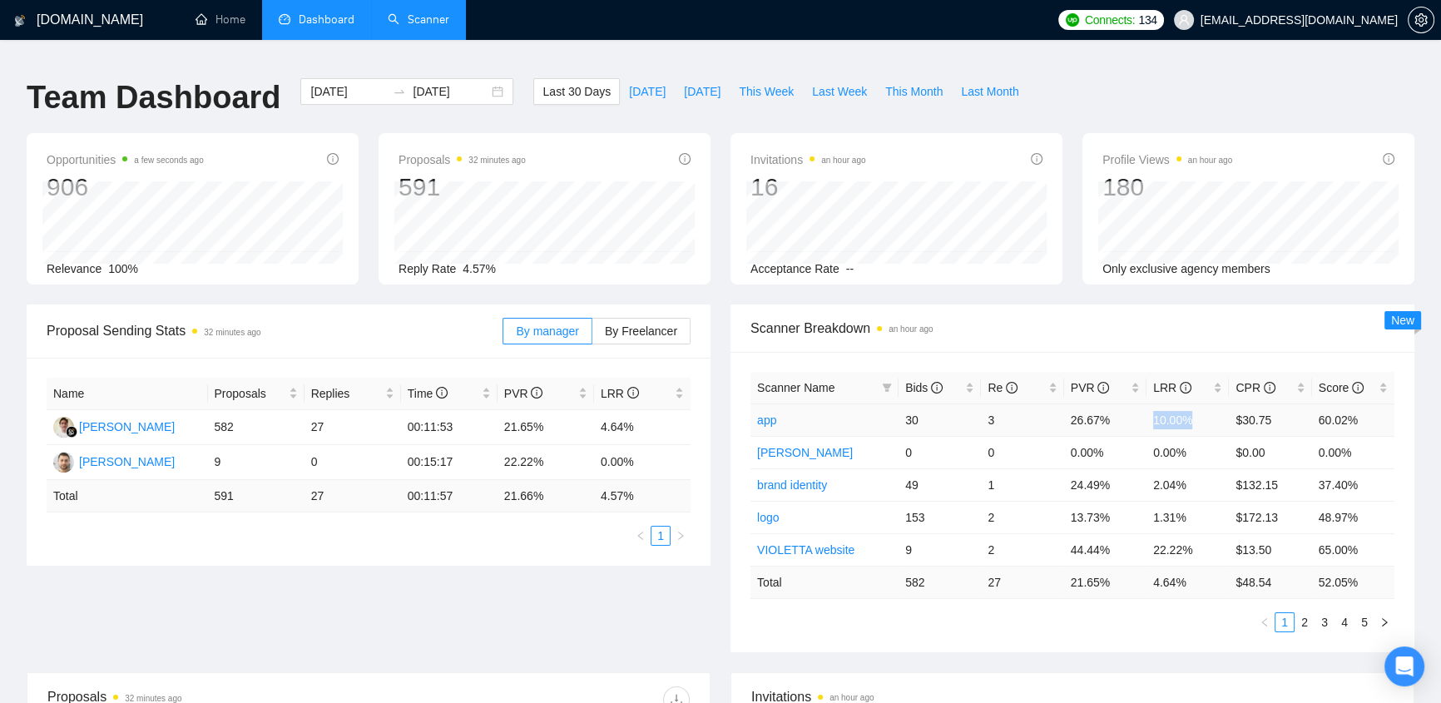
click at [1186, 403] on td "10.00%" at bounding box center [1187, 419] width 82 height 32
click at [1192, 410] on td "10.00%" at bounding box center [1187, 419] width 82 height 32
drag, startPoint x: 1152, startPoint y: 541, endPoint x: 1218, endPoint y: 534, distance: 66.9
click at [1218, 534] on td "22.22%" at bounding box center [1187, 549] width 82 height 32
click at [1162, 547] on td "22.22%" at bounding box center [1187, 549] width 82 height 32
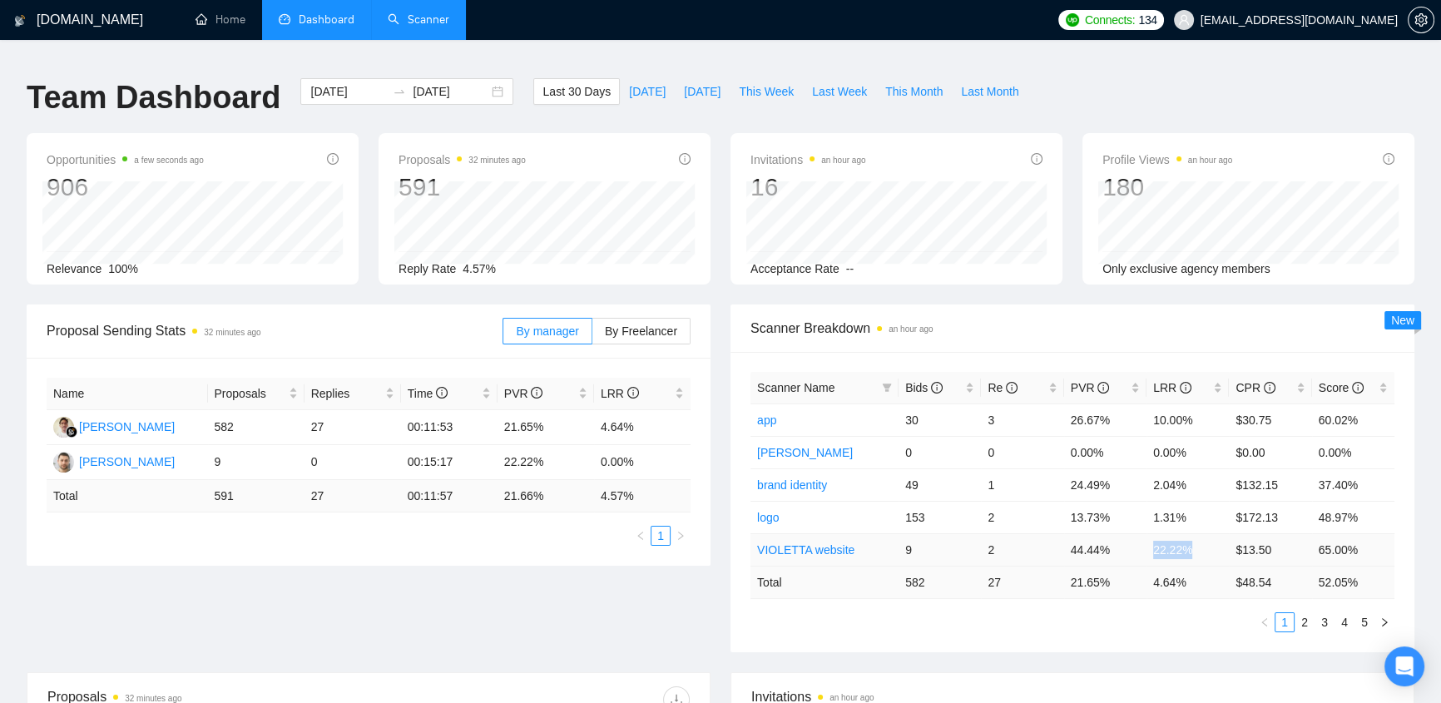
drag, startPoint x: 1151, startPoint y: 541, endPoint x: 1207, endPoint y: 539, distance: 55.8
click at [1207, 539] on td "22.22%" at bounding box center [1187, 549] width 82 height 32
click at [663, 324] on span "By Freelancer" at bounding box center [641, 330] width 72 height 13
click at [592, 335] on input "By Freelancer" at bounding box center [592, 335] width 0 height 0
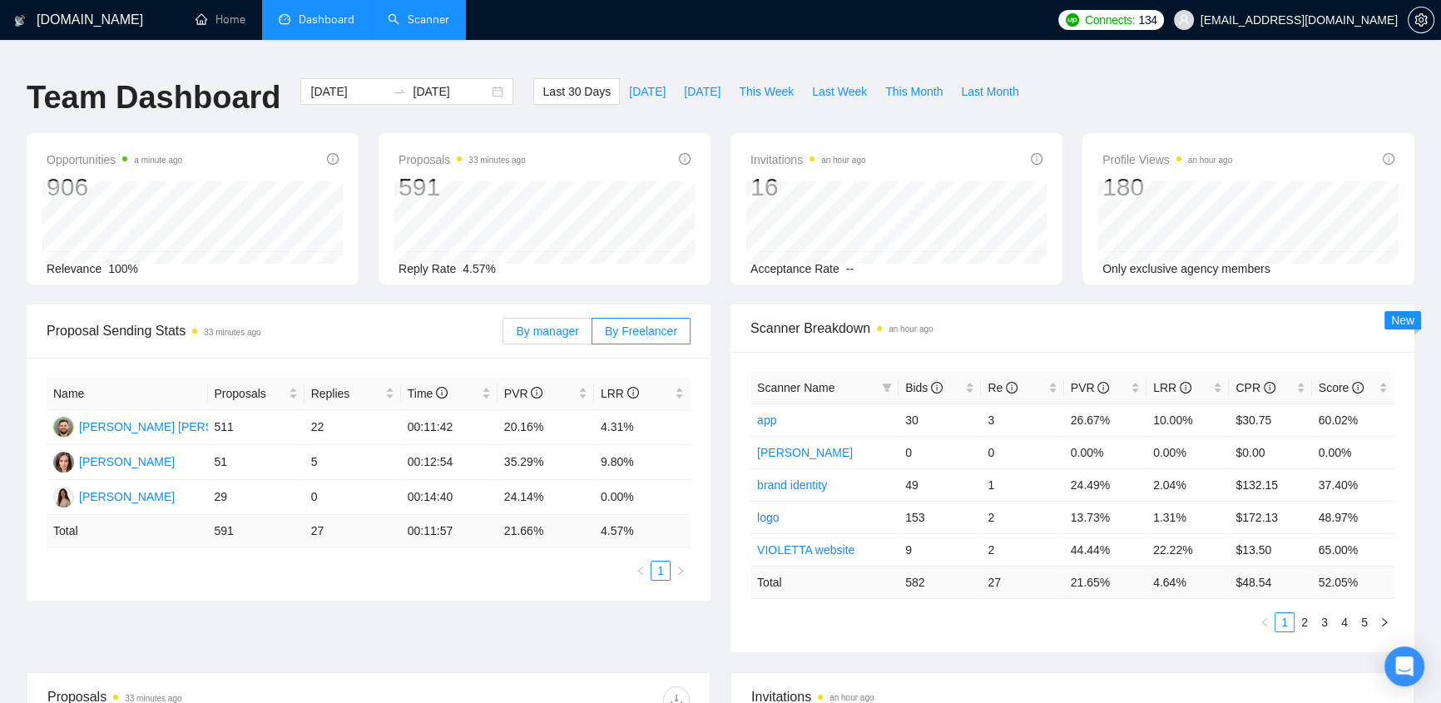
click at [558, 324] on span "By manager" at bounding box center [547, 330] width 62 height 13
click at [503, 335] on input "By manager" at bounding box center [503, 335] width 0 height 0
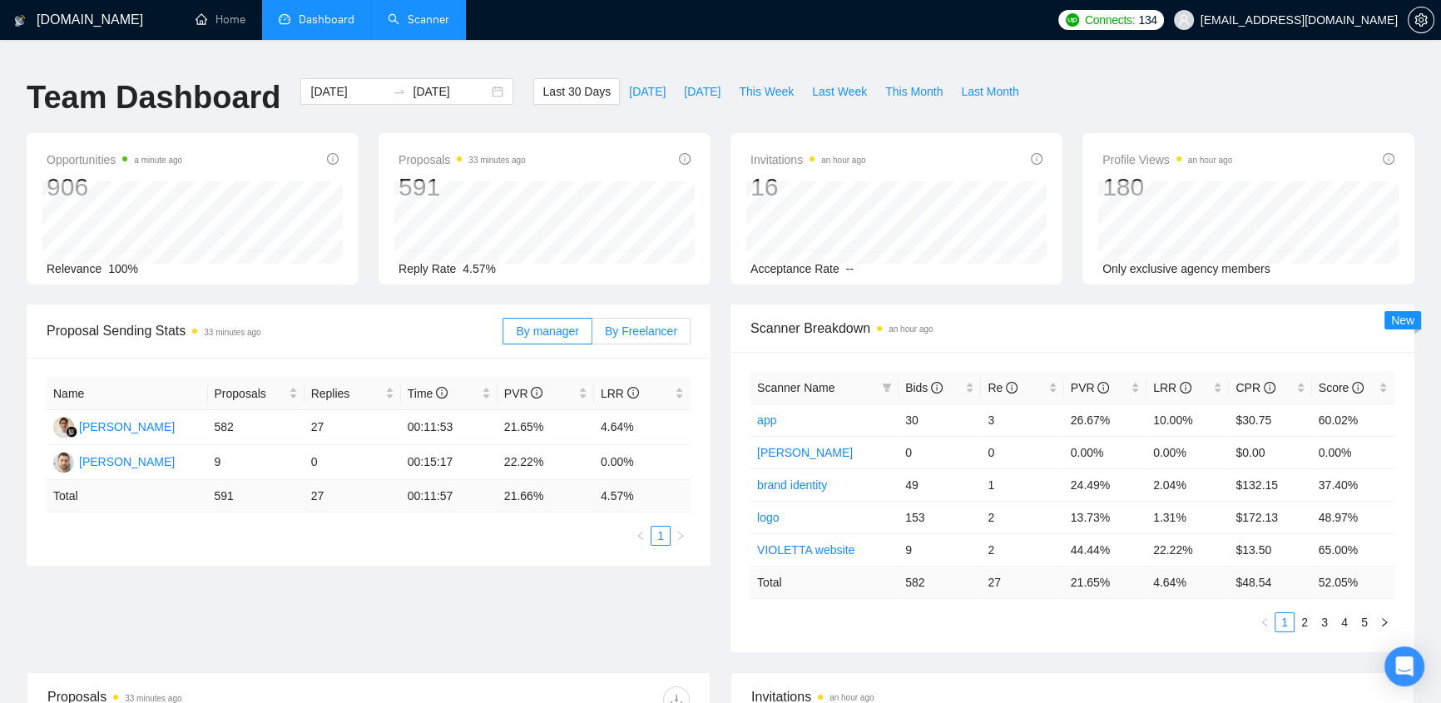
click at [639, 324] on span "By Freelancer" at bounding box center [641, 330] width 72 height 13
click at [592, 335] on input "By Freelancer" at bounding box center [592, 335] width 0 height 0
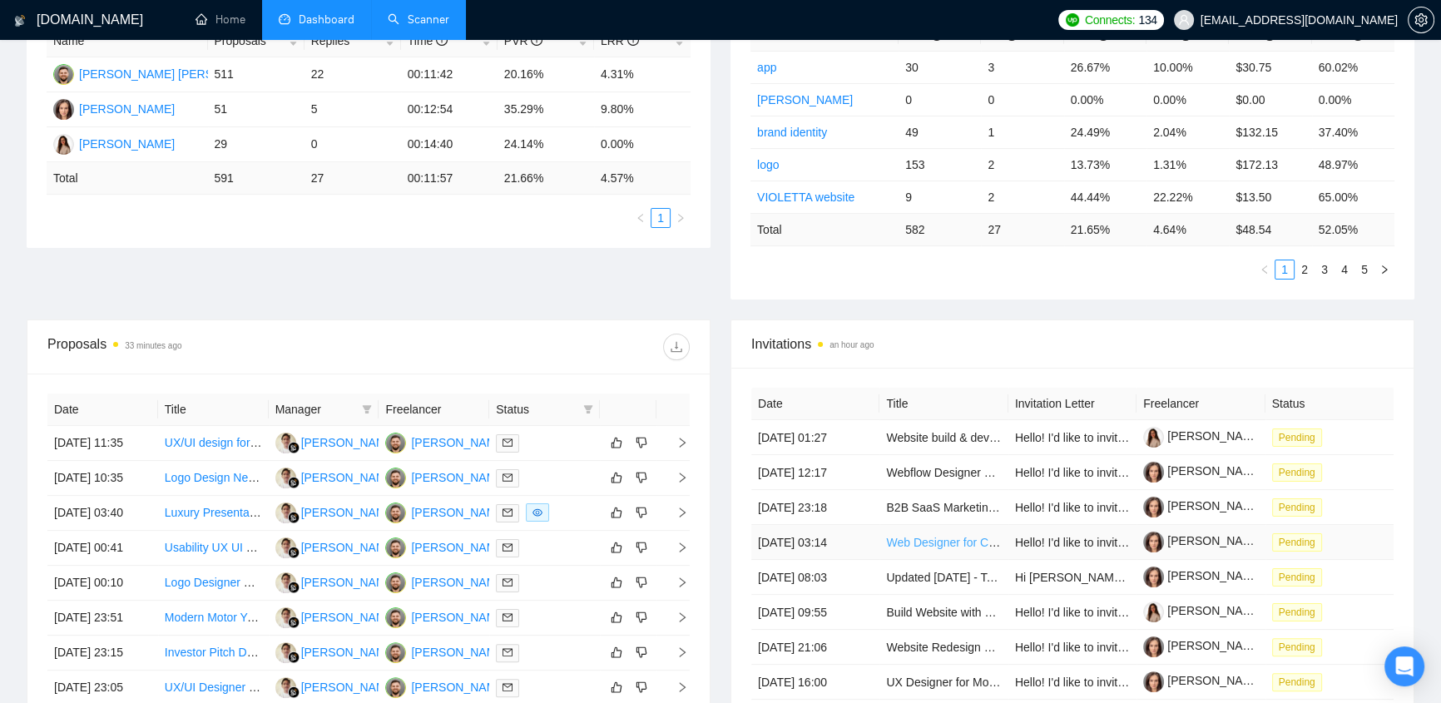
scroll to position [529, 0]
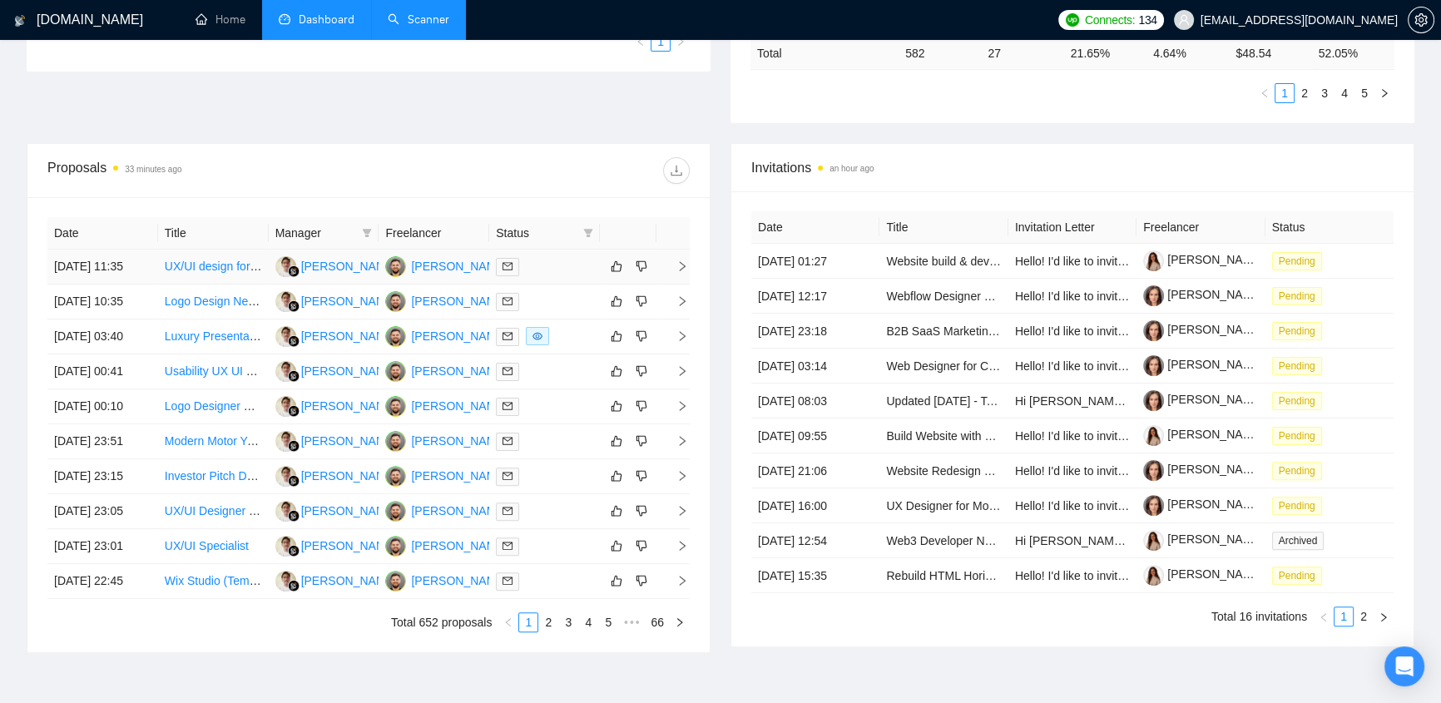
click at [551, 257] on div at bounding box center [544, 266] width 97 height 19
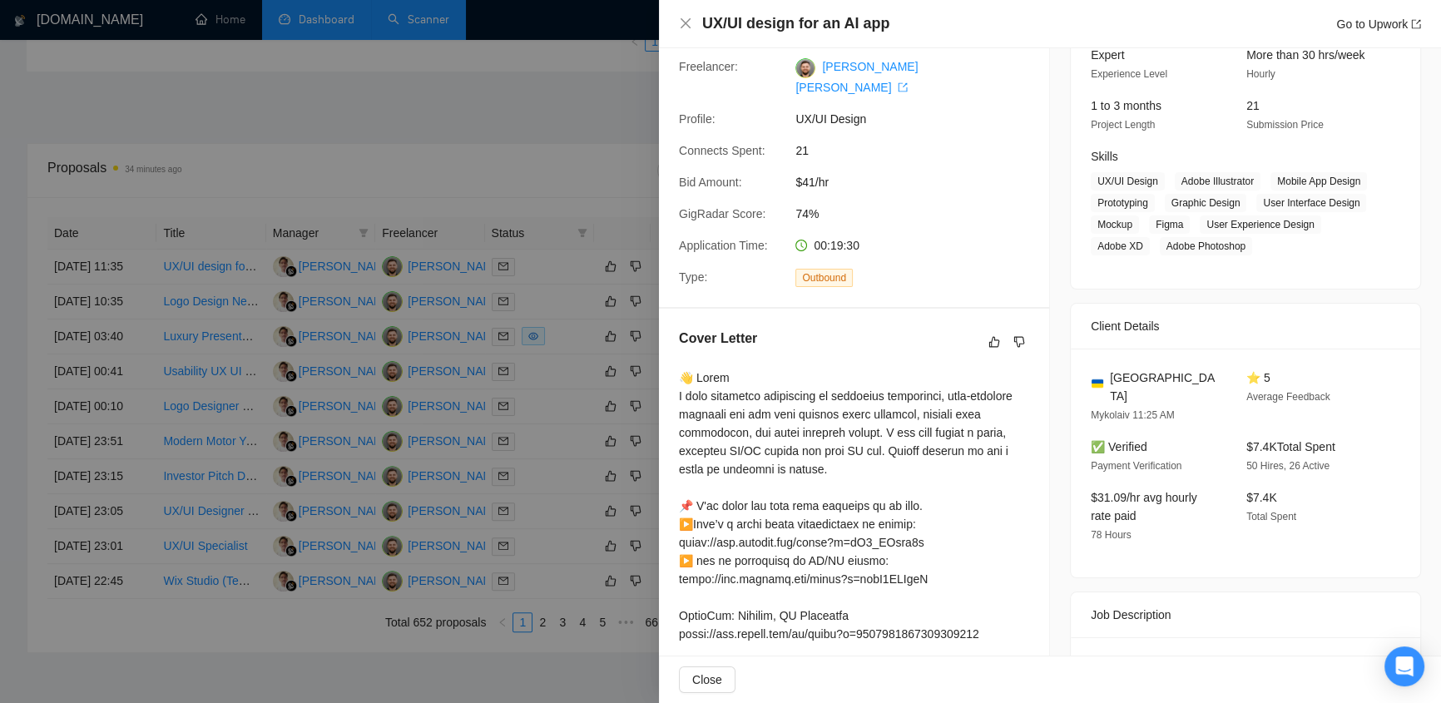
scroll to position [353, 0]
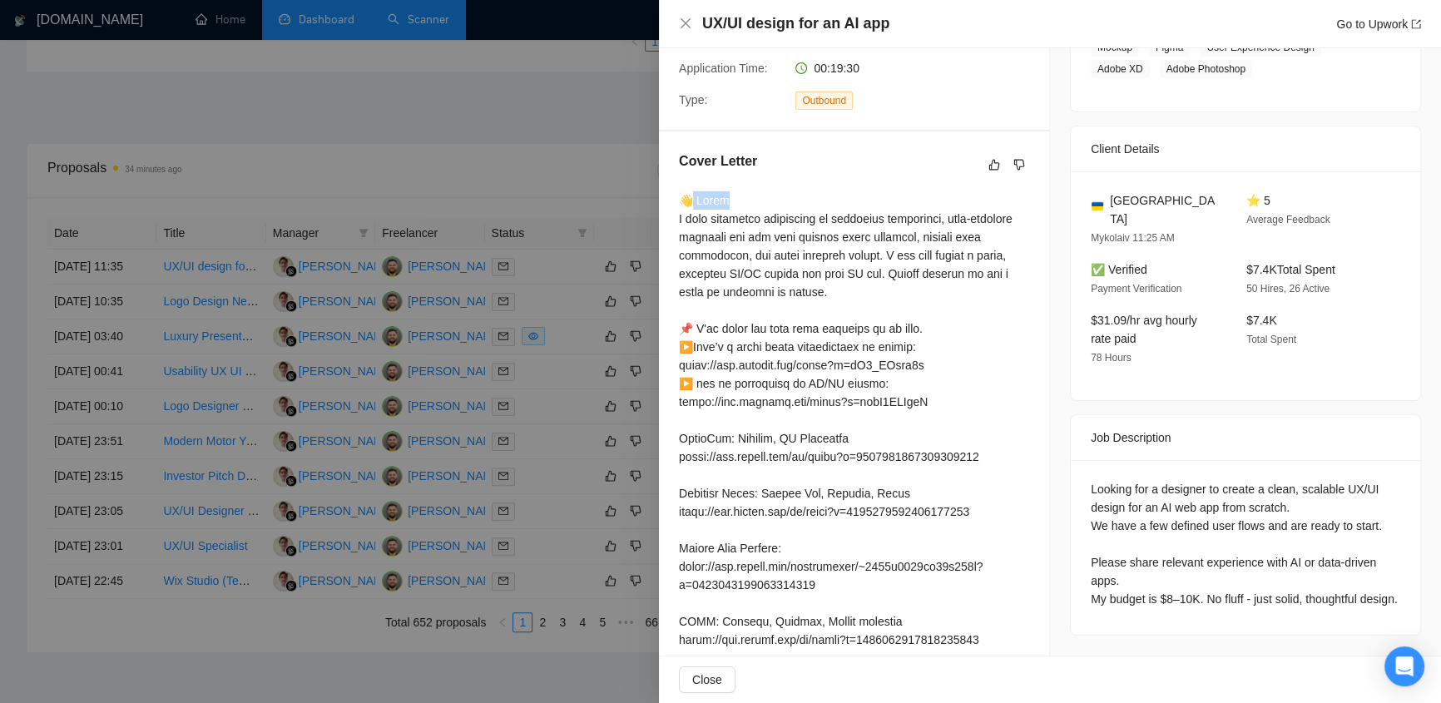
drag, startPoint x: 688, startPoint y: 177, endPoint x: 802, endPoint y: 188, distance: 114.5
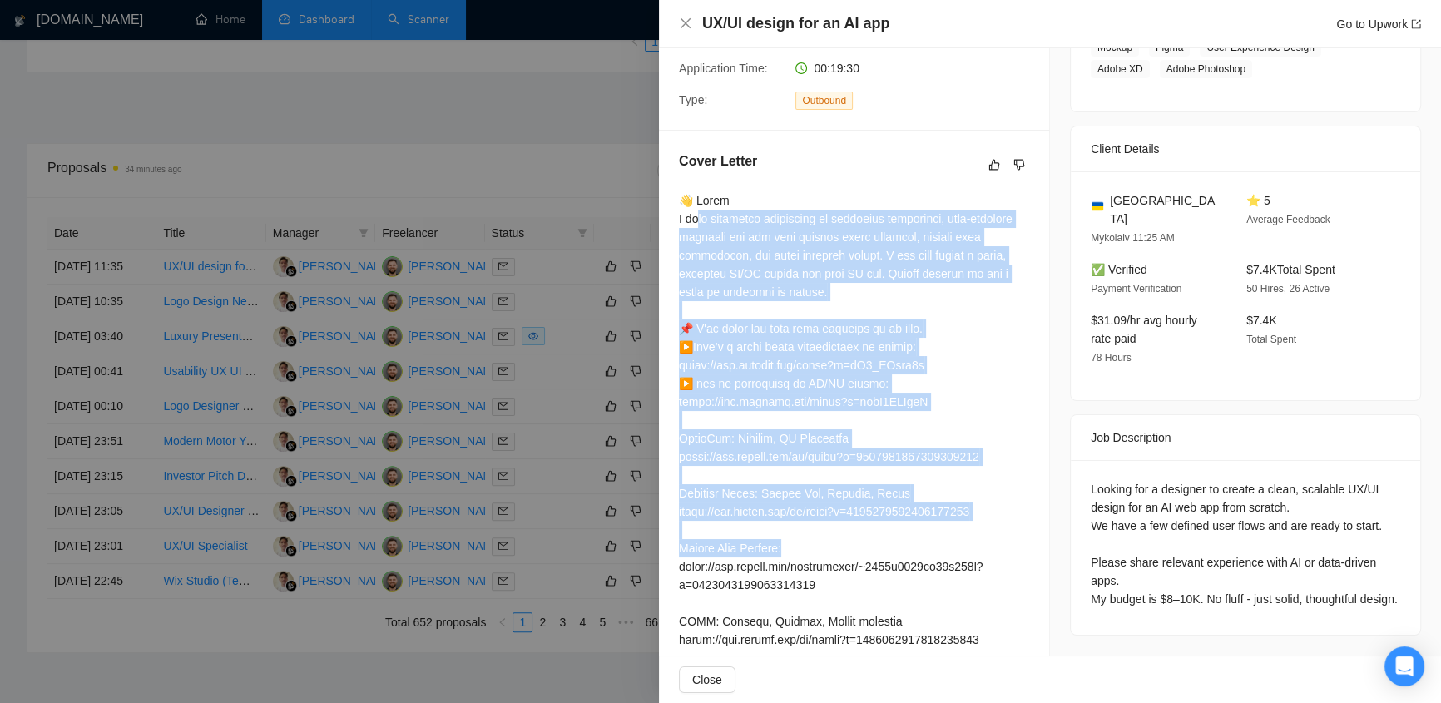
drag, startPoint x: 695, startPoint y: 198, endPoint x: 1020, endPoint y: 523, distance: 459.3
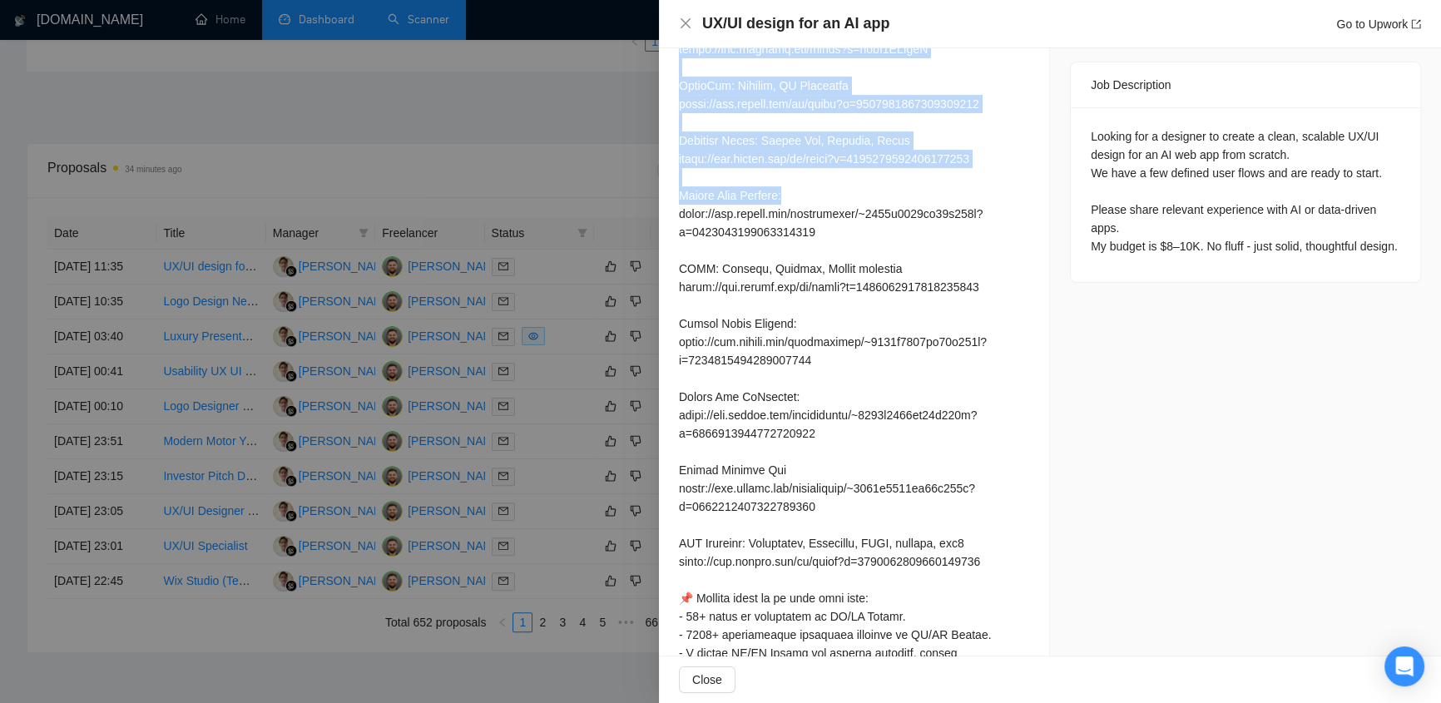
scroll to position [995, 0]
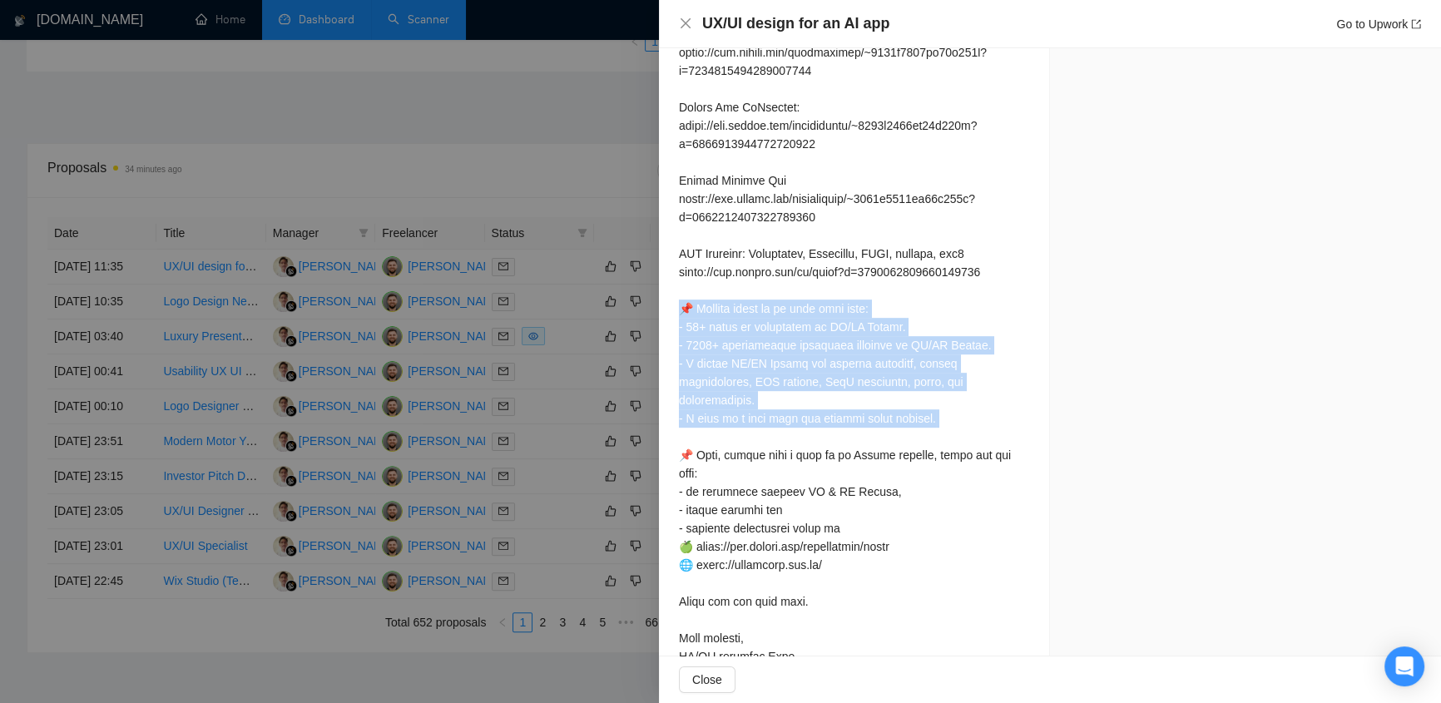
drag, startPoint x: 707, startPoint y: 285, endPoint x: 809, endPoint y: 368, distance: 131.8
click at [980, 404] on div "Cover Letter" at bounding box center [854, 90] width 390 height 1203
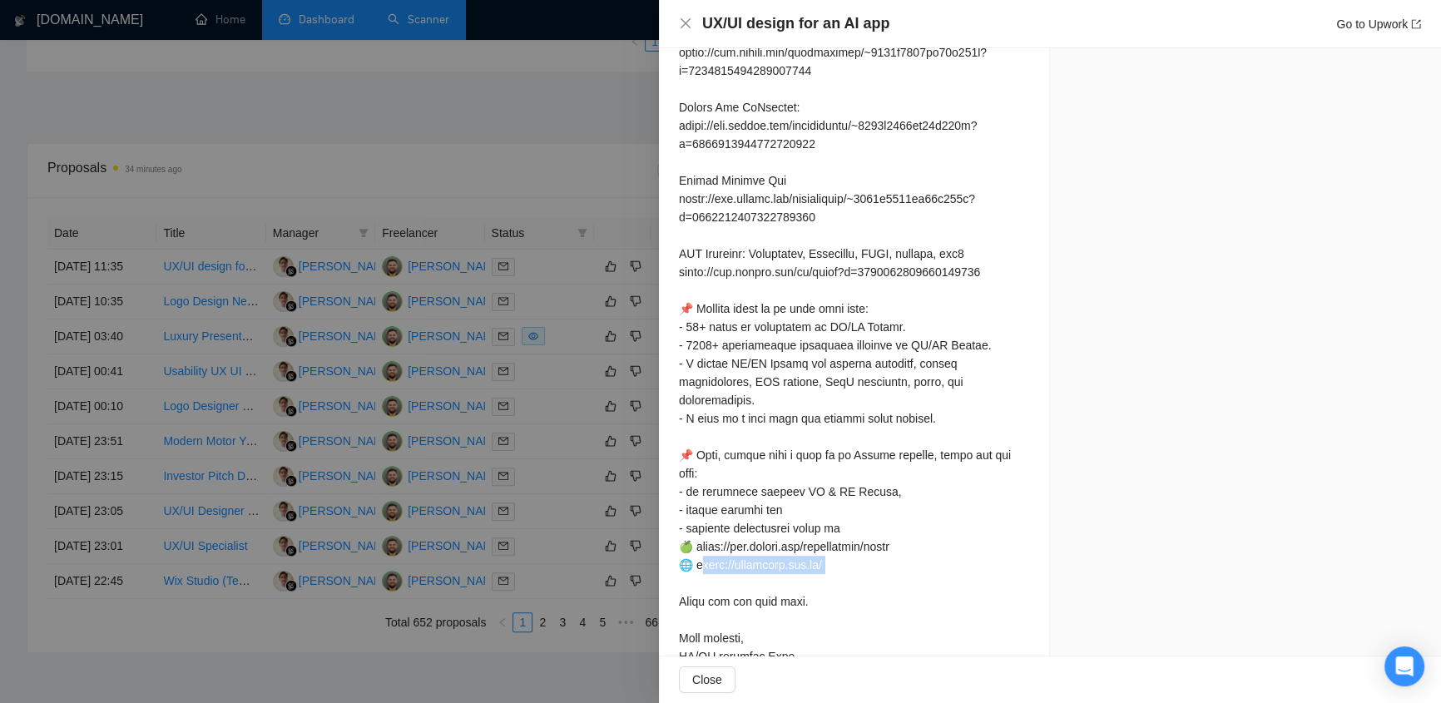
drag, startPoint x: 702, startPoint y: 527, endPoint x: 940, endPoint y: 506, distance: 238.9
click at [893, 539] on div at bounding box center [854, 107] width 350 height 1116
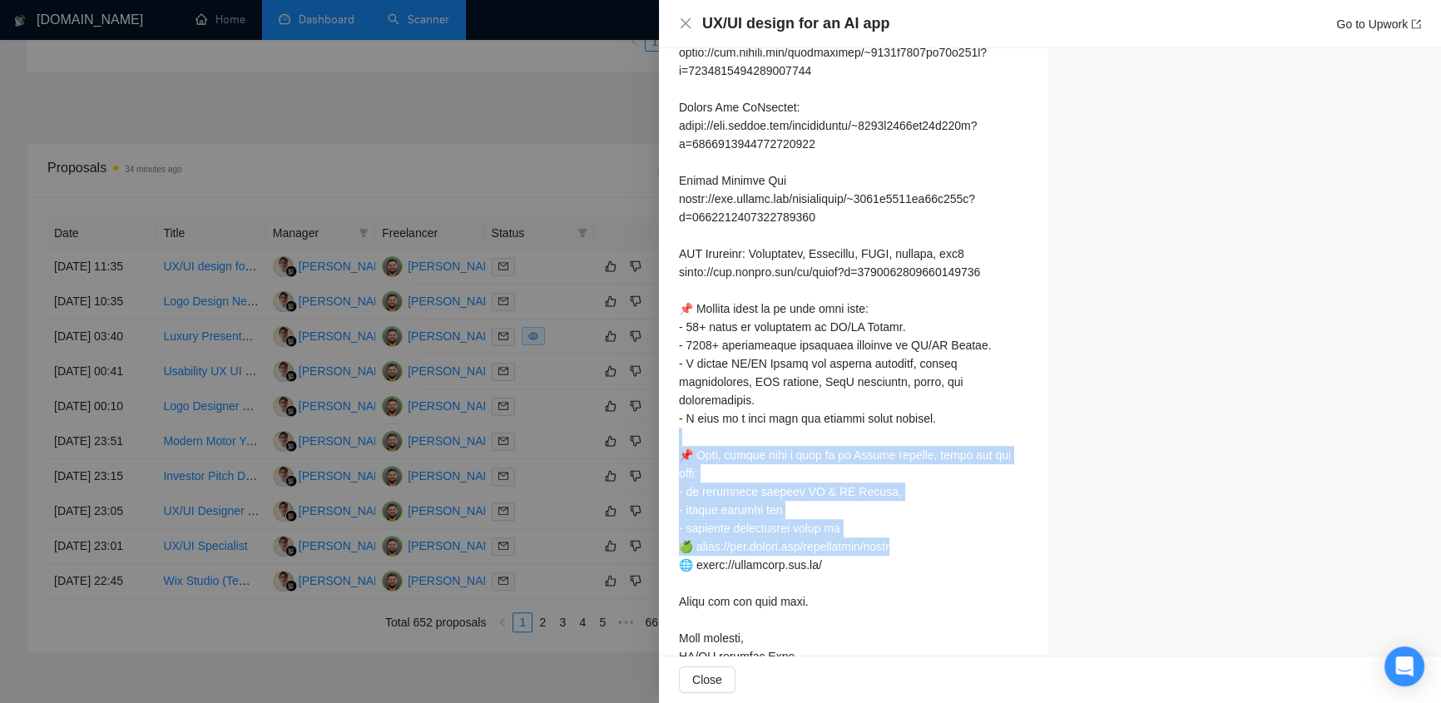
drag, startPoint x: 942, startPoint y: 507, endPoint x: 713, endPoint y: 466, distance: 233.3
click at [671, 402] on div "Cover Letter" at bounding box center [854, 90] width 390 height 1203
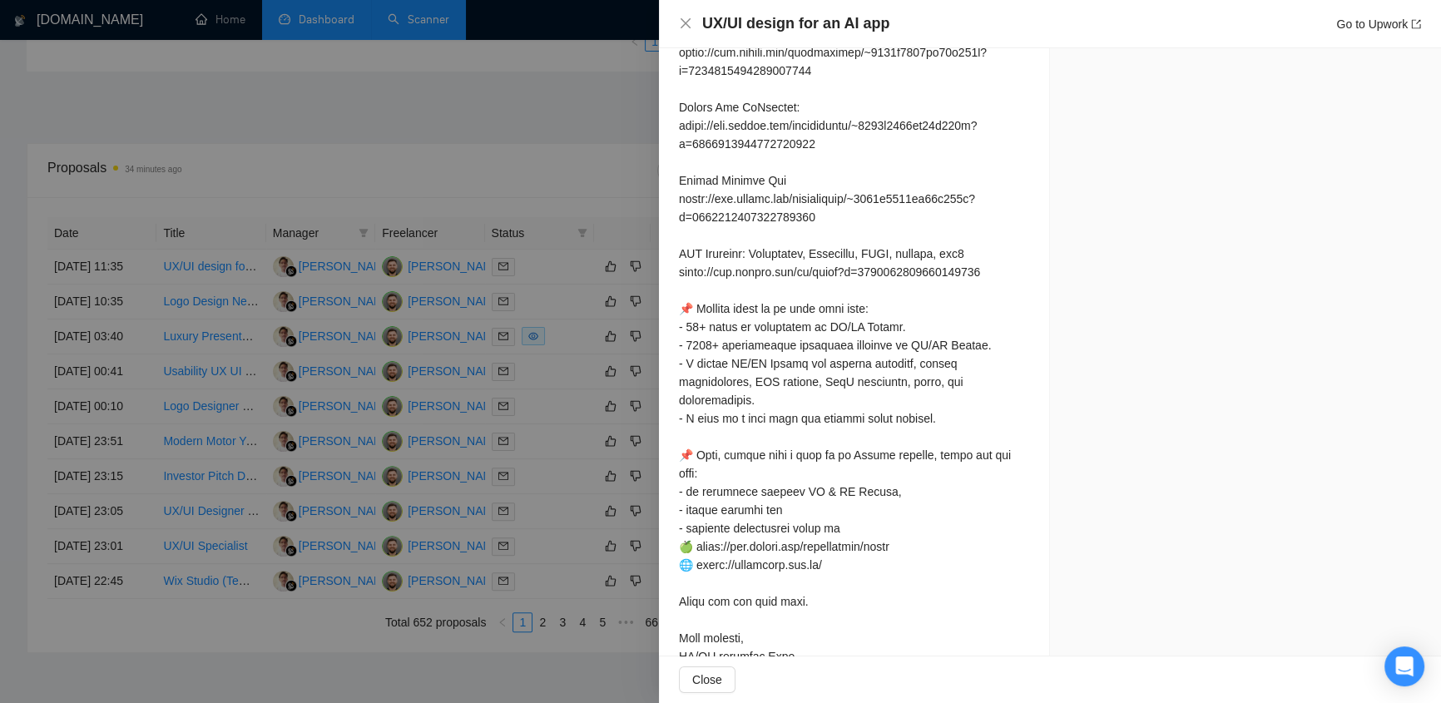
click at [803, 600] on div at bounding box center [854, 107] width 350 height 1116
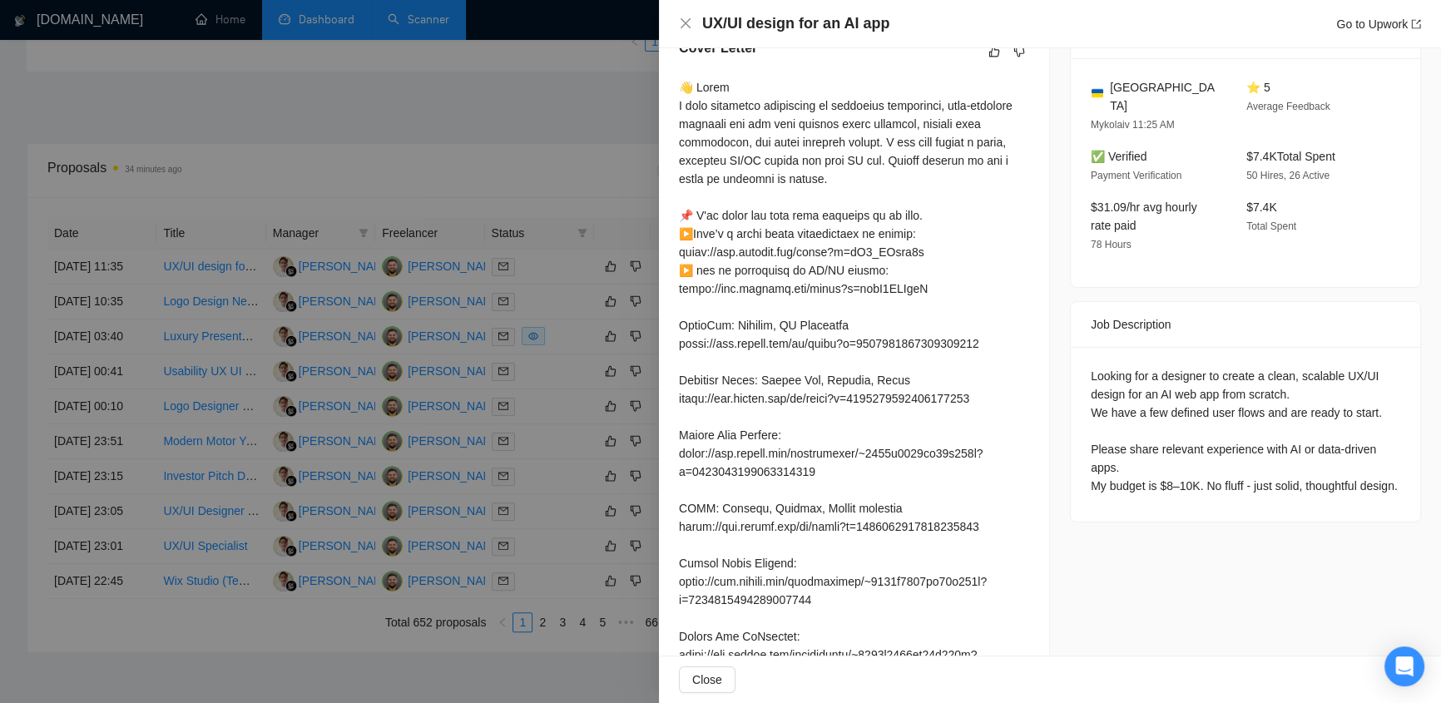
scroll to position [0, 0]
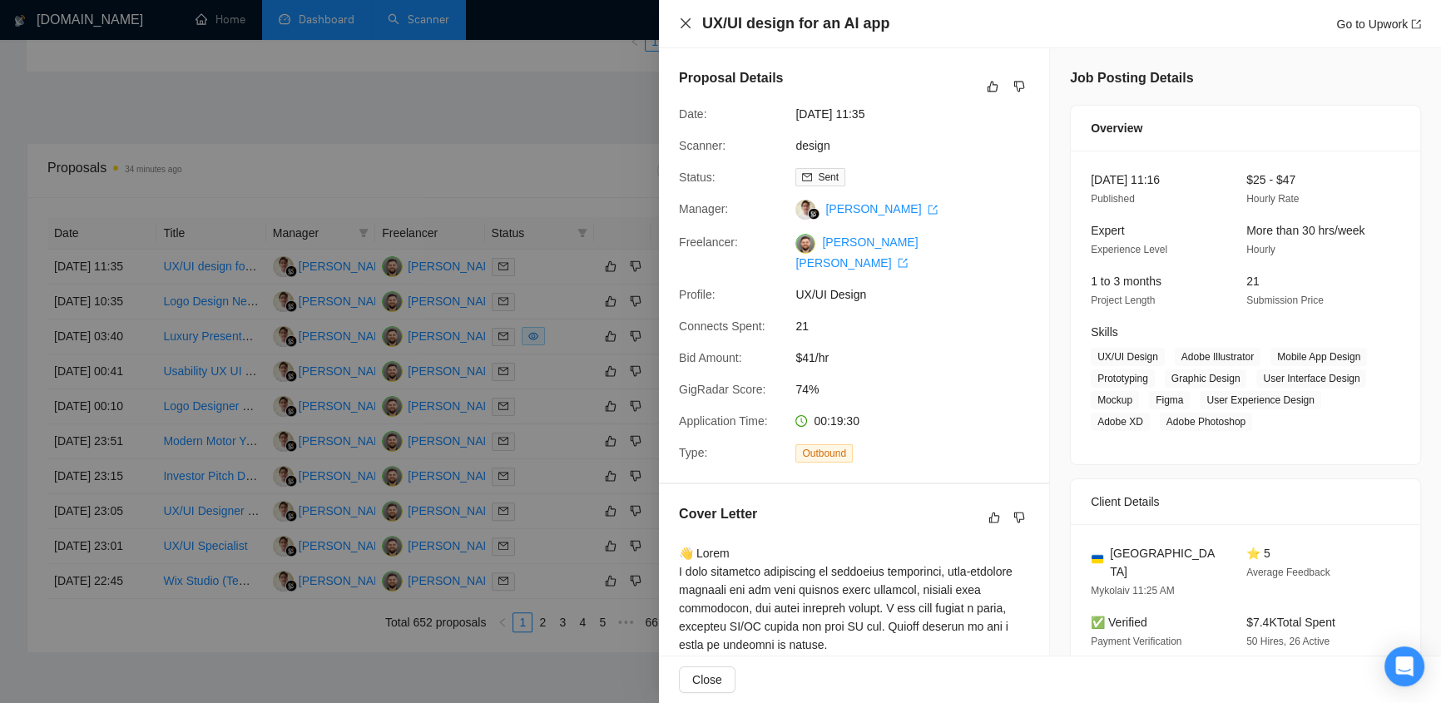
click at [680, 22] on icon "close" at bounding box center [685, 23] width 13 height 13
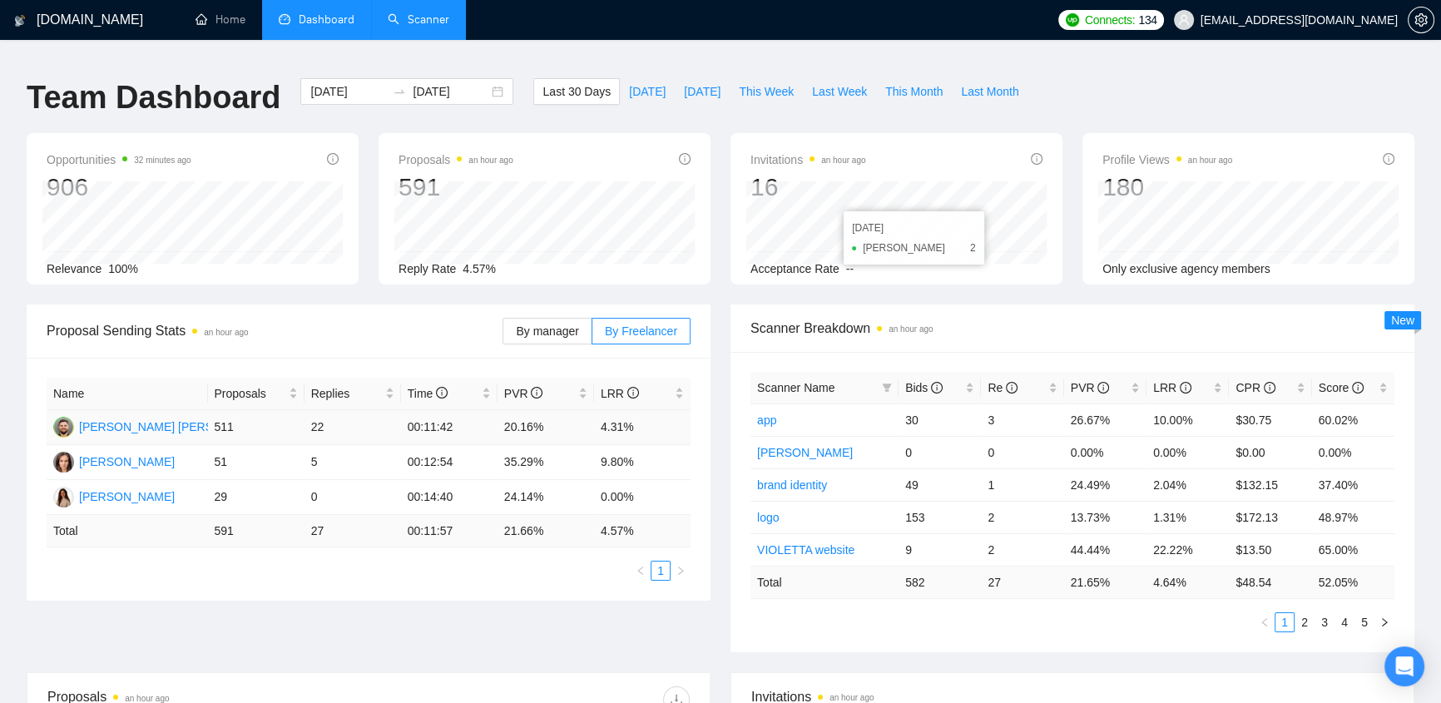
scroll to position [175, 0]
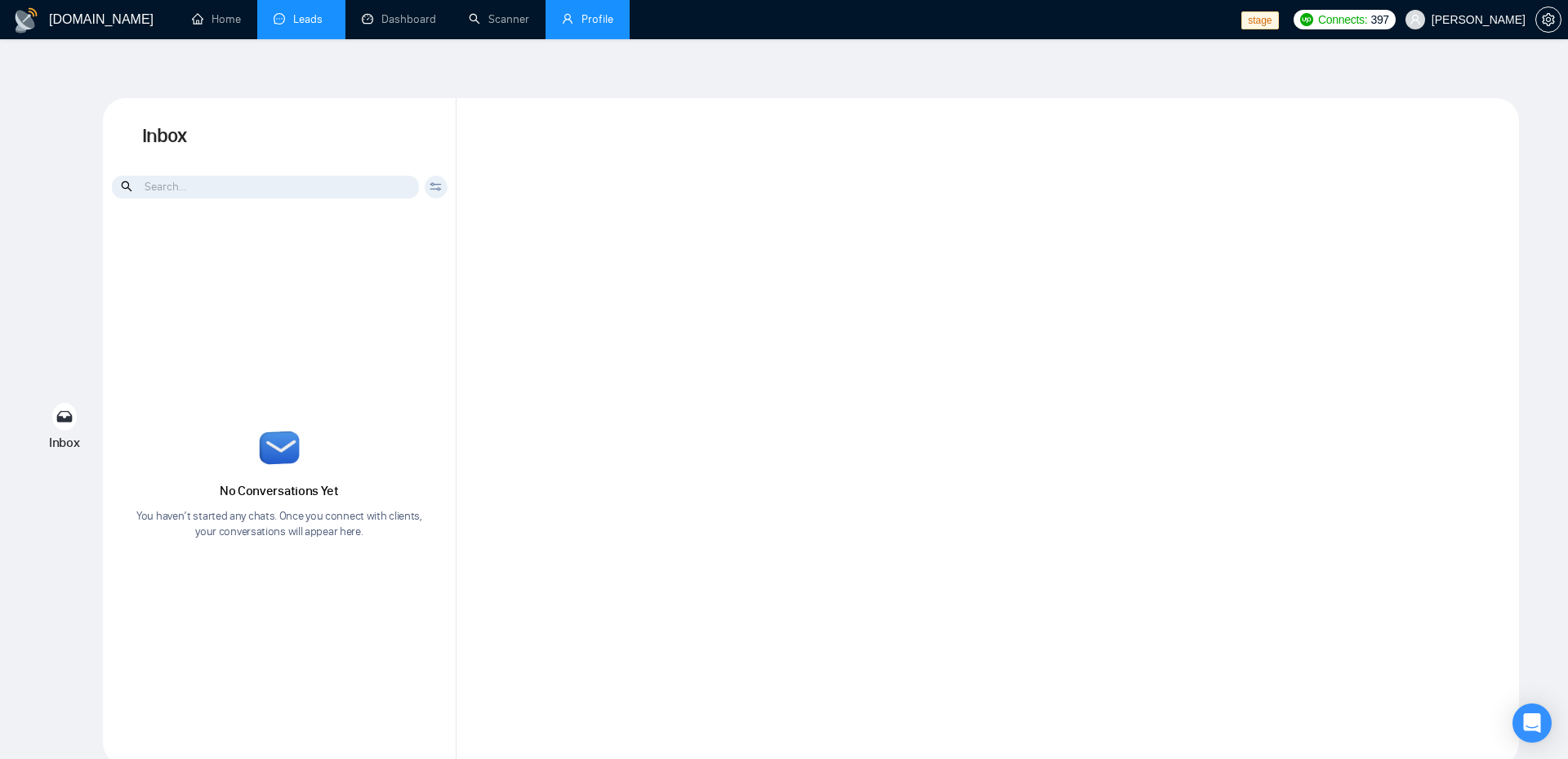
click at [597, 17] on link "Profile" at bounding box center [587, 19] width 51 height 14
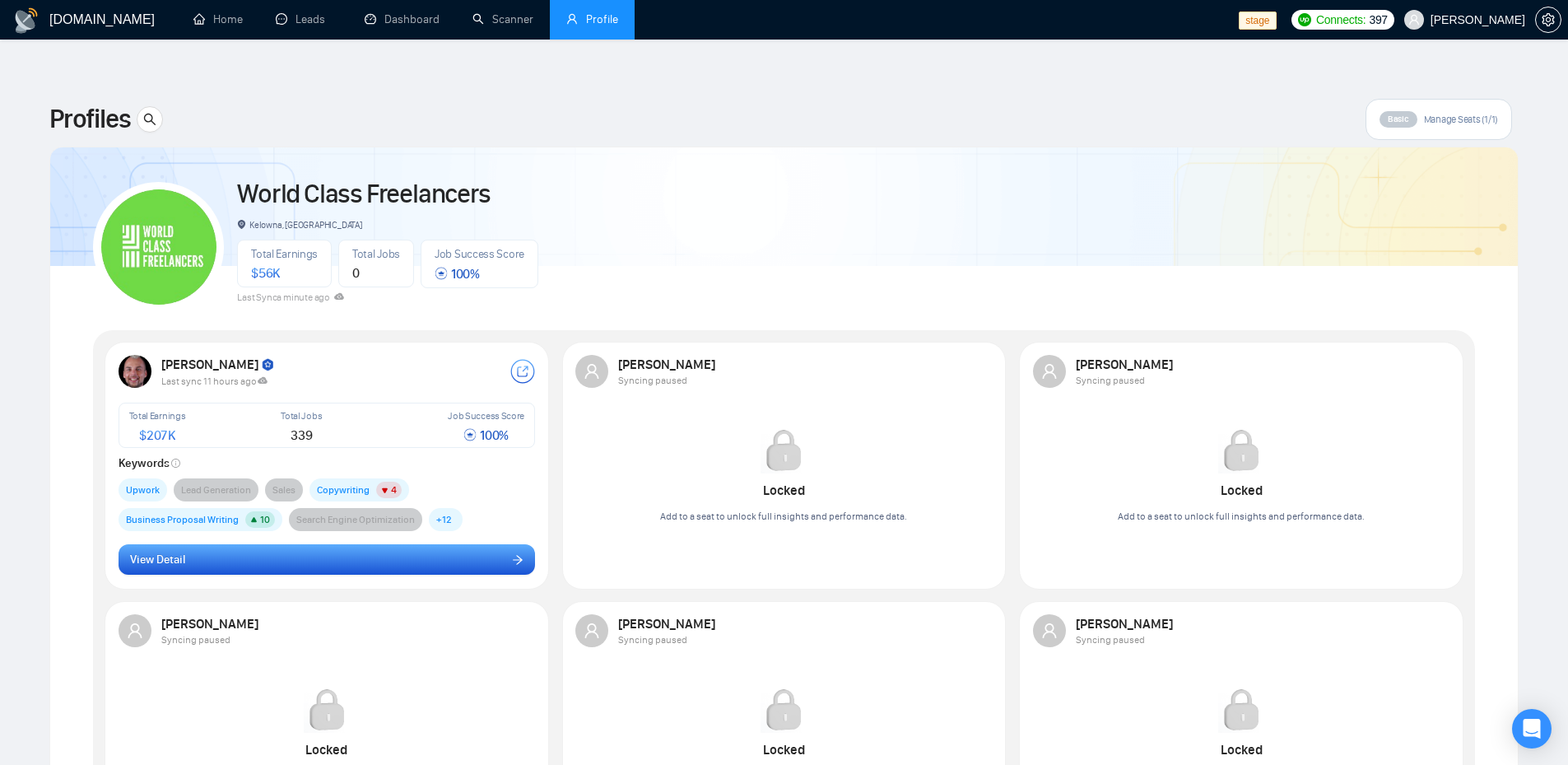
click at [278, 544] on button "View Detail" at bounding box center [328, 560] width 418 height 32
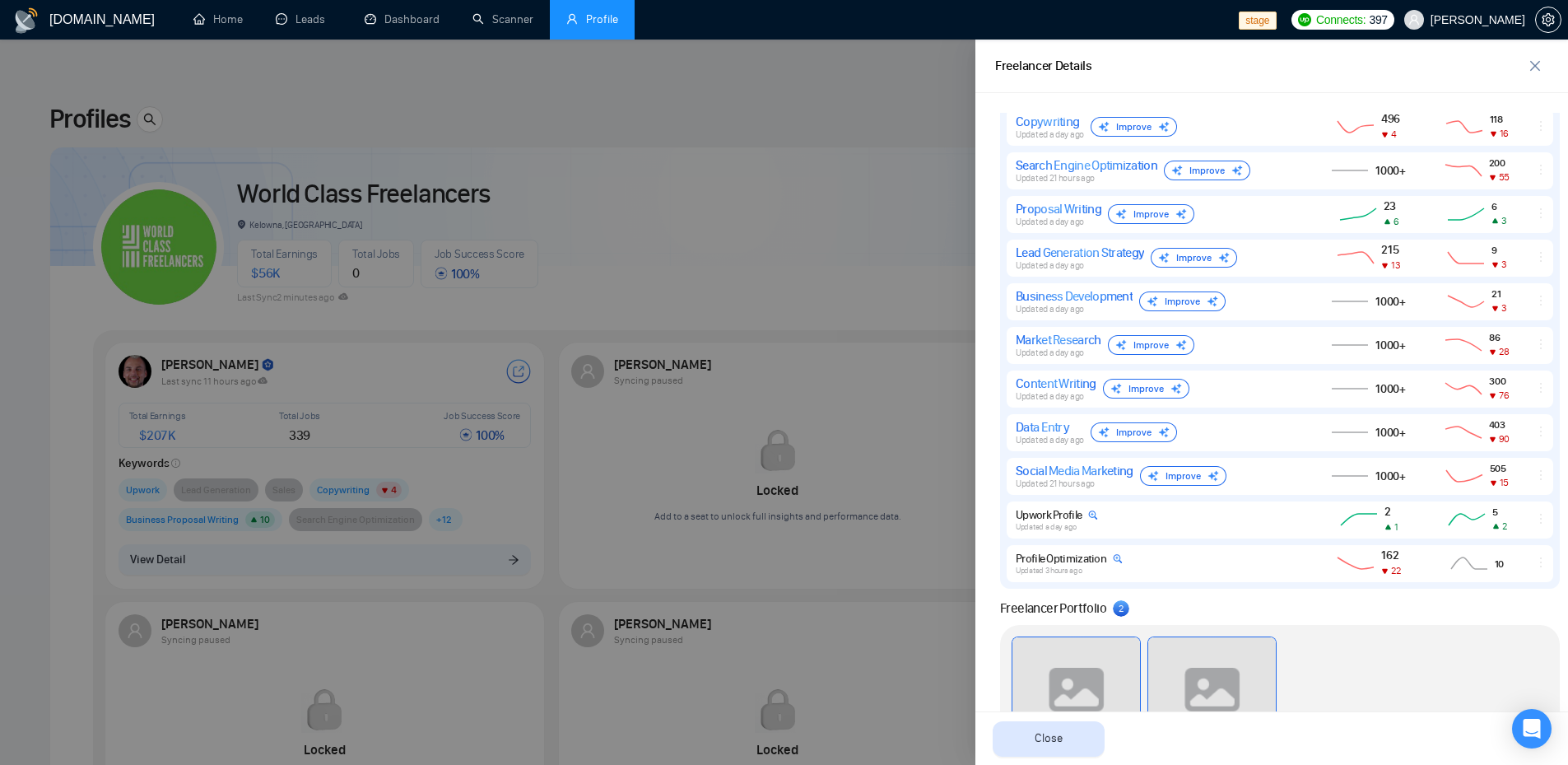
scroll to position [1152, 0]
